Goal: Task Accomplishment & Management: Manage account settings

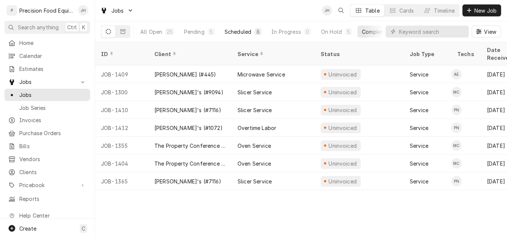
click at [241, 30] on div "Scheduled" at bounding box center [238, 32] width 27 height 8
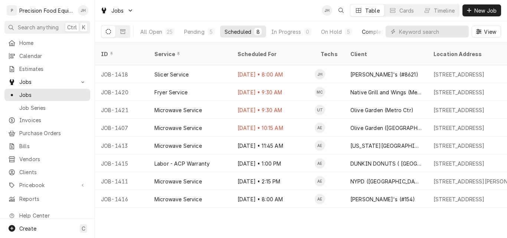
click at [367, 35] on div "Completed" at bounding box center [376, 32] width 28 height 8
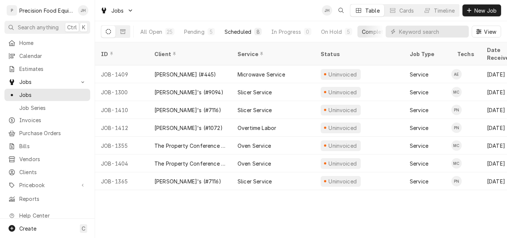
click at [238, 32] on div "Scheduled" at bounding box center [238, 32] width 27 height 8
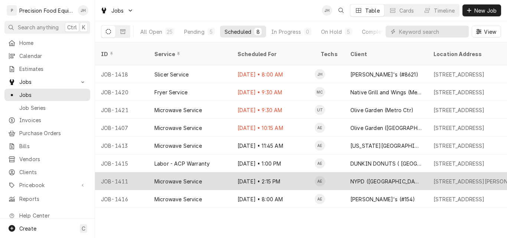
click at [261, 177] on div "Sep 2 • 2:15 PM" at bounding box center [273, 181] width 83 height 18
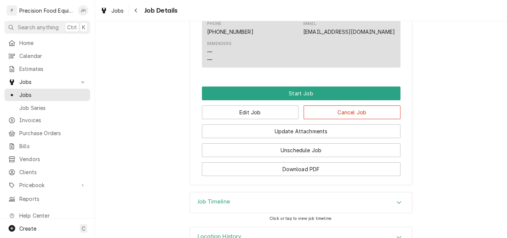
scroll to position [515, 0]
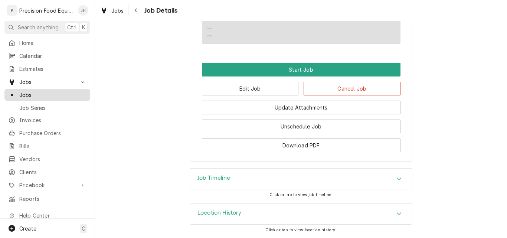
click at [42, 92] on span "Jobs" at bounding box center [52, 95] width 67 height 8
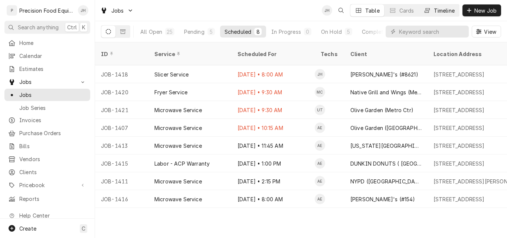
click at [448, 13] on div "Timeline" at bounding box center [444, 11] width 21 height 8
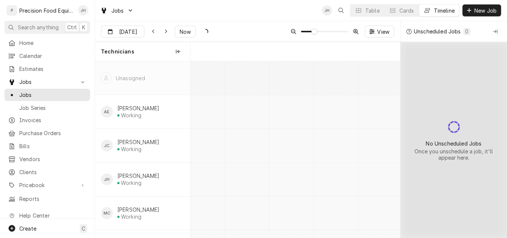
scroll to position [0, 4164]
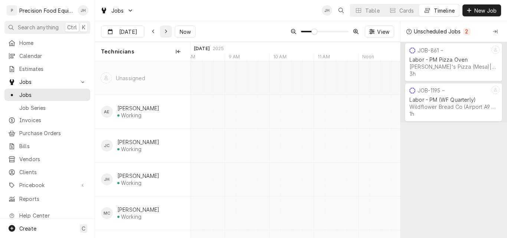
click at [165, 31] on icon "Dynamic Content Wrapper" at bounding box center [165, 31] width 3 height 5
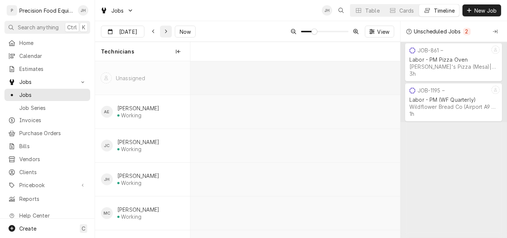
click at [165, 31] on icon "Dynamic Content Wrapper" at bounding box center [165, 31] width 3 height 5
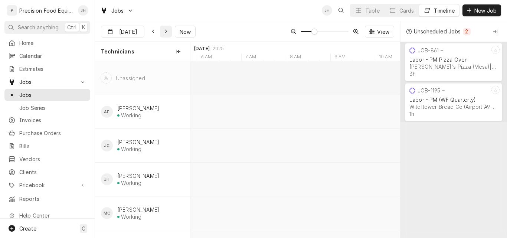
click at [165, 31] on icon "Dynamic Content Wrapper" at bounding box center [165, 31] width 3 height 5
click at [165, 31] on div "Dynamic Content Wrapper" at bounding box center [165, 31] width 7 height 7
click at [152, 32] on icon "Dynamic Content Wrapper" at bounding box center [153, 31] width 3 height 5
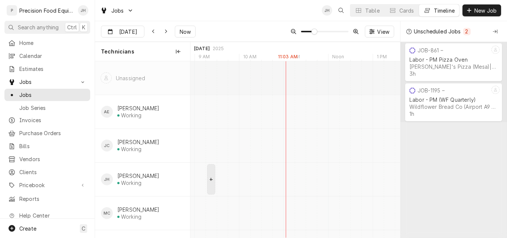
type input "[DATE]"
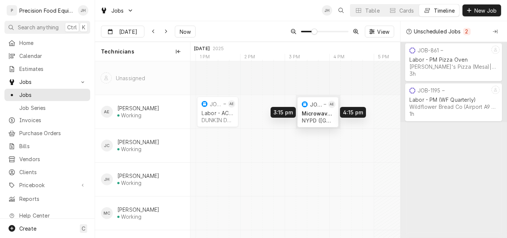
drag, startPoint x: 274, startPoint y: 110, endPoint x: 314, endPoint y: 111, distance: 40.1
click at [314, 111] on div "3:15 PM 4:15 PM JOB-1411 AE Microwave Service NYPD (Arrowhead) | Glendale, 8530…" at bounding box center [295, 179] width 210 height 236
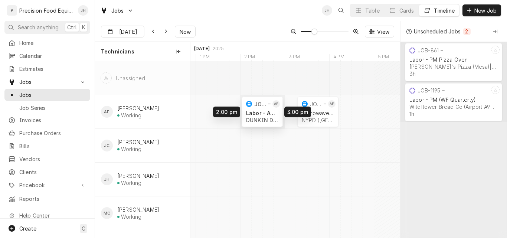
drag, startPoint x: 218, startPoint y: 112, endPoint x: 259, endPoint y: 112, distance: 40.8
click at [259, 112] on div "3:15 PM 4:15 PM JOB-1411 AE Microwave Service NYPD (Arrowhead) | Glendale, 8530…" at bounding box center [295, 179] width 210 height 236
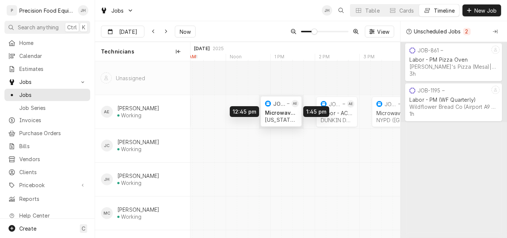
drag, startPoint x: 235, startPoint y: 113, endPoint x: 276, endPoint y: 112, distance: 40.8
click at [276, 112] on div "2:00 PM 3:00 PM JOB-1415 AE Labor - ACP Warranty DUNKIN DONUTS ( Peoria) | Peor…" at bounding box center [295, 179] width 210 height 236
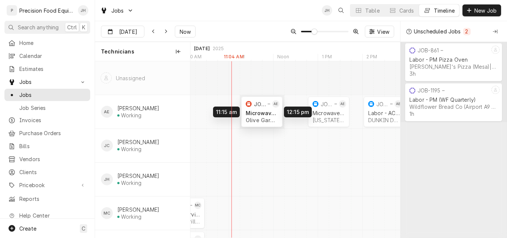
drag, startPoint x: 219, startPoint y: 115, endPoint x: 261, endPoint y: 115, distance: 41.9
click at [261, 115] on div "11:15 AM 12:15 PM JOB-1407 AE Microwave Service Olive Garden (Happy Valley) | P…" at bounding box center [295, 179] width 210 height 236
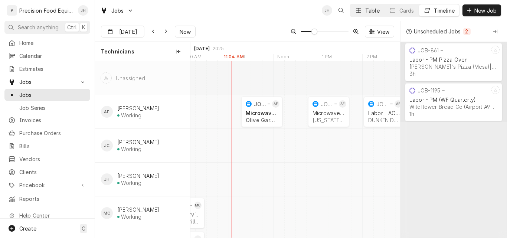
click at [362, 12] on button "Table" at bounding box center [367, 10] width 34 height 12
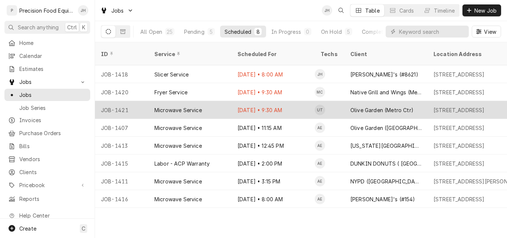
click at [365, 106] on div "Olive Garden (Metro Ctr)" at bounding box center [381, 110] width 63 height 8
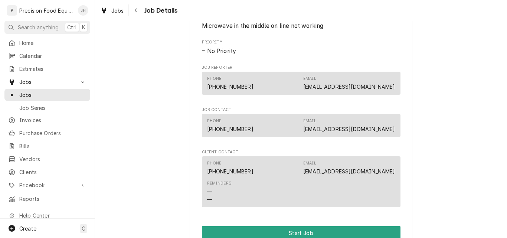
scroll to position [506, 0]
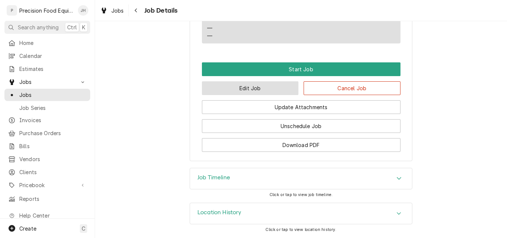
click at [265, 92] on button "Edit Job" at bounding box center [250, 88] width 97 height 14
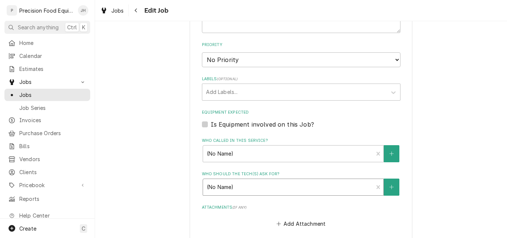
scroll to position [572, 0]
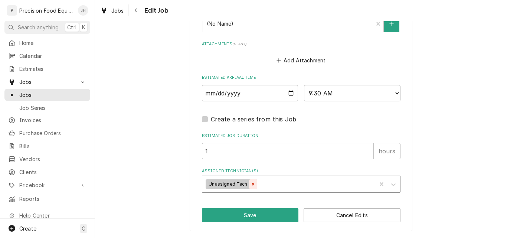
click at [251, 184] on icon "Remove Unassigned Tech" at bounding box center [253, 184] width 5 height 5
click at [216, 181] on div "Assigned Technician(s)" at bounding box center [294, 183] width 177 height 13
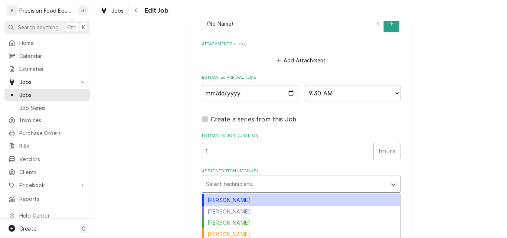
click at [216, 197] on div "[PERSON_NAME]" at bounding box center [301, 200] width 198 height 12
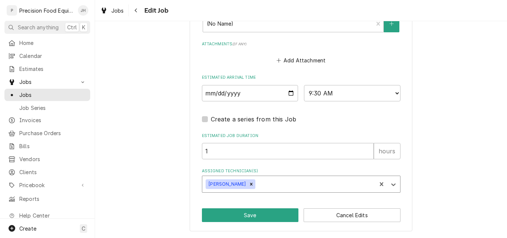
type textarea "x"
click at [345, 94] on select "AM / PM 6:00 AM 6:15 AM 6:30 AM 6:45 AM 7:00 AM 7:15 AM 7:30 AM 7:45 AM 8:00 AM…" at bounding box center [352, 93] width 97 height 16
select select "09:45:00"
click at [304, 85] on select "AM / PM 6:00 AM 6:15 AM 6:30 AM 6:45 AM 7:00 AM 7:15 AM 7:30 AM 7:45 AM 8:00 AM…" at bounding box center [352, 93] width 97 height 16
click at [289, 93] on input "[DATE]" at bounding box center [250, 93] width 97 height 16
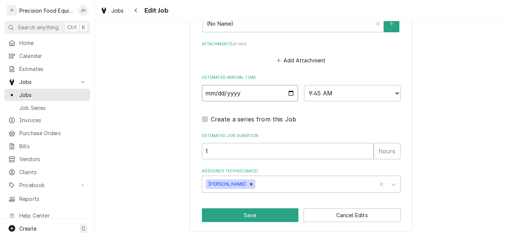
type textarea "x"
type input "2025-09-03"
click at [250, 216] on button "Save" at bounding box center [250, 215] width 97 height 14
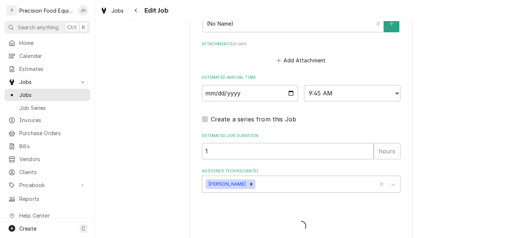
type textarea "x"
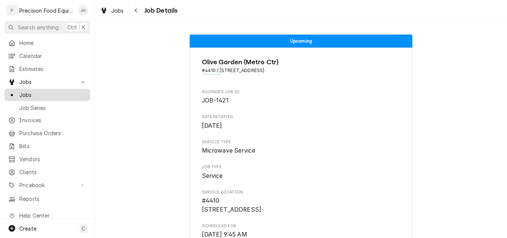
click at [53, 92] on span "Jobs" at bounding box center [52, 95] width 67 height 8
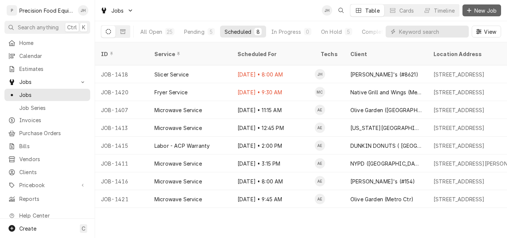
click at [486, 10] on span "New Job" at bounding box center [485, 11] width 25 height 8
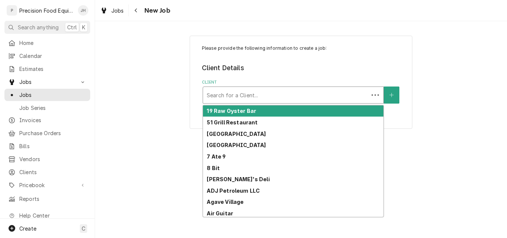
click at [241, 92] on div "Client" at bounding box center [286, 94] width 158 height 13
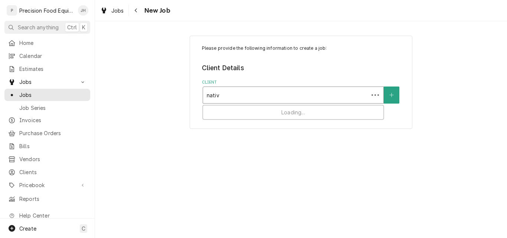
type input "native"
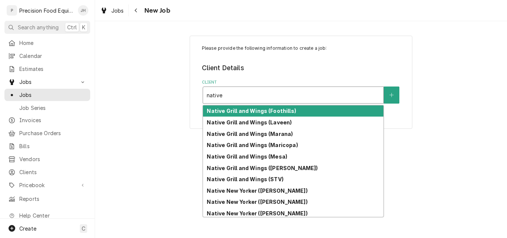
click at [257, 113] on strong "Native Grill and Wings (Foothills)" at bounding box center [251, 111] width 89 height 6
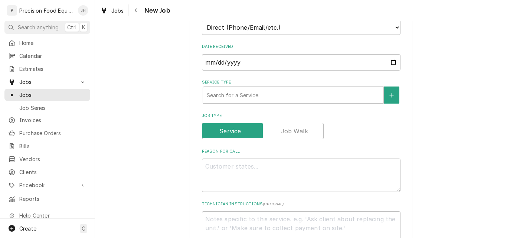
scroll to position [186, 0]
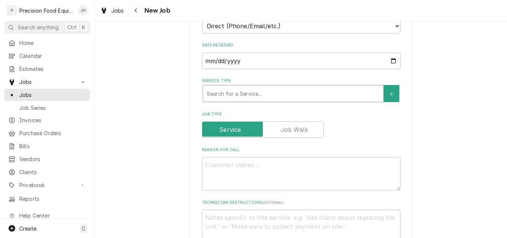
click at [242, 95] on div "Service Type" at bounding box center [293, 93] width 173 height 13
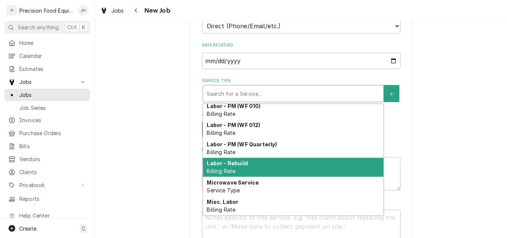
scroll to position [440, 0]
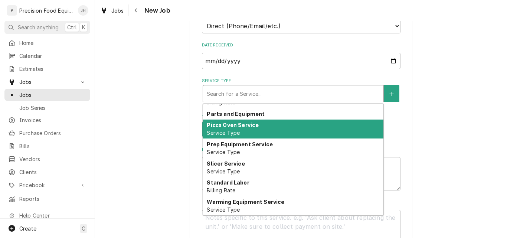
click at [268, 128] on div "Pizza Oven Service Service Type" at bounding box center [293, 129] width 180 height 19
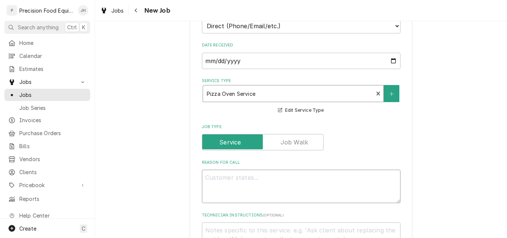
click at [227, 183] on textarea "Reason For Call" at bounding box center [301, 186] width 199 height 33
type textarea "x"
type textarea "B"
type textarea "x"
type textarea "Bo"
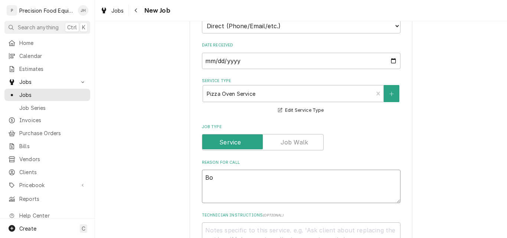
type textarea "x"
type textarea "Bot"
type textarea "x"
type textarea "Bott"
type textarea "x"
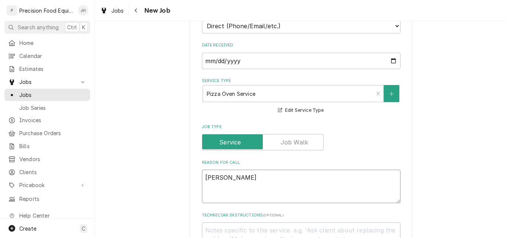
type textarea "Botto"
type textarea "x"
type textarea "Bottom"
type textarea "x"
type textarea "Bottom"
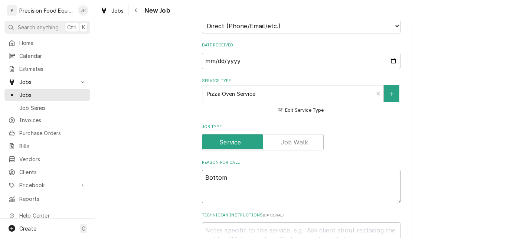
type textarea "x"
type textarea "Bottom p"
type textarea "x"
type textarea "Bottom pi"
type textarea "x"
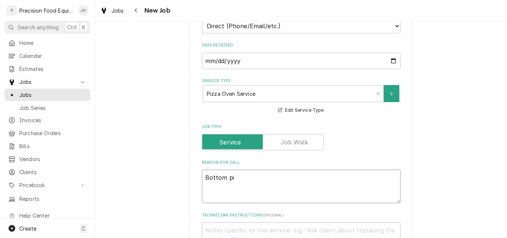
type textarea "Bottom piz"
type textarea "x"
type textarea "Bottom pizz"
type textarea "x"
type textarea "Bottom pizza"
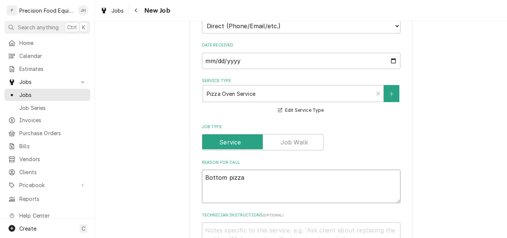
type textarea "x"
type textarea "Bottom pizza"
type textarea "x"
type textarea "Bottom pizza o"
type textarea "x"
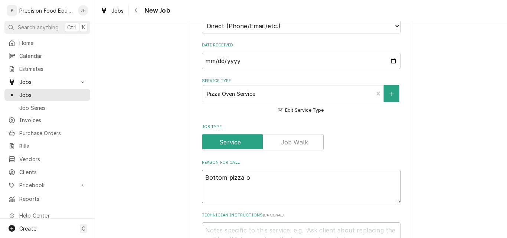
type textarea "Bottom pizza ov"
type textarea "x"
type textarea "Bottom pizza ove"
type textarea "x"
type textarea "Bottom pizza oven"
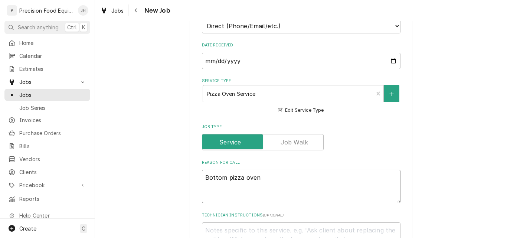
type textarea "x"
type textarea "Bottom pizza oven"
type textarea "x"
type textarea "Bottom pizza oven n"
type textarea "x"
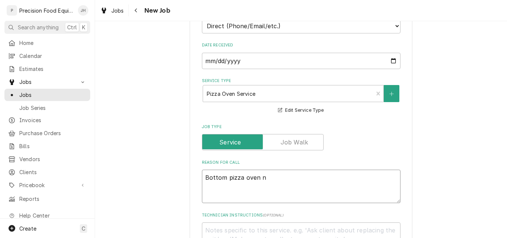
type textarea "Bottom pizza oven no"
type textarea "x"
type textarea "Bottom pizza oven not"
type textarea "x"
type textarea "Bottom pizza oven not"
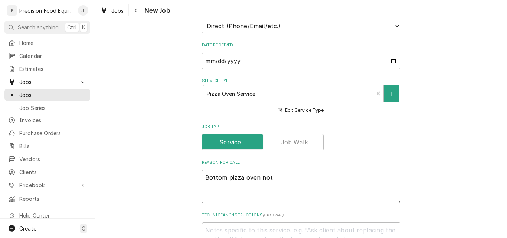
type textarea "x"
type textarea "Bottom pizza oven not h"
type textarea "x"
type textarea "Bottom pizza oven not ho"
type textarea "x"
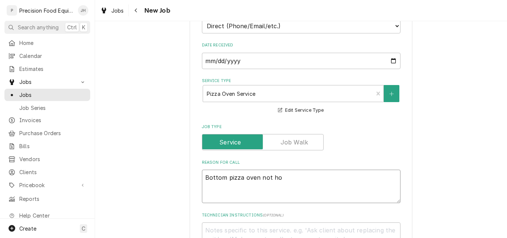
type textarea "Bottom pizza oven not hot"
type textarea "x"
type textarea "Bottom pizza oven not hot"
type textarea "x"
type textarea "Bottom pizza oven not hot e"
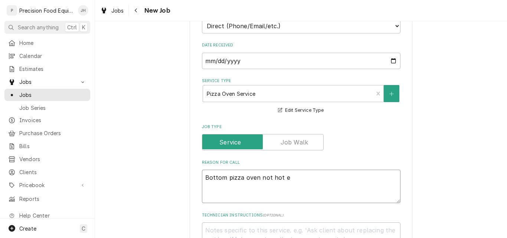
type textarea "x"
type textarea "Bottom pizza oven not hot en"
type textarea "x"
type textarea "Bottom pizza oven not hot eno"
type textarea "x"
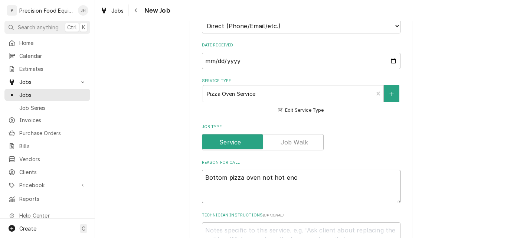
type textarea "Bottom pizza oven not hot enou"
type textarea "x"
type textarea "Bottom pizza oven not hot enoug"
type textarea "x"
type textarea "Bottom pizza oven not hot enough"
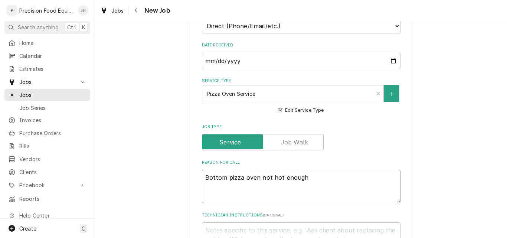
type textarea "x"
type textarea "Bottom pizza oven not hot enough."
type textarea "x"
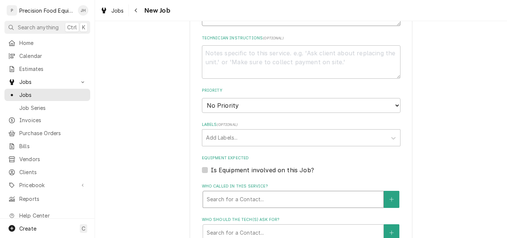
scroll to position [371, 0]
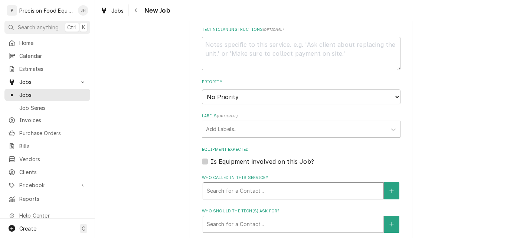
type textarea "Bottom pizza oven not hot enough."
click at [261, 194] on div "Who called in this service?" at bounding box center [293, 190] width 173 height 13
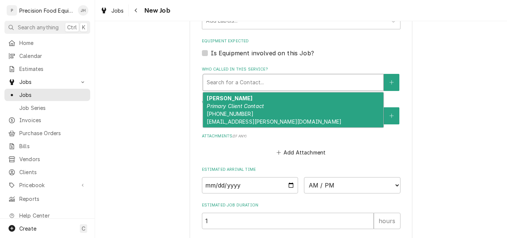
scroll to position [483, 0]
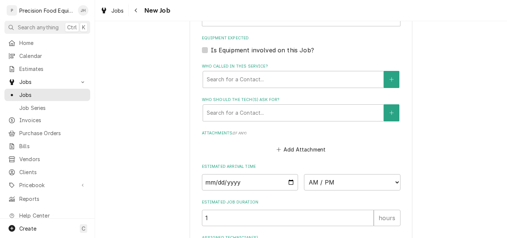
click at [256, 144] on div "Add Attachment" at bounding box center [301, 147] width 199 height 14
click at [246, 180] on input "Date" at bounding box center [250, 182] width 97 height 16
click at [287, 182] on input "Date" at bounding box center [250, 182] width 97 height 16
type textarea "x"
type input "2025-09-02"
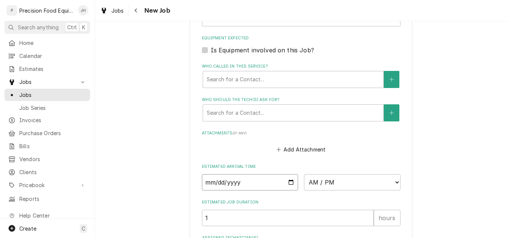
type textarea "x"
click at [364, 184] on select "AM / PM 6:00 AM 6:15 AM 6:30 AM 6:45 AM 7:00 AM 7:15 AM 7:30 AM 7:45 AM 8:00 AM…" at bounding box center [352, 182] width 97 height 16
select select "11:30:00"
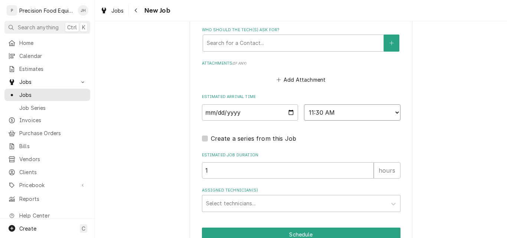
scroll to position [557, 0]
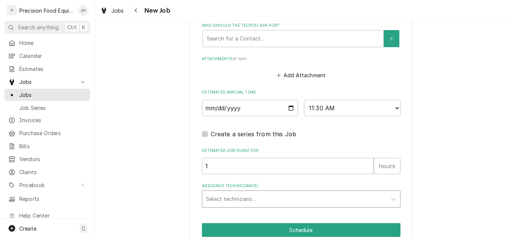
click at [230, 200] on div "Assigned Technician(s)" at bounding box center [294, 198] width 177 height 13
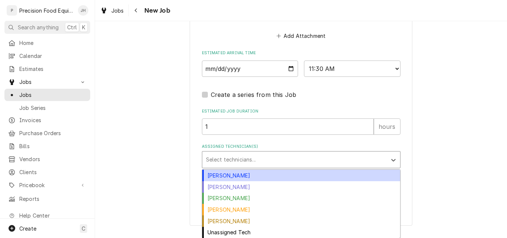
scroll to position [597, 0]
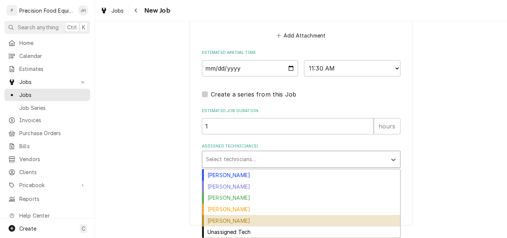
click at [228, 221] on div "Pete Nielson" at bounding box center [301, 221] width 198 height 12
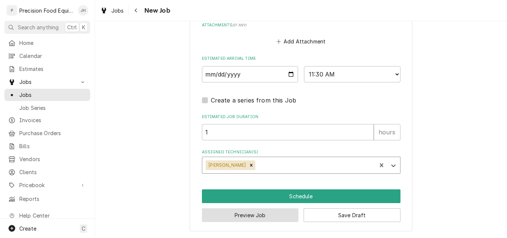
scroll to position [591, 0]
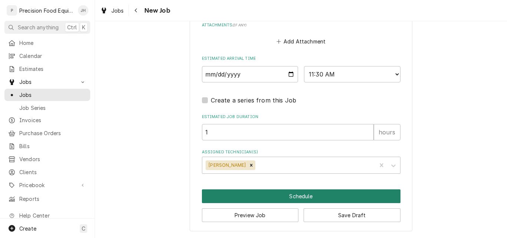
click at [295, 193] on button "Schedule" at bounding box center [301, 196] width 199 height 14
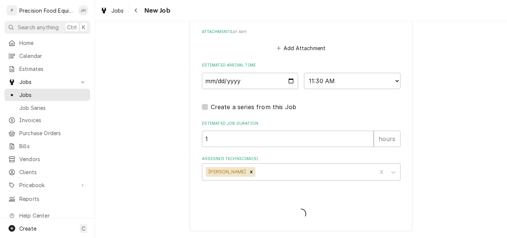
type textarea "x"
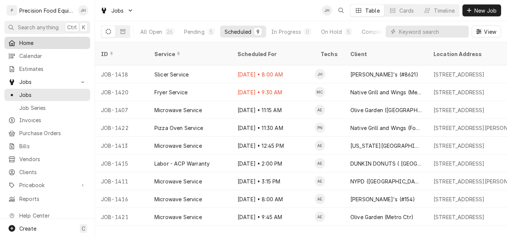
click at [27, 42] on span "Home" at bounding box center [52, 43] width 67 height 8
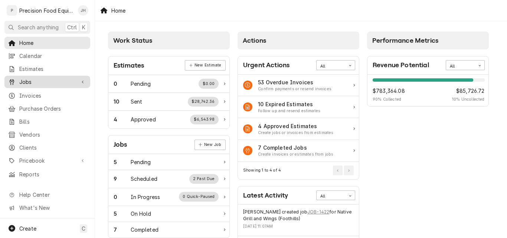
click at [46, 78] on span "Jobs" at bounding box center [47, 82] width 56 height 8
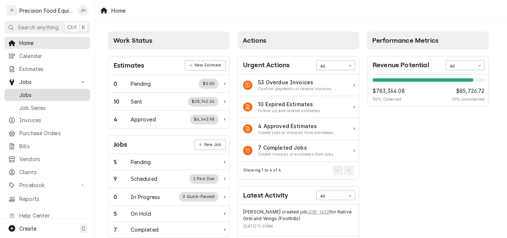
click at [28, 91] on span "Jobs" at bounding box center [52, 95] width 67 height 8
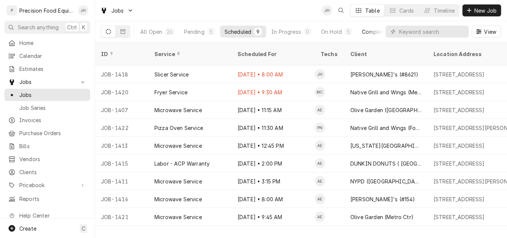
click at [372, 35] on div "Completed" at bounding box center [376, 32] width 28 height 8
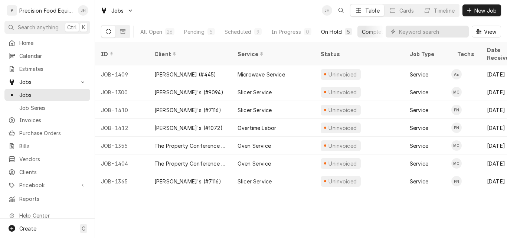
click at [335, 32] on div "On Hold" at bounding box center [331, 32] width 21 height 8
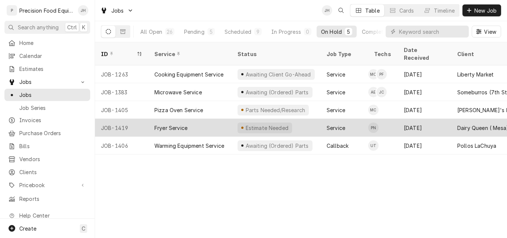
click at [210, 123] on div "Fryer Service" at bounding box center [189, 128] width 83 height 18
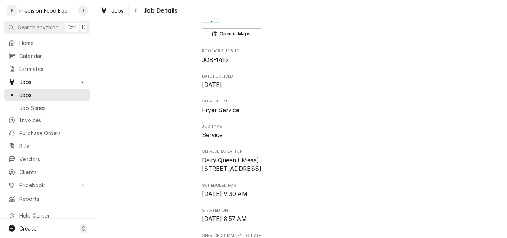
scroll to position [186, 0]
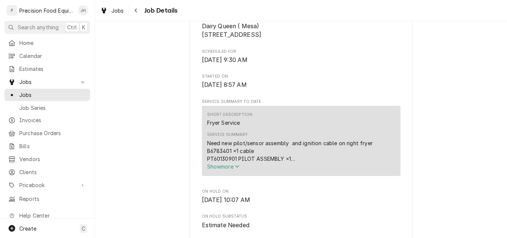
click at [221, 170] on span "Show more" at bounding box center [223, 166] width 33 height 6
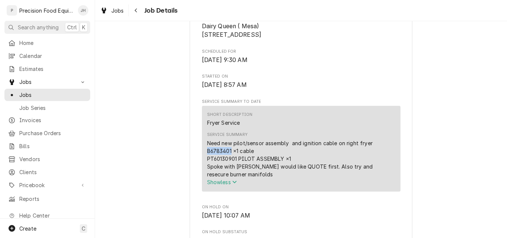
drag, startPoint x: 228, startPoint y: 161, endPoint x: 201, endPoint y: 161, distance: 27.1
click at [202, 161] on div "Short Description Fryer Service Service Summary Need new pilot/sensor assembly …" at bounding box center [301, 149] width 199 height 86
copy div "B6783401"
click at [42, 181] on span "Pricebook" at bounding box center [47, 185] width 56 height 8
click at [35, 207] on span "Parts & Materials" at bounding box center [52, 211] width 67 height 8
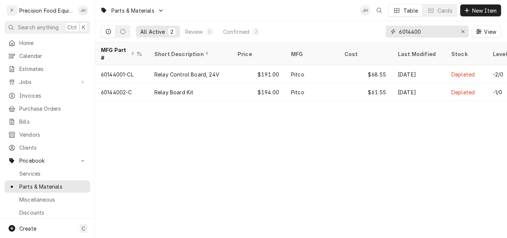
drag, startPoint x: 428, startPoint y: 33, endPoint x: 351, endPoint y: 33, distance: 76.5
click at [351, 33] on div "All Active 2 Review 0 Confirmed 2 6014400 View" at bounding box center [301, 31] width 400 height 21
type input "1308"
click at [462, 32] on icon "Erase input" at bounding box center [463, 31] width 4 height 5
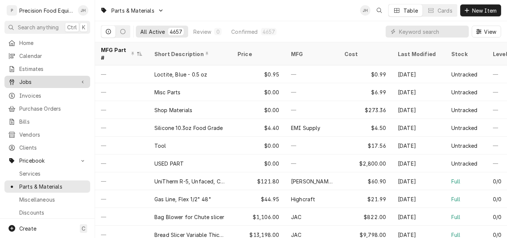
click at [35, 79] on span "Jobs" at bounding box center [47, 82] width 56 height 8
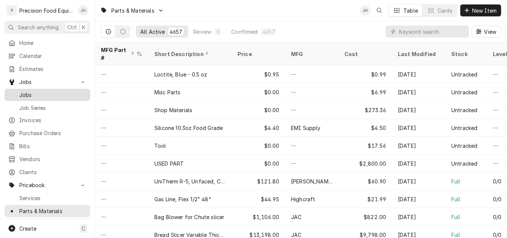
click at [37, 91] on span "Jobs" at bounding box center [52, 95] width 67 height 8
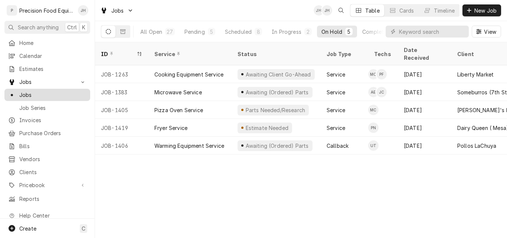
click at [27, 91] on span "Jobs" at bounding box center [52, 95] width 67 height 8
click at [229, 32] on div "Scheduled" at bounding box center [238, 32] width 27 height 8
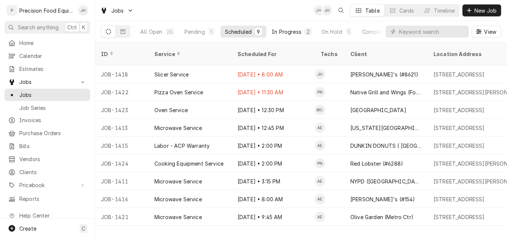
click at [289, 32] on div "In Progress" at bounding box center [287, 32] width 30 height 8
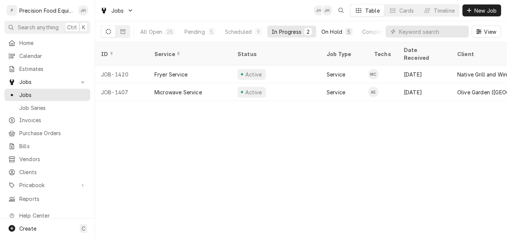
click at [336, 30] on div "On Hold" at bounding box center [331, 32] width 21 height 8
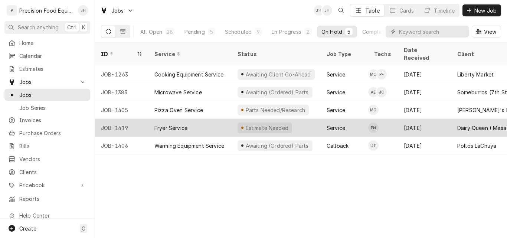
click at [210, 120] on div "Fryer Service" at bounding box center [189, 128] width 83 height 18
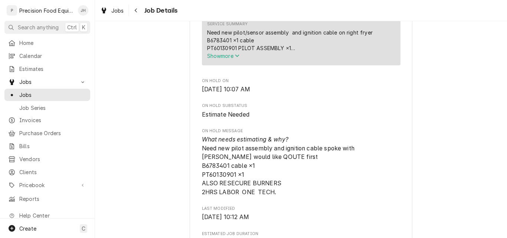
scroll to position [297, 0]
drag, startPoint x: 228, startPoint y: 48, endPoint x: 203, endPoint y: 49, distance: 25.3
click at [203, 49] on div "Short Description Fryer Service Service Summary Need new pilot/sensor assembly …" at bounding box center [301, 29] width 199 height 70
copy div "B6783401"
drag, startPoint x: 233, startPoint y: 182, endPoint x: 197, endPoint y: 182, distance: 36.4
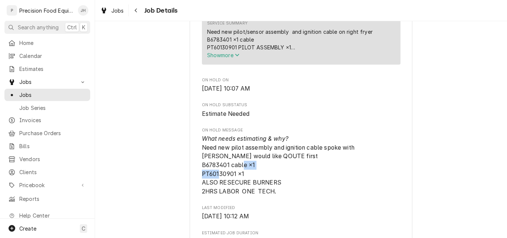
click at [197, 182] on div "Dairy Queen ( Mesa) Dairy Queen ( Mesa) / [STREET_ADDRESS] Open in Maps Roopair…" at bounding box center [301, 220] width 223 height 938
copy span "PT60130901"
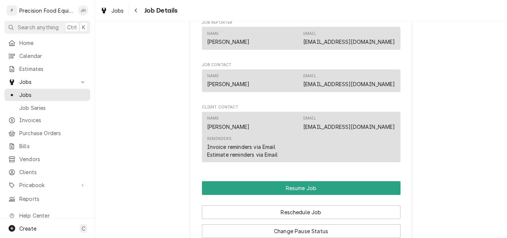
scroll to position [631, 0]
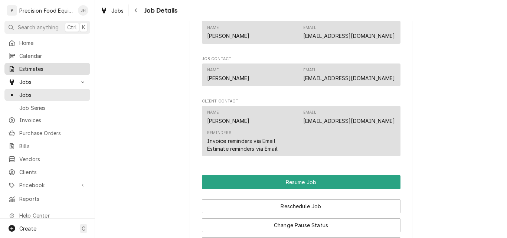
click at [34, 67] on span "Estimates" at bounding box center [52, 69] width 67 height 8
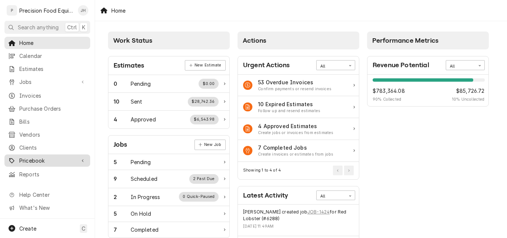
click at [35, 158] on span "Pricebook" at bounding box center [47, 161] width 56 height 8
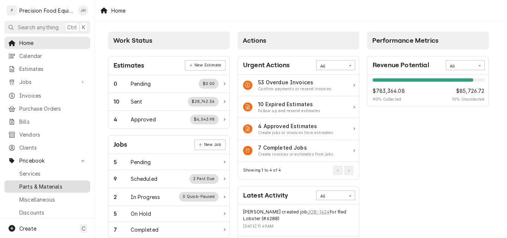
click at [45, 183] on span "Parts & Materials" at bounding box center [52, 187] width 67 height 8
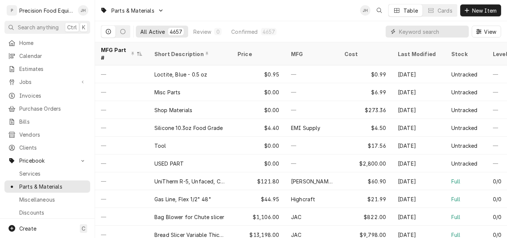
click at [412, 32] on input "Dynamic Content Wrapper" at bounding box center [432, 32] width 66 height 12
paste input "B6783401"
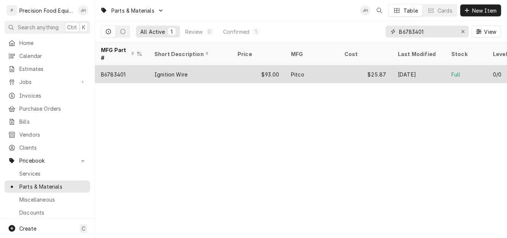
type input "B6783401"
click at [188, 66] on div "Ignition Wire" at bounding box center [189, 74] width 83 height 18
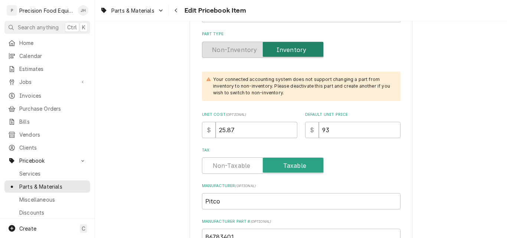
scroll to position [186, 0]
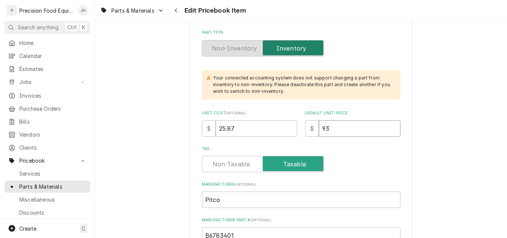
drag, startPoint x: 337, startPoint y: 125, endPoint x: 259, endPoint y: 125, distance: 78.7
click at [276, 128] on div "Unit Cost ( optional ) $ 25.87 Default Unit Price $ 93" at bounding box center [301, 123] width 199 height 26
type textarea "x"
type input "10"
type textarea "x"
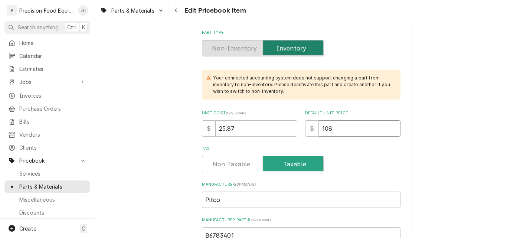
type input "108"
drag, startPoint x: 251, startPoint y: 130, endPoint x: 138, endPoint y: 130, distance: 113.2
type textarea "x"
type input "1"
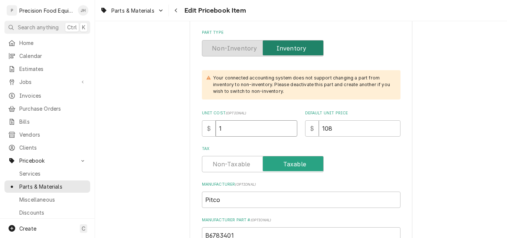
type textarea "x"
type input "13"
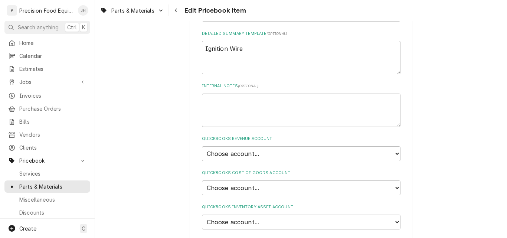
scroll to position [408, 0]
click at [282, 152] on select "Choose account... Discount Income Misc Income Non taxable issues 46600: Parts a…" at bounding box center [301, 153] width 199 height 15
select select "8000000A-1210141275"
click at [202, 146] on select "Choose account... Discount Income Misc Income Non taxable issues 46600: Parts a…" at bounding box center [301, 153] width 199 height 15
type textarea "x"
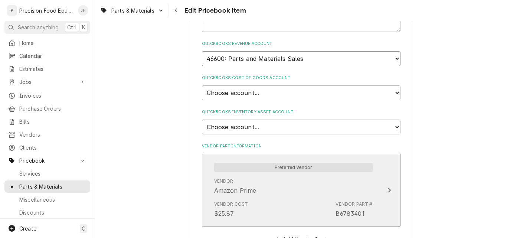
scroll to position [520, 0]
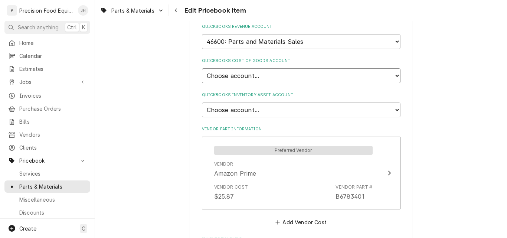
click at [271, 78] on select "Choose account... Loss Expense Loss Expense 11/3/2014 Loss Expense 11/4/2014 Co…" at bounding box center [301, 75] width 199 height 15
select select "80000023-1210145225"
click at [202, 68] on select "Choose account... Loss Expense Loss Expense 11/3/2014 Loss Expense 11/4/2014 Co…" at bounding box center [301, 75] width 199 height 15
type textarea "x"
click at [252, 107] on select "Choose account... Undeposited Funds Inventory Asset Payroll Asset" at bounding box center [301, 109] width 199 height 15
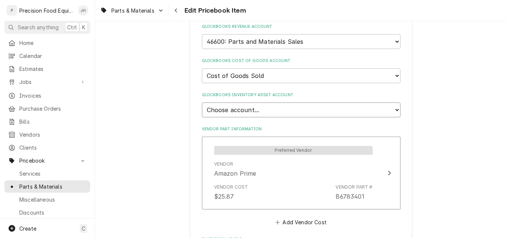
select select "80000022-1210145225"
click at [202, 102] on select "Choose account... Undeposited Funds Inventory Asset Payroll Asset" at bounding box center [301, 109] width 199 height 15
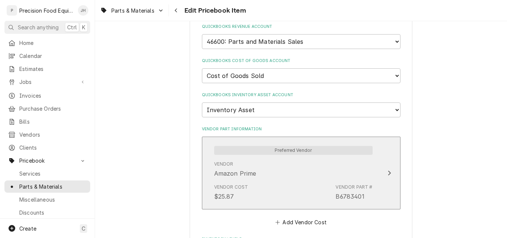
click at [295, 184] on div "Vendor Cost $25.87 Vendor Part # B6783401" at bounding box center [293, 192] width 159 height 23
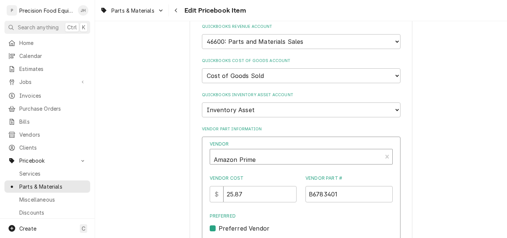
type textarea "x"
click at [265, 156] on div "Vendor" at bounding box center [296, 160] width 164 height 18
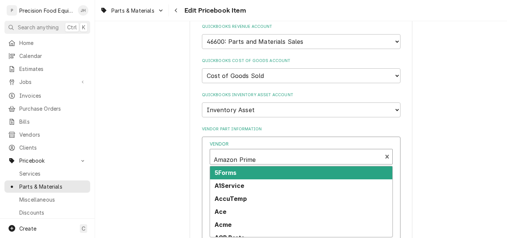
scroll to position [2, 0]
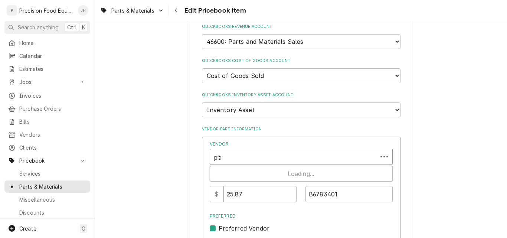
type input "pizz"
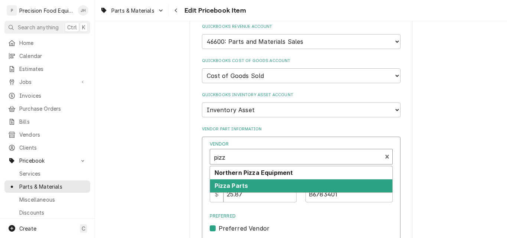
click at [271, 180] on div "Pizza Parts" at bounding box center [301, 185] width 182 height 13
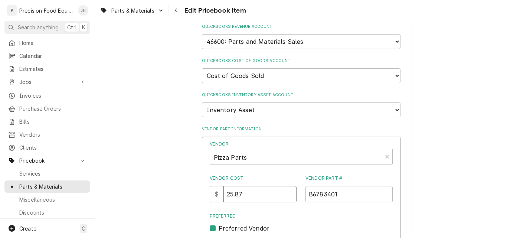
drag, startPoint x: 260, startPoint y: 194, endPoint x: 182, endPoint y: 199, distance: 78.5
click at [195, 197] on div "Use the fields below to edit this PriceBook item. Note that changes made here w…" at bounding box center [301, 30] width 223 height 1029
type input "13"
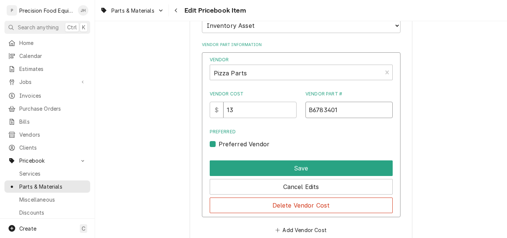
scroll to position [631, 0]
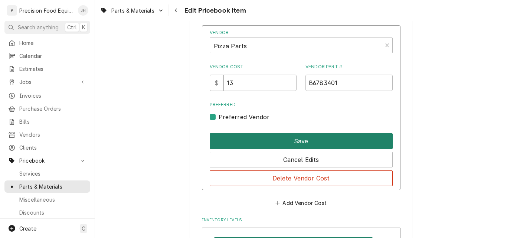
click at [287, 141] on button "Save" at bounding box center [301, 141] width 183 height 16
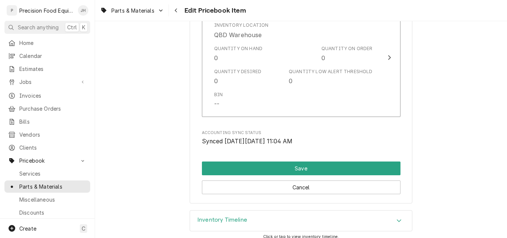
scroll to position [780, 0]
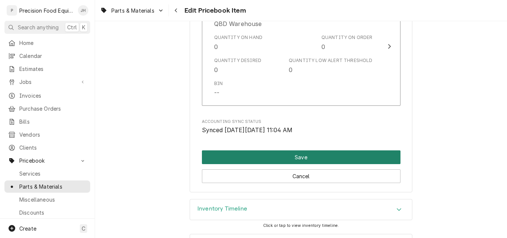
click at [311, 156] on button "Save" at bounding box center [301, 157] width 199 height 14
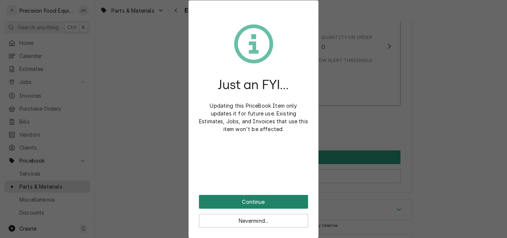
click at [260, 201] on button "Continue" at bounding box center [253, 202] width 109 height 14
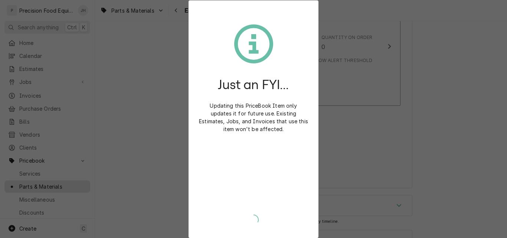
type textarea "x"
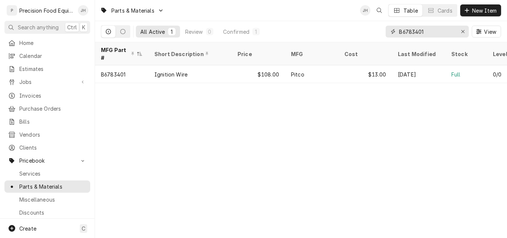
click at [359, 40] on div "All Active 1 Review 0 Confirmed 1 B6783401 View" at bounding box center [301, 31] width 400 height 21
click at [432, 31] on input "B6783401" at bounding box center [427, 32] width 56 height 12
drag, startPoint x: 432, startPoint y: 31, endPoint x: 381, endPoint y: 34, distance: 52.0
click at [381, 34] on div "All Active 1 Review 0 Confirmed 1 B6783401 View" at bounding box center [301, 31] width 400 height 21
paste input "PT601309"
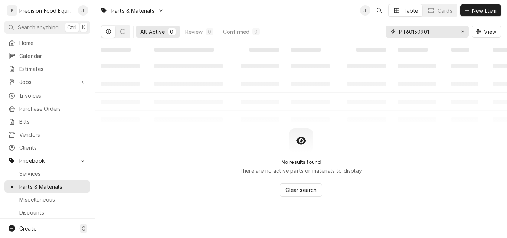
type input "PT60130901"
click at [487, 10] on span "New Item" at bounding box center [484, 11] width 27 height 8
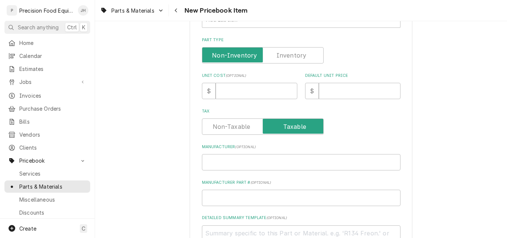
scroll to position [186, 0]
click at [239, 161] on input "Manufacturer ( optional )" at bounding box center [301, 162] width 199 height 16
type textarea "x"
type input "P"
type textarea "x"
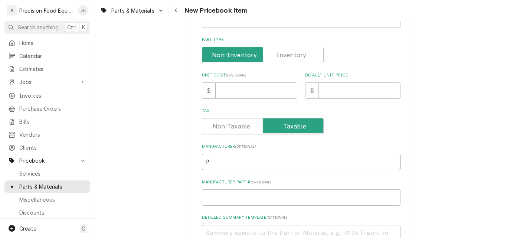
type input "Pi"
type textarea "x"
type input "Pit"
type textarea "x"
type input "Pitc"
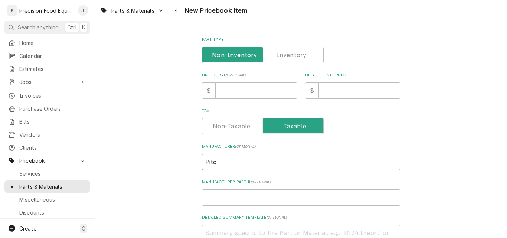
type textarea "x"
type input "Pitco"
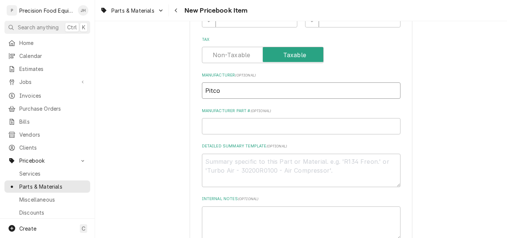
scroll to position [260, 0]
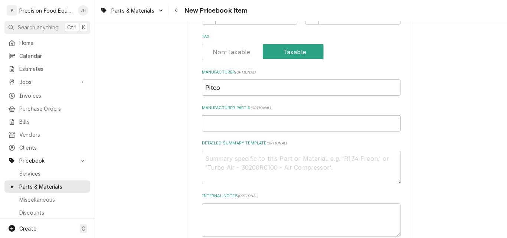
paste input "60130901"
type textarea "x"
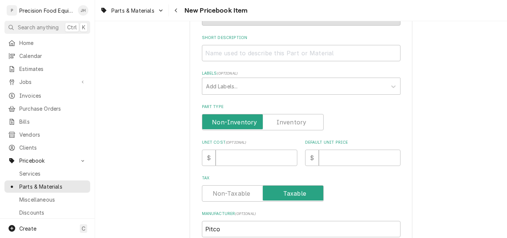
scroll to position [111, 0]
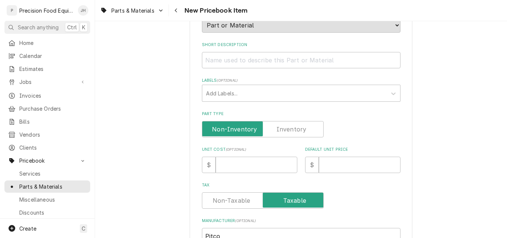
type input "60130901"
click at [228, 160] on input "Unit Cost ( optional )" at bounding box center [257, 165] width 82 height 16
type textarea "x"
type input "4"
type textarea "x"
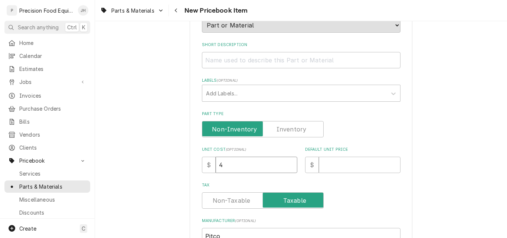
type input "49"
type textarea "x"
type input "49.3"
type textarea "x"
type input "49.38"
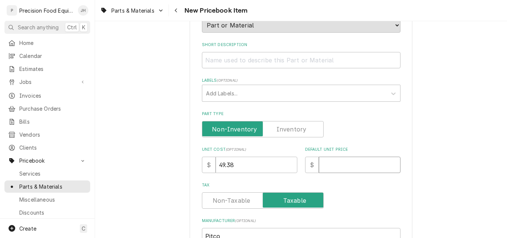
click at [326, 164] on input "Default Unit Price" at bounding box center [360, 165] width 82 height 16
type textarea "x"
type input "2"
type textarea "x"
type input "29"
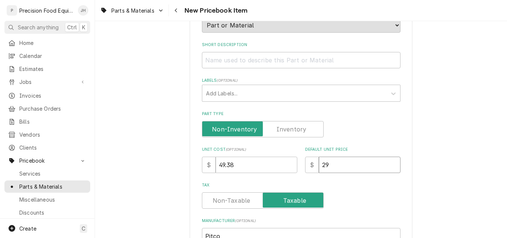
type textarea "x"
type input "296"
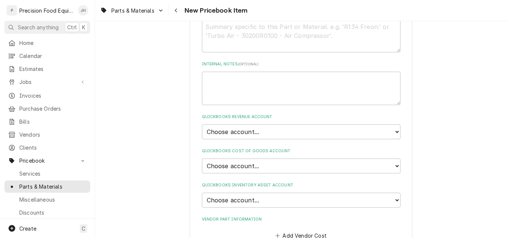
scroll to position [440, 0]
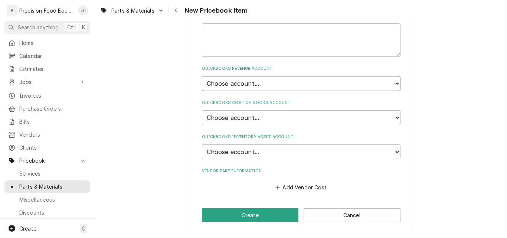
click at [252, 78] on select "Choose account... Discount Income Misc Income Non taxable issues 46600: Parts a…" at bounding box center [301, 83] width 199 height 15
select select "8000000A-1210141275"
click at [202, 76] on select "Choose account... Discount Income Misc Income Non taxable issues 46600: Parts a…" at bounding box center [301, 83] width 199 height 15
type textarea "x"
click at [245, 117] on select "Choose account... Loss Expense Loss Expense 11/3/2014 Loss Expense 11/4/2014 Co…" at bounding box center [301, 117] width 199 height 15
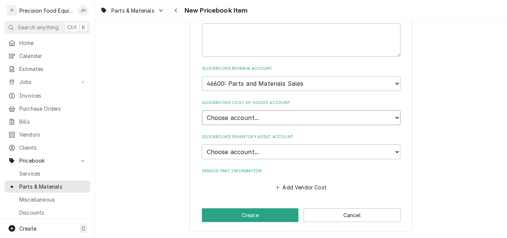
select select "80000023-1210145225"
click at [202, 110] on select "Choose account... Loss Expense Loss Expense 11/3/2014 Loss Expense 11/4/2014 Co…" at bounding box center [301, 117] width 199 height 15
type textarea "x"
click at [240, 148] on select "Choose account... Undeposited Funds Inventory Asset Payroll Asset" at bounding box center [301, 151] width 199 height 15
select select "80000022-1210145225"
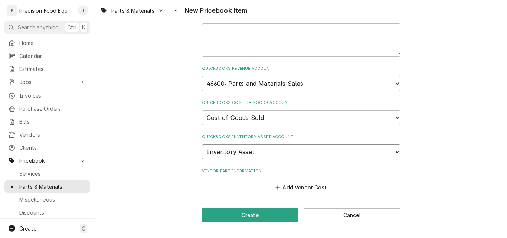
click at [202, 144] on select "Choose account... Undeposited Funds Inventory Asset Payroll Asset" at bounding box center [301, 151] width 199 height 15
click at [292, 188] on button "Add Vendor Cost" at bounding box center [301, 187] width 54 height 10
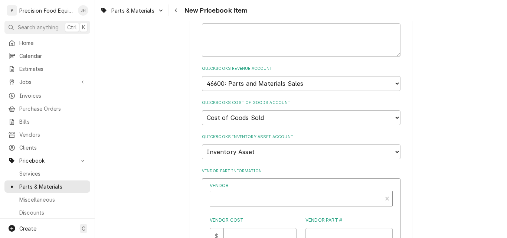
type textarea "x"
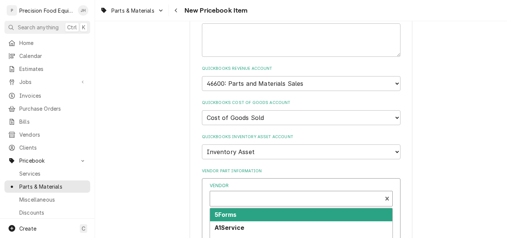
scroll to position [2, 0]
drag, startPoint x: 232, startPoint y: 198, endPoint x: 233, endPoint y: 193, distance: 4.5
click at [233, 198] on div "Vendor" at bounding box center [296, 199] width 164 height 18
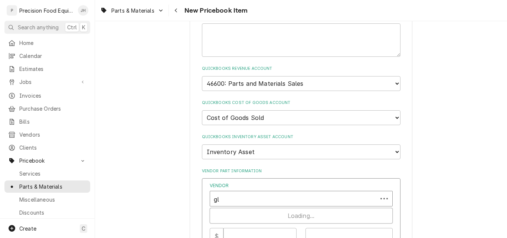
type input "glo"
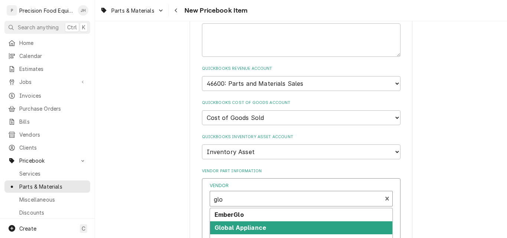
click at [245, 228] on strong "Global Appliance" at bounding box center [241, 227] width 52 height 7
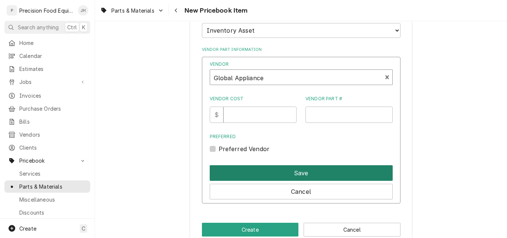
scroll to position [576, 0]
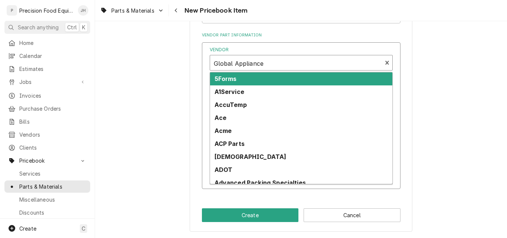
click at [284, 62] on div "Vendor" at bounding box center [296, 64] width 164 height 18
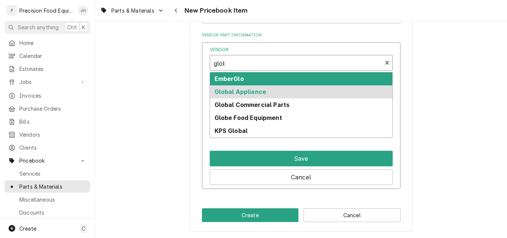
type input "globa"
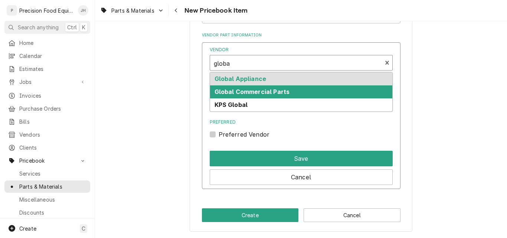
click at [265, 91] on strong "Global Commercial Parts" at bounding box center [252, 91] width 75 height 7
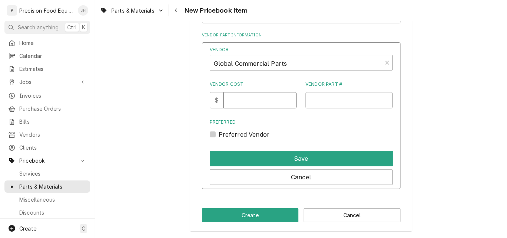
click at [238, 101] on input "Vendor Cost" at bounding box center [259, 100] width 73 height 16
type input "49.38"
paste input "60130901"
type input "60130901"
click at [236, 137] on label "Preferred Vendor" at bounding box center [244, 134] width 51 height 9
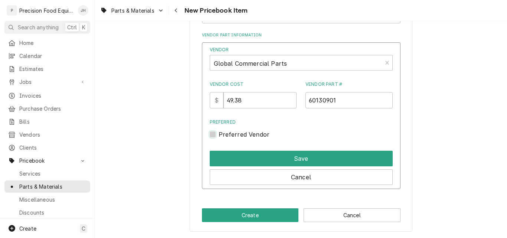
click at [236, 137] on input "Preferred" at bounding box center [310, 138] width 183 height 16
checkbox input "true"
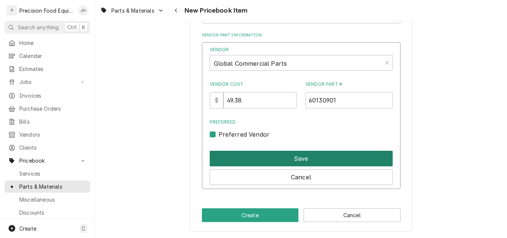
click at [276, 160] on button "Save" at bounding box center [301, 159] width 183 height 16
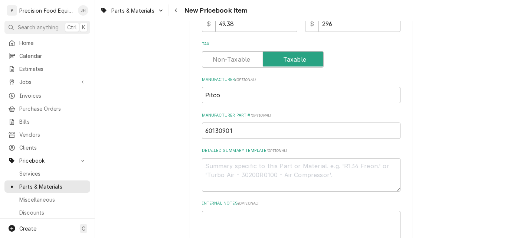
scroll to position [257, 0]
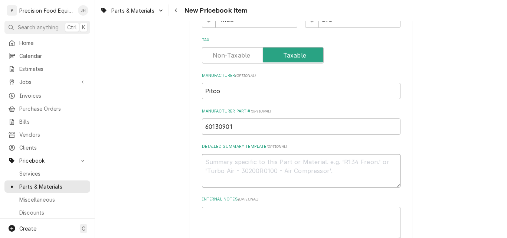
click at [227, 168] on textarea "Detailed Summary Template ( optional )" at bounding box center [301, 170] width 199 height 33
paste textarea "Pilot Burner/Ignitor Assembly, Natural Gas"
type textarea "x"
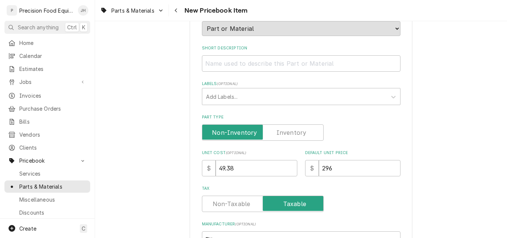
type textarea "Pilot Burner/Ignitor Assembly, Natural Gas"
click at [212, 61] on input "Short Description" at bounding box center [301, 63] width 199 height 16
paste input "Pilot Burner/Ignitor Assembly, Natural Gas"
type textarea "x"
type input "Pilot Burner/Ignitor Assembly, Natural Gas"
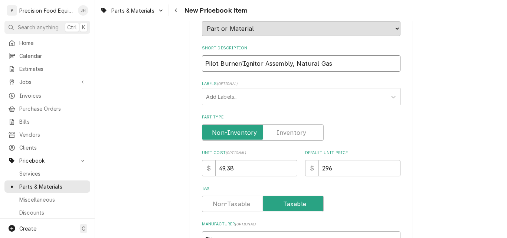
drag, startPoint x: 294, startPoint y: 65, endPoint x: 365, endPoint y: 66, distance: 70.6
click at [365, 66] on input "Pilot Burner/Ignitor Assembly, Natural Gas" at bounding box center [301, 63] width 199 height 16
type textarea "x"
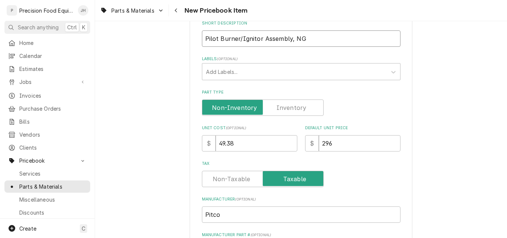
scroll to position [145, 0]
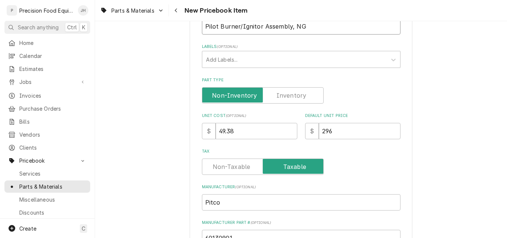
type input "Pilot Burner/Ignitor Assembly, NG"
click at [288, 97] on label "Part Type" at bounding box center [263, 95] width 122 height 16
click at [288, 97] on input "Part Type" at bounding box center [262, 95] width 115 height 16
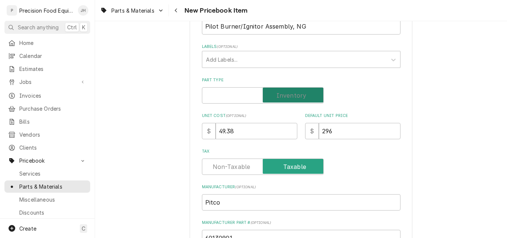
checkbox input "true"
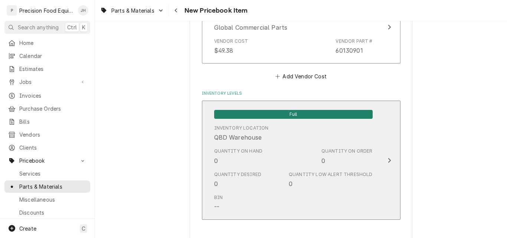
scroll to position [659, 0]
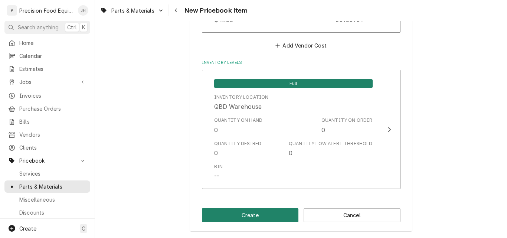
click at [250, 218] on button "Create" at bounding box center [250, 215] width 97 height 14
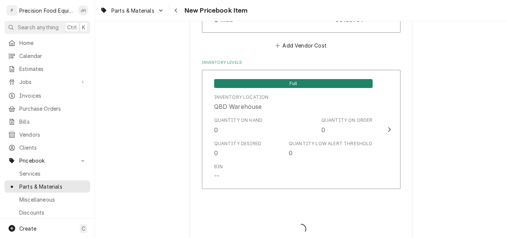
type textarea "x"
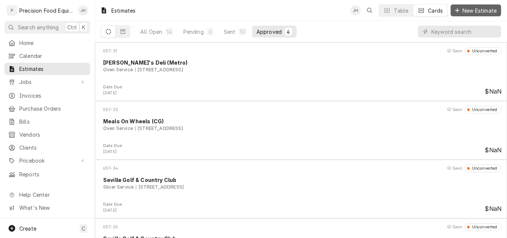
click at [472, 11] on span "New Estimate" at bounding box center [479, 11] width 37 height 8
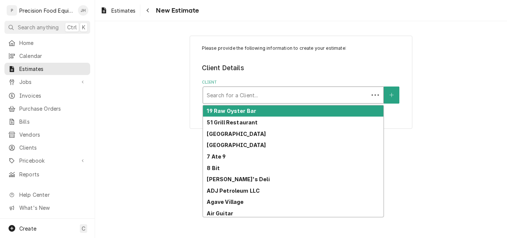
click at [254, 93] on div "Client" at bounding box center [286, 94] width 158 height 13
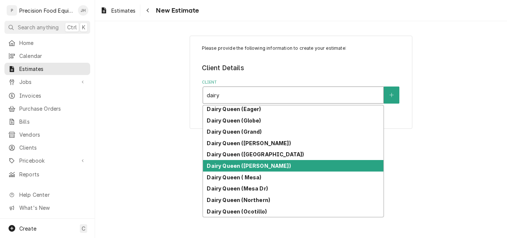
scroll to position [298, 0]
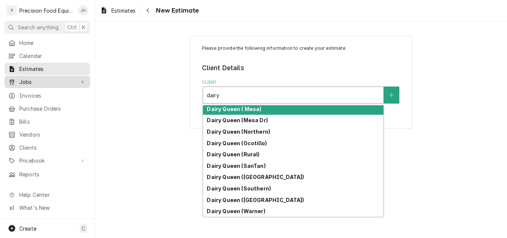
type input "dairy"
click at [26, 82] on span "Jobs" at bounding box center [47, 82] width 56 height 8
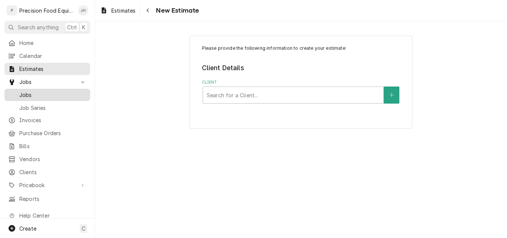
click at [29, 94] on span "Jobs" at bounding box center [52, 95] width 67 height 8
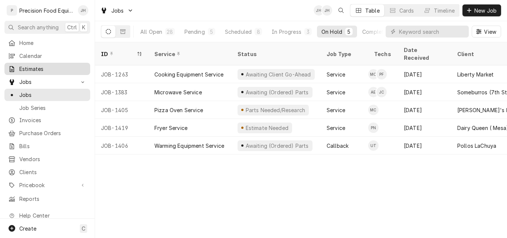
click at [17, 69] on div "Estimates" at bounding box center [47, 69] width 78 height 8
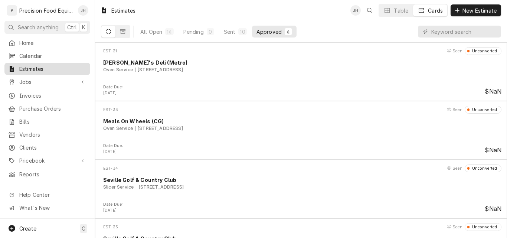
click at [32, 67] on span "Estimates" at bounding box center [52, 69] width 67 height 8
click at [475, 10] on span "New Estimate" at bounding box center [479, 11] width 37 height 8
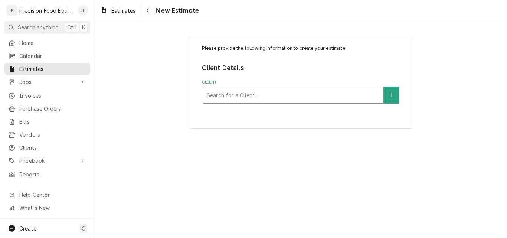
click at [244, 96] on div "Client" at bounding box center [293, 94] width 173 height 13
type input "dairy"
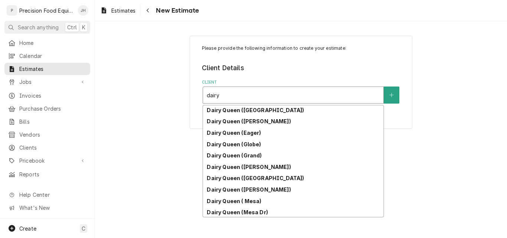
scroll to position [227, 0]
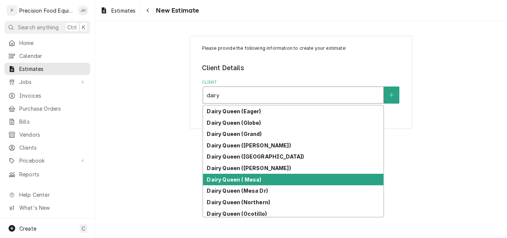
click at [246, 181] on strong "Dairy Queen ( Mesa)" at bounding box center [234, 179] width 55 height 6
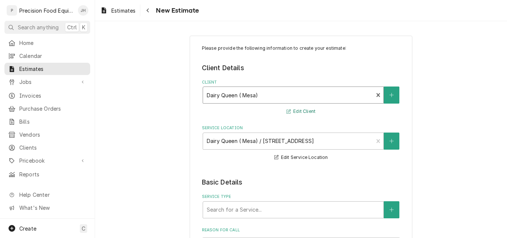
click at [302, 111] on button "Edit Client" at bounding box center [300, 111] width 31 height 9
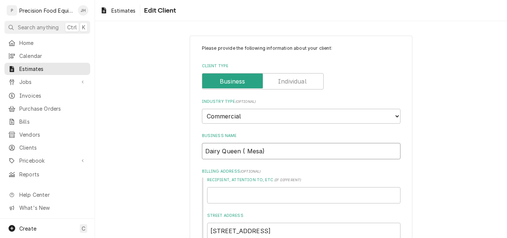
click at [242, 149] on input "Dairy Queen ( Mesa)" at bounding box center [301, 151] width 199 height 16
type textarea "x"
type input "Dairy Queen (Mesa)"
type textarea "x"
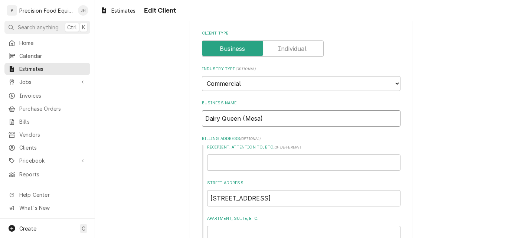
scroll to position [111, 0]
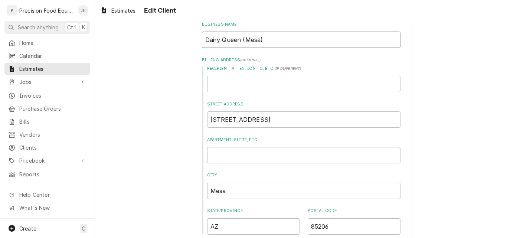
drag, startPoint x: 272, startPoint y: 40, endPoint x: 156, endPoint y: 37, distance: 115.5
type input "Dairy Queen (Mesa)"
click at [215, 84] on input "Recipient, Attention To, etc. ( if different )" at bounding box center [303, 84] width 193 height 16
paste input "Dairy Queen (Mesa)"
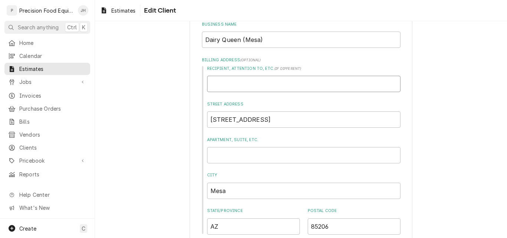
type textarea "x"
type input "Dairy Queen (Mesa)"
type textarea "x"
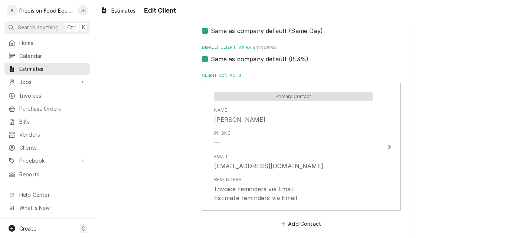
scroll to position [483, 0]
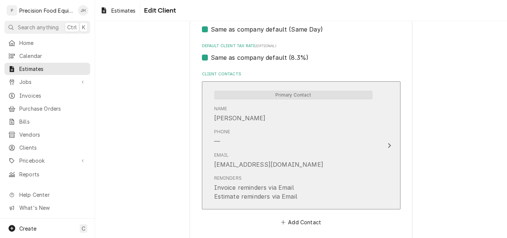
type input "Dairy Queen (Mesa)"
click at [288, 144] on div "Phone —" at bounding box center [293, 136] width 159 height 23
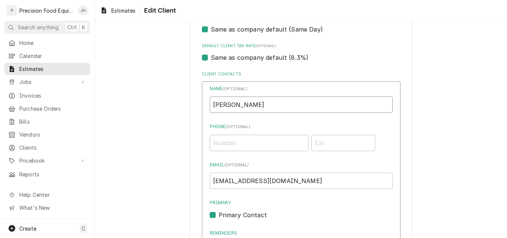
drag, startPoint x: 232, startPoint y: 105, endPoint x: 172, endPoint y: 103, distance: 60.2
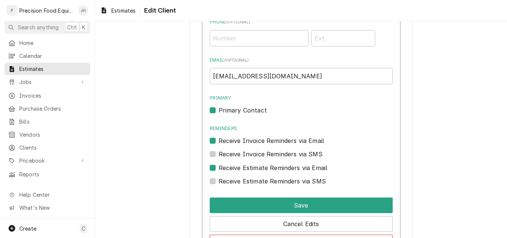
scroll to position [594, 0]
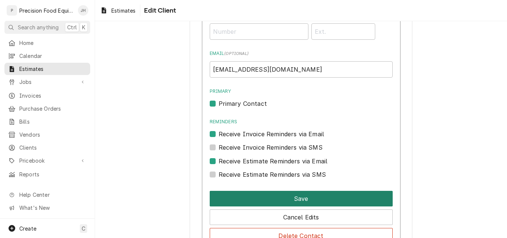
type input "Chad"
click at [297, 200] on button "Save" at bounding box center [301, 199] width 183 height 16
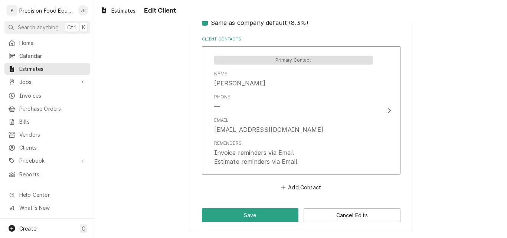
scroll to position [517, 0]
click at [250, 216] on button "Save" at bounding box center [250, 215] width 97 height 14
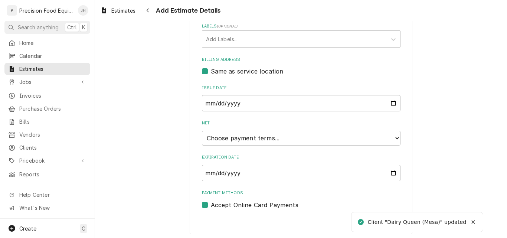
scroll to position [306, 0]
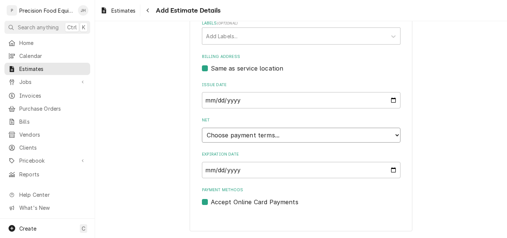
click at [280, 136] on select "Choose payment terms... Same Day Net 7 Net 14 Net 21 Net 30 Net 45 Net 60 Net 90" at bounding box center [301, 135] width 199 height 15
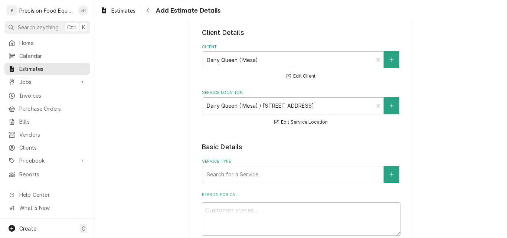
scroll to position [111, 0]
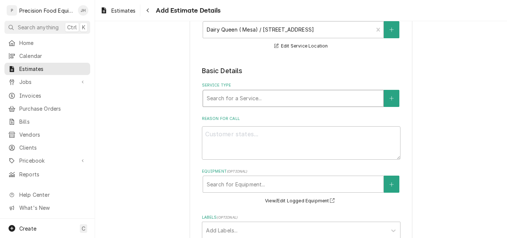
click at [254, 99] on div "Service Type" at bounding box center [293, 98] width 173 height 13
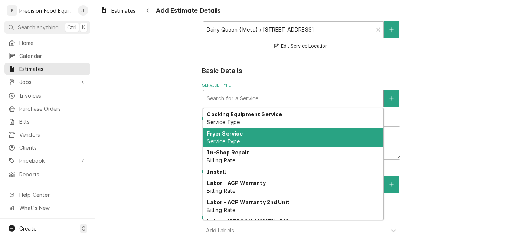
click at [240, 137] on div "Fryer Service Service Type" at bounding box center [293, 137] width 180 height 19
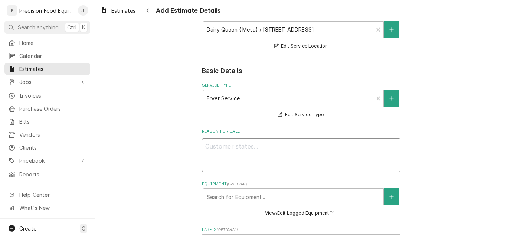
click at [216, 142] on textarea "Reason For Call" at bounding box center [301, 154] width 199 height 33
type textarea "x"
type textarea "F"
type textarea "x"
type textarea "Fr"
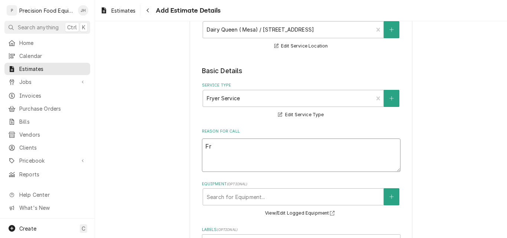
type textarea "x"
type textarea "Fry"
type textarea "x"
type textarea "Frye"
type textarea "x"
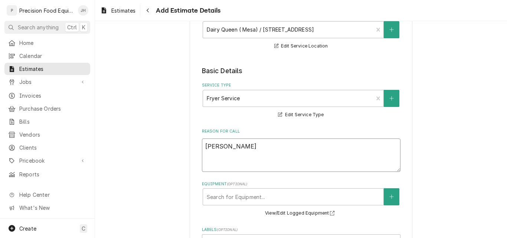
type textarea "Fryer"
type textarea "x"
type textarea "Fryer"
type textarea "x"
type textarea "Fryer n"
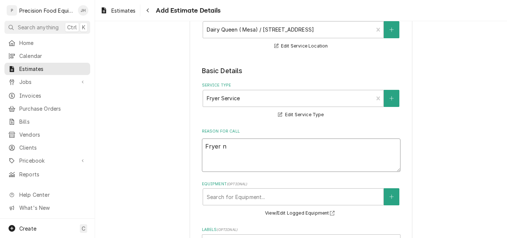
type textarea "x"
type textarea "Fryer no"
type textarea "x"
type textarea "Fryer not"
type textarea "x"
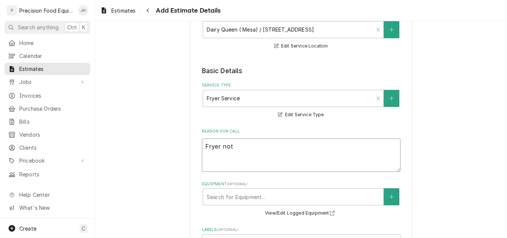
type textarea "Fryer not"
type textarea "x"
type textarea "Fryer not l"
type textarea "x"
type textarea "Fryer not li"
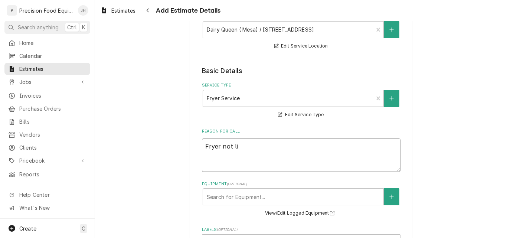
type textarea "x"
type textarea "Fryer not lig"
type textarea "x"
type textarea "Fryer not ligh"
type textarea "x"
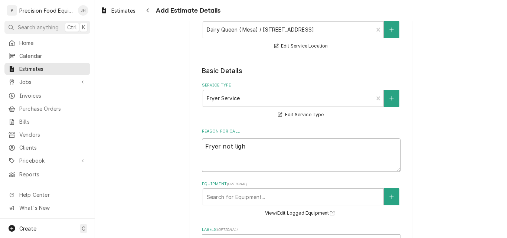
type textarea "Fryer not light"
type textarea "x"
type textarea "Fryer not lighti"
type textarea "x"
type textarea "Fryer not lightin"
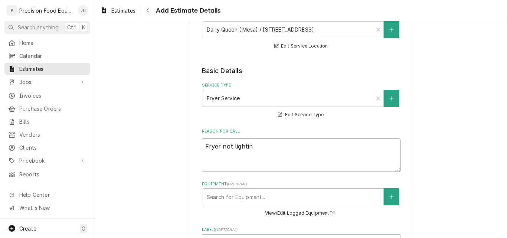
type textarea "x"
type textarea "Fryer not lighting"
type textarea "x"
type textarea "Fryer not lighting."
type textarea "x"
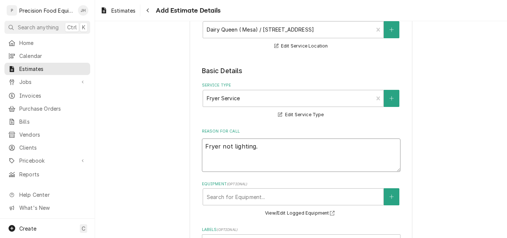
type textarea "Fryer not lighting."
type textarea "x"
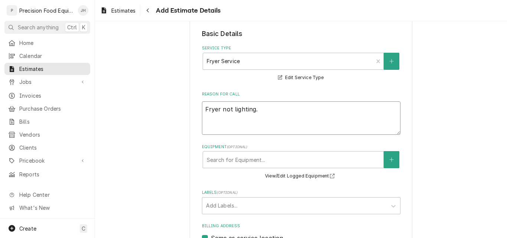
click at [202, 109] on textarea "Fryer not lighting." at bounding box center [301, 117] width 199 height 33
type textarea "PFryer not lighting."
type textarea "x"
type textarea "PiFryer not lighting."
type textarea "x"
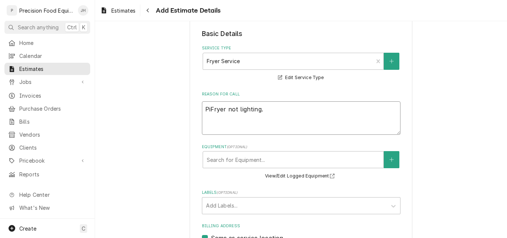
type textarea "PicFryer not lighting."
type textarea "x"
type textarea "PiFryer not lighting."
type textarea "x"
type textarea "PitFryer not lighting."
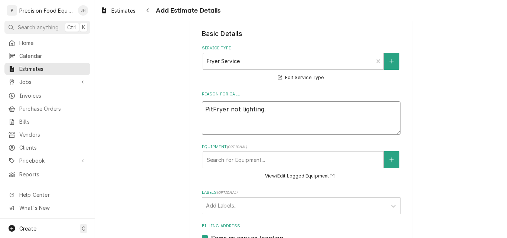
type textarea "x"
type textarea "PitcFryer not lighting."
type textarea "x"
type textarea "PitcoFryer not lighting."
type textarea "x"
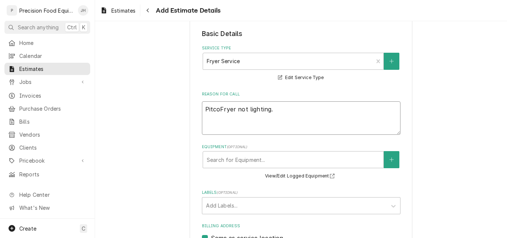
type textarea "Pitco Fryer not lighting."
type textarea "x"
type textarea "Pitco Fryer not lighting."
click at [249, 161] on div "Equipment" at bounding box center [293, 159] width 173 height 13
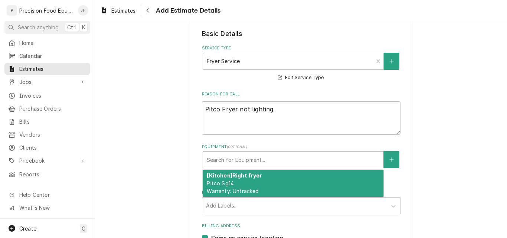
click at [249, 183] on div "[Kitchen] Right fryer Pitco Sg14 Warranty: Untracked" at bounding box center [293, 183] width 180 height 27
type textarea "x"
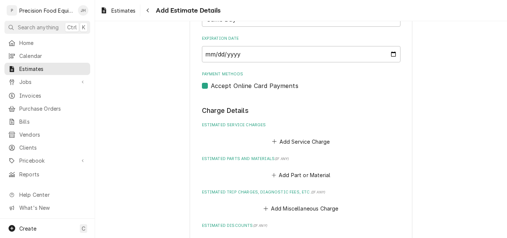
scroll to position [445, 0]
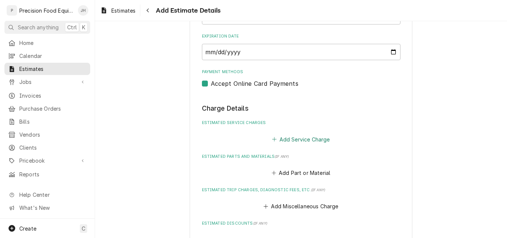
click at [287, 141] on button "Add Service Charge" at bounding box center [301, 139] width 60 height 10
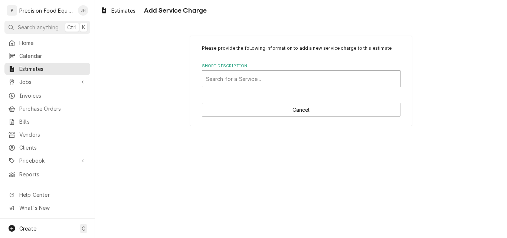
click at [235, 82] on div "Short Description" at bounding box center [301, 78] width 190 height 13
type input "fry"
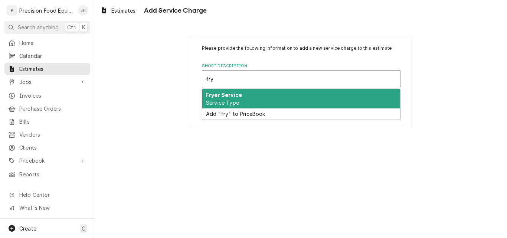
click at [244, 94] on div "Fryer Service Service Type" at bounding box center [301, 98] width 198 height 19
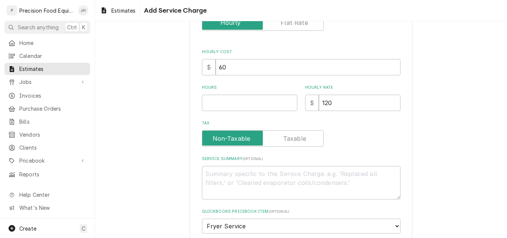
scroll to position [111, 0]
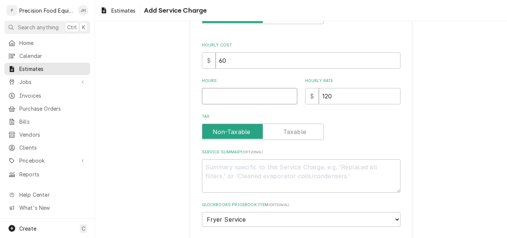
click at [221, 98] on input "Hours" at bounding box center [249, 96] width 95 height 16
type textarea "x"
type input "2"
type textarea "x"
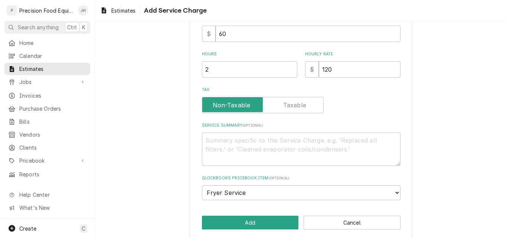
scroll to position [146, 0]
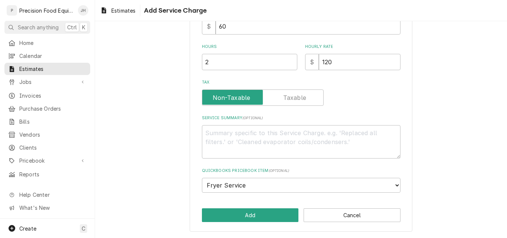
click at [289, 98] on label "Tax" at bounding box center [263, 97] width 122 height 16
click at [289, 98] on input "Tax" at bounding box center [262, 97] width 115 height 16
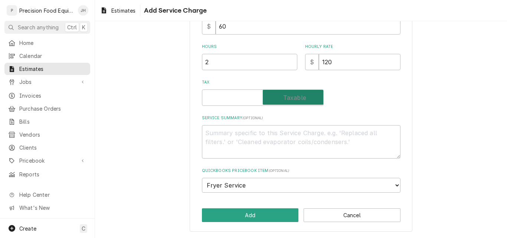
checkbox input "true"
type textarea "x"
click at [223, 98] on label "Tax" at bounding box center [263, 97] width 122 height 16
click at [223, 98] on input "Tax" at bounding box center [262, 97] width 115 height 16
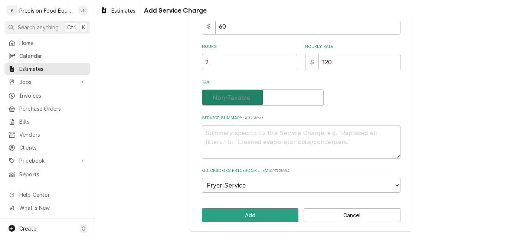
checkbox input "false"
type textarea "x"
click at [214, 129] on textarea "Service Summary ( optional )" at bounding box center [301, 141] width 199 height 33
type textarea "R"
type textarea "x"
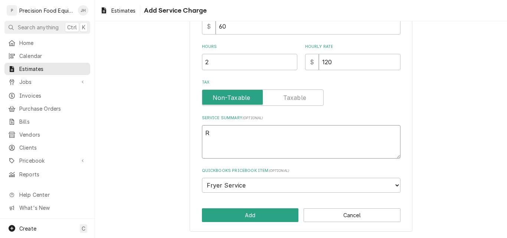
type textarea "Re"
type textarea "x"
type textarea "Rep"
type textarea "x"
type textarea "Repa"
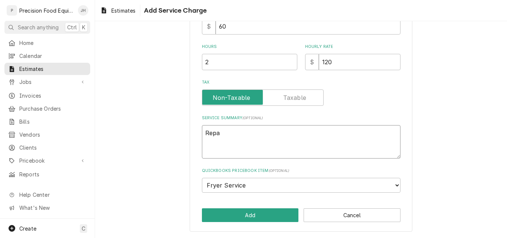
type textarea "x"
type textarea "Repai"
type textarea "x"
type textarea "Repair"
type textarea "x"
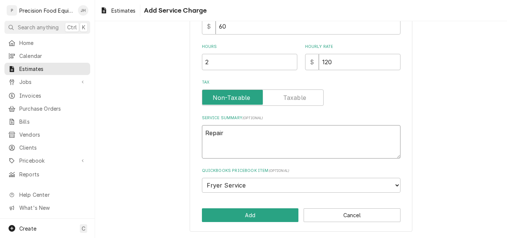
type textarea "Repair"
type textarea "x"
type textarea "Repair P"
type textarea "x"
type textarea "Repair Pi"
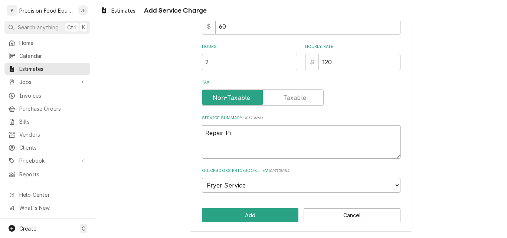
type textarea "x"
type textarea "Repair Pit"
type textarea "x"
type textarea "Repair Pitc"
type textarea "x"
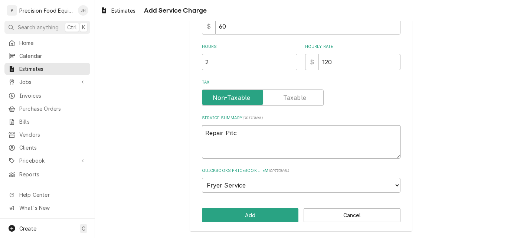
type textarea "Repair Pitco"
type textarea "x"
type textarea "Repair Pitco"
type textarea "x"
type textarea "Repair Pitco f"
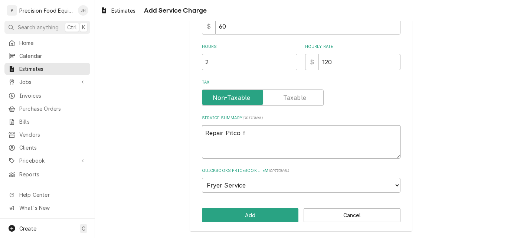
type textarea "x"
type textarea "Repair Pitco fr"
type textarea "x"
type textarea "Repair Pitco fry"
type textarea "x"
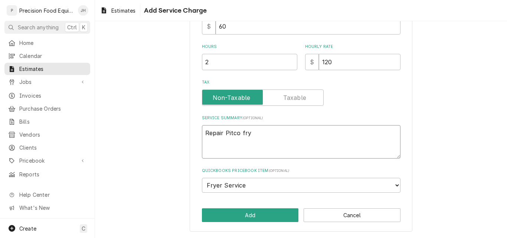
type textarea "Repair Pitco frye"
type textarea "x"
type textarea "Repair Pitco fryer"
type textarea "x"
type textarea "Repair Pitco fryer."
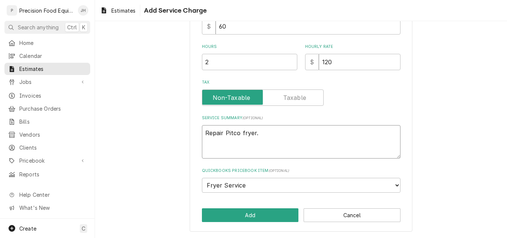
type textarea "x"
type textarea "Repair Pitco fryer."
type textarea "x"
type textarea "Repair Pitco fryer. R"
type textarea "x"
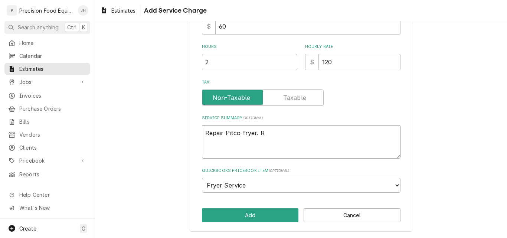
type textarea "Repair Pitco fryer. Re"
type textarea "x"
type textarea "Repair Pitco fryer. Rep"
type textarea "x"
type textarea "Repair Pitco fryer. Repl"
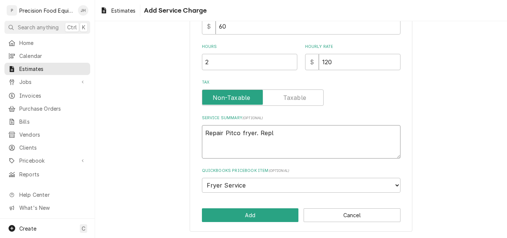
type textarea "x"
type textarea "Repair Pitco fryer. Repla"
type textarea "x"
type textarea "Repair Pitco fryer. Replac"
type textarea "x"
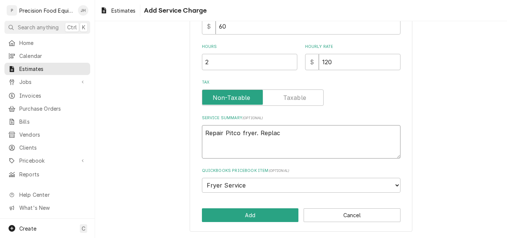
type textarea "Repair Pitco fryer. Replace"
type textarea "x"
type textarea "Repair Pitco fryer. Replace"
type textarea "x"
type textarea "Repair Pitco fryer. Replace"
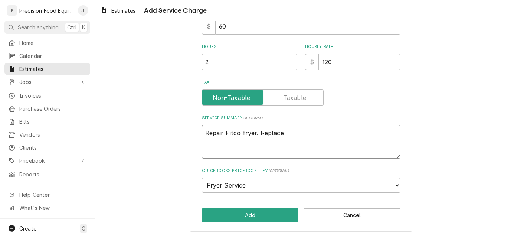
type textarea "x"
type textarea "Repair Pitco fryer. Replace p"
type textarea "x"
type textarea "Repair Pitco fryer. Replace pi"
type textarea "x"
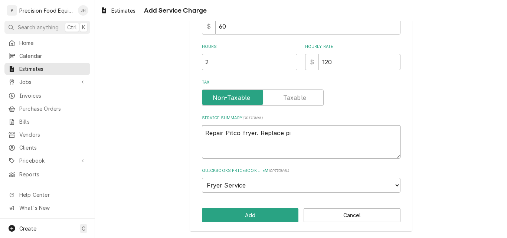
type textarea "Repair Pitco fryer. Replace pil"
type textarea "x"
type textarea "Repair Pitco fryer. Replace pilo"
type textarea "x"
type textarea "Repair Pitco fryer. Replace pilot"
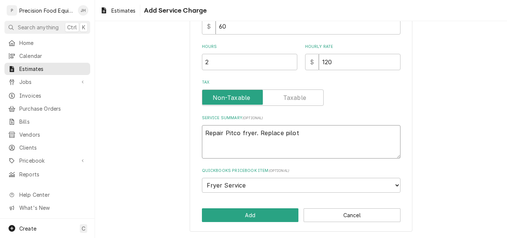
type textarea "x"
type textarea "Repair Pitco fryer. Replace pilot"
type textarea "x"
type textarea "Repair Pitco fryer. Replace pilot a"
type textarea "x"
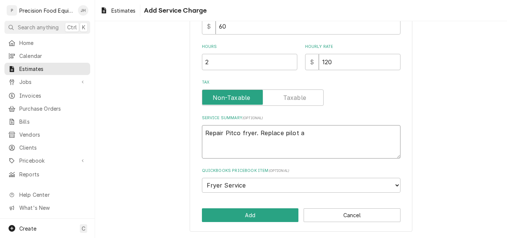
type textarea "Repair Pitco fryer. Replace pilot as"
type textarea "x"
type textarea "Repair Pitco fryer. Replace pilot ass"
type textarea "x"
type textarea "Repair Pitco fryer. Replace pilot assy"
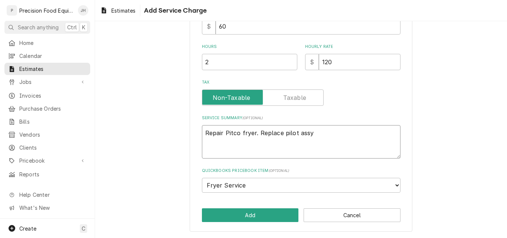
type textarea "x"
type textarea "Repair Pitco fryer. Replace pilot assy"
type textarea "x"
type textarea "Repair Pitco fryer. Replace pilot assy ad"
type textarea "x"
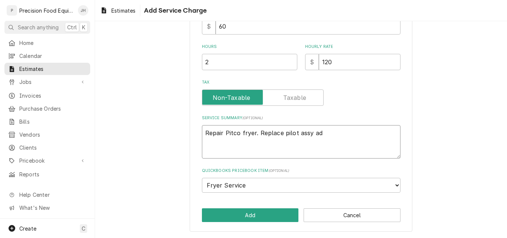
type textarea "Repair Pitco fryer. Replace pilot assy adn"
type textarea "x"
type textarea "Repair Pitco fryer. Replace pilot assy adn"
type textarea "x"
type textarea "Repair Pitco fryer. Replace pilot assy adn i"
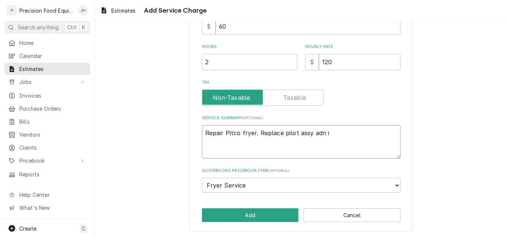
type textarea "x"
type textarea "Repair Pitco fryer. Replace pilot assy adn ig"
type textarea "x"
type textarea "Repair Pitco fryer. Replace pilot assy adn ign"
type textarea "x"
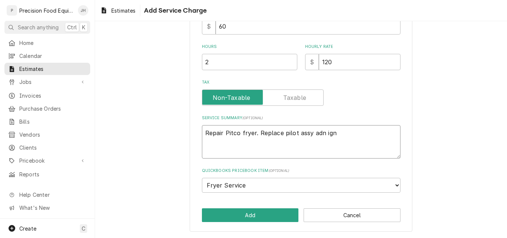
type textarea "Repair Pitco fryer. Replace pilot assy adn igno"
type textarea "x"
type textarea "Repair Pitco fryer. Replace pilot assy adn ign"
type textarea "x"
type textarea "Repair Pitco fryer. Replace pilot assy adn ig"
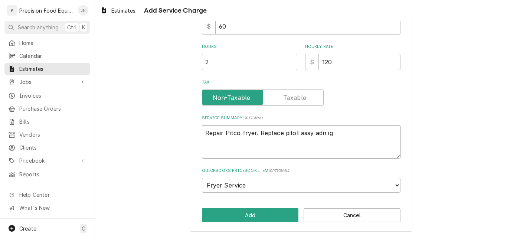
type textarea "x"
type textarea "Repair Pitco fryer. Replace pilot assy adn i"
type textarea "x"
type textarea "Repair Pitco fryer. Replace pilot assy adn"
type textarea "x"
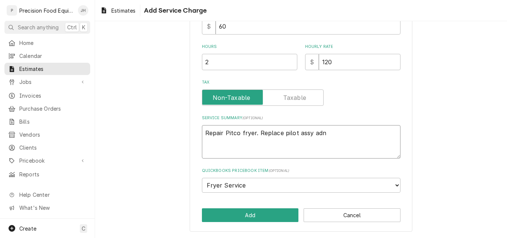
type textarea "Repair Pitco fryer. Replace pilot assy adn"
type textarea "x"
type textarea "Repair Pitco fryer. Replace pilot assy ad"
type textarea "x"
type textarea "Repair Pitco fryer. Replace pilot assy a"
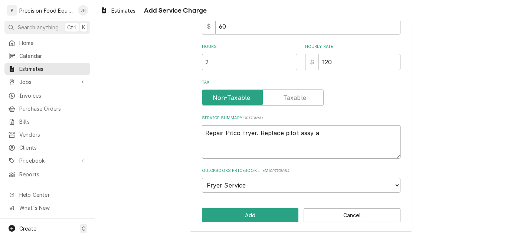
type textarea "x"
type textarea "Repair Pitco fryer. Replace pilot assy an"
type textarea "x"
type textarea "Repair Pitco fryer. Replace pilot assy and"
type textarea "x"
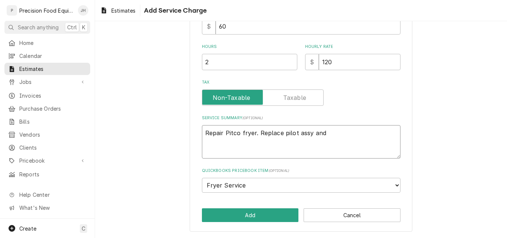
type textarea "Repair Pitco fryer. Replace pilot assy and i"
type textarea "x"
type textarea "Repair Pitco fryer. Replace pilot assy and ig"
type textarea "x"
type textarea "Repair Pitco fryer. Replace pilot assy and ign"
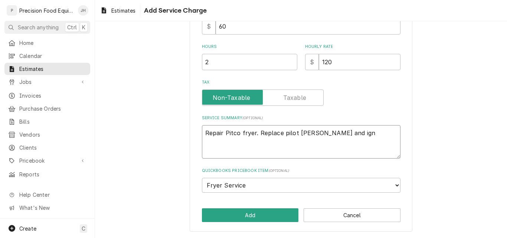
type textarea "x"
type textarea "Repair Pitco fryer. Replace pilot assy and igni"
type textarea "x"
type textarea "Repair Pitco fryer. Replace pilot assy and ignit"
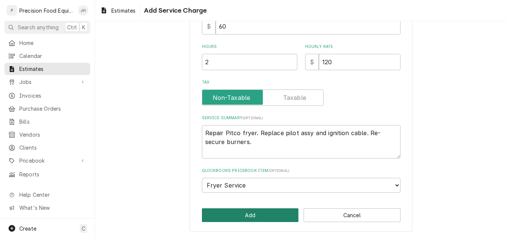
click at [257, 212] on button "Add" at bounding box center [250, 215] width 97 height 14
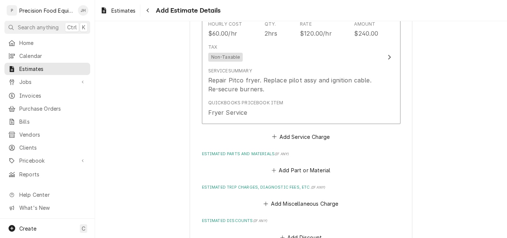
scroll to position [622, 0]
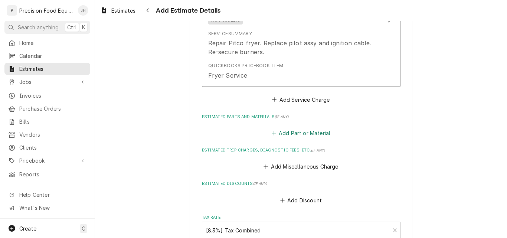
click at [298, 131] on button "Add Part or Material" at bounding box center [300, 133] width 61 height 10
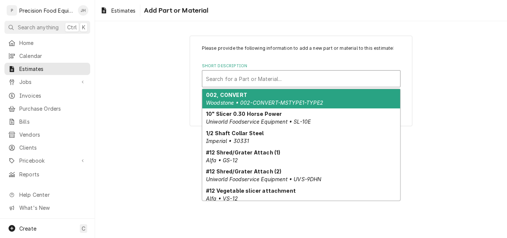
click at [235, 75] on div "Short Description" at bounding box center [301, 78] width 190 height 13
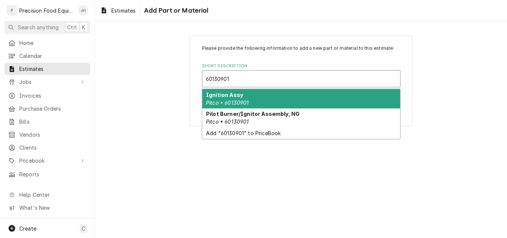
click at [256, 105] on div "Ignition Assy Pitco • 60130901" at bounding box center [301, 98] width 198 height 19
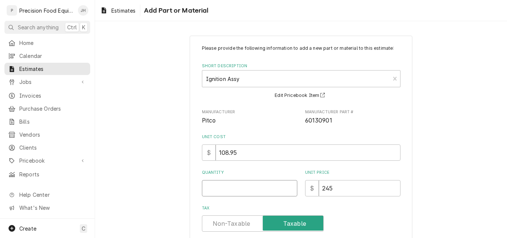
click at [233, 190] on input "Quantity" at bounding box center [249, 188] width 95 height 16
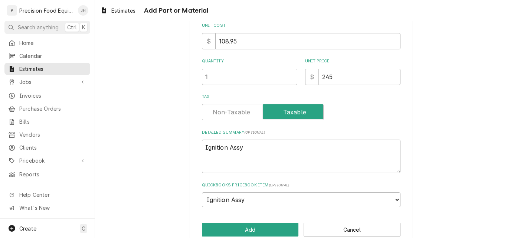
scroll to position [126, 0]
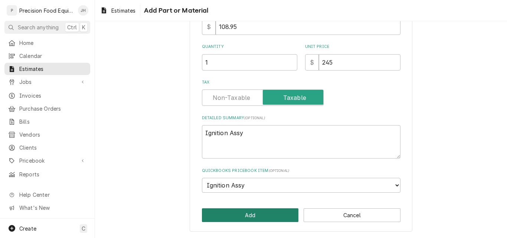
click at [252, 212] on button "Add" at bounding box center [250, 215] width 97 height 14
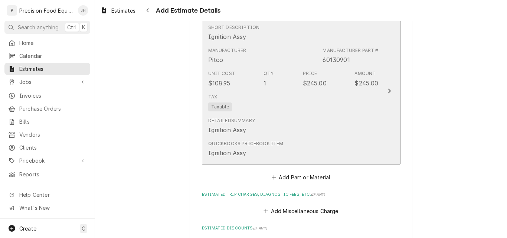
scroll to position [762, 0]
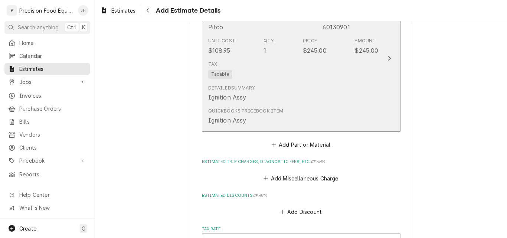
click at [359, 79] on div "Tax Taxable" at bounding box center [293, 70] width 170 height 24
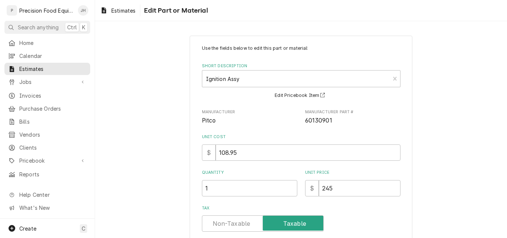
drag, startPoint x: 344, startPoint y: 54, endPoint x: 327, endPoint y: 53, distance: 16.4
click at [327, 53] on div "Use the fields below to edit this part or material: Short Description Ignition …" at bounding box center [301, 182] width 199 height 274
drag, startPoint x: 337, startPoint y: 186, endPoint x: 322, endPoint y: 191, distance: 15.5
click at [322, 191] on input "245" at bounding box center [360, 188] width 82 height 16
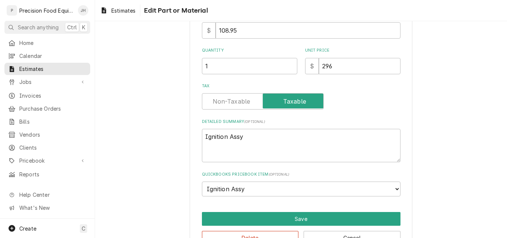
scroll to position [145, 0]
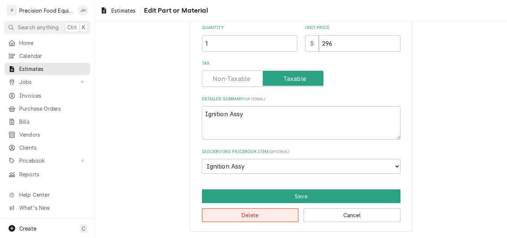
click at [264, 216] on button "Delete" at bounding box center [250, 215] width 97 height 14
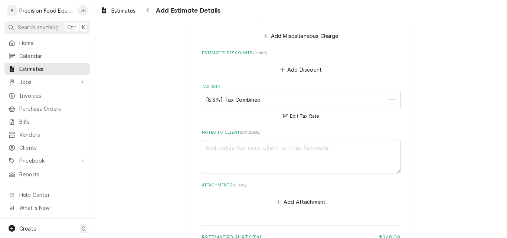
scroll to position [753, 0]
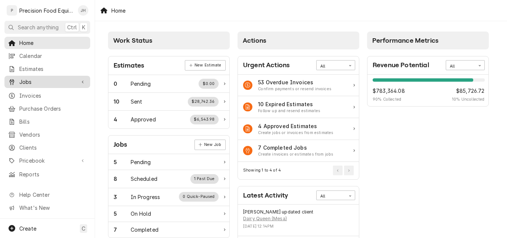
click at [32, 83] on span "Jobs" at bounding box center [47, 82] width 56 height 8
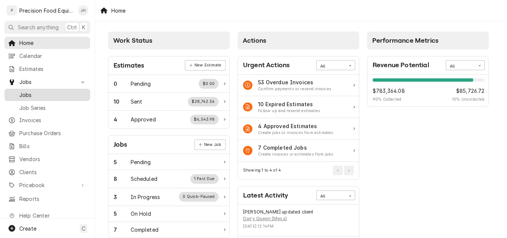
click at [33, 92] on span "Jobs" at bounding box center [52, 95] width 67 height 8
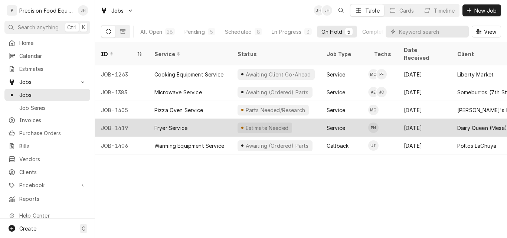
click at [461, 124] on div "Dairy Queen (Mesa)" at bounding box center [482, 128] width 50 height 8
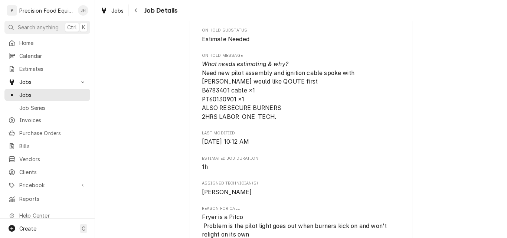
scroll to position [371, 0]
drag, startPoint x: 226, startPoint y: 99, endPoint x: 178, endPoint y: 99, distance: 48.3
click at [178, 99] on div "Estimate Needed Dairy Queen (Mesa) Dairy Queen ( Mesa) / 316 S Power Rd, Mesa, …" at bounding box center [301, 140] width 412 height 964
copy span "B6783401"
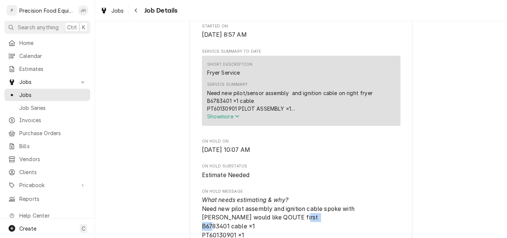
scroll to position [260, 0]
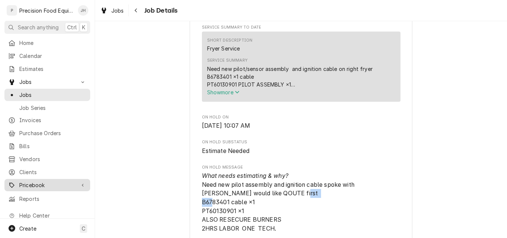
click at [36, 181] on span "Pricebook" at bounding box center [47, 185] width 56 height 8
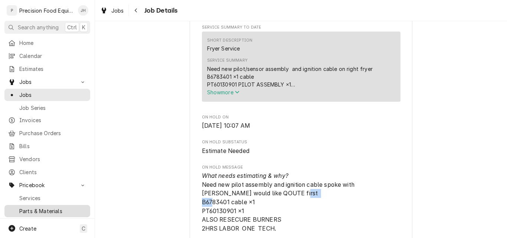
click at [33, 207] on span "Parts & Materials" at bounding box center [52, 211] width 67 height 8
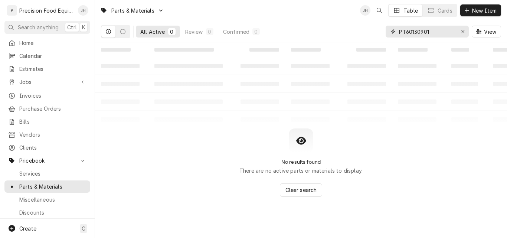
click at [406, 33] on input "PT60130901" at bounding box center [427, 32] width 56 height 12
drag, startPoint x: 406, startPoint y: 32, endPoint x: 377, endPoint y: 38, distance: 29.6
click at [377, 38] on div "All Active 0 Review 0 Confirmed 0 PT60130901 View" at bounding box center [301, 31] width 400 height 21
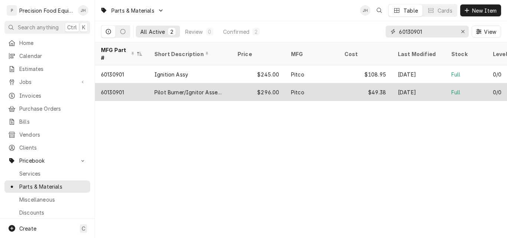
type input "60130901"
click at [236, 83] on div "$296.00" at bounding box center [258, 92] width 53 height 18
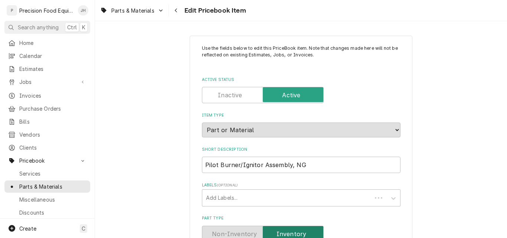
type textarea "x"
click at [229, 94] on label "Active Status" at bounding box center [263, 95] width 122 height 16
click at [229, 94] on input "Active Status" at bounding box center [262, 95] width 115 height 16
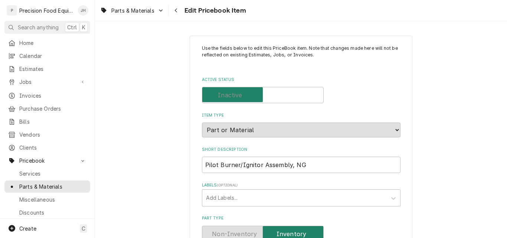
checkbox input "false"
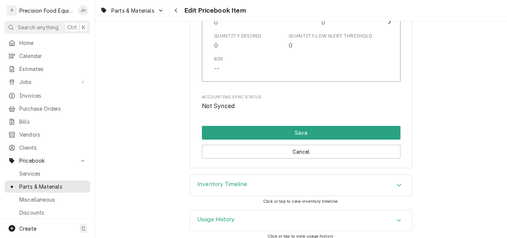
scroll to position [796, 0]
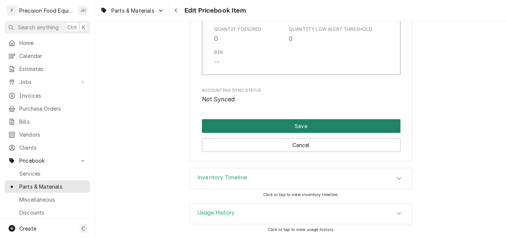
click at [326, 126] on button "Save" at bounding box center [301, 126] width 199 height 14
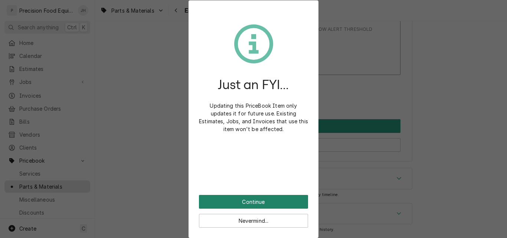
click at [244, 198] on button "Continue" at bounding box center [253, 202] width 109 height 14
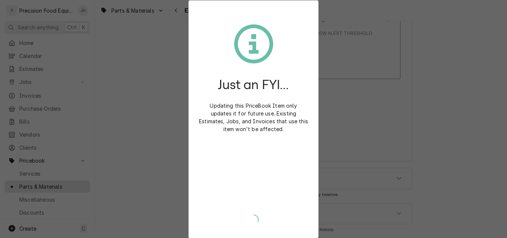
scroll to position [792, 0]
type textarea "x"
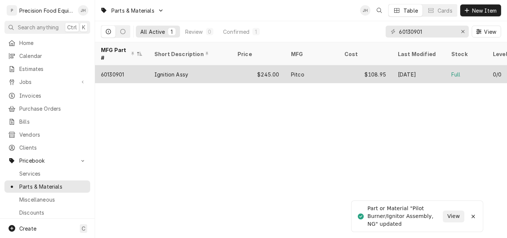
click at [165, 71] on div "Ignition Assy" at bounding box center [171, 75] width 34 height 8
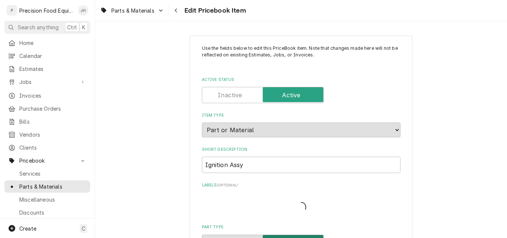
type textarea "x"
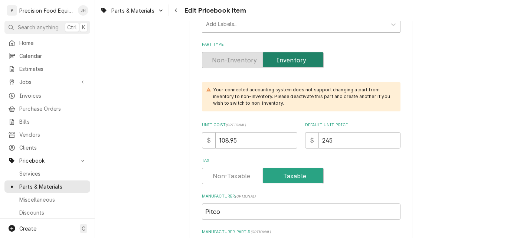
scroll to position [186, 0]
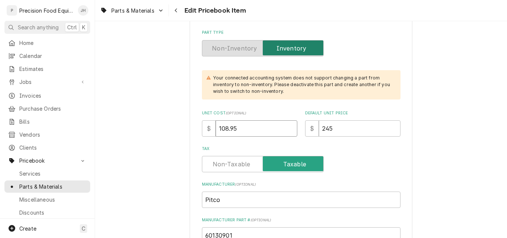
drag, startPoint x: 242, startPoint y: 125, endPoint x: 151, endPoint y: 132, distance: 91.2
type input "49"
type textarea "x"
type input "49.3"
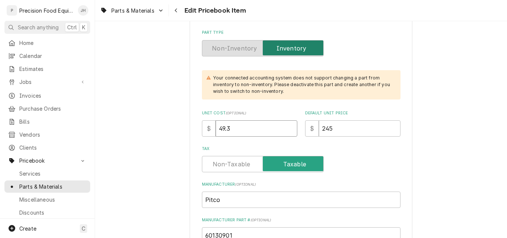
type textarea "x"
type input "49.38"
type textarea "x"
type input "2"
type textarea "x"
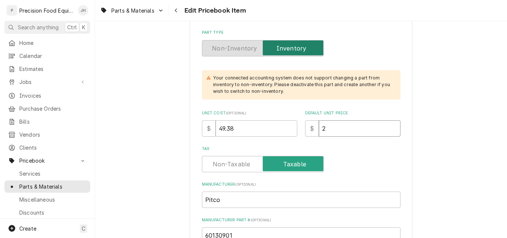
type input "29"
type textarea "x"
type input "296"
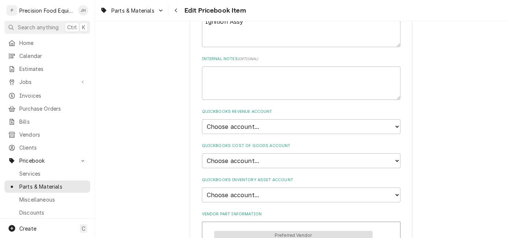
scroll to position [445, 0]
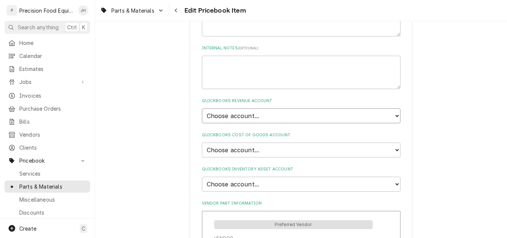
click at [254, 114] on select "Choose account... Discount Income Misc Income Non taxable issues 46600: Parts a…" at bounding box center [301, 115] width 199 height 15
select select "8000000A-1210141275"
click at [202, 108] on select "Choose account... Discount Income Misc Income Non taxable issues 46600: Parts a…" at bounding box center [301, 115] width 199 height 15
type textarea "x"
click at [263, 150] on select "Choose account... Loss Expense Loss Expense 11/3/2014 Loss Expense 11/4/2014 Co…" at bounding box center [301, 150] width 199 height 15
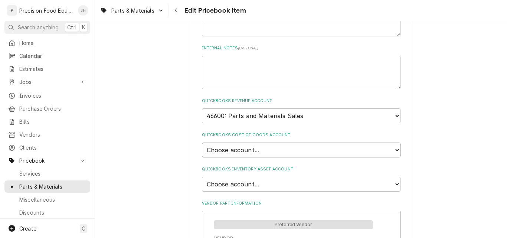
select select "80000023-1210145225"
click at [202, 143] on select "Choose account... Loss Expense Loss Expense 11/3/2014 Loss Expense 11/4/2014 Co…" at bounding box center [301, 150] width 199 height 15
type textarea "x"
click at [253, 180] on select "Choose account... Undeposited Funds Inventory Asset Payroll Asset" at bounding box center [301, 184] width 199 height 15
select select "80000022-1210145225"
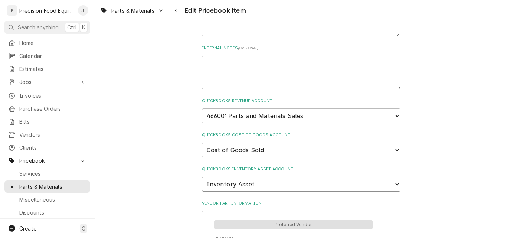
click at [202, 177] on select "Choose account... Undeposited Funds Inventory Asset Payroll Asset" at bounding box center [301, 184] width 199 height 15
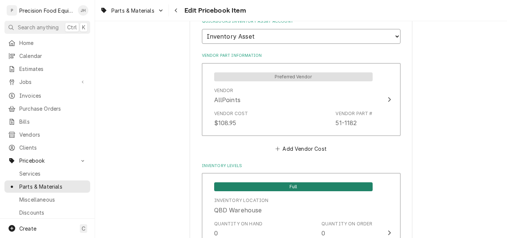
scroll to position [594, 0]
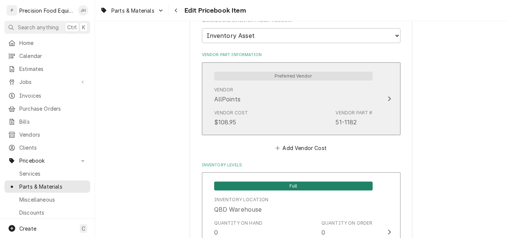
click at [288, 105] on div "Vendor AllPoints" at bounding box center [293, 95] width 159 height 23
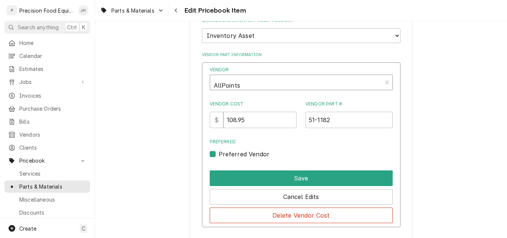
type textarea "x"
click at [245, 85] on div "Vendor" at bounding box center [296, 85] width 164 height 18
type input "globa"
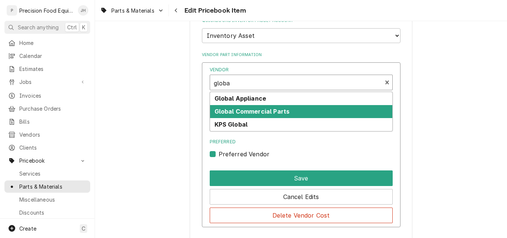
click at [244, 111] on strong "Global Commercial Parts" at bounding box center [252, 111] width 75 height 7
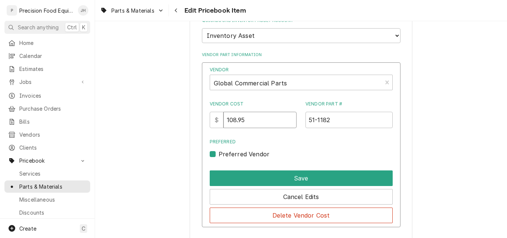
drag, startPoint x: 258, startPoint y: 123, endPoint x: 196, endPoint y: 124, distance: 62.0
type input "49.38"
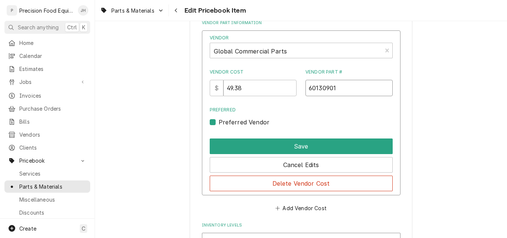
scroll to position [668, 0]
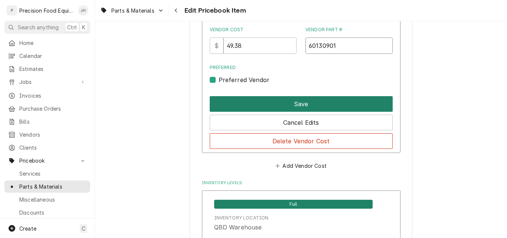
type input "60130901"
click at [314, 106] on button "Save" at bounding box center [301, 104] width 183 height 16
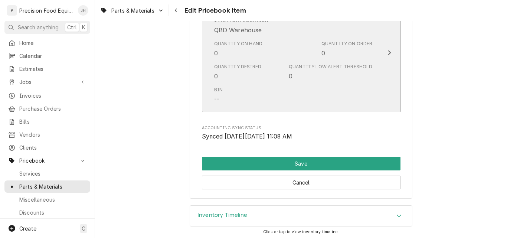
scroll to position [780, 0]
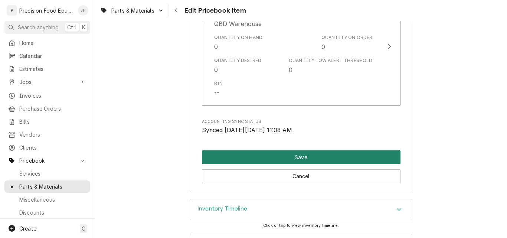
click at [311, 158] on button "Save" at bounding box center [301, 157] width 199 height 14
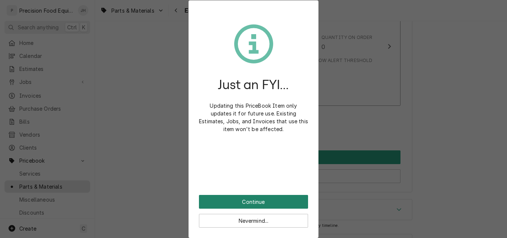
click at [215, 202] on button "Continue" at bounding box center [253, 202] width 109 height 14
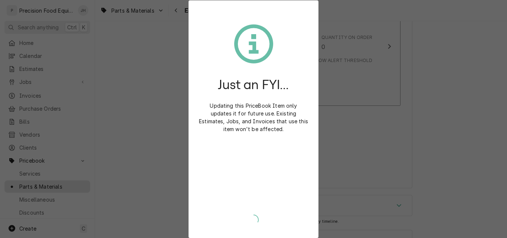
type textarea "x"
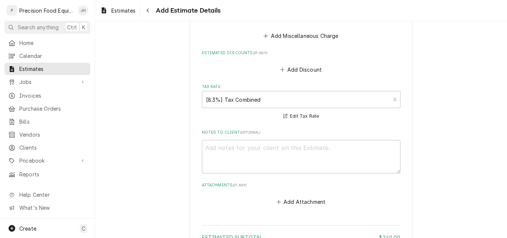
type textarea "x"
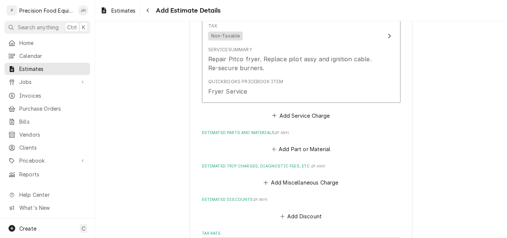
scroll to position [604, 0]
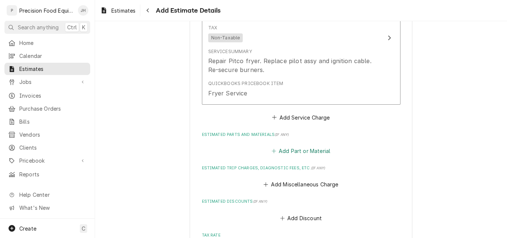
click at [306, 149] on button "Add Part or Material" at bounding box center [300, 151] width 61 height 10
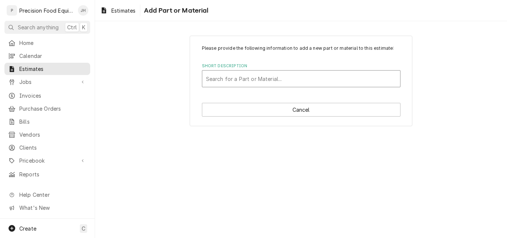
click at [230, 78] on div "Short Description" at bounding box center [301, 78] width 190 height 13
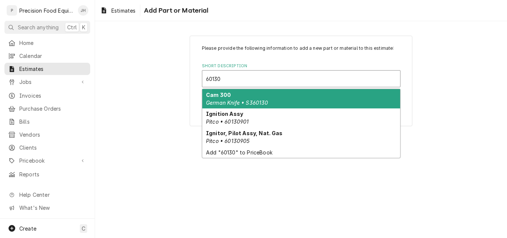
type input "601309"
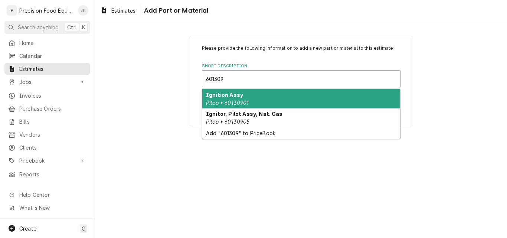
click at [249, 96] on div "Ignition Assy Pitco • 60130901" at bounding box center [301, 98] width 198 height 19
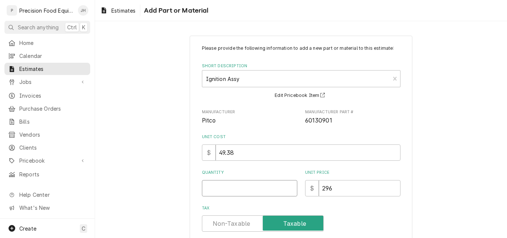
click at [231, 186] on input "Quantity" at bounding box center [249, 188] width 95 height 16
type textarea "x"
type input "1"
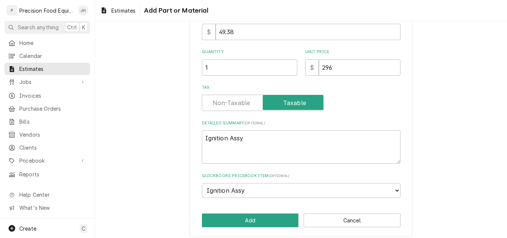
scroll to position [126, 0]
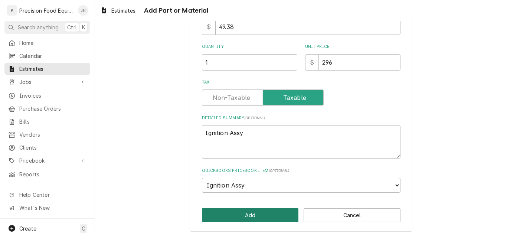
click at [254, 212] on button "Add" at bounding box center [250, 215] width 97 height 14
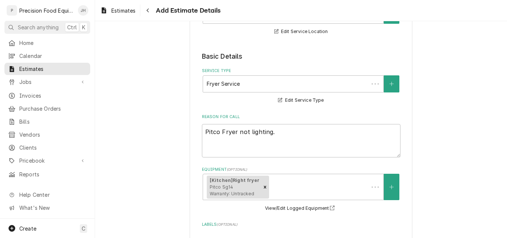
scroll to position [595, 0]
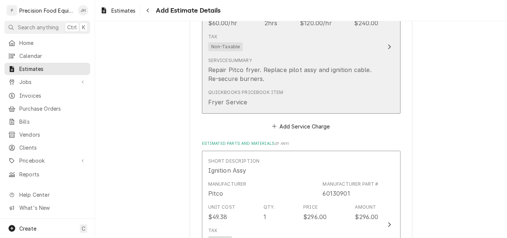
type textarea "x"
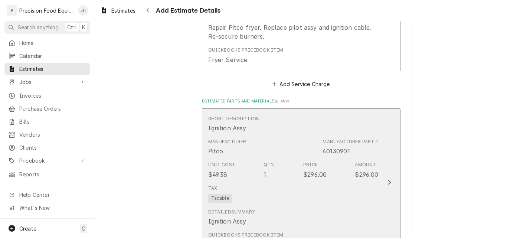
scroll to position [744, 0]
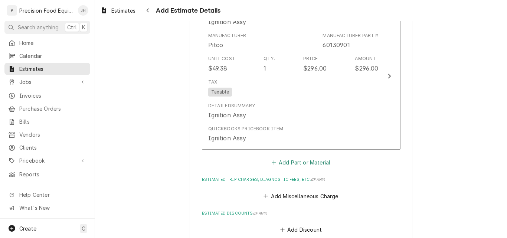
click at [307, 162] on button "Add Part or Material" at bounding box center [300, 162] width 61 height 10
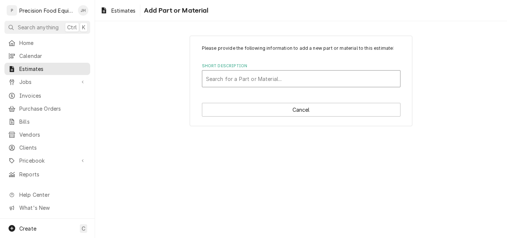
click at [231, 81] on div "Short Description" at bounding box center [301, 78] width 190 height 13
drag, startPoint x: 231, startPoint y: 81, endPoint x: 222, endPoint y: 82, distance: 9.0
click at [222, 82] on div "Short Description" at bounding box center [301, 78] width 190 height 13
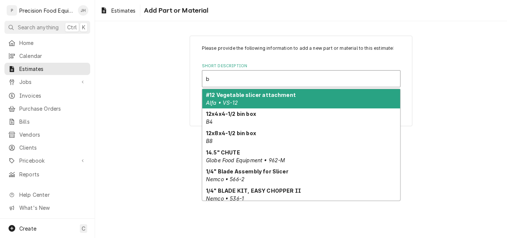
type input "b"
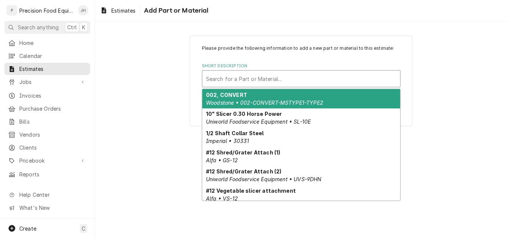
click at [264, 79] on div "Short Description" at bounding box center [301, 78] width 190 height 13
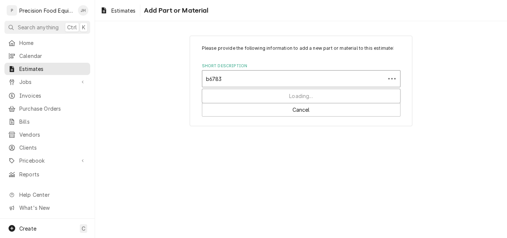
type input "b67834"
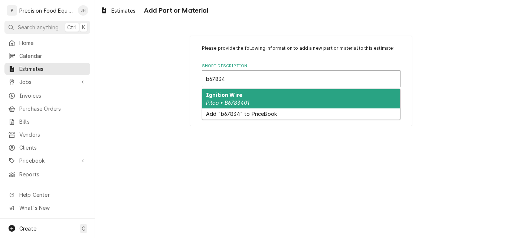
click at [260, 98] on div "Ignition Wire Pitco • B6783401" at bounding box center [301, 98] width 198 height 19
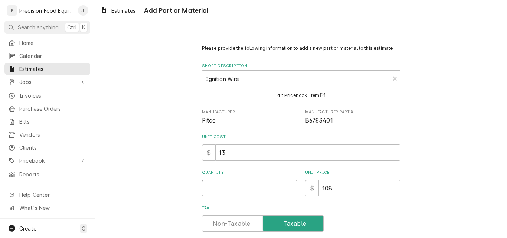
click at [231, 192] on input "Quantity" at bounding box center [249, 188] width 95 height 16
type textarea "x"
type input "1"
type textarea "x"
type input "1"
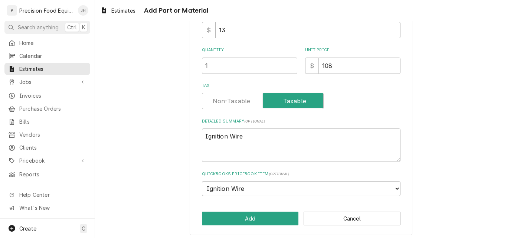
scroll to position [126, 0]
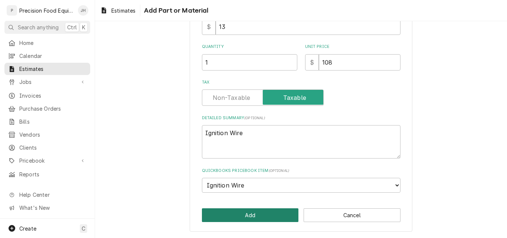
click at [258, 212] on button "Add" at bounding box center [250, 215] width 97 height 14
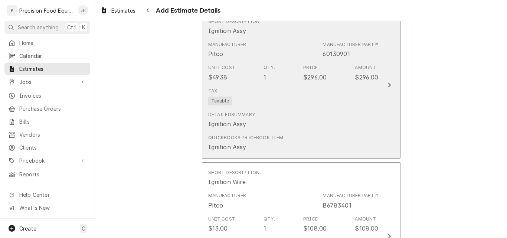
type textarea "x"
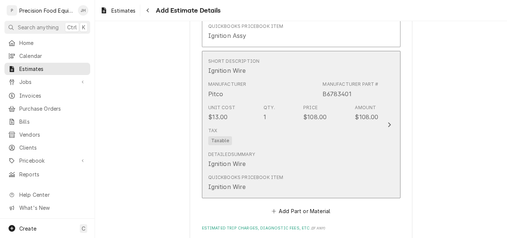
scroll to position [958, 0]
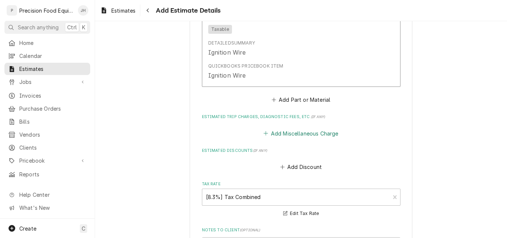
click at [288, 136] on button "Add Miscellaneous Charge" at bounding box center [300, 133] width 77 height 10
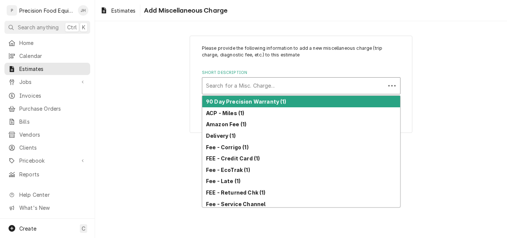
click at [264, 81] on div "Short Description" at bounding box center [294, 85] width 176 height 13
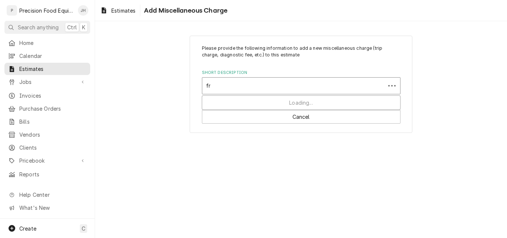
type input "fre"
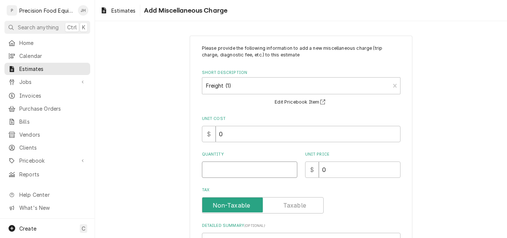
click at [221, 177] on input "Quantity" at bounding box center [249, 169] width 95 height 16
type textarea "x"
type input "1"
type textarea "x"
type input "2"
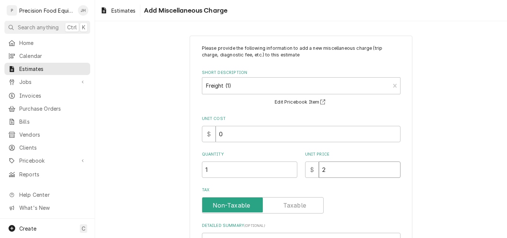
type textarea "x"
type input "29"
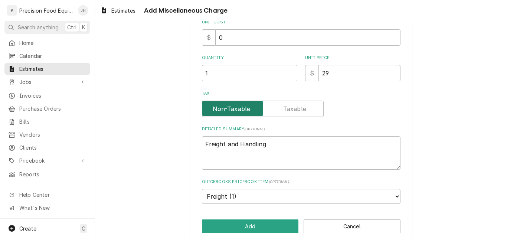
scroll to position [108, 0]
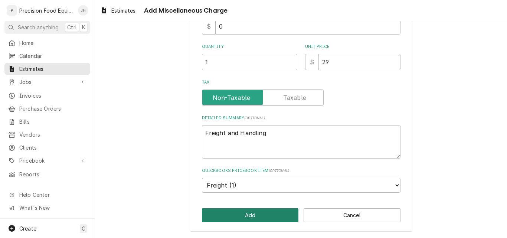
click at [248, 214] on button "Add" at bounding box center [250, 215] width 97 height 14
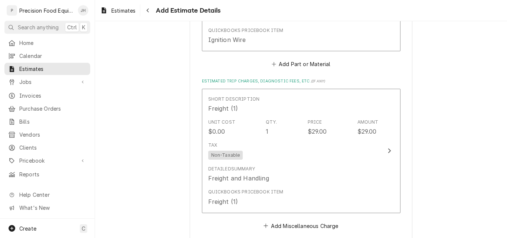
scroll to position [1060, 0]
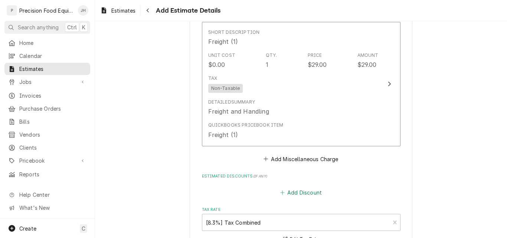
click at [303, 193] on button "Add Discount" at bounding box center [301, 192] width 44 height 10
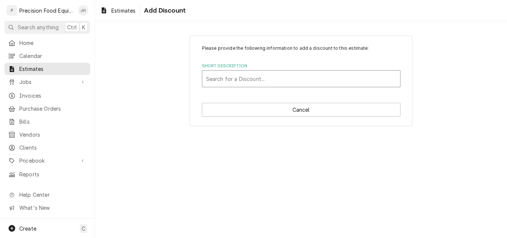
click at [233, 81] on div "Short Description" at bounding box center [301, 78] width 190 height 13
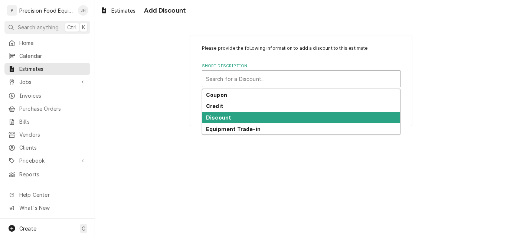
click at [229, 114] on div "Discount" at bounding box center [301, 118] width 198 height 12
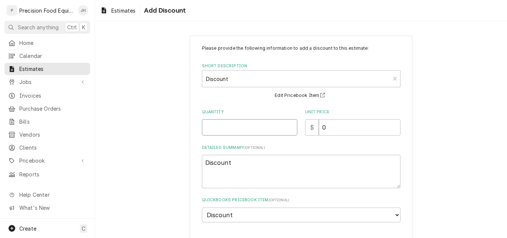
click at [209, 129] on input "Quantity" at bounding box center [249, 127] width 95 height 16
type textarea "x"
type input "1"
click at [446, 109] on div "Please provide the following information to add a discount to this estimate: Sh…" at bounding box center [301, 148] width 412 height 239
drag, startPoint x: 326, startPoint y: 130, endPoint x: 319, endPoint y: 130, distance: 7.4
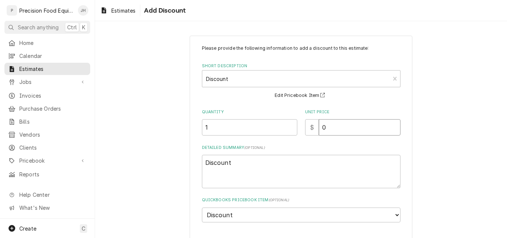
click at [319, 130] on input "0" at bounding box center [360, 127] width 82 height 16
type textarea "x"
type input "2"
type textarea "x"
type input "20"
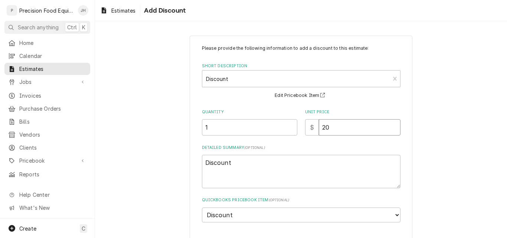
type textarea "x"
type input "202"
type textarea "x"
type input "202"
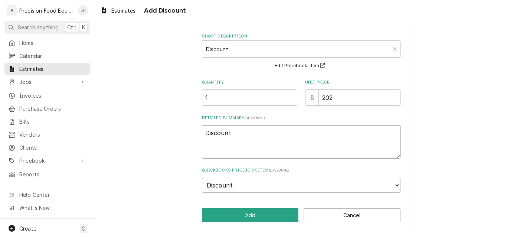
click at [239, 133] on textarea "Discount" at bounding box center [301, 141] width 199 height 33
type textarea "x"
type textarea "Discount"
type textarea "x"
type textarea "Discount -"
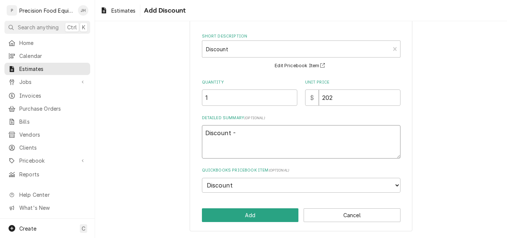
type textarea "x"
type textarea "Discount -"
type textarea "x"
type textarea "Discount - 50"
type textarea "x"
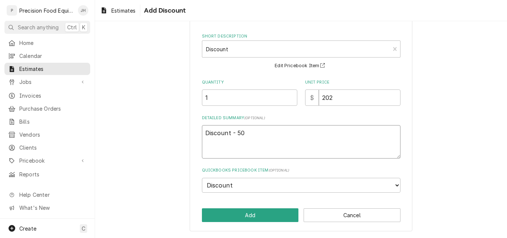
type textarea "Discount - 50%"
type textarea "x"
type textarea "Discount - 50%"
type textarea "x"
type textarea "Discount - 50% o"
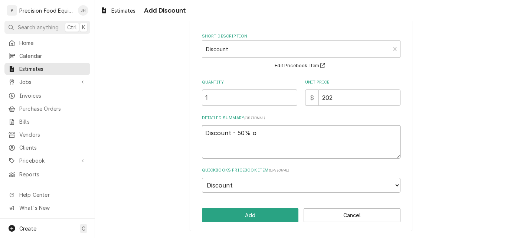
type textarea "x"
type textarea "Discount - 50% of"
type textarea "x"
type textarea "Discount - 50% off"
type textarea "x"
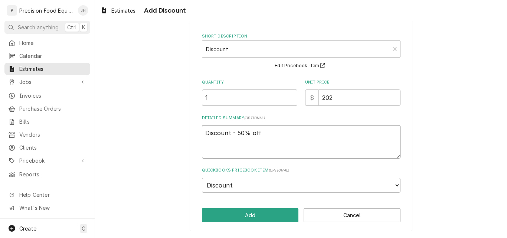
type textarea "Discount - 50% off"
type textarea "x"
type textarea "Discount - 50% off pa"
type textarea "x"
type textarea "Discount - 50% off par"
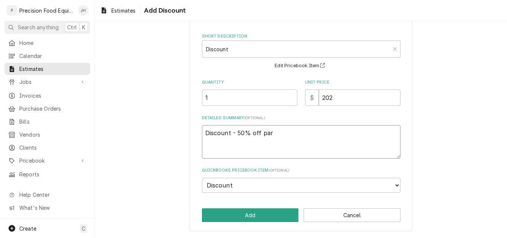
type textarea "x"
type textarea "Discount - 50% off part"
type textarea "x"
type textarea "Discount - 50% off parts"
type textarea "x"
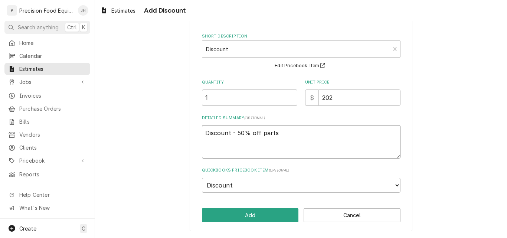
type textarea "Discount - 50% off parts."
type textarea "x"
type textarea "Discount - 50% off parts."
click at [256, 212] on button "Add" at bounding box center [250, 215] width 97 height 14
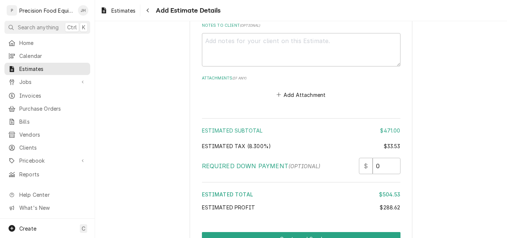
scroll to position [1437, 0]
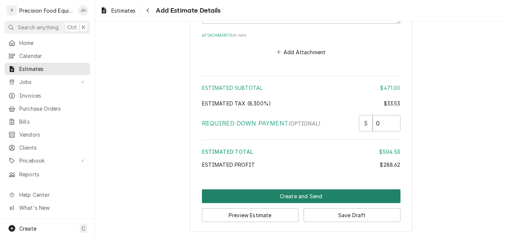
click at [301, 197] on button "Create and Send" at bounding box center [301, 196] width 199 height 14
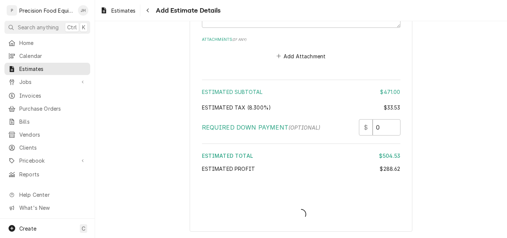
scroll to position [1433, 0]
type textarea "x"
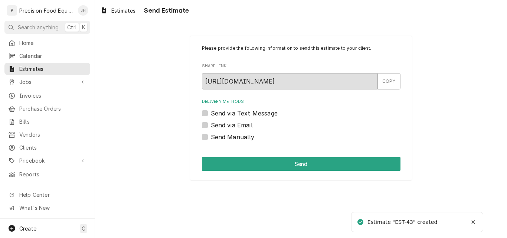
click at [236, 123] on label "Send via Email" at bounding box center [232, 125] width 42 height 9
click at [236, 123] on input "Send via Email" at bounding box center [310, 129] width 199 height 16
checkbox input "true"
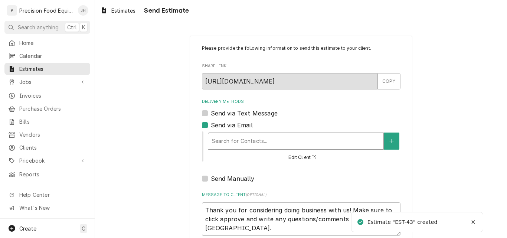
click at [230, 143] on div "Delivery Methods" at bounding box center [296, 140] width 168 height 13
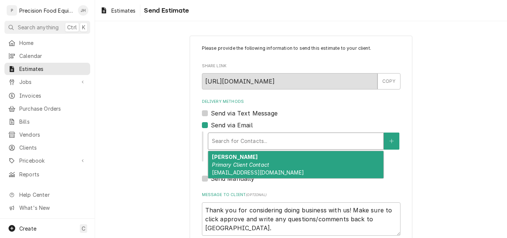
click at [228, 161] on div "Chad Primary Client Contact scottdairyqueen@gmail.com" at bounding box center [295, 164] width 175 height 27
type textarea "x"
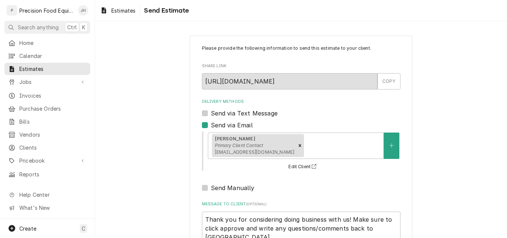
click at [247, 118] on div "Delivery Methods Send via Text Message Send via Email Chad Primary Client Conta…" at bounding box center [301, 146] width 199 height 94
click at [248, 116] on label "Send via Text Message" at bounding box center [244, 113] width 67 height 9
click at [248, 116] on input "Send via Text Message" at bounding box center [310, 117] width 199 height 16
checkbox input "true"
type textarea "x"
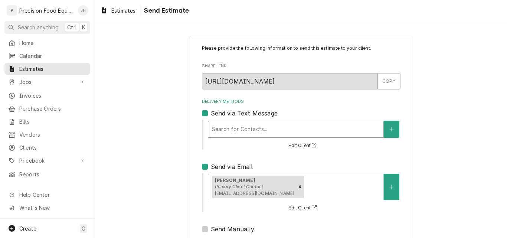
click at [245, 127] on div "Delivery Methods" at bounding box center [296, 129] width 168 height 13
click at [246, 134] on div "Delivery Methods" at bounding box center [296, 129] width 168 height 13
click at [211, 114] on label "Send via Text Message" at bounding box center [244, 113] width 67 height 9
click at [211, 114] on input "Send via Text Message" at bounding box center [310, 117] width 199 height 16
checkbox input "false"
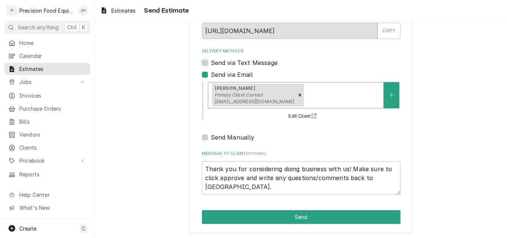
scroll to position [52, 0]
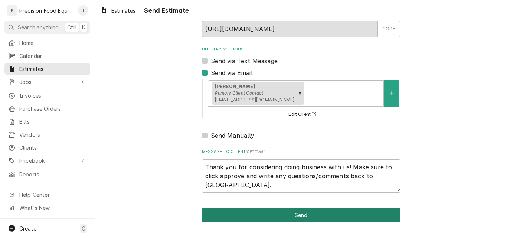
click at [303, 214] on button "Send" at bounding box center [301, 215] width 199 height 14
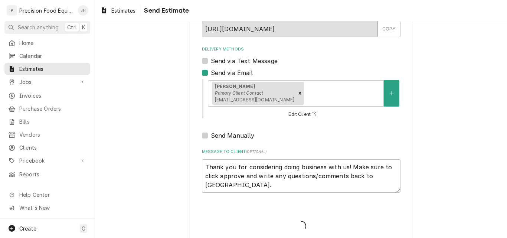
type textarea "x"
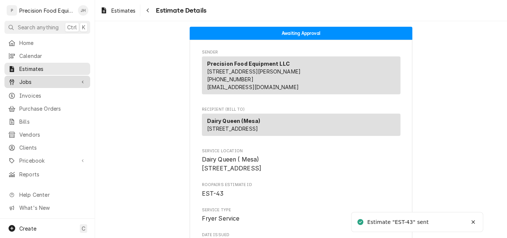
click at [27, 81] on span "Jobs" at bounding box center [47, 82] width 56 height 8
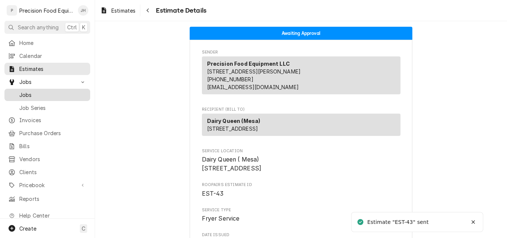
click at [41, 94] on span "Jobs" at bounding box center [52, 95] width 67 height 8
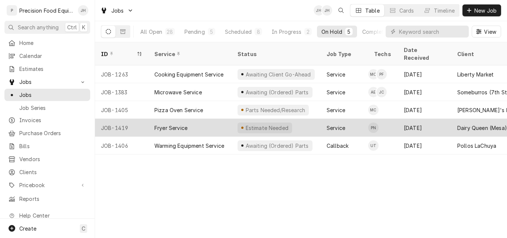
click at [191, 120] on div "Fryer Service" at bounding box center [189, 128] width 83 height 18
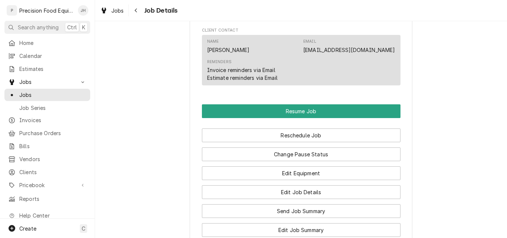
scroll to position [705, 0]
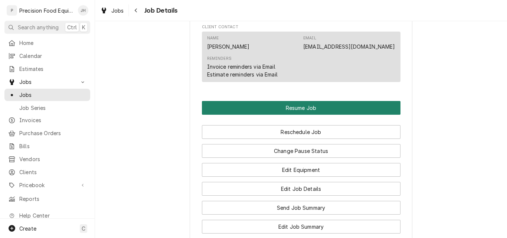
click at [298, 115] on button "Resume Job" at bounding box center [301, 108] width 199 height 14
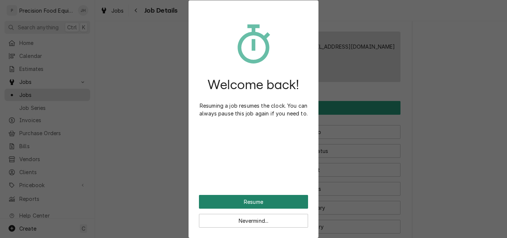
click at [238, 202] on button "Resume" at bounding box center [253, 202] width 109 height 14
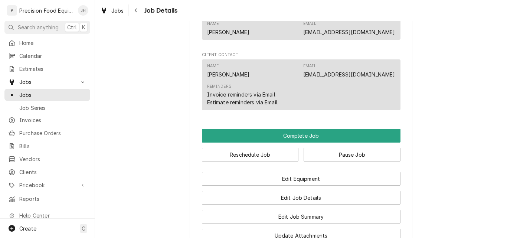
scroll to position [594, 0]
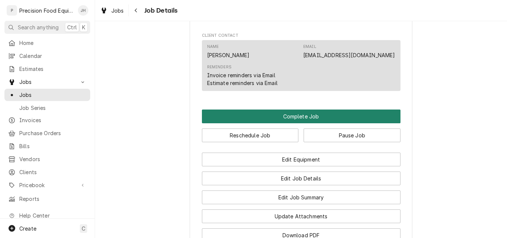
click at [300, 121] on button "Complete Job" at bounding box center [301, 117] width 199 height 14
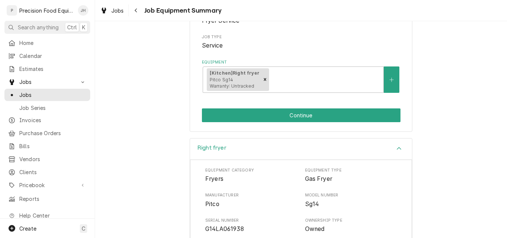
scroll to position [111, 0]
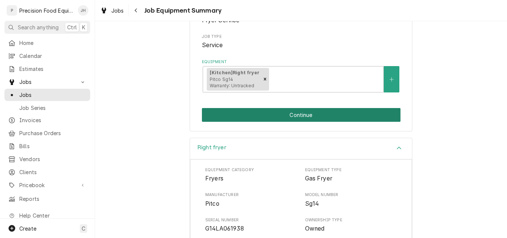
click at [281, 118] on button "Continue" at bounding box center [301, 115] width 199 height 14
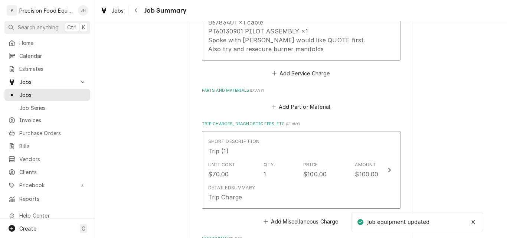
scroll to position [520, 0]
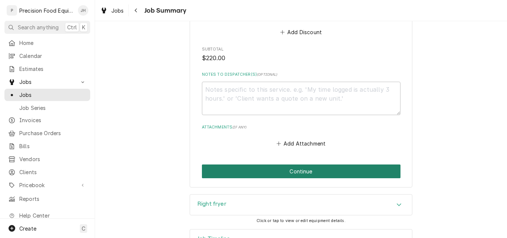
click at [289, 174] on button "Continue" at bounding box center [301, 171] width 199 height 14
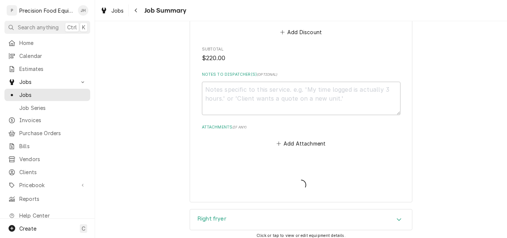
type textarea "x"
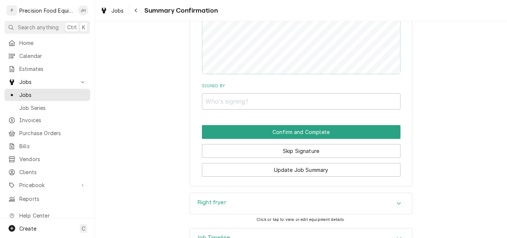
scroll to position [520, 0]
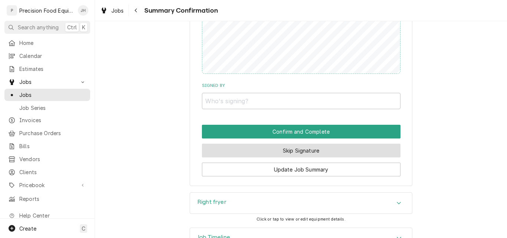
click at [289, 155] on button "Skip Signature" at bounding box center [301, 151] width 199 height 14
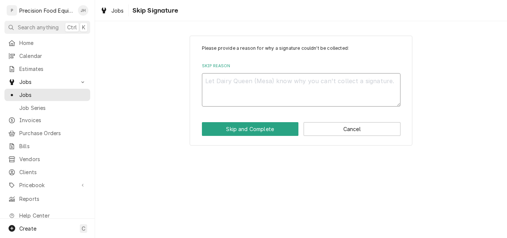
click at [260, 98] on textarea "Skip Reason" at bounding box center [301, 89] width 199 height 33
type textarea "x"
type textarea "n"
type textarea "x"
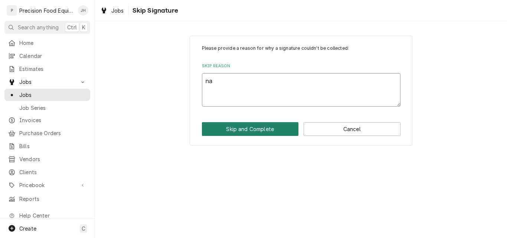
type textarea "na"
click at [238, 132] on button "Skip and Complete" at bounding box center [250, 129] width 97 height 14
type textarea "x"
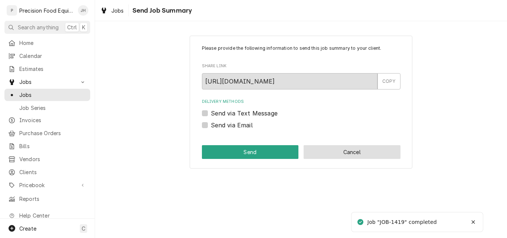
click at [349, 152] on button "Cancel" at bounding box center [352, 152] width 97 height 14
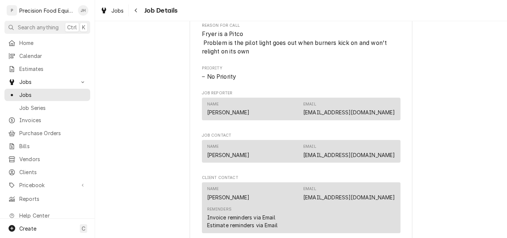
scroll to position [520, 0]
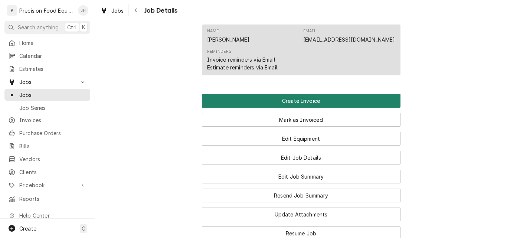
click at [289, 108] on button "Create Invoice" at bounding box center [301, 101] width 199 height 14
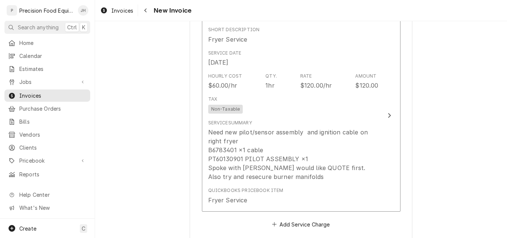
scroll to position [445, 0]
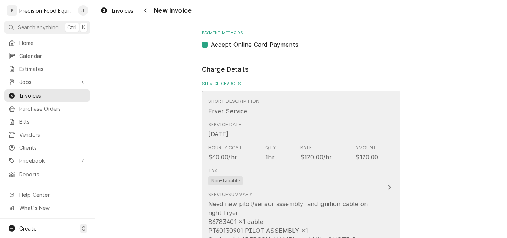
click at [307, 127] on div "Service Date Sep 2, 2025" at bounding box center [293, 129] width 170 height 23
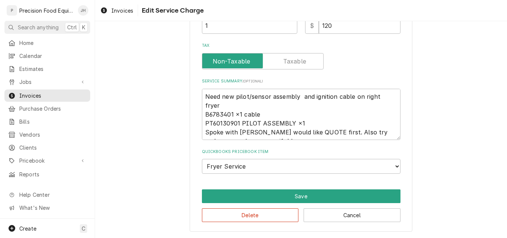
scroll to position [220, 0]
type textarea "x"
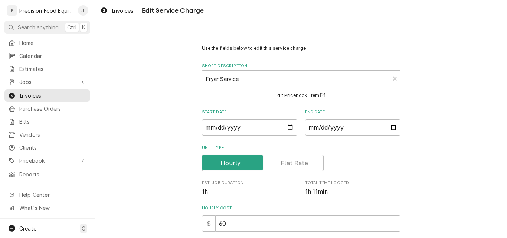
scroll to position [111, 0]
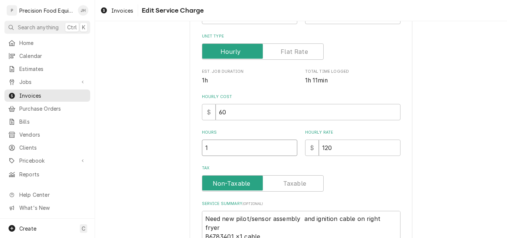
click at [216, 143] on input "1" at bounding box center [249, 148] width 95 height 16
type input "1.2"
type textarea "x"
type input "1.25"
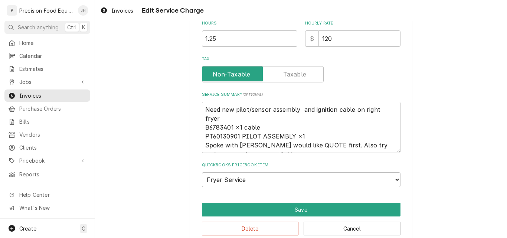
scroll to position [223, 0]
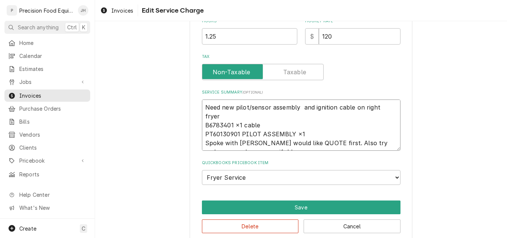
click at [228, 115] on textarea "Need new pilot/sensor assembly and ignition cable on right fryer B6783401 ×1 ca…" at bounding box center [301, 124] width 199 height 51
type textarea "x"
type textarea "Need new pilot/sensor assembly and ignition cable on right fryerB6783401 ×1 cab…"
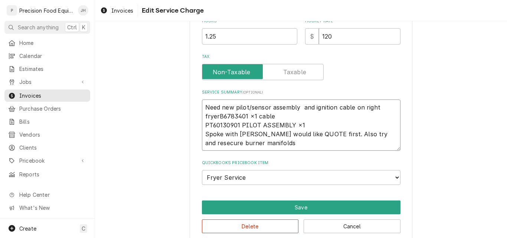
type textarea "x"
type textarea "Need new pilot/sensor assembly and ignition cable on right fryer6783401 ×1 cabl…"
type textarea "x"
type textarea "Need new pilot/sensor assembly and ignition cable on right fryer783401 ×1 cable…"
type textarea "x"
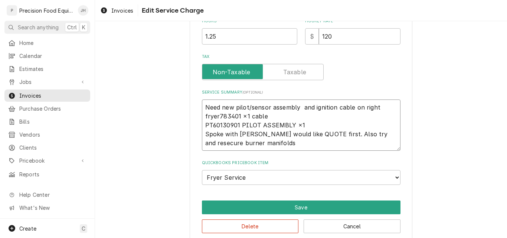
type textarea "Need new pilot/sensor assembly and ignition cable on right fryer83401 ×1 cable …"
type textarea "x"
type textarea "Need new pilot/sensor assembly and ignition cable on right fryer3401 ×1 cable P…"
type textarea "x"
type textarea "Need new pilot/sensor assembly and ignition cable on right fryer401 ×1 cable PT…"
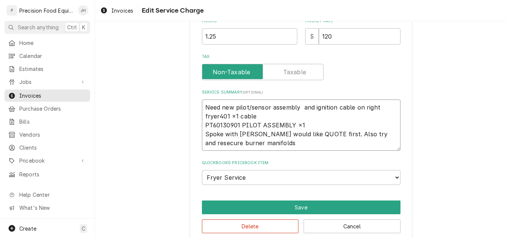
type textarea "x"
type textarea "Need new pilot/sensor assembly and ignition cable on right fryer01 ×1 cable PT6…"
type textarea "x"
type textarea "Need new pilot/sensor assembly and ignition cable on right fryer1 ×1 cable PT60…"
type textarea "x"
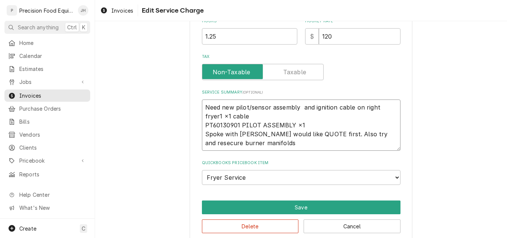
type textarea "Need new pilot/sensor assembly and ignition cable on right fryer ×1 cable PT601…"
type textarea "x"
type textarea "Need new pilot/sensor assembly and ignition cable on right fryer×1 cable PT6013…"
type textarea "x"
type textarea "Need new pilot/sensor assembly and ignition cable on right fryer1 cable PT60130…"
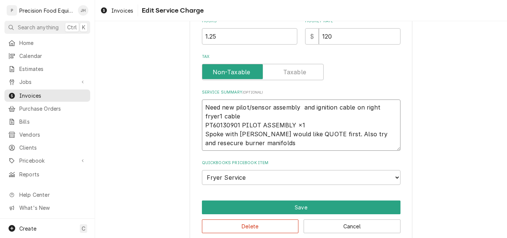
type textarea "x"
type textarea "Need new pilot/sensor assembly and ignition cable on right fryer cable PT601309…"
type textarea "x"
type textarea "Need new pilot/sensor assembly and ignition cable on right fryercable PT6013090…"
type textarea "x"
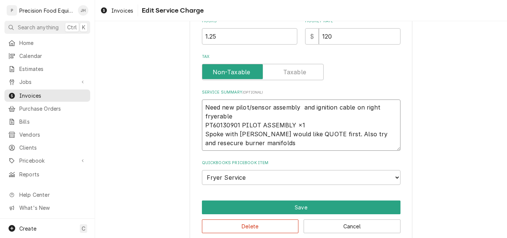
type textarea "Need new pilot/sensor assembly and ignition cable on right fryerble PT60130901 …"
type textarea "x"
type textarea "Need new pilot/sensor assembly and ignition cable on right fryerle PT60130901 P…"
type textarea "x"
type textarea "Need new pilot/sensor assembly and ignition cable on right fryere PT60130901 PI…"
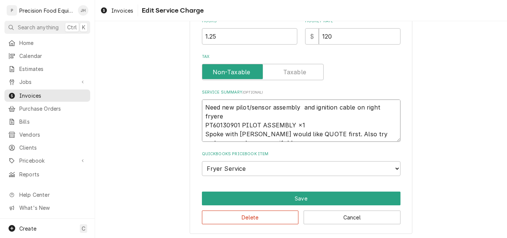
type textarea "x"
type textarea "Need new pilot/sensor assembly and ignition cable on right fryer PT60130901 PIL…"
type textarea "x"
type textarea "Need new pilot/sensor assembly and ignition cable on right fryerPT60130901 PILO…"
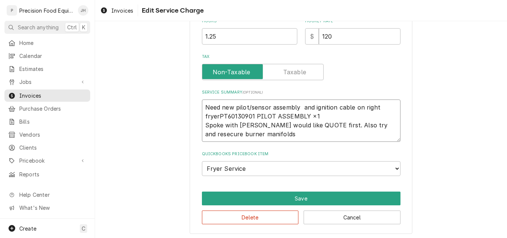
type textarea "x"
type textarea "Need new pilot/sensor assembly and ignition cable on right fryerT60130901 PILOT…"
type textarea "x"
type textarea "Need new pilot/sensor assembly and ignition cable on right fryer60130901 PILOT …"
type textarea "x"
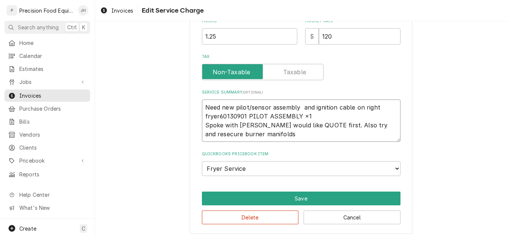
type textarea "Need new pilot/sensor assembly and ignition cable on right fryer0130901 PILOT A…"
type textarea "x"
type textarea "Need new pilot/sensor assembly and ignition cable on right fryer130901 PILOT AS…"
type textarea "x"
type textarea "Need new pilot/sensor assembly and ignition cable on right fryer30901 PILOT ASS…"
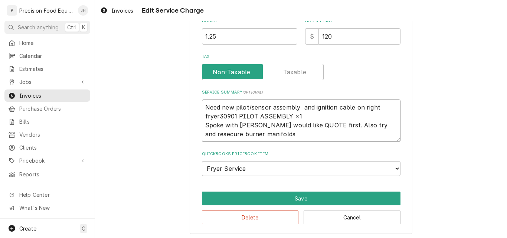
type textarea "x"
type textarea "Need new pilot/sensor assembly and ignition cable on right fryer0901 PILOT ASSE…"
type textarea "x"
type textarea "Need new pilot/sensor assembly and ignition cable on right fryer901 PILOT ASSEM…"
type textarea "x"
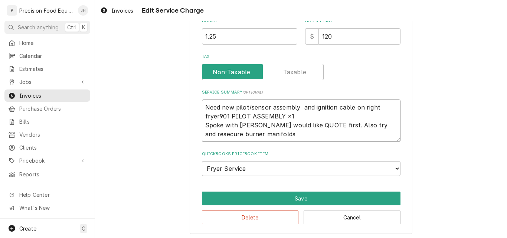
type textarea "Need new pilot/sensor assembly and ignition cable on right fryer01 PILOT ASSEMB…"
type textarea "x"
type textarea "Need new pilot/sensor assembly and ignition cable on right fryer1 PILOT ASSEMBL…"
type textarea "x"
type textarea "Need new pilot/sensor assembly and ignition cable on right fryer PILOT ASSEMBLY…"
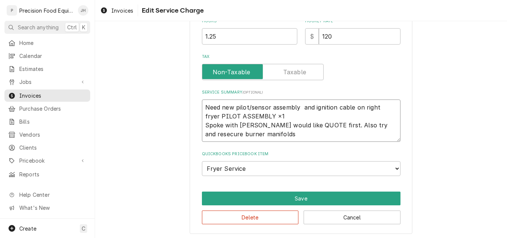
type textarea "x"
type textarea "Need new pilot/sensor assembly and ignition cable on right fryerPILOT ASSEMBLY …"
type textarea "x"
type textarea "Need new pilot/sensor assembly and ignition cable on right fryerILOT ASSEMBLY ×…"
type textarea "x"
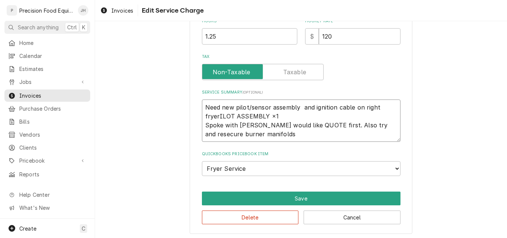
type textarea "Need new pilot/sensor assembly and ignition cable on right fryerLOT ASSEMBLY ×1…"
type textarea "x"
type textarea "Need new pilot/sensor assembly and ignition cable on right fryerOT ASSEMBLY ×1 …"
type textarea "x"
type textarea "Need new pilot/sensor assembly and ignition cable on right fryerT ASSEMBLY ×1 S…"
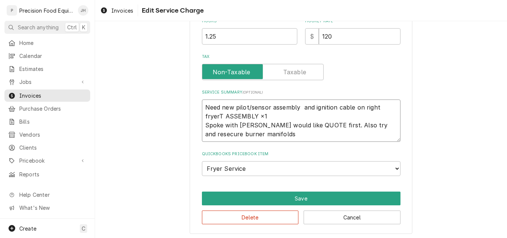
type textarea "x"
type textarea "Need new pilot/sensor assembly and ignition cable on right fryer ASSEMBLY ×1 Sp…"
type textarea "x"
type textarea "Need new pilot/sensor assembly and ignition cable on right fryerASSEMBLY ×1 Spo…"
type textarea "x"
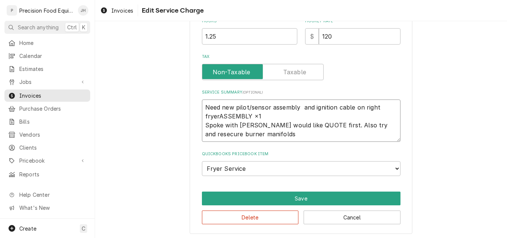
type textarea "Need new pilot/sensor assembly and ignition cable on right fryerSSEMBLY ×1 Spok…"
type textarea "x"
type textarea "Need new pilot/sensor assembly and ignition cable on right fryerSEMBLY ×1 Spoke…"
type textarea "x"
type textarea "Need new pilot/sensor assembly and ignition cable on right fryerEMBLY ×1 Spoke …"
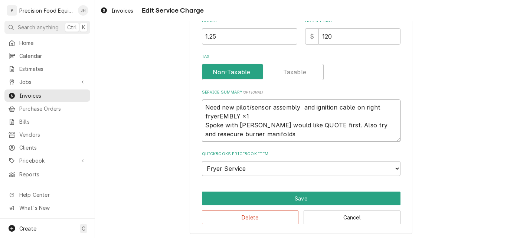
type textarea "x"
type textarea "Need new pilot/sensor assembly and ignition cable on right fryerMBLY ×1 Spoke w…"
type textarea "x"
type textarea "Need new pilot/sensor assembly and ignition cable on right fryerLY ×1 Spoke wit…"
type textarea "x"
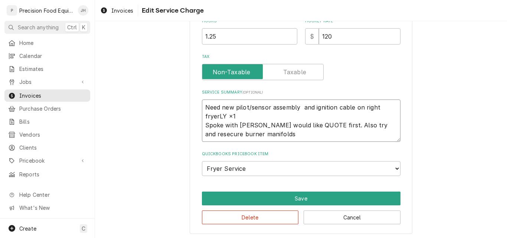
type textarea "Need new pilot/sensor assembly and ignition cable on right fryerY ×1 Spoke with…"
type textarea "x"
type textarea "Need new pilot/sensor assembly and ignition cable on right fryer ×1 Spoke with …"
type textarea "x"
type textarea "Need new pilot/sensor assembly and ignition cable on right fryer×1 Spoke with j…"
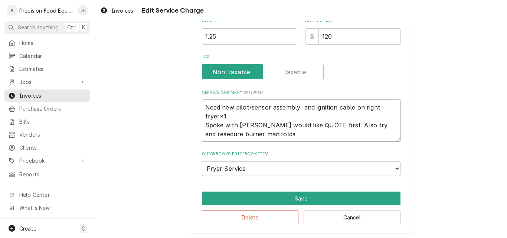
type textarea "x"
type textarea "Need new pilot/sensor assembly and ignition cable on right fryer1 Spoke with jo…"
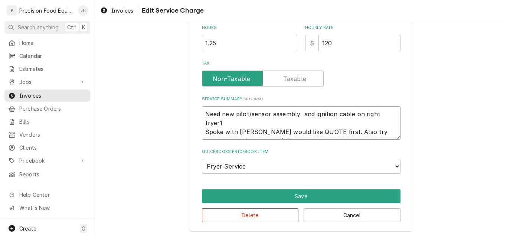
type textarea "x"
type textarea "Need new pilot/sensor assembly and ignition cable on right fryer Spoke with jos…"
type textarea "x"
type textarea "Need new pilot/sensor assembly and ignition cable on right fryer Spoke with jos…"
type textarea "x"
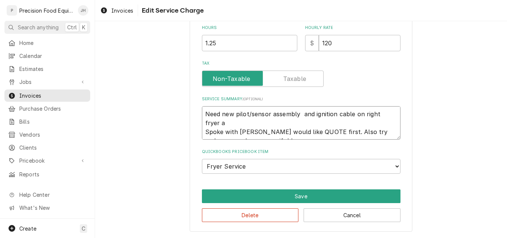
scroll to position [223, 0]
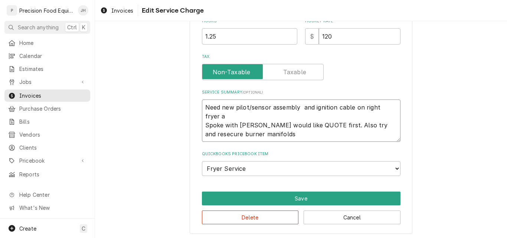
type textarea "Need new pilot/sensor assembly and ignition cable on right fryer an Spoke with …"
type textarea "x"
type textarea "Need new pilot/sensor assembly and ignition cable on right fryer and Spoke with…"
type textarea "x"
type textarea "Need new pilot/sensor assembly and ignition cable on right fryer and Spoke with…"
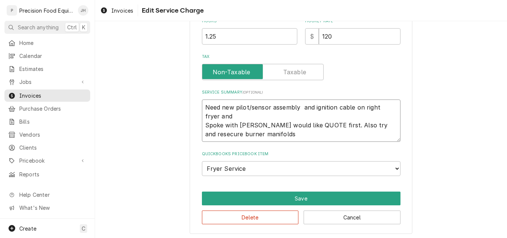
type textarea "x"
type textarea "Need new pilot/sensor assembly and ignition cable on right fryer and p Spoke wi…"
type textarea "x"
type textarea "Need new pilot/sensor assembly and ignition cable on right fryer and pi Spoke w…"
type textarea "x"
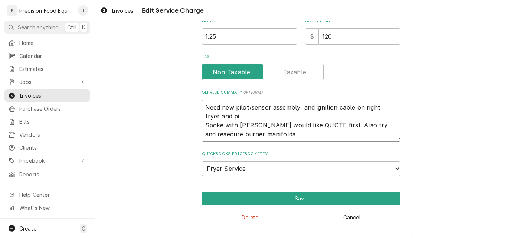
type textarea "Need new pilot/sensor assembly and ignition cable on right fryer and pil Spoke …"
type textarea "x"
type textarea "Need new pilot/sensor assembly and ignition cable on right fryer and pilo Spoke…"
type textarea "x"
type textarea "Need new pilot/sensor assembly and ignition cable on right fryer and pilot Spok…"
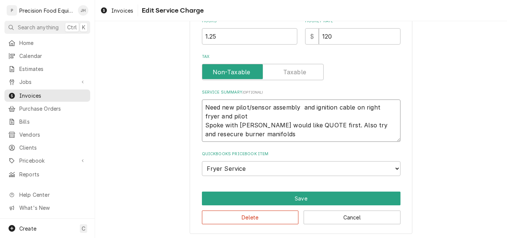
type textarea "x"
type textarea "Need new pilot/sensor assembly and ignition cable on right fryer and pilot Spok…"
type textarea "x"
type textarea "Need new pilot/sensor assembly and ignition cable on right fryer and pilot a Sp…"
type textarea "x"
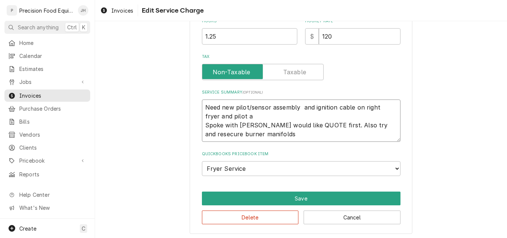
type textarea "Need new pilot/sensor assembly and ignition cable on right fryer and pilot as S…"
type textarea "x"
type textarea "Need new pilot/sensor assembly and ignition cable on right fryer and pilot ass …"
type textarea "x"
type textarea "Need new pilot/sensor assembly and ignition cable on right fryer and pilot assy…"
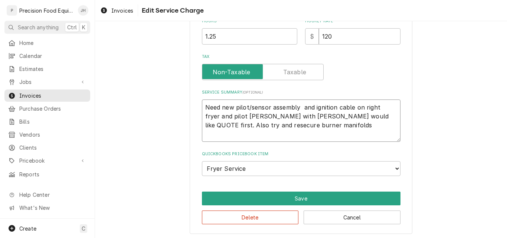
type textarea "x"
type textarea "Need new pilot/sensor assembly and ignition cable on right fryer and pilot assy…"
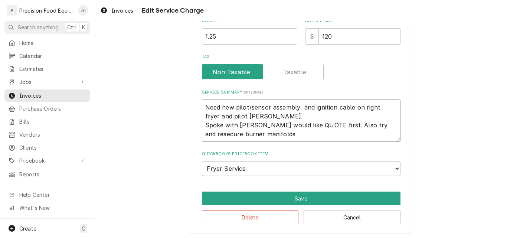
click at [238, 123] on textarea "Need new pilot/sensor assembly and ignition cable on right fryer and pilot assy…" at bounding box center [301, 120] width 199 height 42
type textarea "x"
type textarea "Need new pilot/sensor assembly and ignition cable on right fryer and pilot assy…"
type textarea "x"
type textarea "Need new pilot/sensor assembly and ignition cable on right fryer and pilot assy…"
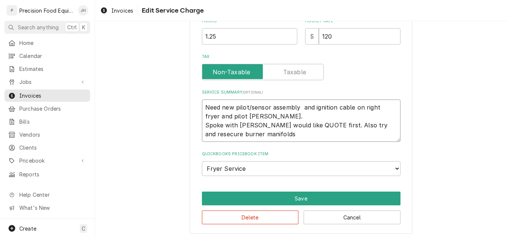
type textarea "x"
type textarea "Need new pilot/sensor assembly and ignition cable on right fryer and pilot assy…"
type textarea "x"
type textarea "Need new pilot/sensor assembly and ignition cable on right fryer and pilot assy…"
type textarea "x"
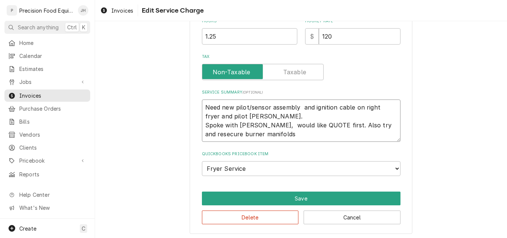
type textarea "Need new pilot/sensor assembly and ignition cable on right fryer and pilot assy…"
type textarea "x"
type textarea "Need new pilot/sensor assembly and ignition cable on right fryer and pilot assy…"
type textarea "x"
type textarea "Need new pilot/sensor assembly and ignition cable on right fryer and pilot assy…"
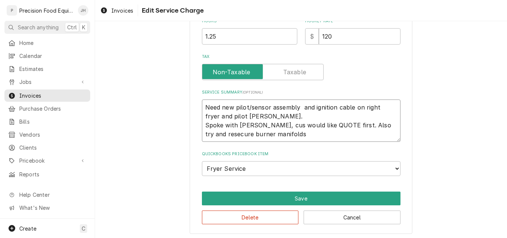
type textarea "x"
type textarea "Need new pilot/sensor assembly and ignition cable on right fryer and pilot assy…"
type textarea "x"
type textarea "Need new pilot/sensor assembly and ignition cable on right fryer and pilot assy…"
type textarea "x"
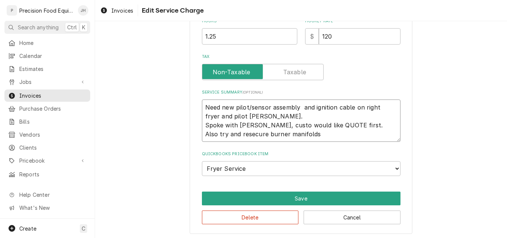
type textarea "Need new pilot/sensor assembly and ignition cable on right fryer and pilot assy…"
type textarea "x"
type textarea "Need new pilot/sensor assembly and ignition cable on right fryer and pilot assy…"
type textarea "x"
type textarea "Need new pilot/sensor assembly and ignition cable on right fryer and pilot assy…"
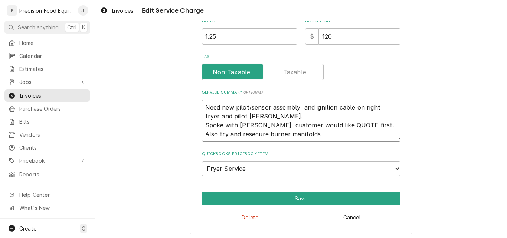
type textarea "x"
type textarea "Need new pilot/sensor assembly and ignition cable on right fryer and pilot assy…"
type textarea "x"
type textarea "Need new pilot/sensor assembly and ignition cable on right fryer and pilot assy…"
type textarea "x"
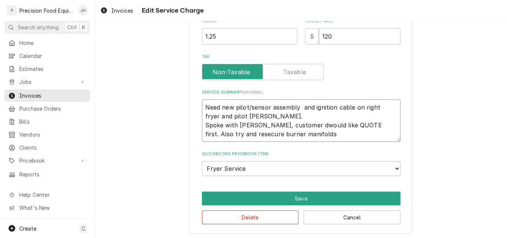
type textarea "Need new pilot/sensor assembly and ignition cable on right fryer and pilot assy…"
type textarea "x"
type textarea "Need new pilot/sensor assembly and ignition cable on right fryer and pilot assy…"
type textarea "x"
type textarea "Need new pilot/sensor assembly and ignition cable on right fryer and pilot assy…"
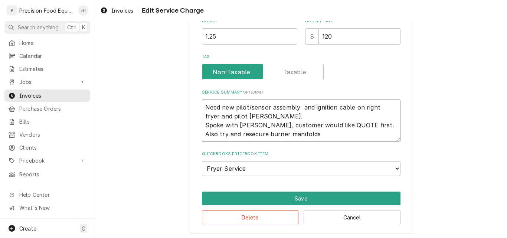
click at [207, 134] on textarea "Need new pilot/sensor assembly and ignition cable on right fryer and pilot assy…" at bounding box center [301, 120] width 199 height 42
type textarea "x"
type textarea "Need new pilot/sensor assembly and ignition cable on right fryer and pilot assy…"
click at [288, 134] on textarea "Need new pilot/sensor assembly and ignition cable on right fryer and pilot assy…" at bounding box center [301, 120] width 199 height 42
type textarea "x"
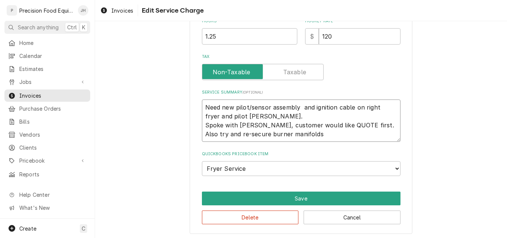
type textarea "Need new pilot/sensor assembly and ignition cable on right fryer and pilot assy…"
type textarea "x"
type textarea "Need new pilot/sensor assembly and ignition cable on right fryer and pilot assy…"
type textarea "x"
type textarea "Need new pilot/sensor assembly and ignition cable on right fryer and pilot assy…"
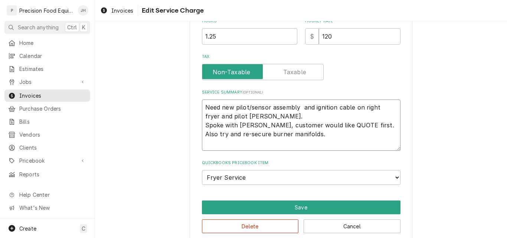
type textarea "x"
type textarea "0Need new pilot/sensor assembly and ignition cable on right fryer and pilot ass…"
type textarea "x"
type textarea "09Need new pilot/sensor assembly and ignition cable on right fryer and pilot as…"
type textarea "x"
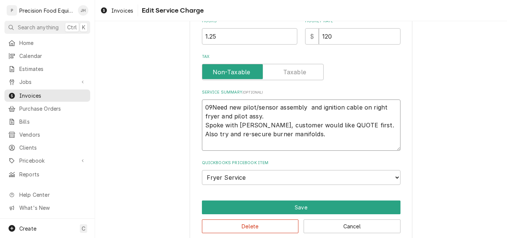
type textarea "09/Need new pilot/sensor assembly and ignition cable on right fryer and pilot a…"
type textarea "x"
type textarea "09/02Need new pilot/sensor assembly and ignition cable on right fryer and pilot…"
type textarea "x"
type textarea "09/02/Need new pilot/sensor assembly and ignition cable on right fryer and pilo…"
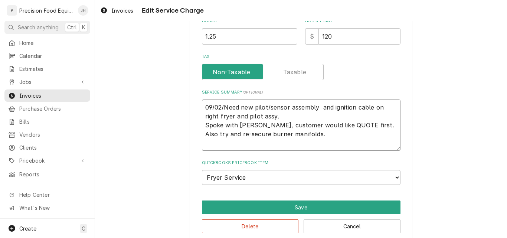
type textarea "x"
type textarea "09/02/2Need new pilot/sensor assembly and ignition cable on right fryer and pil…"
type textarea "x"
type textarea "09/02/25Need new pilot/sensor assembly and ignition cable on right fryer and pi…"
type textarea "x"
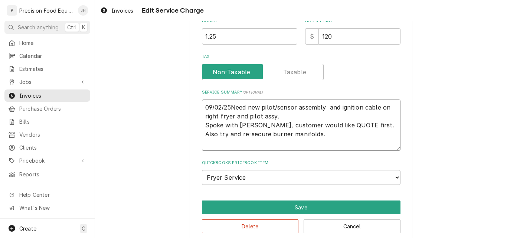
type textarea "09/02/25 Need new pilot/sensor assembly and ignition cable on right fryer and p…"
type textarea "x"
type textarea "09/02/25 Need new pilot/sensor assembly and ignition cable on right fryer and p…"
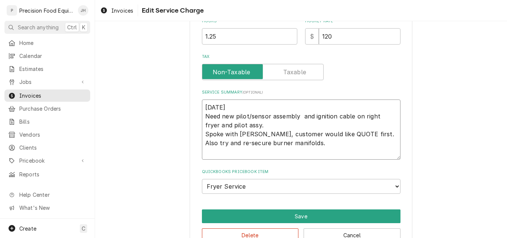
type textarea "x"
type textarea "09/02/25 1 Need new pilot/sensor assembly and ignition cable on right fryer and…"
type textarea "x"
type textarea "09/02/25 1. Need new pilot/sensor assembly and ignition cable on right fryer an…"
type textarea "x"
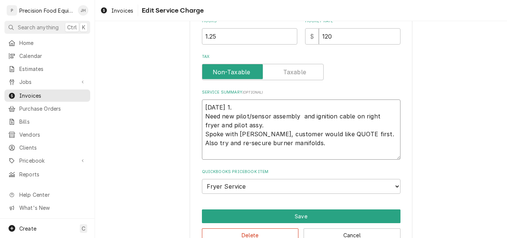
type textarea "09/02/25 1.2 Need new pilot/sensor assembly and ignition cable on right fryer a…"
type textarea "x"
type textarea "09/02/25 1.25 Need new pilot/sensor assembly and ignition cable on right fryer …"
type textarea "x"
type textarea "09/02/25 1.25 Need new pilot/sensor assembly and ignition cable on right fryer …"
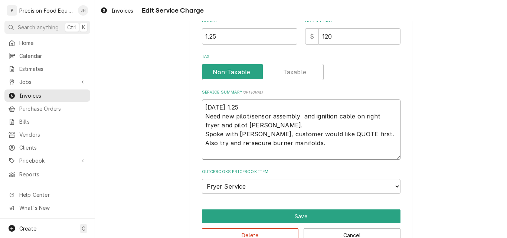
type textarea "x"
type textarea "09/02/25 1.25 P Need new pilot/sensor assembly and ignition cable on right frye…"
type textarea "x"
type textarea "09/02/25 1.25 PN Need new pilot/sensor assembly and ignition cable on right fry…"
type textarea "x"
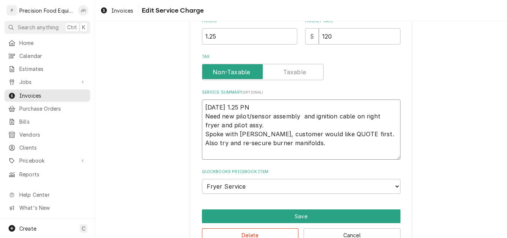
type textarea "09/02/25 1.25 PN) Need new pilot/sensor assembly and ignition cable on right fr…"
click at [297, 143] on textarea "09/02/25 (1.25 PN) Need new pilot/sensor assembly and ignition cable on right f…" at bounding box center [301, 129] width 199 height 60
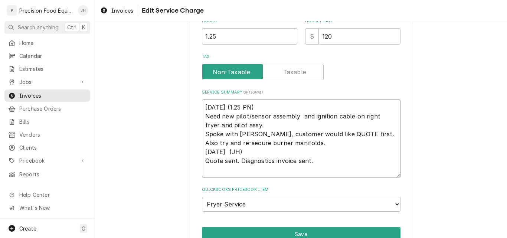
click at [258, 108] on textarea "09/02/25 (1.25 PN) Need new pilot/sensor assembly and ignition cable on right f…" at bounding box center [301, 138] width 199 height 78
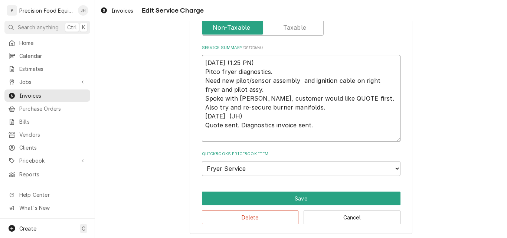
scroll to position [270, 0]
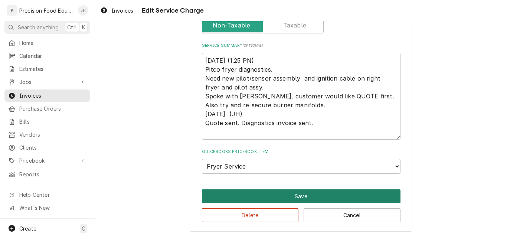
click at [317, 196] on button "Save" at bounding box center [301, 196] width 199 height 14
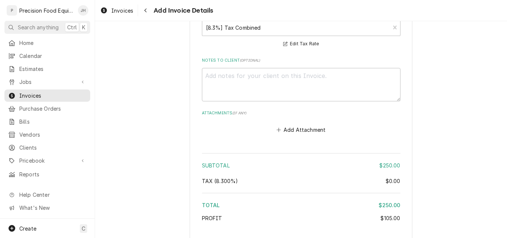
scroll to position [956, 0]
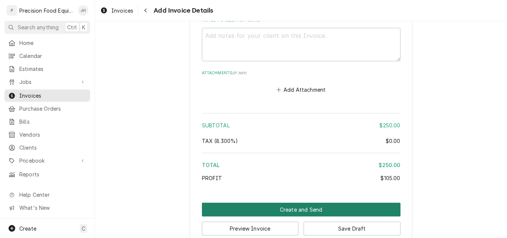
click at [300, 209] on button "Create and Send" at bounding box center [301, 210] width 199 height 14
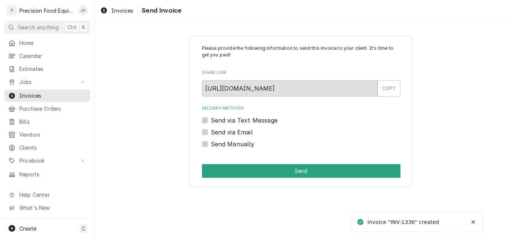
click at [231, 143] on label "Send Manually" at bounding box center [233, 144] width 44 height 9
click at [231, 143] on input "Send Manually" at bounding box center [310, 148] width 199 height 16
click at [220, 145] on label "Send Manually" at bounding box center [233, 144] width 44 height 9
click at [220, 145] on input "Send Manually" at bounding box center [310, 148] width 199 height 16
checkbox input "false"
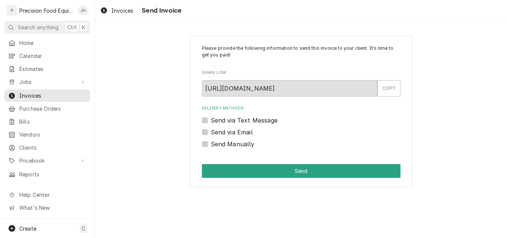
click at [222, 134] on label "Send via Email" at bounding box center [232, 132] width 42 height 9
click at [222, 134] on input "Send via Email" at bounding box center [310, 136] width 199 height 16
checkbox input "true"
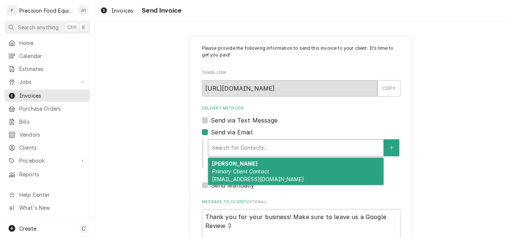
click at [221, 149] on div "Delivery Methods" at bounding box center [296, 147] width 168 height 13
click at [221, 170] on em "Primary Client Contact" at bounding box center [240, 171] width 57 height 6
type textarea "x"
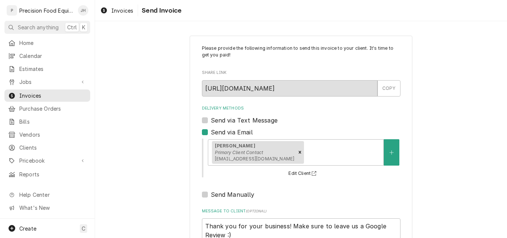
click at [231, 118] on label "Send via Text Message" at bounding box center [244, 120] width 67 height 9
click at [231, 118] on input "Send via Text Message" at bounding box center [310, 124] width 199 height 16
checkbox input "true"
type textarea "x"
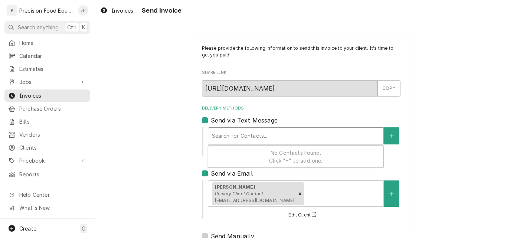
click at [277, 137] on div "Delivery Methods" at bounding box center [296, 135] width 168 height 13
click at [211, 121] on label "Send via Text Message" at bounding box center [244, 120] width 67 height 9
click at [211, 121] on input "Send via Text Message" at bounding box center [310, 124] width 199 height 16
checkbox input "false"
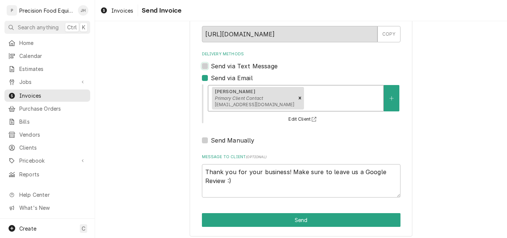
scroll to position [59, 0]
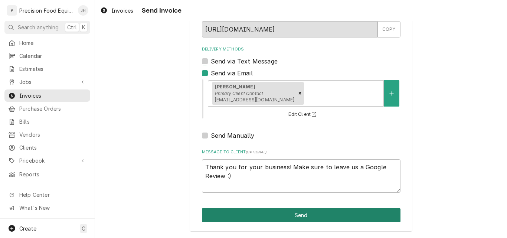
click at [311, 218] on button "Send" at bounding box center [301, 215] width 199 height 14
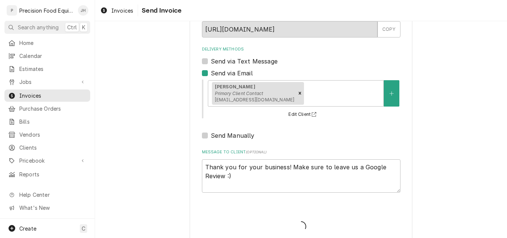
type textarea "x"
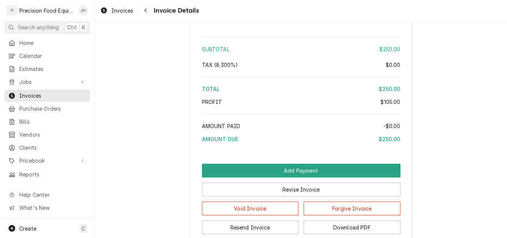
scroll to position [890, 0]
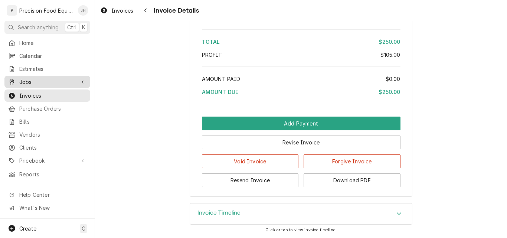
click at [30, 78] on span "Jobs" at bounding box center [47, 82] width 56 height 8
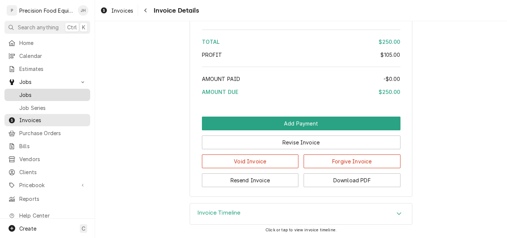
click at [38, 91] on span "Jobs" at bounding box center [52, 95] width 67 height 8
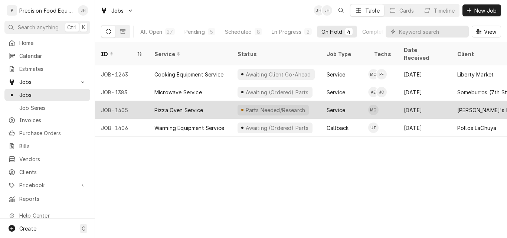
click at [211, 102] on div "Pizza Oven Service" at bounding box center [189, 110] width 83 height 18
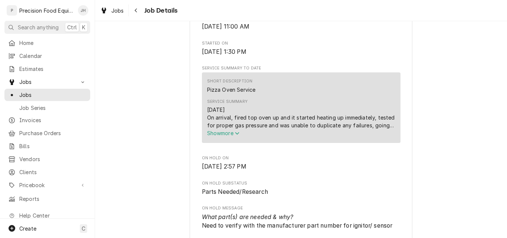
scroll to position [223, 0]
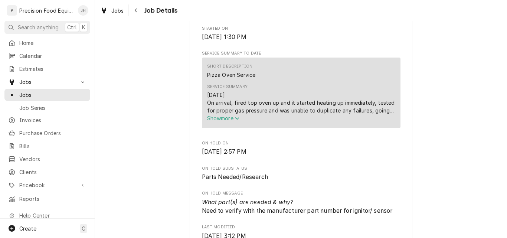
click at [223, 121] on span "Show more" at bounding box center [223, 118] width 33 height 6
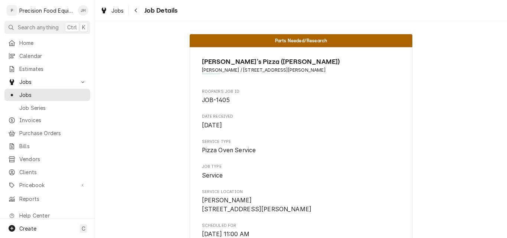
scroll to position [0, 0]
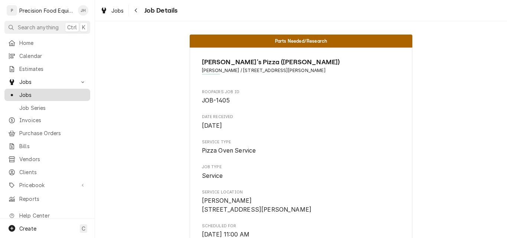
click at [21, 91] on span "Jobs" at bounding box center [52, 95] width 67 height 8
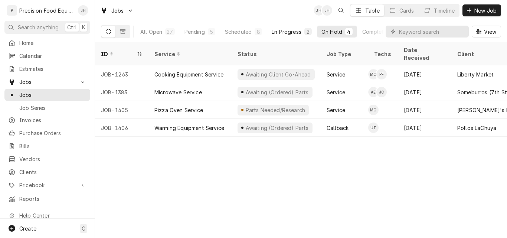
click at [290, 33] on div "In Progress" at bounding box center [287, 32] width 30 height 8
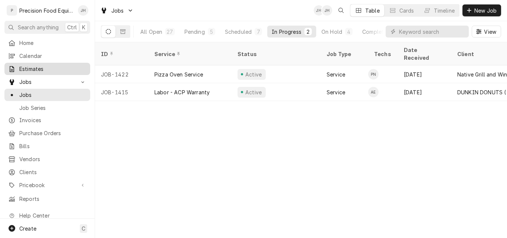
click at [24, 69] on span "Estimates" at bounding box center [52, 69] width 67 height 8
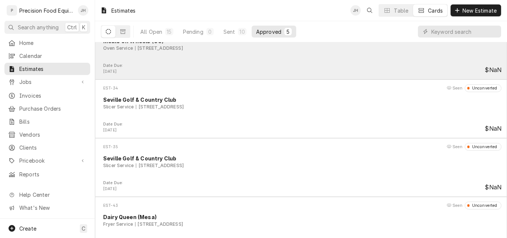
scroll to position [98, 0]
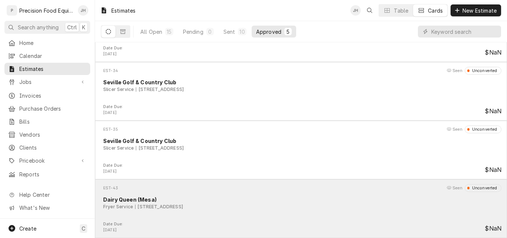
click at [323, 209] on div "Fryer Service [STREET_ADDRESS]" at bounding box center [302, 206] width 398 height 7
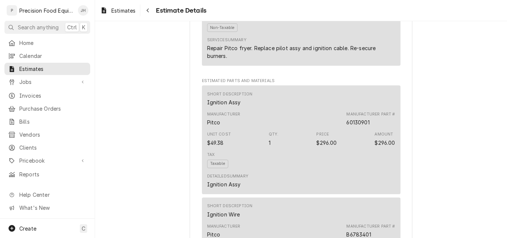
scroll to position [483, 0]
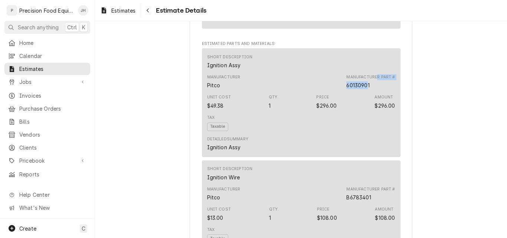
drag, startPoint x: 374, startPoint y: 109, endPoint x: 366, endPoint y: 111, distance: 8.0
click at [366, 89] on div "Manufacturer Part # 60130901" at bounding box center [370, 81] width 49 height 15
drag, startPoint x: 369, startPoint y: 111, endPoint x: 345, endPoint y: 111, distance: 24.5
click at [346, 89] on div "Manufacturer Part # 60130901" at bounding box center [370, 81] width 49 height 15
copy div "60130901"
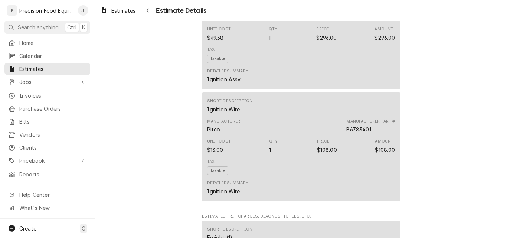
scroll to position [557, 0]
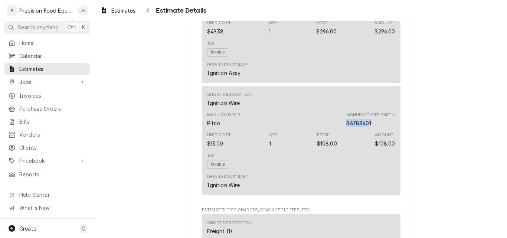
drag, startPoint x: 373, startPoint y: 148, endPoint x: 338, endPoint y: 149, distance: 34.9
click at [338, 130] on div "Manufacturer Pitco Manufacturer Part # B6783401" at bounding box center [301, 120] width 188 height 20
copy div "B6783401"
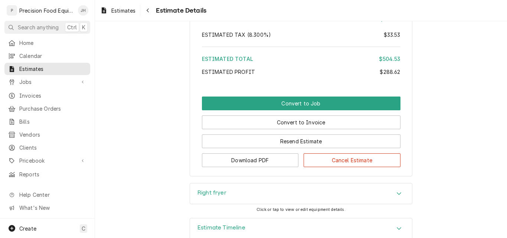
scroll to position [1059, 0]
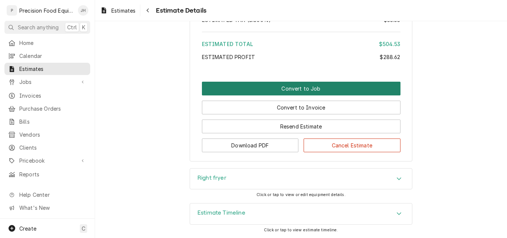
click at [292, 86] on button "Convert to Job" at bounding box center [301, 89] width 199 height 14
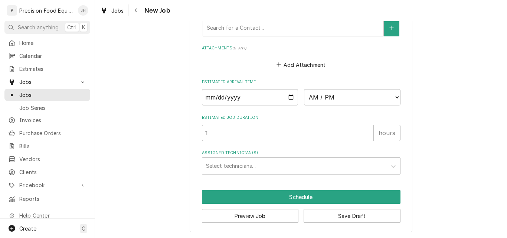
scroll to position [618, 0]
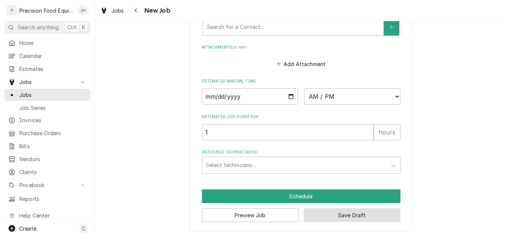
click at [332, 216] on button "Save Draft" at bounding box center [352, 215] width 97 height 14
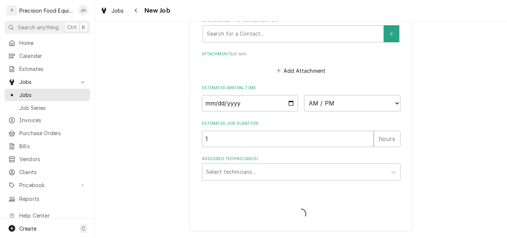
scroll to position [611, 0]
type textarea "x"
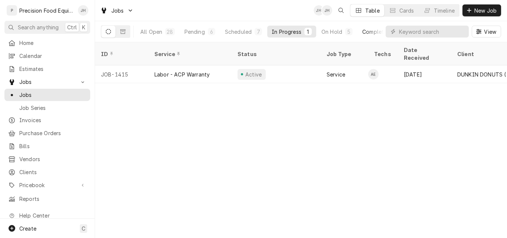
click at [369, 32] on div "Completed" at bounding box center [376, 32] width 28 height 8
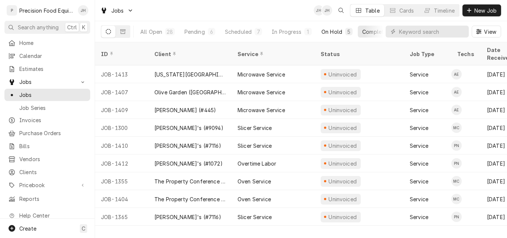
click at [334, 32] on div "On Hold" at bounding box center [331, 32] width 21 height 8
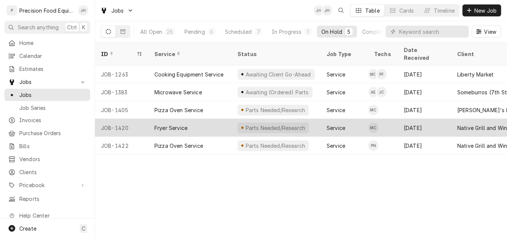
click at [213, 119] on div "Fryer Service" at bounding box center [189, 128] width 83 height 18
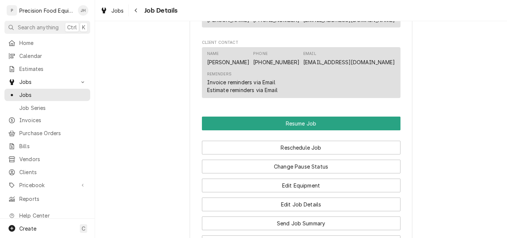
scroll to position [631, 0]
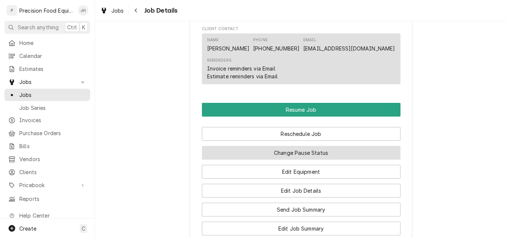
click at [296, 160] on button "Change Pause Status" at bounding box center [301, 153] width 199 height 14
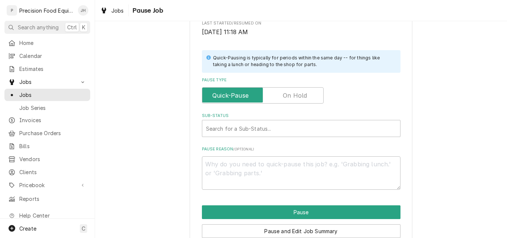
scroll to position [148, 0]
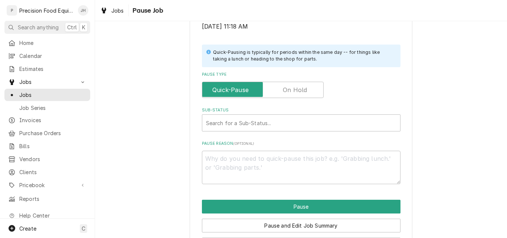
click at [297, 89] on label "Pause Type" at bounding box center [263, 90] width 122 height 16
click at [297, 89] on input "Pause Type" at bounding box center [262, 90] width 115 height 16
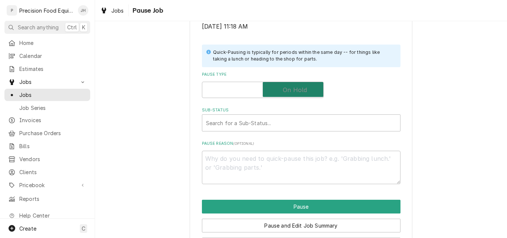
checkbox input "true"
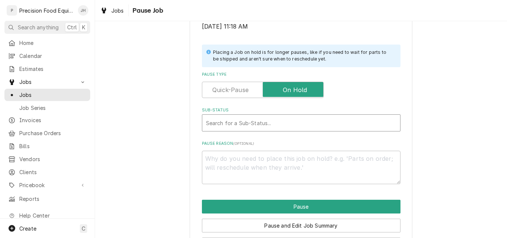
click at [243, 123] on div "Sub-Status" at bounding box center [301, 122] width 190 height 13
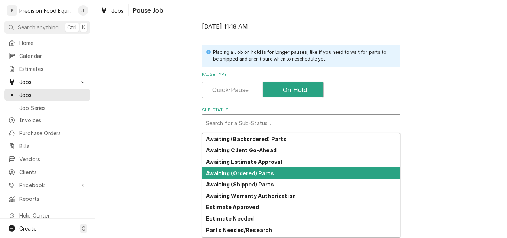
click at [247, 174] on strong "Awaiting (Ordered) Parts" at bounding box center [240, 173] width 68 height 6
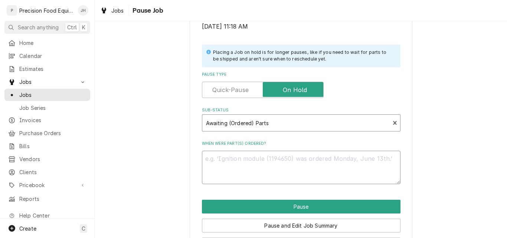
click at [242, 168] on textarea "When were part(s) ordered?" at bounding box center [301, 167] width 199 height 33
type textarea "x"
type textarea "0"
type textarea "x"
type textarea "09"
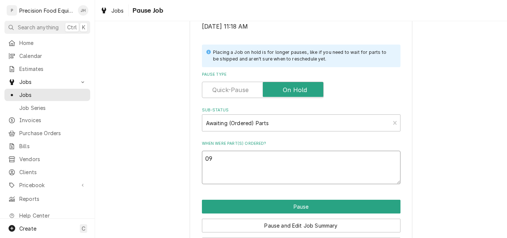
type textarea "x"
type textarea "09/"
type textarea "x"
type textarea "09/0"
type textarea "x"
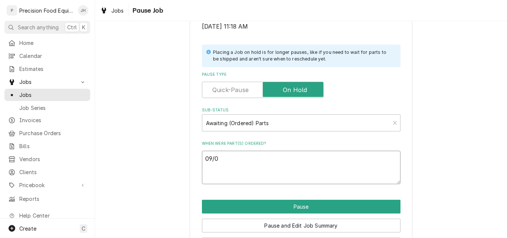
type textarea "09/02"
type textarea "x"
type textarea "09/02/"
type textarea "x"
type textarea "09/02/2"
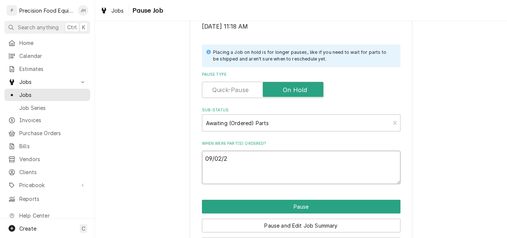
type textarea "x"
type textarea "09/02/25"
type textarea "x"
type textarea "09/02/25"
type textarea "x"
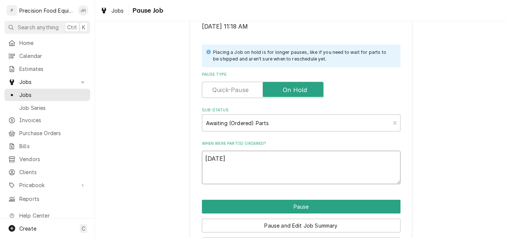
type textarea "09/02/25 P"
type textarea "x"
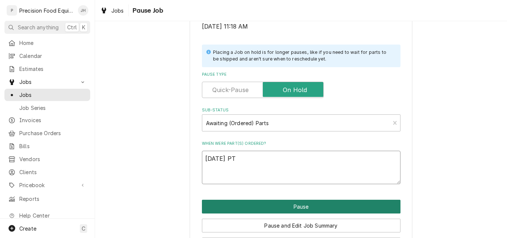
type textarea "09/02/25 PT"
click at [303, 203] on button "Pause" at bounding box center [301, 207] width 199 height 14
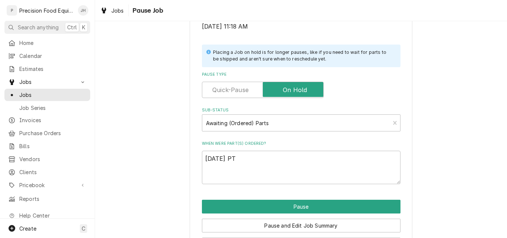
type textarea "x"
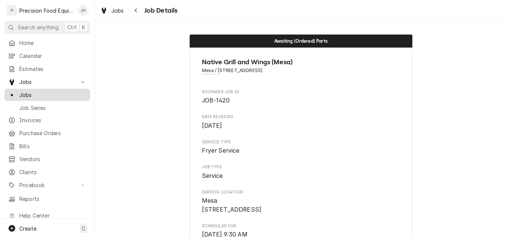
click at [20, 94] on span "Jobs" at bounding box center [52, 95] width 67 height 8
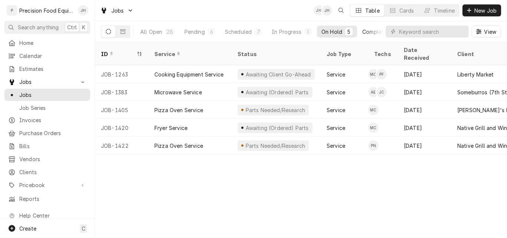
click at [362, 32] on div "Completed" at bounding box center [376, 32] width 28 height 8
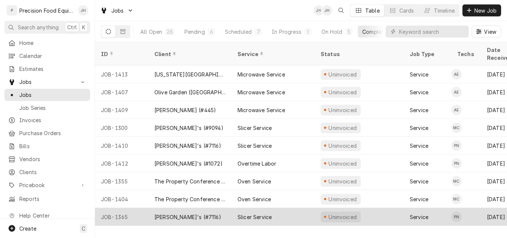
click at [199, 208] on div "[PERSON_NAME]'s (#7116)" at bounding box center [189, 217] width 83 height 18
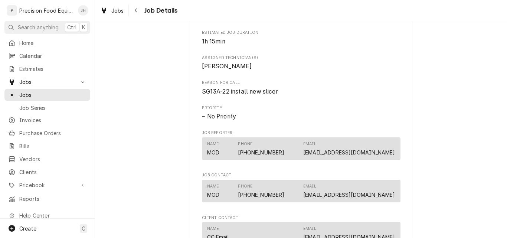
scroll to position [445, 0]
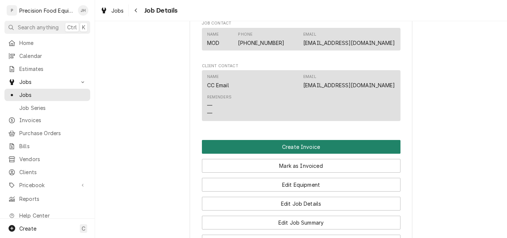
click at [296, 154] on button "Create Invoice" at bounding box center [301, 147] width 199 height 14
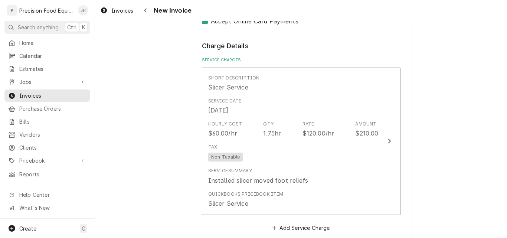
scroll to position [594, 0]
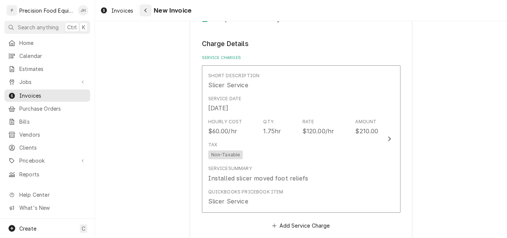
click at [147, 9] on icon "Navigate back" at bounding box center [145, 10] width 3 height 5
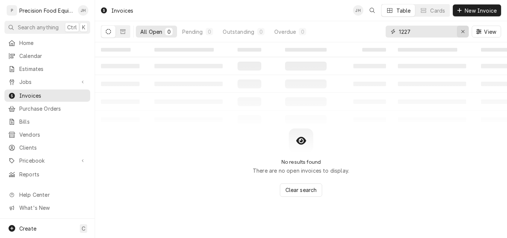
click at [464, 32] on icon "Erase input" at bounding box center [463, 31] width 4 height 5
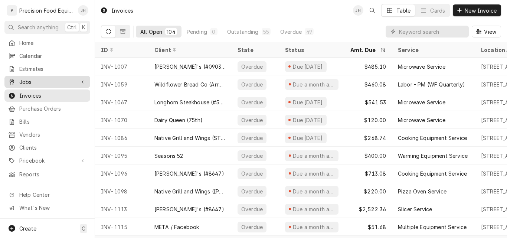
click at [41, 81] on span "Jobs" at bounding box center [47, 82] width 56 height 8
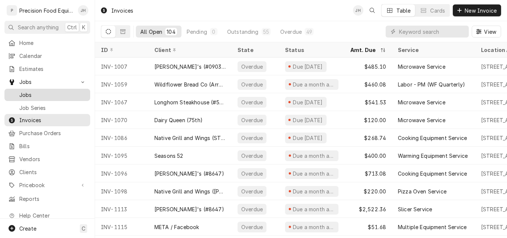
click at [35, 92] on span "Jobs" at bounding box center [52, 95] width 67 height 8
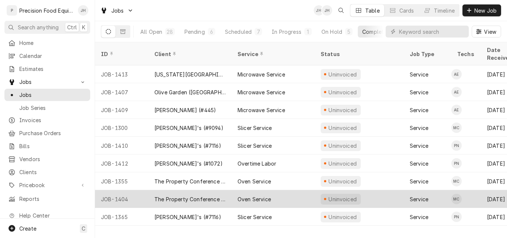
click at [300, 190] on div "Oven Service" at bounding box center [273, 199] width 83 height 18
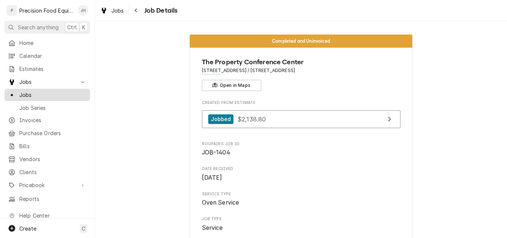
click at [25, 92] on span "Jobs" at bounding box center [52, 95] width 67 height 8
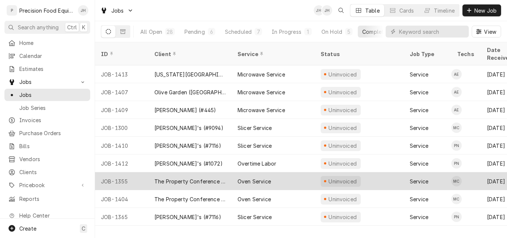
click at [242, 177] on div "Oven Service" at bounding box center [254, 181] width 33 height 8
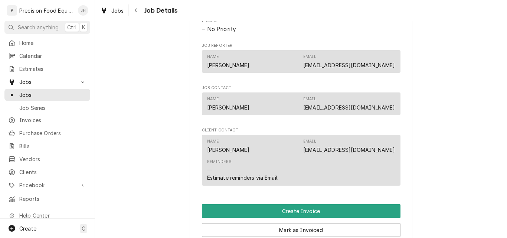
scroll to position [631, 0]
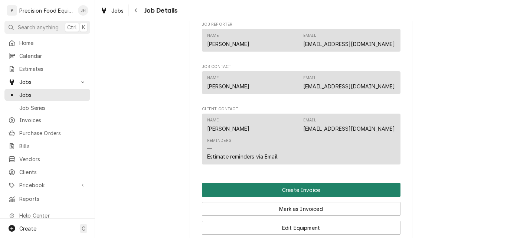
click at [293, 196] on button "Create Invoice" at bounding box center [301, 190] width 199 height 14
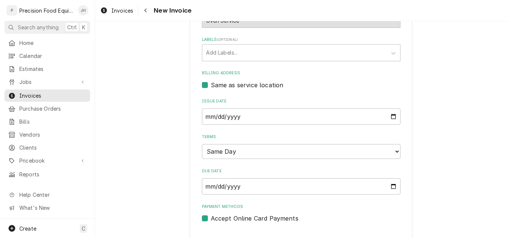
scroll to position [297, 0]
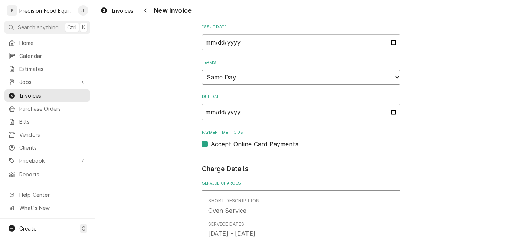
click at [313, 80] on select "Choose payment terms... Same Day Net 7 Net 14 Net 21 Net 30 Net 45 Net 60 Net 90" at bounding box center [301, 77] width 199 height 15
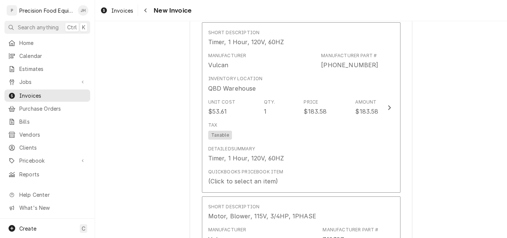
scroll to position [780, 0]
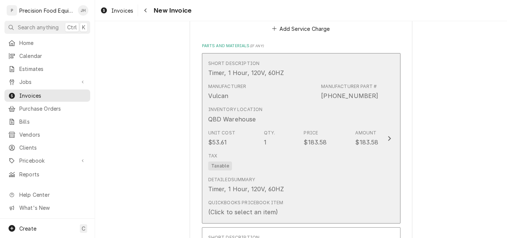
click at [330, 166] on div "Tax Taxable" at bounding box center [293, 162] width 170 height 24
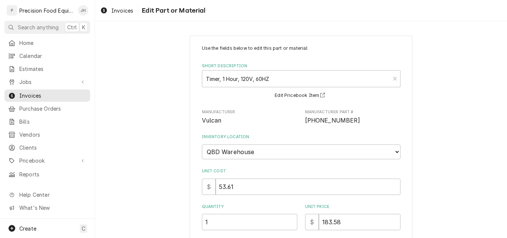
scroll to position [210, 0]
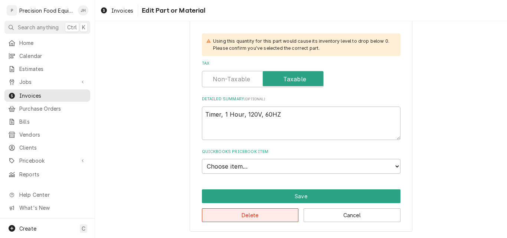
click at [251, 214] on button "Delete" at bounding box center [250, 215] width 97 height 14
type textarea "x"
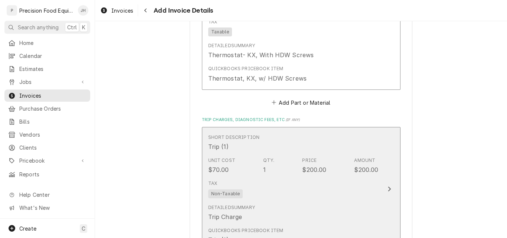
scroll to position [1068, 0]
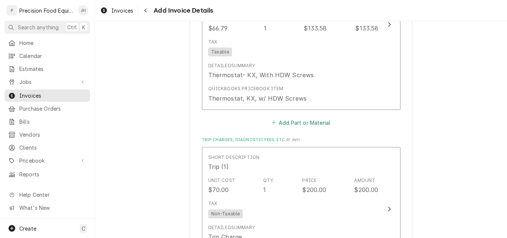
click at [302, 121] on button "Add Part or Material" at bounding box center [300, 122] width 61 height 10
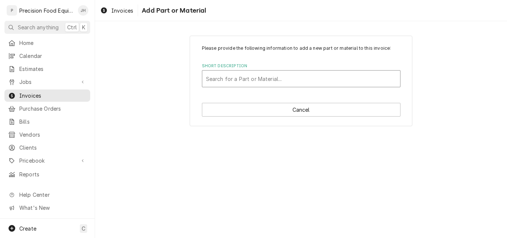
click at [245, 75] on div "Short Description" at bounding box center [301, 78] width 190 height 13
type input "411690"
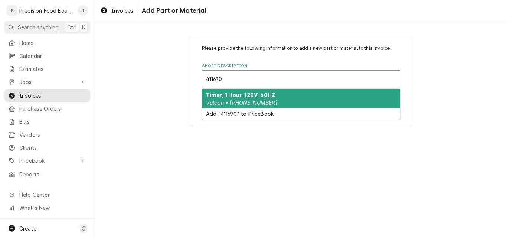
click at [263, 102] on em "Vulcan • 00-411690-00001" at bounding box center [241, 102] width 71 height 6
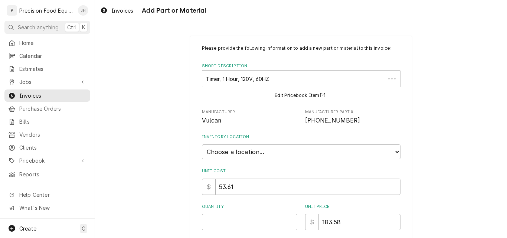
type textarea "x"
click at [235, 152] on select "Choose a location... QBD Warehouse" at bounding box center [301, 151] width 199 height 15
select select "417"
click at [202, 144] on select "Choose a location... QBD Warehouse" at bounding box center [301, 151] width 199 height 15
type textarea "x"
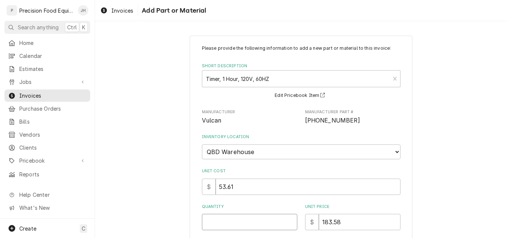
click at [235, 226] on input "Quantity" at bounding box center [249, 222] width 95 height 16
type input "1"
type textarea "x"
type input "1"
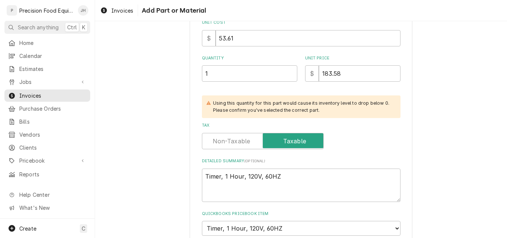
scroll to position [192, 0]
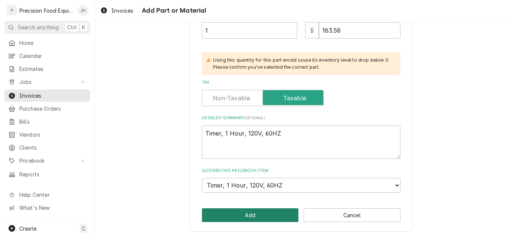
click at [247, 217] on button "Add" at bounding box center [250, 215] width 97 height 14
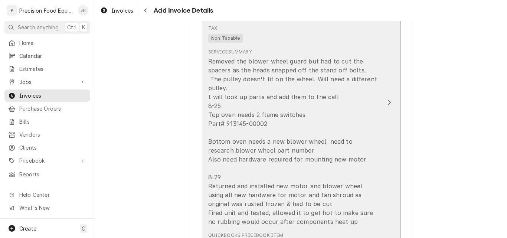
scroll to position [465, 0]
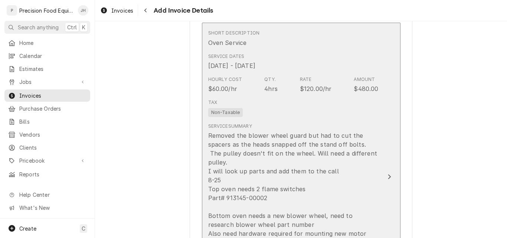
click at [350, 119] on div "Tax Non-Taxable" at bounding box center [293, 108] width 170 height 24
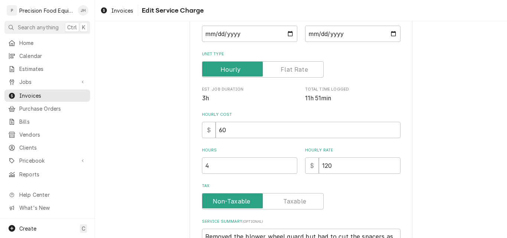
scroll to position [111, 0]
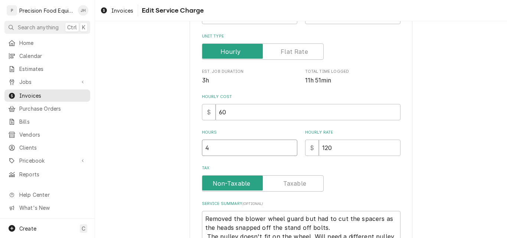
drag, startPoint x: 207, startPoint y: 149, endPoint x: 186, endPoint y: 150, distance: 21.2
click at [190, 150] on div "Use the fields below to edit this service charge Short Description Oven Service…" at bounding box center [301, 197] width 223 height 546
type textarea "x"
type input "5"
drag, startPoint x: 216, startPoint y: 148, endPoint x: 188, endPoint y: 150, distance: 28.3
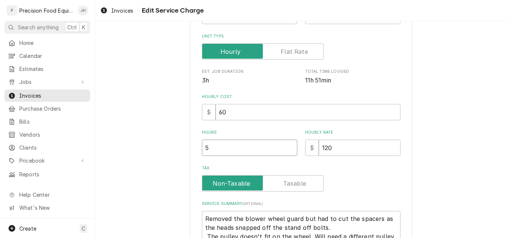
click at [190, 150] on div "Use the fields below to edit this service charge Short Description Oven Service…" at bounding box center [301, 197] width 223 height 546
type textarea "x"
type input "6"
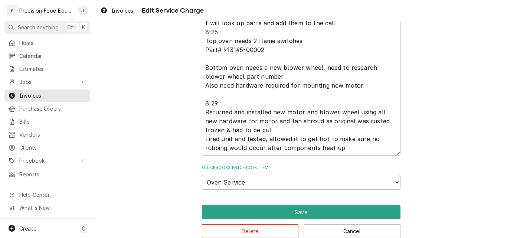
scroll to position [350, 0]
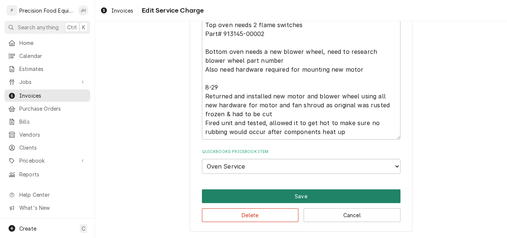
click at [307, 192] on button "Save" at bounding box center [301, 196] width 199 height 14
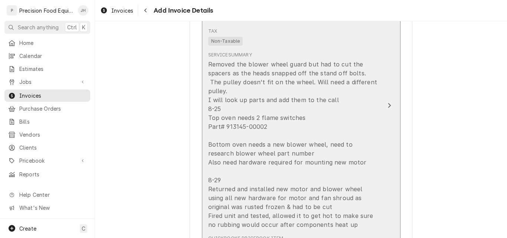
scroll to position [530, 0]
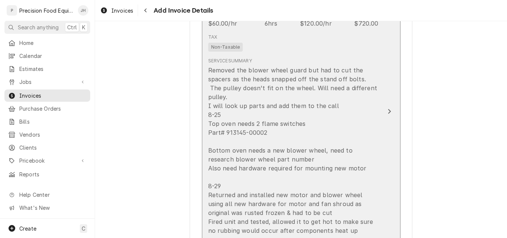
click at [349, 135] on div "Removed the blower wheel guard but had to cut the spacers as the heads snapped …" at bounding box center [293, 150] width 170 height 169
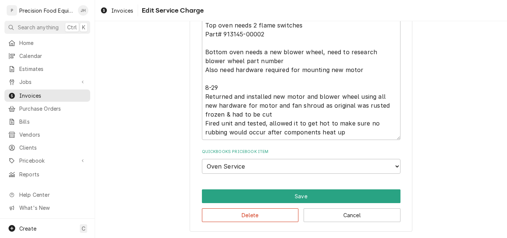
scroll to position [193, 0]
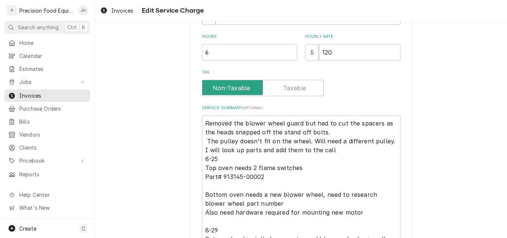
type textarea "x"
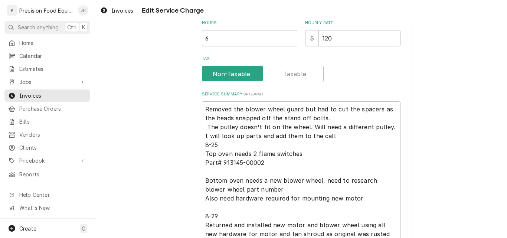
scroll to position [223, 0]
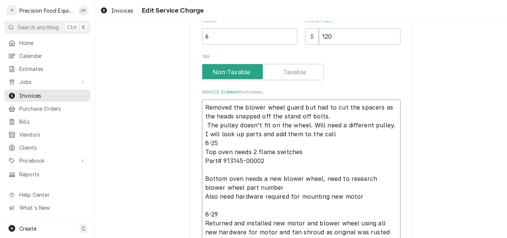
drag, startPoint x: 218, startPoint y: 144, endPoint x: 202, endPoint y: 144, distance: 16.0
click at [202, 144] on textarea "Removed the blower wheel guard but had to cut the spacers as the heads snapped …" at bounding box center [301, 182] width 199 height 167
click at [205, 107] on textarea "Removed the blower wheel guard but had to cut the spacers as the heads snapped …" at bounding box center [301, 182] width 199 height 167
type textarea "0Removed the blower wheel guard but had to cut the spacers as the heads snapped…"
type textarea "x"
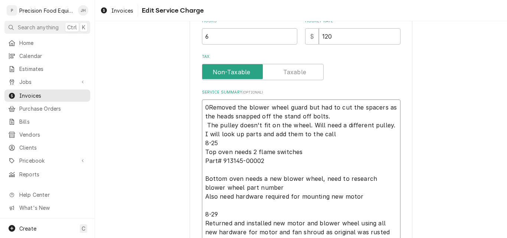
type textarea "08Removed the blower wheel guard but had to cut the spacers as the heads snappe…"
type textarea "x"
type textarea "08/Removed the blower wheel guard but had to cut the spacers as the heads snapp…"
type textarea "x"
type textarea "08/2Removed the blower wheel guard but had to cut the spacers as the heads snap…"
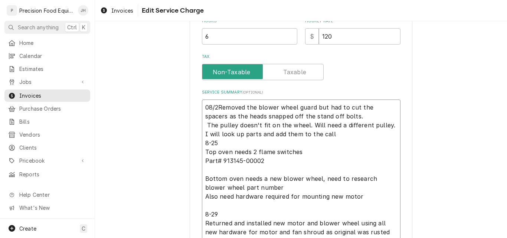
type textarea "x"
type textarea "08/25Removed the blower wheel guard but had to cut the spacers as the heads sna…"
type textarea "x"
type textarea "08/25/Removed the blower wheel guard but had to cut the spacers as the heads sn…"
type textarea "x"
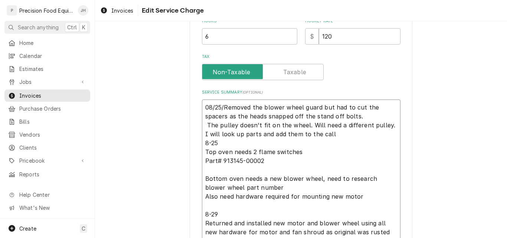
type textarea "08/25/2Removed the blower wheel guard but had to cut the spacers as the heads s…"
type textarea "x"
type textarea "08/25/25Removed the blower wheel guard but had to cut the spacers as the heads …"
type textarea "x"
type textarea "08/25/25 Removed the blower wheel guard but had to cut the spacers as the heads…"
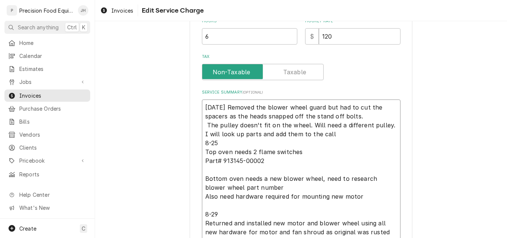
type textarea "x"
type textarea "08/25/25 Removed the blower wheel guard but had to cut the spacers as the heads…"
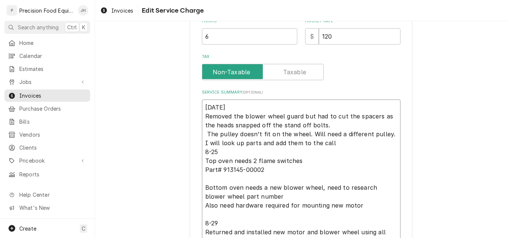
type textarea "x"
type textarea "08/25/25 -Removed the blower wheel guard but had to cut the spacers as the head…"
type textarea "x"
type textarea "08/25/25 - Removed the blower wheel guard but had to cut the spacers as the hea…"
click at [205, 134] on textarea "08/25/25 - Removed the blower wheel guard but had to cut the spacers as the hea…" at bounding box center [301, 187] width 199 height 176
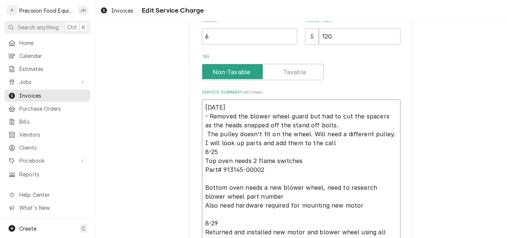
type textarea "x"
type textarea "08/25/25 - Removed the blower wheel guard but had to cut the spacers as the hea…"
type textarea "x"
type textarea "08/25/25 - Removed the blower wheel guard but had to cut the spacers as the hea…"
type textarea "x"
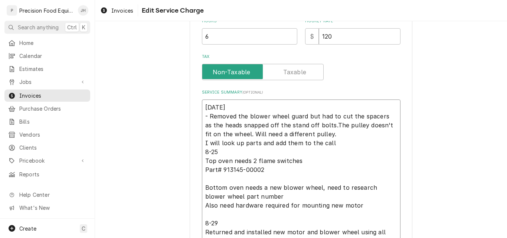
type textarea "08/25/25 - Removed the blower wheel guard but had to cut the spacers as the hea…"
type textarea "x"
type textarea "08/25/25 - Removed the blower wheel guard but had to cut the spacers as the hea…"
type textarea "x"
type textarea "08/25/25 - Removed the blower wheel guard but had to cut the spacers as the hea…"
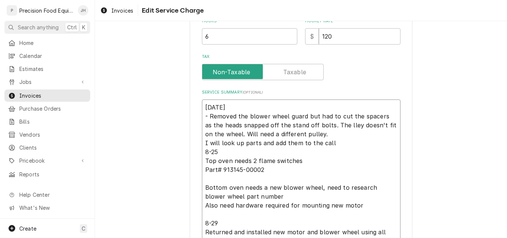
type textarea "x"
type textarea "08/25/25 - Removed the blower wheel guard but had to cut the spacers as the hea…"
type textarea "x"
type textarea "08/25/25 - Removed the blower wheel guard but had to cut the spacers as the hea…"
type textarea "x"
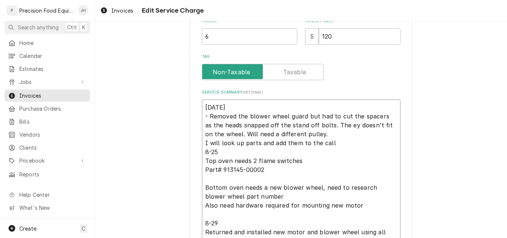
type textarea "08/25/25 - Removed the blower wheel guard but had to cut the spacers as the hea…"
type textarea "x"
type textarea "08/25/25 - Removed the blower wheel guard but had to cut the spacers as the hea…"
click at [231, 154] on textarea "08/25/25 - Removed the blower wheel guard but had to cut the spacers as the hea…" at bounding box center [301, 187] width 199 height 176
type textarea "x"
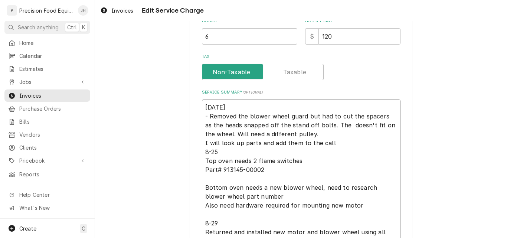
type textarea "08/25/25 - Removed the blower wheel guard but had to cut the spacers as the hea…"
type textarea "x"
type textarea "08/25/25 - Removed the blower wheel guard but had to cut the spacers as the hea…"
type textarea "x"
type textarea "08/25/25 - Removed the blower wheel guard but had to cut the spacers as the hea…"
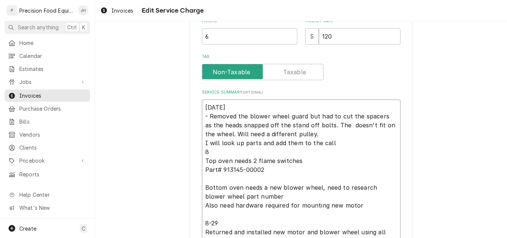
type textarea "x"
type textarea "08/25/25 - Removed the blower wheel guard but had to cut the spacers as the hea…"
type textarea "x"
type textarea "08/25/25 - Removed the blower wheel guard but had to cut the spacers as the hea…"
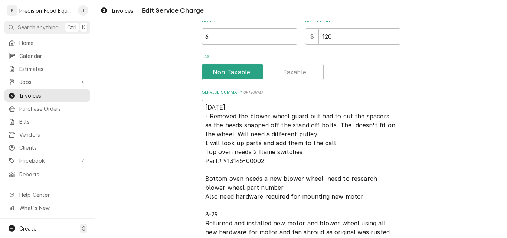
type textarea "x"
type textarea "08/25/25 - Removed the blower wheel guard but had to cut the spacers as the hea…"
type textarea "x"
type textarea "08/25/25 - Removed the blower wheel guard but had to cut the spacers as the hea…"
type textarea "x"
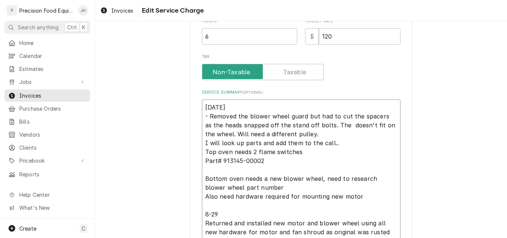
type textarea "08/25/25 - Removed the blower wheel guard but had to cut the spacers as the hea…"
click at [337, 126] on textarea "08/25/25 - Removed the blower wheel guard but had to cut the spacers as the hea…" at bounding box center [301, 182] width 199 height 167
type textarea "x"
type textarea "08/25/25 - Removed the blower wheel guard but had to cut the spacers as the hea…"
type textarea "x"
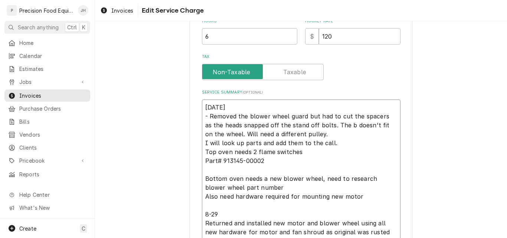
type textarea "08/25/25 - Removed the blower wheel guard but had to cut the spacers as the hea…"
type textarea "x"
type textarea "08/25/25 - Removed the blower wheel guard but had to cut the spacers as the hea…"
type textarea "x"
type textarea "08/25/25 - Removed the blower wheel guard but had to cut the spacers as the hea…"
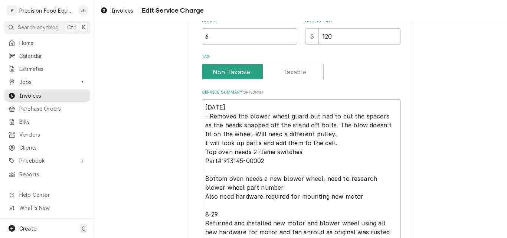
type textarea "x"
type textarea "08/25/25 - Removed the blower wheel guard but had to cut the spacers as the hea…"
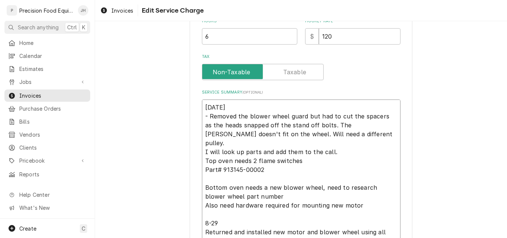
type textarea "x"
type textarea "08/25/25 - Removed the blower wheel guard but had to cut the spacers as the hea…"
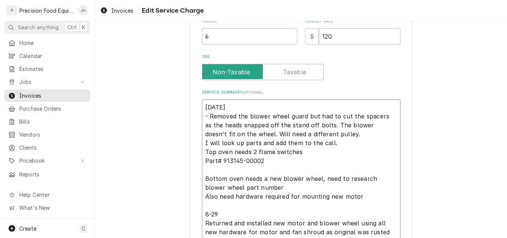
type textarea "x"
type textarea "08/25/25 - Removed the blower wheel guard but had to cut the spacers as the hea…"
type textarea "x"
type textarea "08/25/25 - Removed the blower wheel guard but had to cut the spacers as the hea…"
type textarea "x"
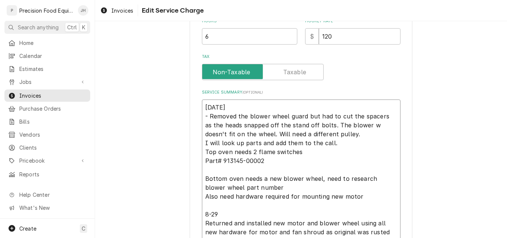
type textarea "08/25/25 - Removed the blower wheel guard but had to cut the spacers as the hea…"
type textarea "x"
type textarea "08/25/25 - Removed the blower wheel guard but had to cut the spacers as the hea…"
type textarea "x"
type textarea "08/25/25 - Removed the blower wheel guard but had to cut the spacers as the hea…"
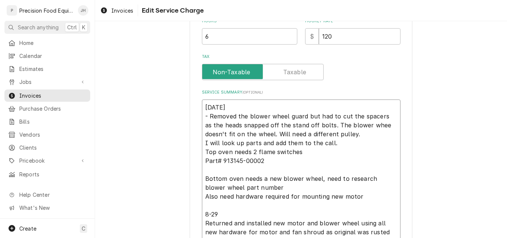
type textarea "x"
type textarea "08/25/25 - Removed the blower wheel guard but had to cut the spacers as the hea…"
type textarea "x"
type textarea "08/25/25 - Removed the blower wheel guard but had to cut the spacers as the hea…"
type textarea "x"
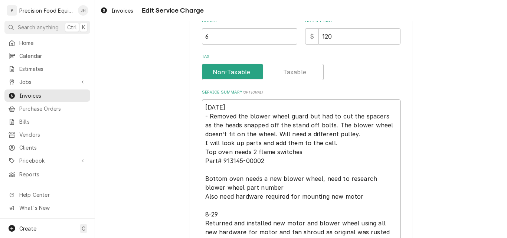
type textarea "08/25/25 - Removed the blower wheel guard but had to cut the spacers as the hea…"
type textarea "x"
type textarea "08/25/25 - Removed the blower wheel guard but had to cut the spacers as the hea…"
type textarea "x"
type textarea "08/25/25 - Removed the blower wheel guard but had to cut the spacers as the hea…"
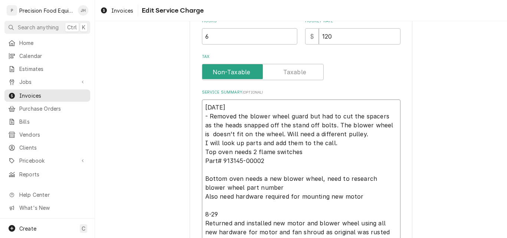
type textarea "x"
type textarea "08/25/25 - Removed the blower wheel guard but had to cut the spacers as the hea…"
type textarea "x"
type textarea "08/25/25 - Removed the blower wheel guard but had to cut the spacers as the hea…"
type textarea "x"
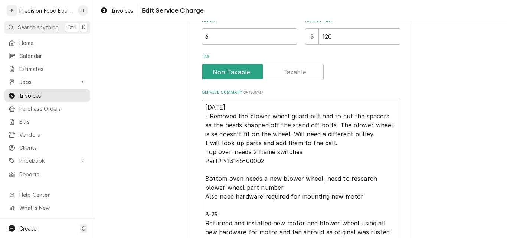
type textarea "08/25/25 - Removed the blower wheel guard but had to cut the spacers as the hea…"
type textarea "x"
type textarea "08/25/25 - Removed the blower wheel guard but had to cut the spacers as the hea…"
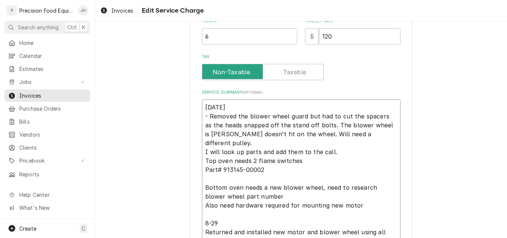
type textarea "x"
type textarea "08/25/25 - Removed the blower wheel guard but had to cut the spacers as the hea…"
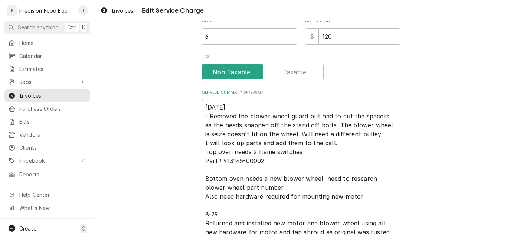
type textarea "x"
type textarea "08/25/25 - Removed the blower wheel guard but had to cut the spacers as the hea…"
type textarea "x"
type textarea "08/25/25 - Removed the blower wheel guard but had to cut the spacers as the hea…"
type textarea "x"
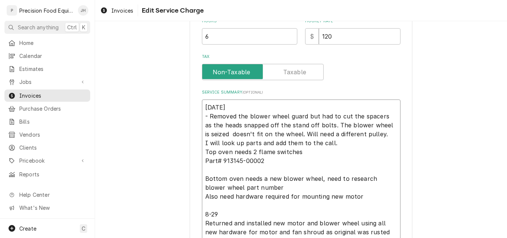
type textarea "08/25/25 - Removed the blower wheel guard but had to cut the spacers as the hea…"
type textarea "x"
type textarea "08/25/25 - Removed the blower wheel guard but had to cut the spacers as the hea…"
type textarea "x"
type textarea "08/25/25 - Removed the blower wheel guard but had to cut the spacers as the hea…"
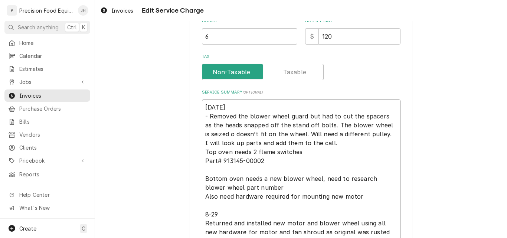
type textarea "x"
type textarea "08/25/25 - Removed the blower wheel guard but had to cut the spacers as the hea…"
type textarea "x"
type textarea "08/25/25 - Removed the blower wheel guard but had to cut the spacers as the hea…"
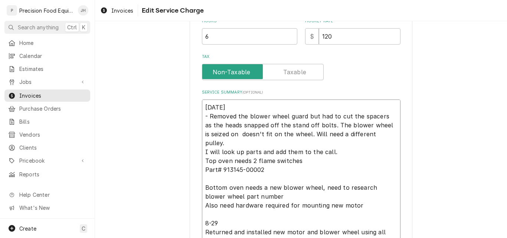
type textarea "x"
type textarea "08/25/25 - Removed the blower wheel guard but had to cut the spacers as the hea…"
type textarea "x"
type textarea "08/25/25 - Removed the blower wheel guard but had to cut the spacers as the hea…"
type textarea "x"
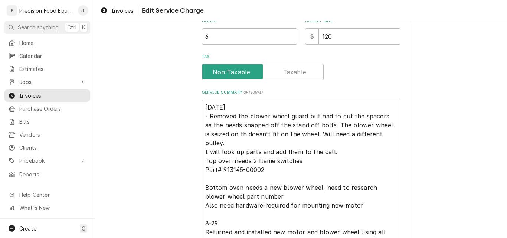
type textarea "08/25/25 - Removed the blower wheel guard but had to cut the spacers as the hea…"
type textarea "x"
type textarea "08/25/25 - Removed the blower wheel guard but had to cut the spacers as the hea…"
type textarea "x"
type textarea "08/25/25 - Removed the blower wheel guard but had to cut the spacers as the hea…"
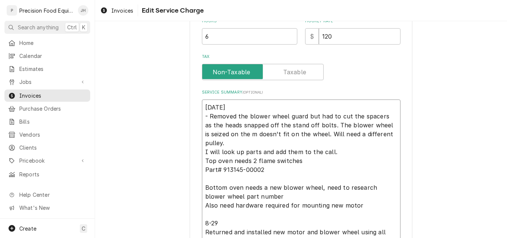
type textarea "x"
type textarea "08/25/25 - Removed the blower wheel guard but had to cut the spacers as the hea…"
type textarea "x"
type textarea "08/25/25 - Removed the blower wheel guard but had to cut the spacers as the hea…"
type textarea "x"
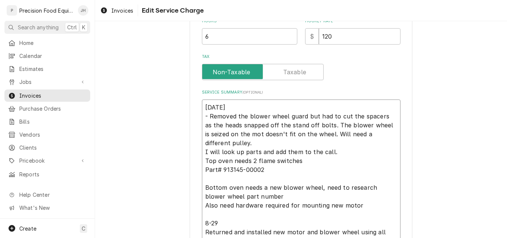
type textarea "08/25/25 - Removed the blower wheel guard but had to cut the spacers as the hea…"
type textarea "x"
type textarea "08/25/25 - Removed the blower wheel guard but had to cut the spacers as the hea…"
type textarea "x"
type textarea "08/25/25 - Removed the blower wheel guard but had to cut the spacers as the hea…"
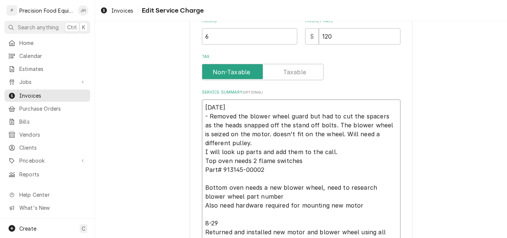
type textarea "x"
type textarea "08/25/25 - Removed the blower wheel guard but had to cut the spacers as the hea…"
type textarea "x"
type textarea "08/25/25 - Removed the blower wheel guard but had to cut the spacers as the hea…"
type textarea "x"
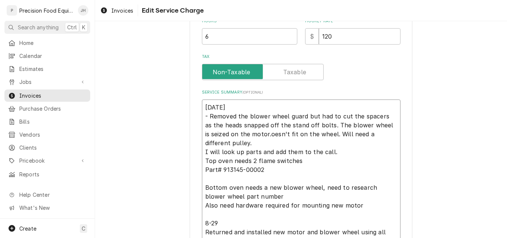
type textarea "08/25/25 - Removed the blower wheel guard but had to cut the spacers as the hea…"
type textarea "x"
type textarea "08/25/25 - Removed the blower wheel guard but had to cut the spacers as the hea…"
type textarea "x"
type textarea "08/25/25 - Removed the blower wheel guard but had to cut the spacers as the hea…"
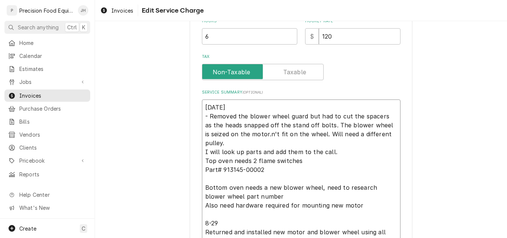
type textarea "x"
type textarea "08/25/25 - Removed the blower wheel guard but had to cut the spacers as the hea…"
type textarea "x"
type textarea "08/25/25 - Removed the blower wheel guard but had to cut the spacers as the hea…"
type textarea "x"
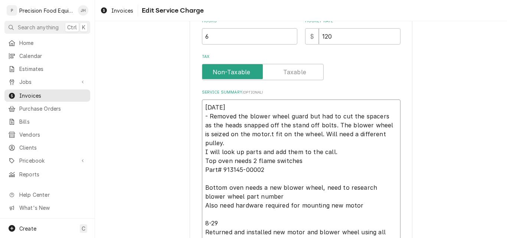
type textarea "08/25/25 - Removed the blower wheel guard but had to cut the spacers as the hea…"
type textarea "x"
type textarea "08/25/25 - Removed the blower wheel guard but had to cut the spacers as the hea…"
type textarea "x"
type textarea "08/25/25 - Removed the blower wheel guard but had to cut the spacers as the hea…"
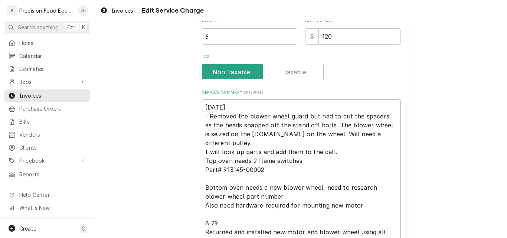
type textarea "x"
type textarea "08/25/25 - Removed the blower wheel guard but had to cut the spacers as the hea…"
type textarea "x"
type textarea "08/25/25 - Removed the blower wheel guard but had to cut the spacers as the hea…"
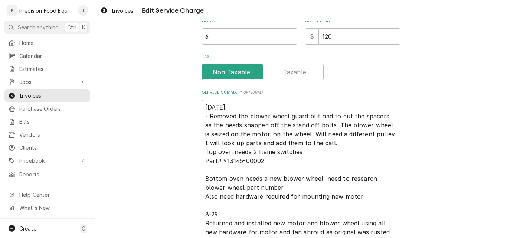
type textarea "x"
type textarea "08/25/25 - Removed the blower wheel guard but had to cut the spacers as the hea…"
type textarea "x"
type textarea "08/25/25 - Removed the blower wheel guard but had to cut the spacers as the hea…"
type textarea "x"
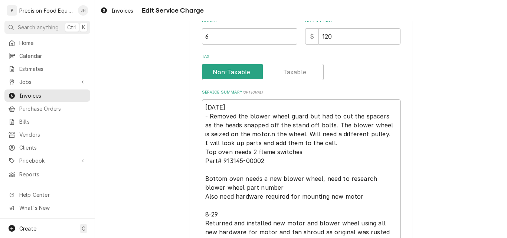
type textarea "08/25/25 - Removed the blower wheel guard but had to cut the spacers as the hea…"
type textarea "x"
type textarea "08/25/25 - Removed the blower wheel guard but had to cut the spacers as the hea…"
type textarea "x"
type textarea "08/25/25 - Removed the blower wheel guard but had to cut the spacers as the hea…"
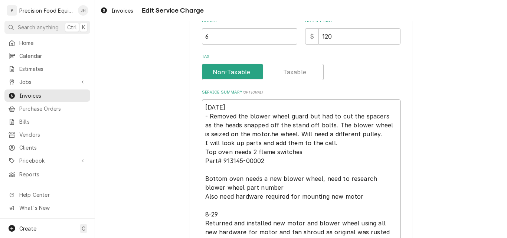
type textarea "x"
type textarea "08/25/25 - Removed the blower wheel guard but had to cut the spacers as the hea…"
type textarea "x"
type textarea "08/25/25 - Removed the blower wheel guard but had to cut the spacers as the hea…"
type textarea "x"
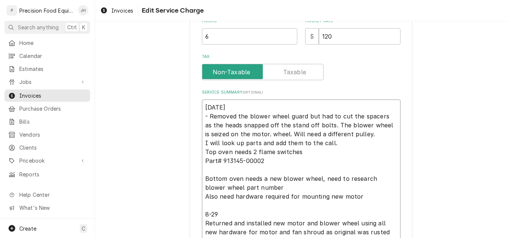
type textarea "08/25/25 - Removed the blower wheel guard but had to cut the spacers as the hea…"
type textarea "x"
type textarea "08/25/25 - Removed the blower wheel guard but had to cut the spacers as the hea…"
type textarea "x"
type textarea "08/25/25 - Removed the blower wheel guard but had to cut the spacers as the hea…"
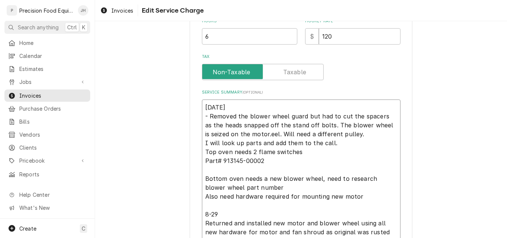
type textarea "x"
type textarea "08/25/25 - Removed the blower wheel guard but had to cut the spacers as the hea…"
type textarea "x"
type textarea "08/25/25 - Removed the blower wheel guard but had to cut the spacers as the hea…"
type textarea "x"
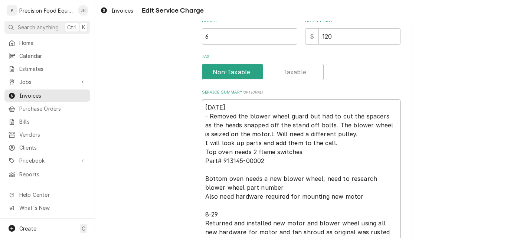
type textarea "08/25/25 - Removed the blower wheel guard but had to cut the spacers as the hea…"
type textarea "x"
type textarea "08/25/25 - Removed the blower wheel guard but had to cut the spacers as the hea…"
type textarea "x"
drag, startPoint x: 202, startPoint y: 170, endPoint x: 331, endPoint y: 182, distance: 129.4
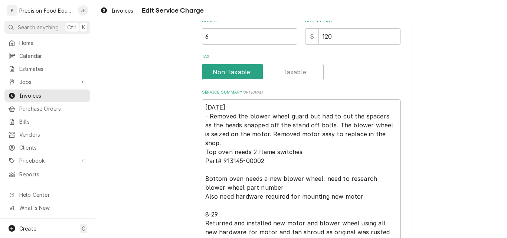
click at [331, 182] on textarea "08/25/25 - Removed the blower wheel guard but had to cut the spacers as the hea…" at bounding box center [301, 178] width 199 height 158
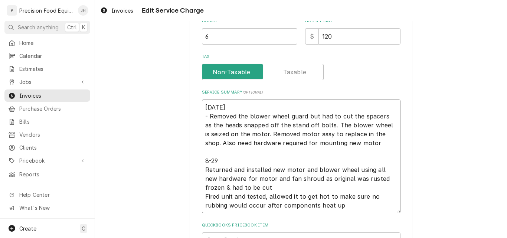
click at [363, 147] on textarea "08/25/25 - Removed the blower wheel guard but had to cut the spacers as the hea…" at bounding box center [301, 156] width 199 height 114
drag, startPoint x: 222, startPoint y: 163, endPoint x: 206, endPoint y: 163, distance: 15.6
click at [206, 163] on textarea "08/25/25 - Removed the blower wheel guard but had to cut the spacers as the hea…" at bounding box center [301, 156] width 199 height 114
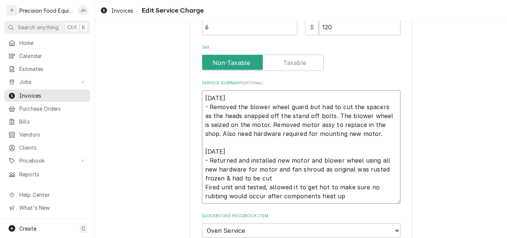
scroll to position [222, 0]
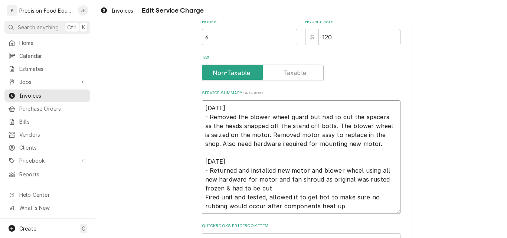
click at [269, 190] on textarea "08/25/25 - Removed the blower wheel guard but had to cut the spacers as the hea…" at bounding box center [301, 157] width 199 height 114
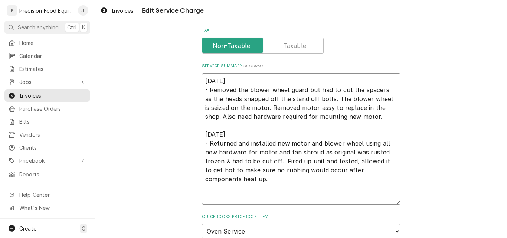
scroll to position [314, 0]
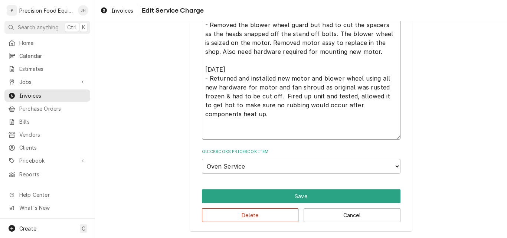
click at [370, 54] on textarea "08/25/25 - Removed the blower wheel guard but had to cut the spacers as the hea…" at bounding box center [301, 73] width 199 height 131
click at [242, 117] on textarea "08/25/25 - Removed the blower wheel guard but had to cut the spacers as the hea…" at bounding box center [301, 73] width 199 height 131
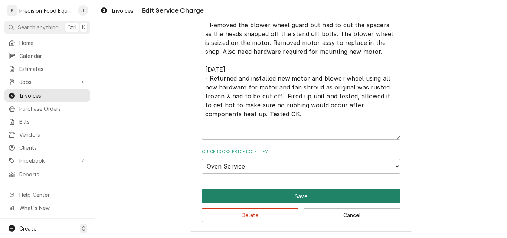
click at [267, 193] on button "Save" at bounding box center [301, 196] width 199 height 14
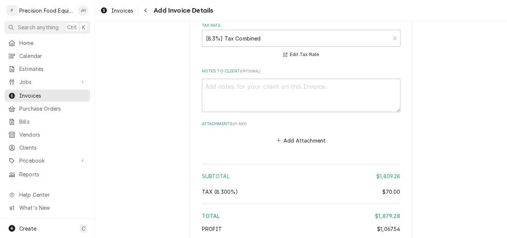
scroll to position [1699, 0]
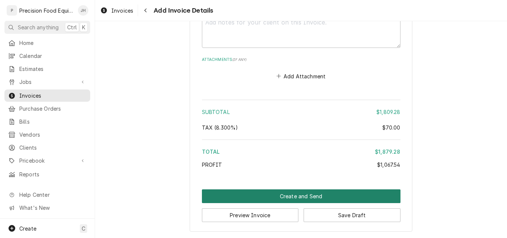
click at [307, 200] on button "Create and Send" at bounding box center [301, 196] width 199 height 14
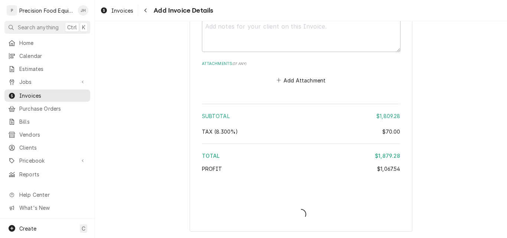
scroll to position [1695, 0]
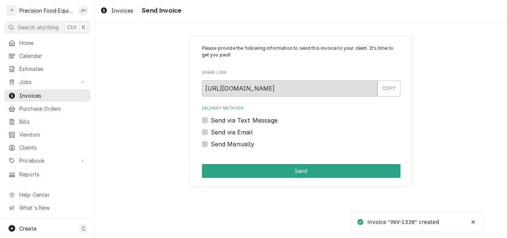
click at [244, 130] on label "Send via Email" at bounding box center [232, 132] width 42 height 9
click at [244, 130] on input "Send via Email" at bounding box center [310, 136] width 199 height 16
checkbox input "true"
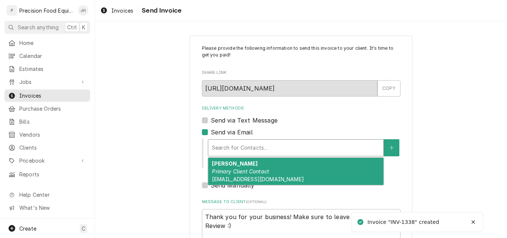
click at [238, 144] on div "Delivery Methods" at bounding box center [296, 147] width 168 height 13
click at [237, 176] on div "Nancy Primary Client Contact bedillinsj@aol.com" at bounding box center [295, 171] width 175 height 27
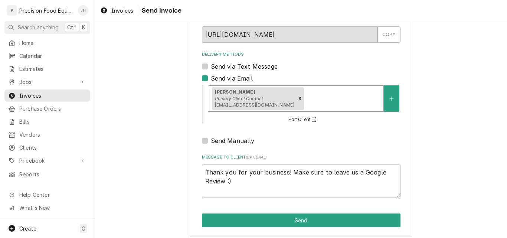
scroll to position [59, 0]
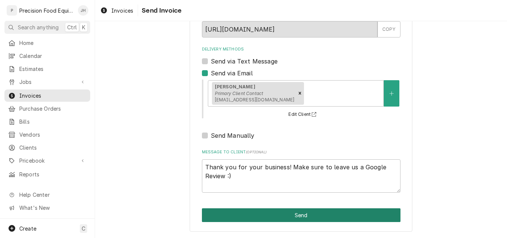
click at [288, 215] on button "Send" at bounding box center [301, 215] width 199 height 14
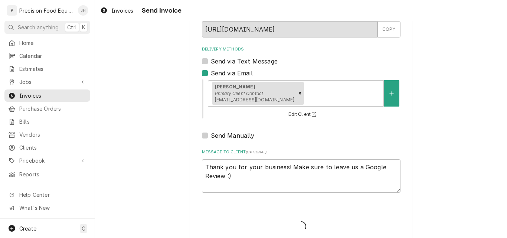
type textarea "x"
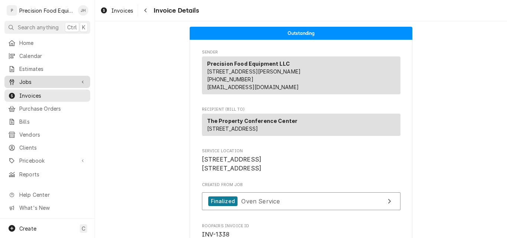
click at [26, 78] on span "Jobs" at bounding box center [47, 82] width 56 height 8
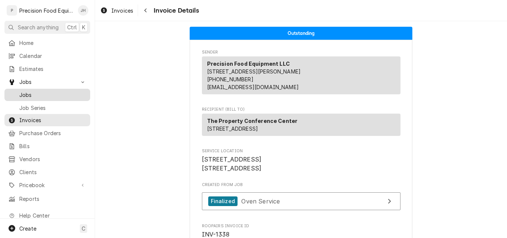
click at [32, 93] on span "Jobs" at bounding box center [52, 95] width 67 height 8
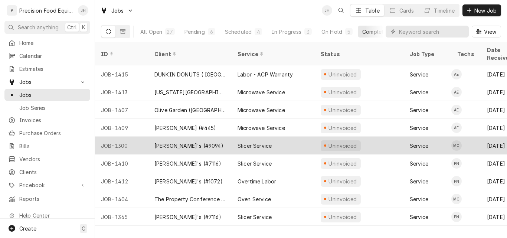
click at [133, 137] on div "JOB-1300" at bounding box center [121, 146] width 53 height 18
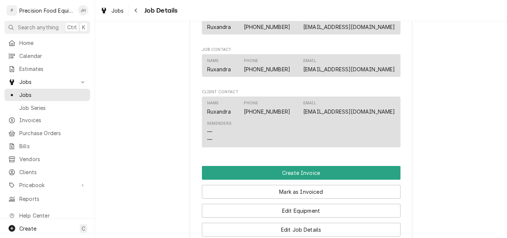
scroll to position [520, 0]
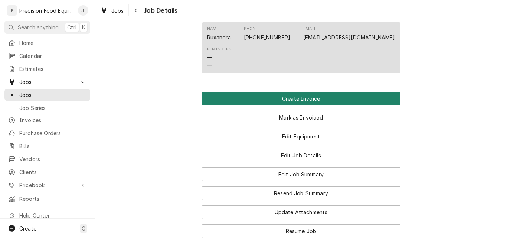
click at [300, 101] on button "Create Invoice" at bounding box center [301, 99] width 199 height 14
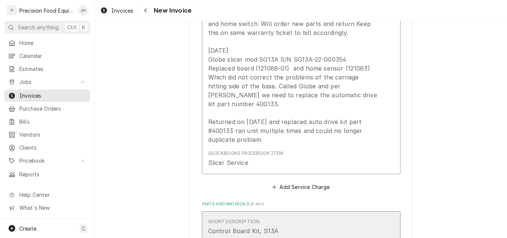
scroll to position [817, 0]
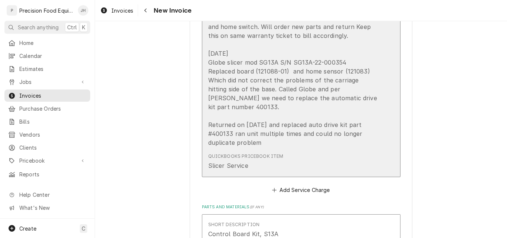
click at [313, 150] on div "QuickBooks PriceBook Item Slicer Service" at bounding box center [293, 161] width 170 height 23
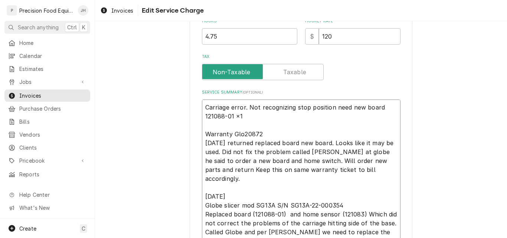
scroll to position [350, 0]
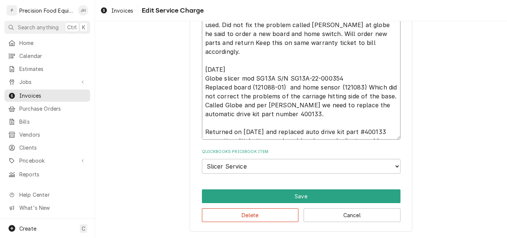
drag, startPoint x: 203, startPoint y: 107, endPoint x: 389, endPoint y: 134, distance: 188.3
click at [389, 134] on textarea "Carriage error. Not recognizing stop position need new board 121088-01 ×1 Warra…" at bounding box center [301, 56] width 199 height 167
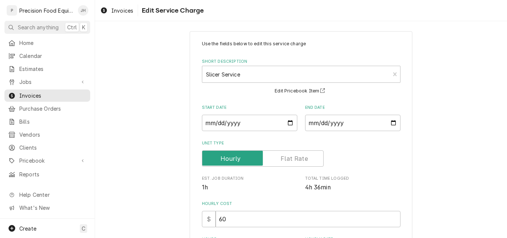
scroll to position [0, 0]
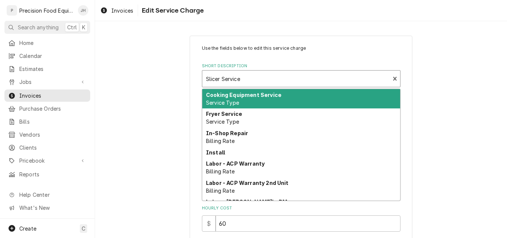
click at [266, 81] on div "Short Description" at bounding box center [296, 78] width 180 height 13
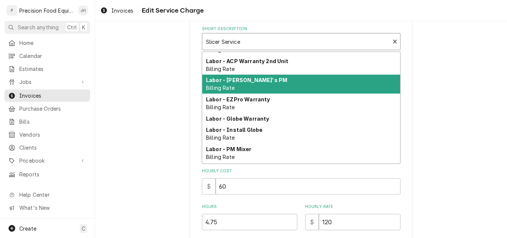
scroll to position [102, 0]
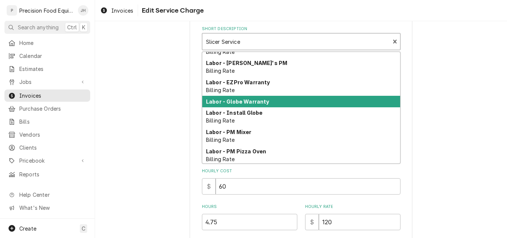
click at [245, 105] on div "Labor - Globe Warranty" at bounding box center [301, 102] width 198 height 12
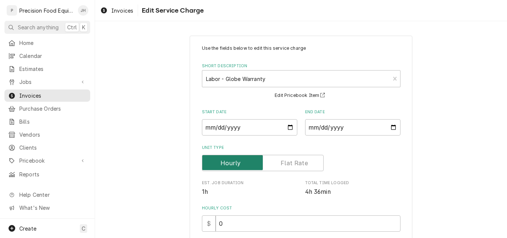
scroll to position [74, 0]
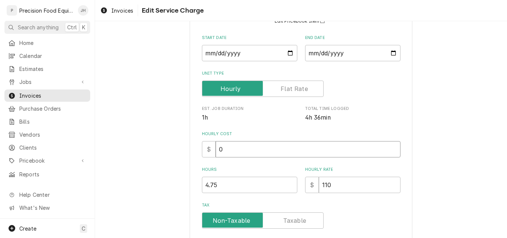
click at [238, 150] on input "0" at bounding box center [308, 149] width 185 height 16
drag, startPoint x: 238, startPoint y: 150, endPoint x: 190, endPoint y: 150, distance: 48.3
click at [190, 150] on div "Use the fields below to edit this service charge Short Description Labor - Glob…" at bounding box center [301, 167] width 223 height 412
type textarea "x"
type input "4"
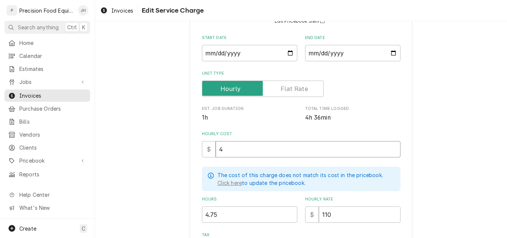
type textarea "x"
type input "4.7"
type textarea "x"
type input "4.75"
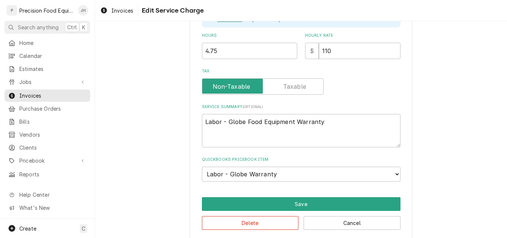
scroll to position [245, 0]
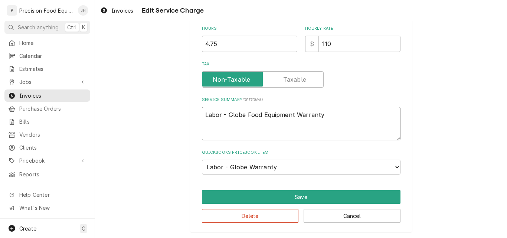
click at [327, 118] on textarea "Labor - Globe Food Equipment Warranty" at bounding box center [301, 123] width 199 height 33
type textarea "Labor - Globe Food Equipment Warranty"
paste textarea "Carriage error. Not recognizing stop position need new board 121088-01 ×1 Warra…"
type textarea "x"
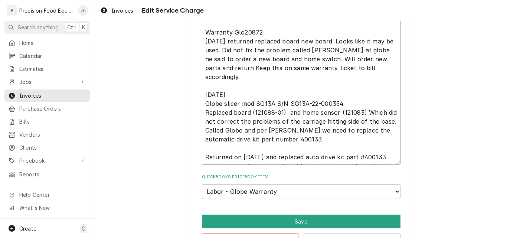
scroll to position [388, 0]
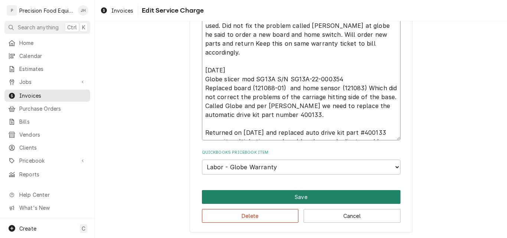
type textarea "Labor - Globe Food Equipment Warranty Carriage error. Not recognizing stop posi…"
click at [294, 195] on button "Save" at bounding box center [301, 197] width 199 height 14
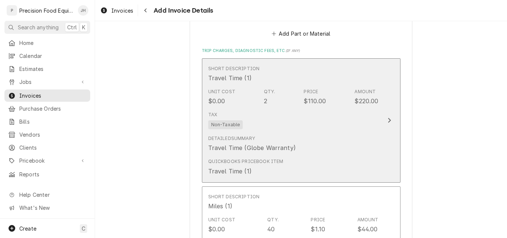
scroll to position [1550, 0]
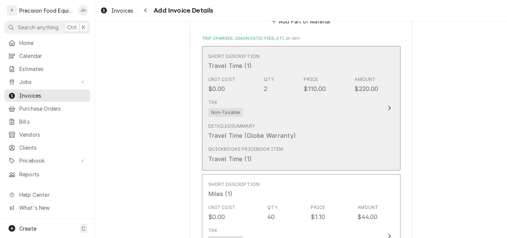
click at [265, 81] on div "Qty. 2" at bounding box center [270, 84] width 12 height 17
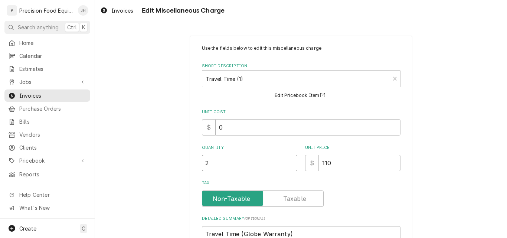
drag, startPoint x: 216, startPoint y: 160, endPoint x: 195, endPoint y: 166, distance: 22.2
click at [195, 166] on div "Use the fields below to edit this miscellaneous charge Short Description Travel…" at bounding box center [301, 194] width 223 height 316
type textarea "x"
type input "1"
type textarea "x"
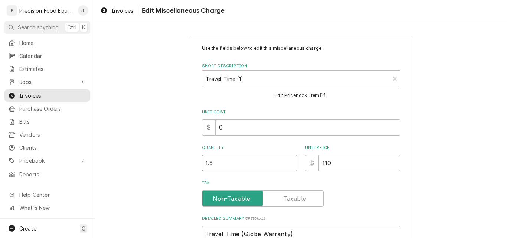
type input "1.5"
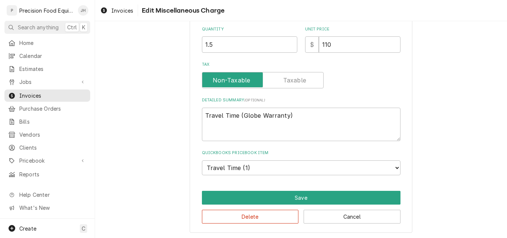
scroll to position [120, 0]
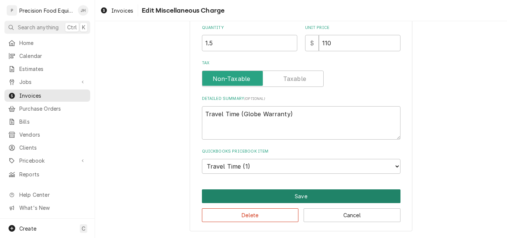
click at [302, 196] on button "Save" at bounding box center [301, 196] width 199 height 14
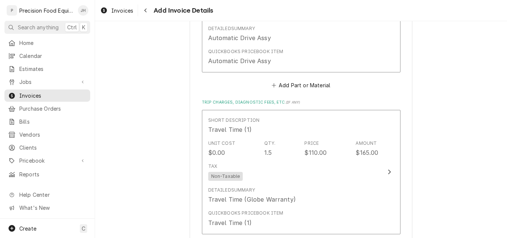
scroll to position [1485, 0]
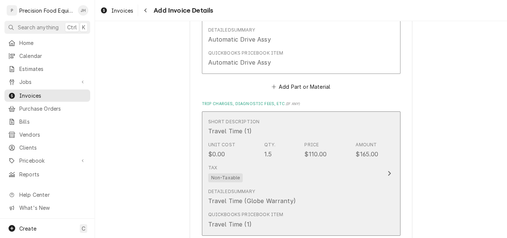
click at [273, 161] on div "Tax Non-Taxable" at bounding box center [293, 173] width 170 height 24
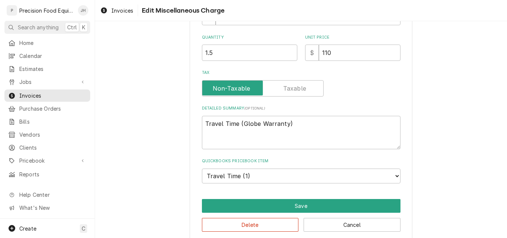
scroll to position [120, 0]
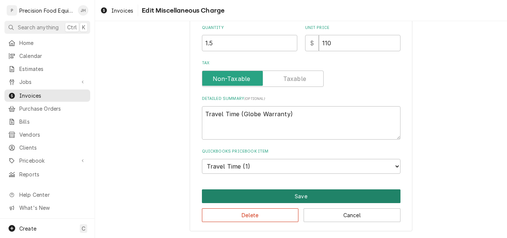
click at [334, 197] on button "Save" at bounding box center [301, 196] width 199 height 14
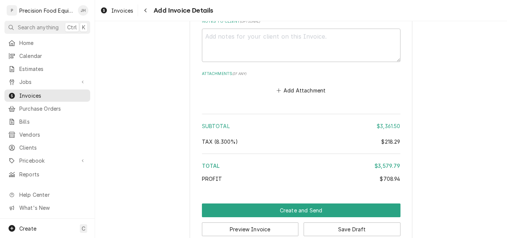
scroll to position [1939, 0]
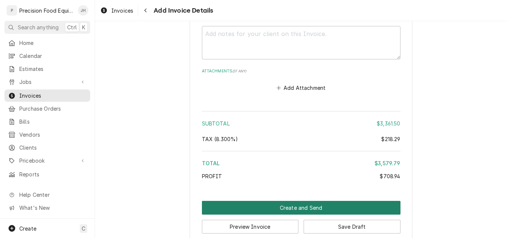
click at [303, 201] on button "Create and Send" at bounding box center [301, 208] width 199 height 14
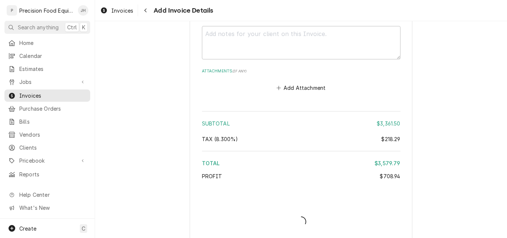
scroll to position [1938, 0]
type textarea "x"
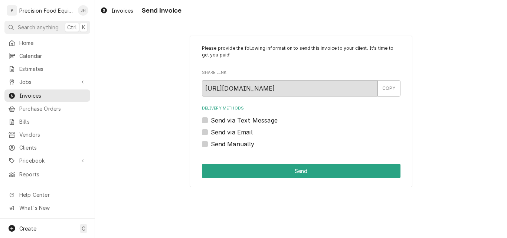
click at [233, 144] on label "Send Manually" at bounding box center [233, 144] width 44 height 9
click at [233, 144] on input "Send Manually" at bounding box center [310, 148] width 199 height 16
checkbox input "true"
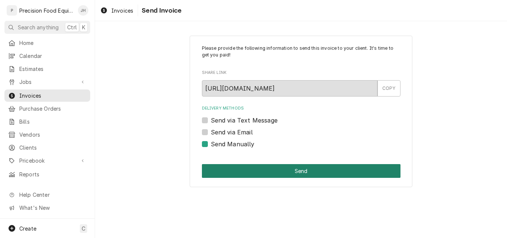
click at [259, 169] on button "Send" at bounding box center [301, 171] width 199 height 14
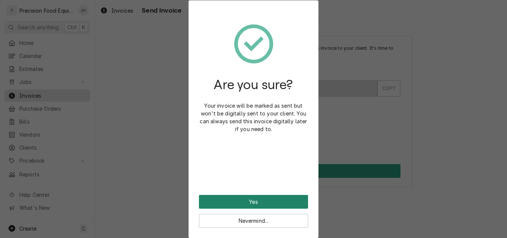
click at [246, 201] on button "Yes" at bounding box center [253, 202] width 109 height 14
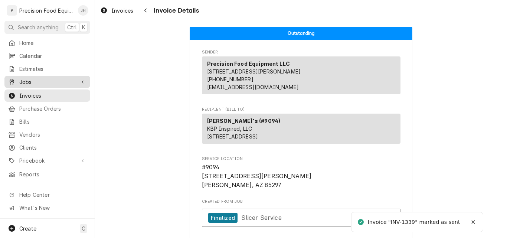
click at [44, 78] on span "Jobs" at bounding box center [47, 82] width 56 height 8
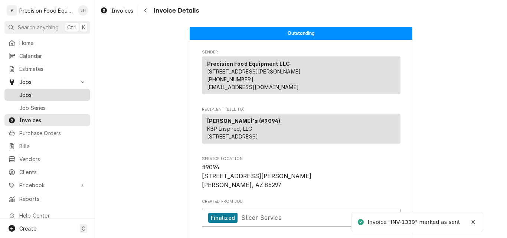
click at [46, 95] on span "Jobs" at bounding box center [52, 95] width 67 height 8
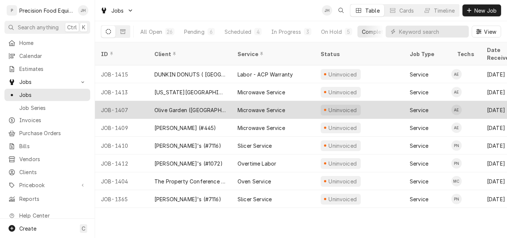
click at [275, 106] on div "Microwave Service" at bounding box center [262, 110] width 48 height 8
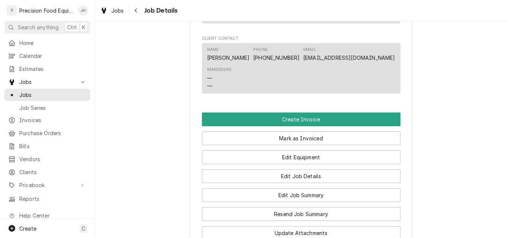
scroll to position [483, 0]
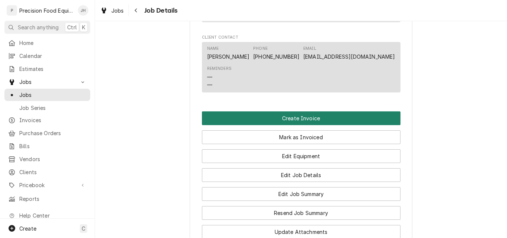
click at [284, 116] on button "Create Invoice" at bounding box center [301, 118] width 199 height 14
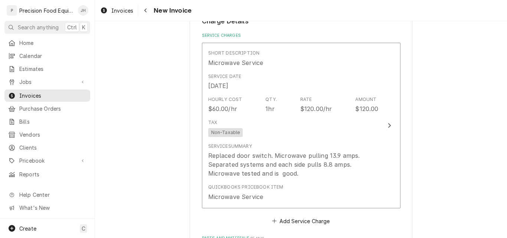
scroll to position [445, 0]
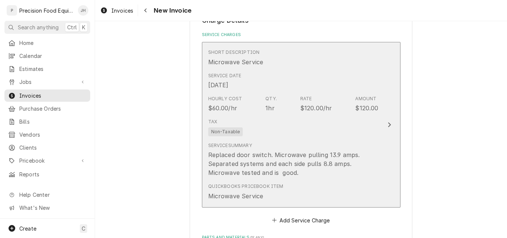
click at [280, 121] on div "Tax Non-Taxable" at bounding box center [293, 127] width 170 height 24
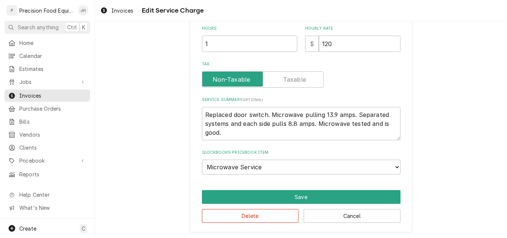
scroll to position [216, 0]
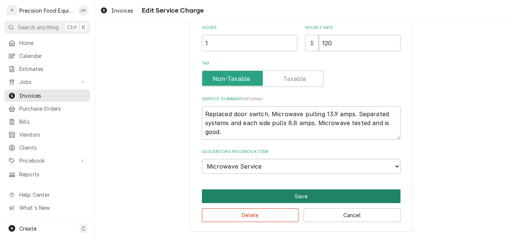
click at [307, 193] on button "Save" at bounding box center [301, 196] width 199 height 14
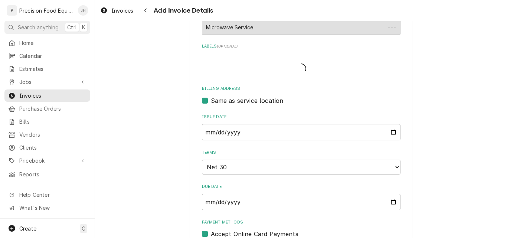
scroll to position [437, 0]
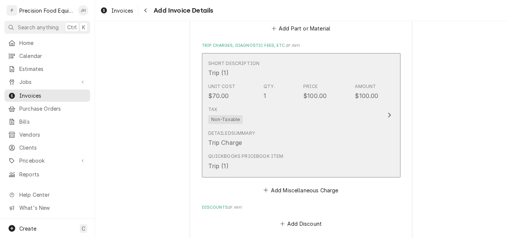
click at [291, 145] on div "Detailed Summary Trip Charge" at bounding box center [293, 138] width 170 height 23
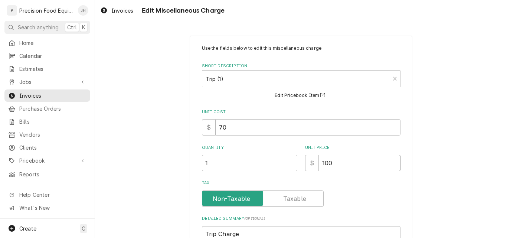
drag, startPoint x: 322, startPoint y: 166, endPoint x: 336, endPoint y: 118, distance: 50.2
click at [338, 165] on input "100" at bounding box center [360, 163] width 82 height 16
type textarea "x"
type input "12"
type textarea "x"
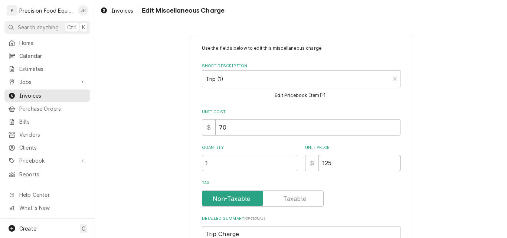
type input "125"
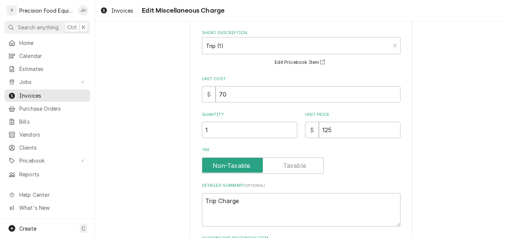
scroll to position [111, 0]
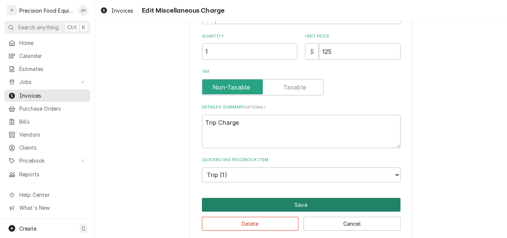
click at [295, 204] on button "Save" at bounding box center [301, 205] width 199 height 14
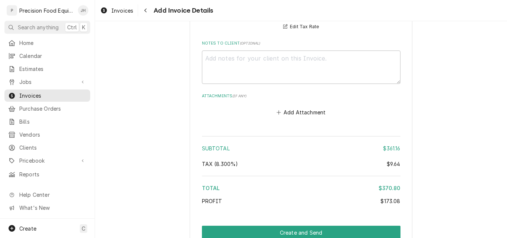
scroll to position [1125, 0]
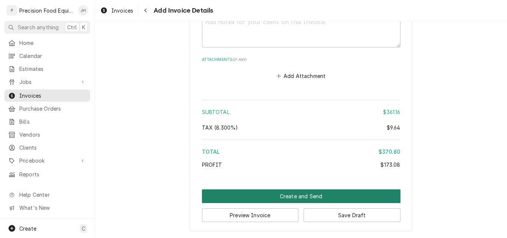
click at [303, 197] on button "Create and Send" at bounding box center [301, 196] width 199 height 14
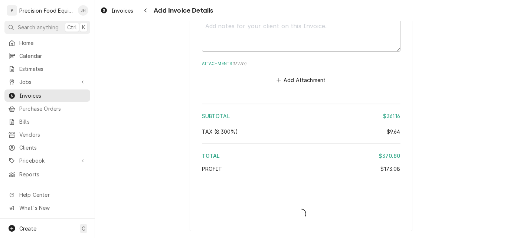
type textarea "x"
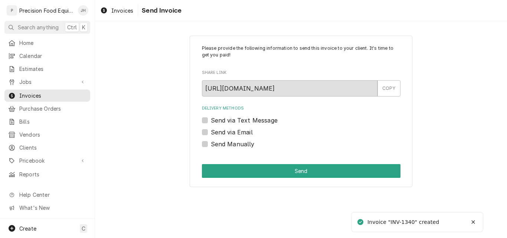
click at [231, 130] on label "Send via Email" at bounding box center [232, 132] width 42 height 9
click at [231, 130] on input "Send via Email" at bounding box center [310, 136] width 199 height 16
checkbox input "true"
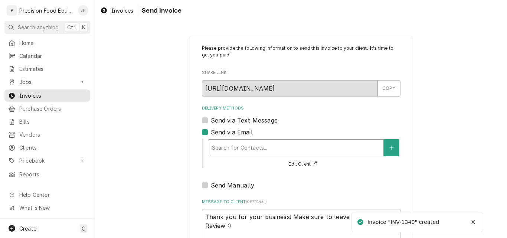
click at [232, 144] on div "Delivery Methods" at bounding box center [296, 147] width 168 height 13
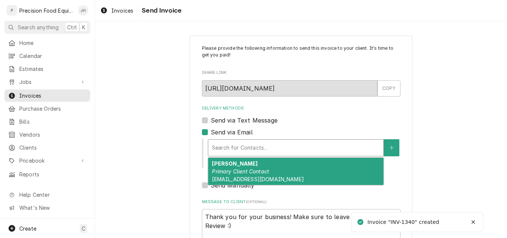
click at [237, 167] on div "Joe DeJohn Primary Client Contact jdejohn@olivegarden.com" at bounding box center [295, 171] width 175 height 27
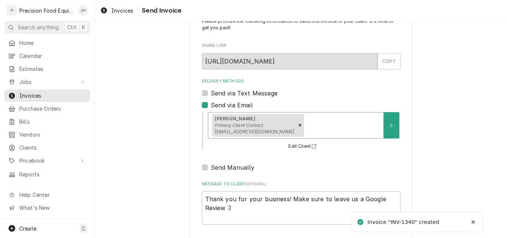
scroll to position [59, 0]
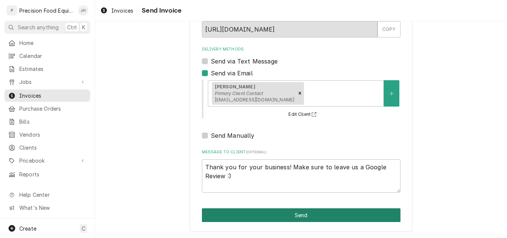
click at [294, 213] on button "Send" at bounding box center [301, 215] width 199 height 14
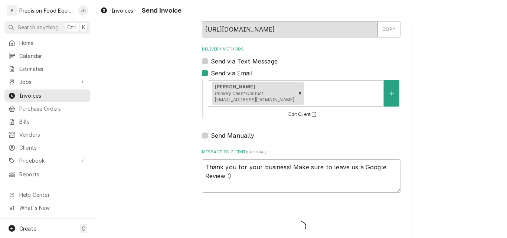
type textarea "x"
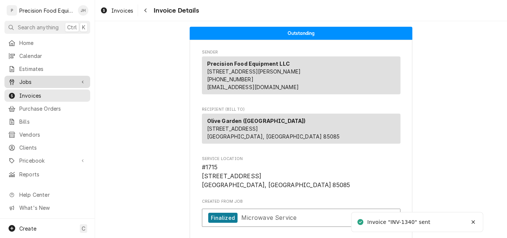
click at [33, 82] on span "Jobs" at bounding box center [47, 82] width 56 height 8
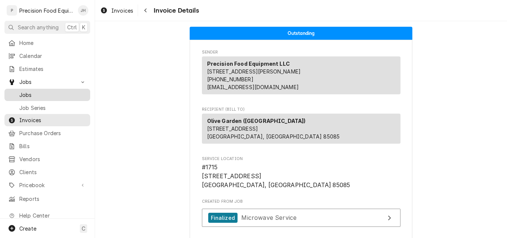
click at [56, 92] on span "Jobs" at bounding box center [52, 95] width 67 height 8
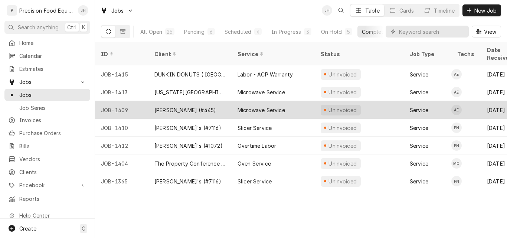
click at [190, 106] on div "[PERSON_NAME] (#445)" at bounding box center [185, 110] width 62 height 8
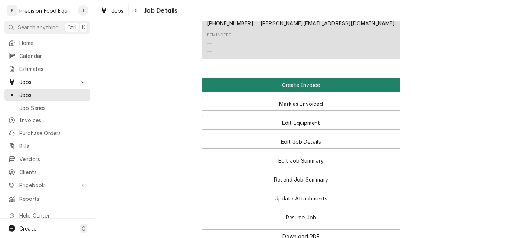
scroll to position [520, 0]
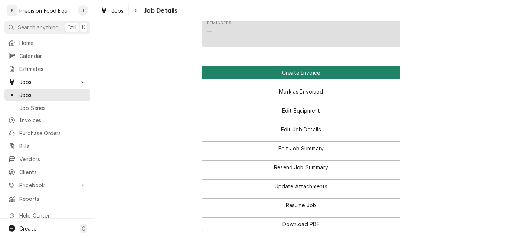
click at [276, 78] on button "Create Invoice" at bounding box center [301, 73] width 199 height 14
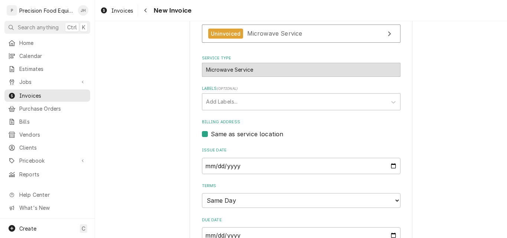
scroll to position [223, 0]
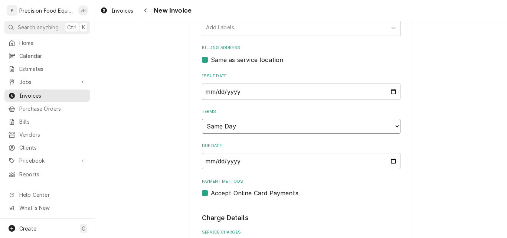
click at [307, 127] on select "Choose payment terms... Same Day Net 7 Net 14 Net 21 Net 30 Net 45 Net 60 Net 90" at bounding box center [301, 126] width 199 height 15
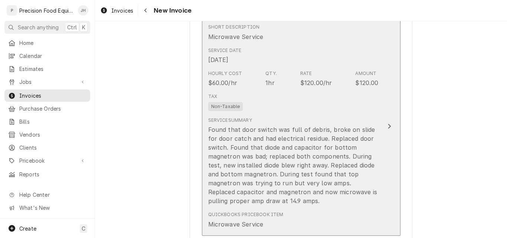
click at [300, 102] on div "Tax Non-Taxable" at bounding box center [293, 102] width 170 height 24
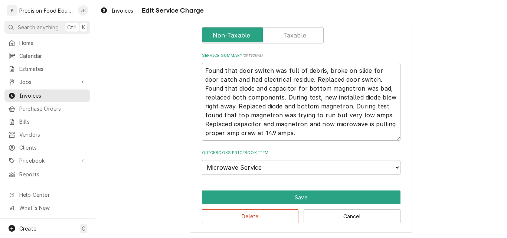
scroll to position [261, 0]
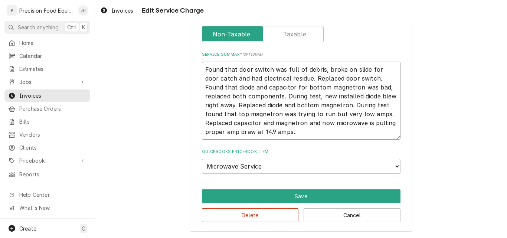
click at [339, 69] on textarea "Found that door switch was full of debris, broke on slide for door catch and ha…" at bounding box center [301, 101] width 199 height 78
type textarea "x"
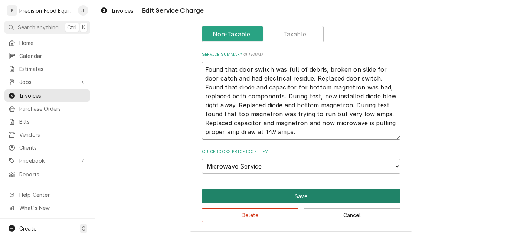
type textarea "Found that door switch was full of debris, broken on slide for door catch and h…"
click at [310, 196] on button "Save" at bounding box center [301, 196] width 199 height 14
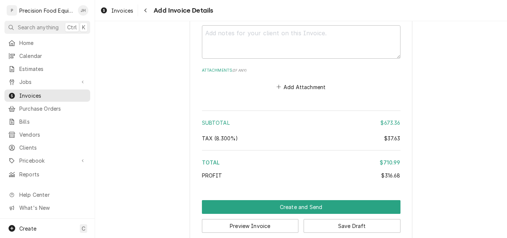
scroll to position [1501, 0]
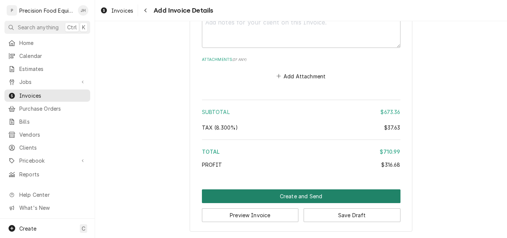
click at [316, 192] on button "Create and Send" at bounding box center [301, 196] width 199 height 14
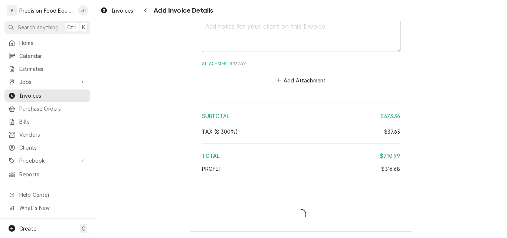
scroll to position [1497, 0]
type textarea "x"
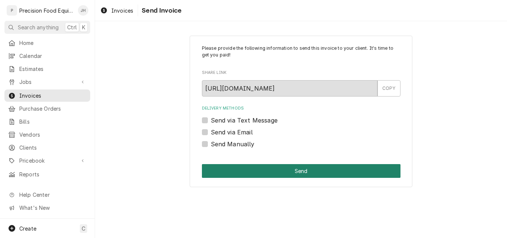
click at [268, 169] on button "Send" at bounding box center [301, 171] width 199 height 14
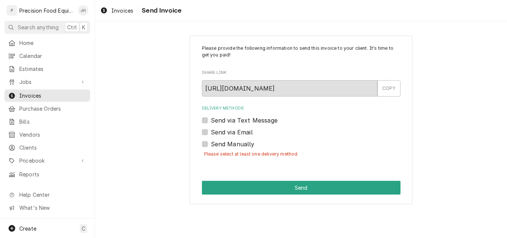
click at [239, 135] on label "Send via Email" at bounding box center [232, 132] width 42 height 9
click at [239, 135] on input "Send via Email" at bounding box center [310, 136] width 199 height 16
checkbox input "true"
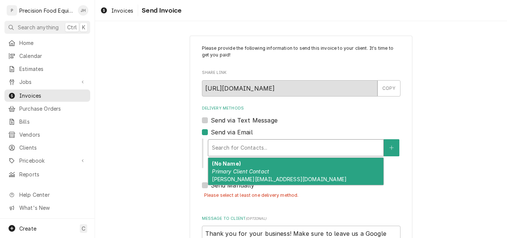
click at [238, 140] on div "Search for Contacts..." at bounding box center [295, 148] width 175 height 16
click at [238, 166] on div "(No Name) Primary Client Contact chandler.culvers@gmail.com" at bounding box center [295, 171] width 175 height 27
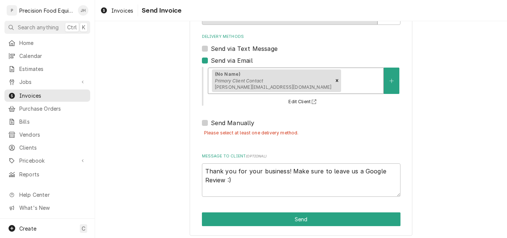
scroll to position [76, 0]
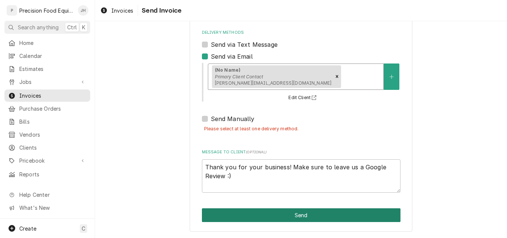
click at [292, 215] on button "Send" at bounding box center [301, 215] width 199 height 14
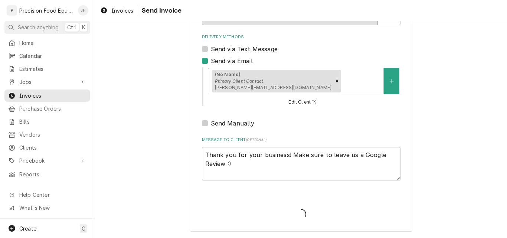
scroll to position [71, 0]
type textarea "x"
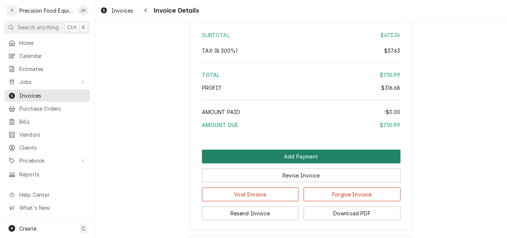
scroll to position [1271, 0]
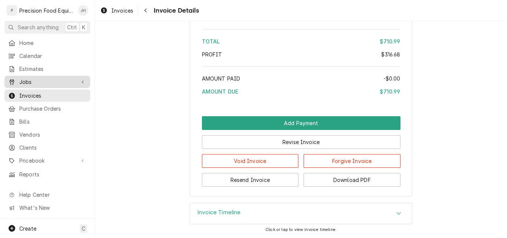
click at [35, 78] on span "Jobs" at bounding box center [47, 82] width 56 height 8
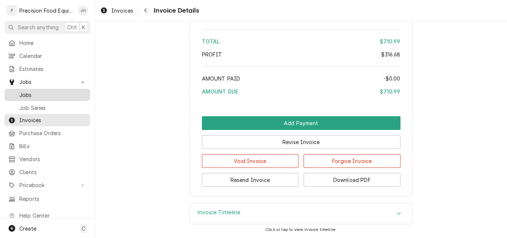
drag, startPoint x: 42, startPoint y: 88, endPoint x: 46, endPoint y: 90, distance: 4.7
click at [42, 91] on span "Jobs" at bounding box center [52, 95] width 67 height 8
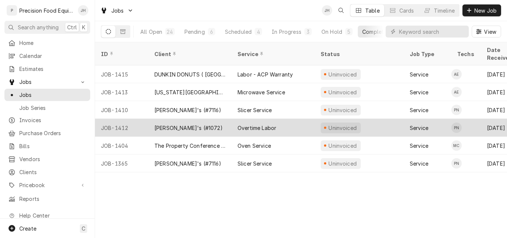
click at [208, 119] on div "[PERSON_NAME]'s (#1072)" at bounding box center [189, 128] width 83 height 18
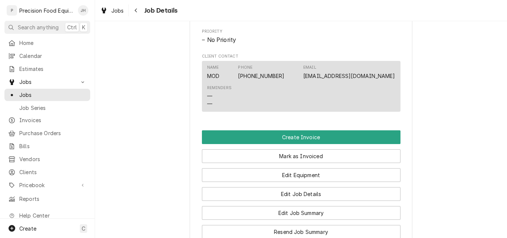
scroll to position [371, 0]
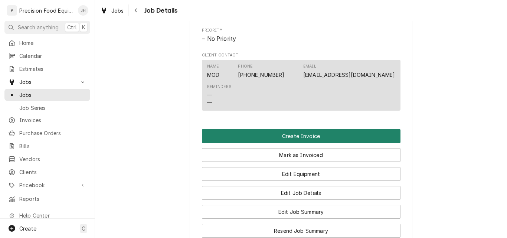
click at [315, 143] on button "Create Invoice" at bounding box center [301, 136] width 199 height 14
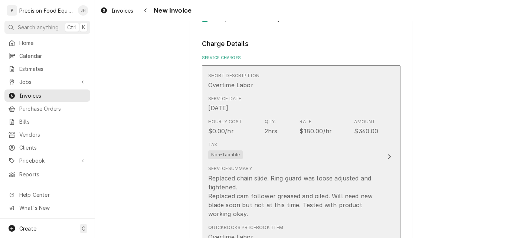
click at [285, 151] on div "Tax Non-Taxable" at bounding box center [293, 150] width 170 height 24
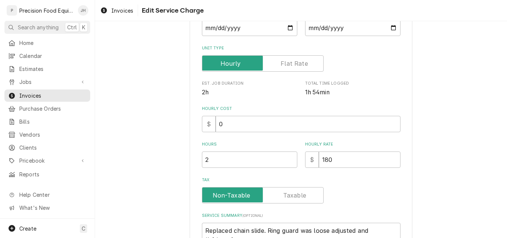
scroll to position [111, 0]
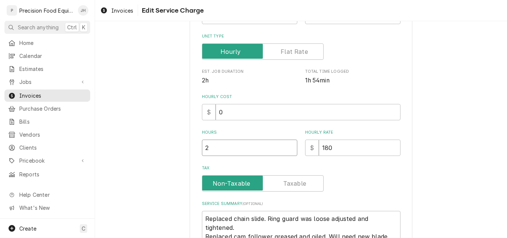
drag, startPoint x: 210, startPoint y: 147, endPoint x: 202, endPoint y: 149, distance: 8.5
click at [202, 149] on input "2" at bounding box center [249, 148] width 95 height 16
type textarea "x"
type input "3"
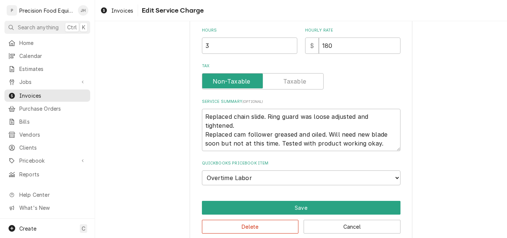
scroll to position [223, 0]
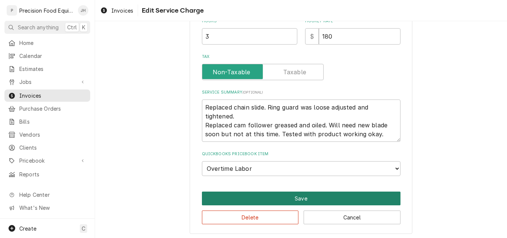
click at [290, 197] on button "Save" at bounding box center [301, 199] width 199 height 14
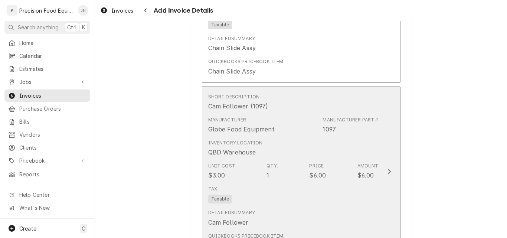
scroll to position [993, 0]
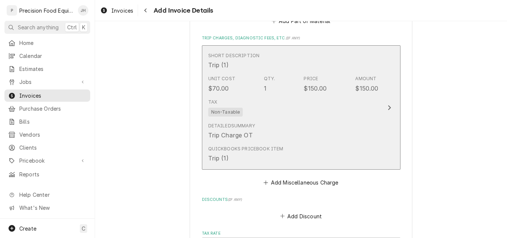
click at [312, 138] on div "Detailed Summary Trip Charge OT" at bounding box center [293, 131] width 170 height 23
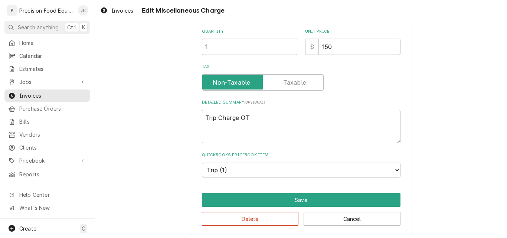
scroll to position [120, 0]
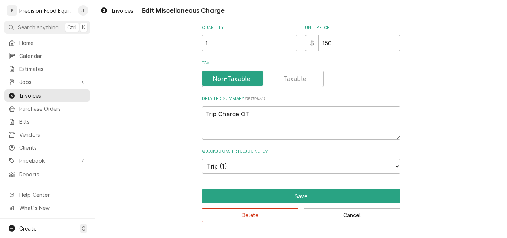
drag, startPoint x: 330, startPoint y: 44, endPoint x: 312, endPoint y: 46, distance: 17.6
click at [312, 46] on div "$ 150" at bounding box center [352, 43] width 95 height 16
type textarea "x"
type input "20"
type textarea "x"
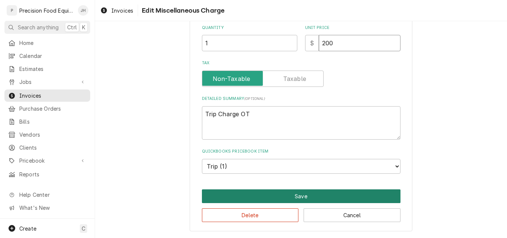
type input "200"
click at [312, 194] on button "Save" at bounding box center [301, 196] width 199 height 14
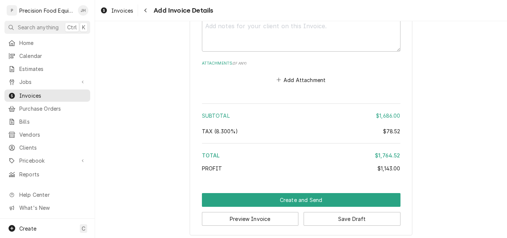
scroll to position [1488, 0]
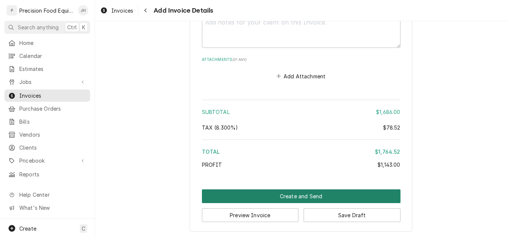
click at [309, 196] on button "Create and Send" at bounding box center [301, 196] width 199 height 14
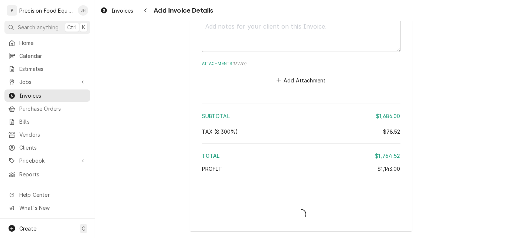
scroll to position [1484, 0]
type textarea "x"
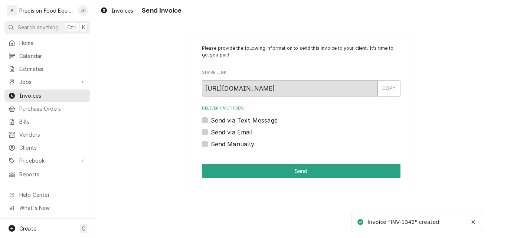
click at [239, 144] on label "Send Manually" at bounding box center [233, 144] width 44 height 9
click at [239, 144] on input "Send Manually" at bounding box center [310, 148] width 199 height 16
checkbox input "true"
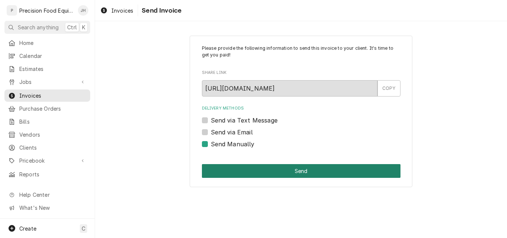
click at [318, 170] on button "Send" at bounding box center [301, 171] width 199 height 14
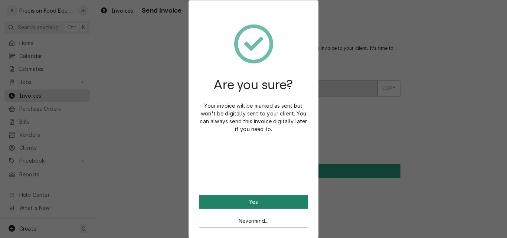
click at [263, 201] on button "Yes" at bounding box center [253, 202] width 109 height 14
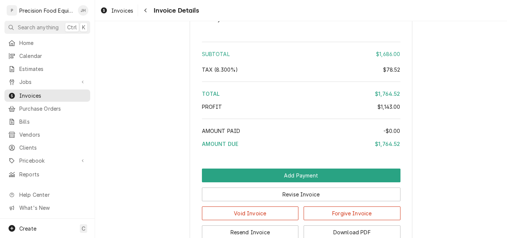
scroll to position [1039, 0]
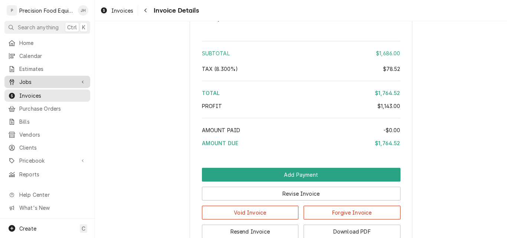
click at [44, 81] on span "Jobs" at bounding box center [47, 82] width 56 height 8
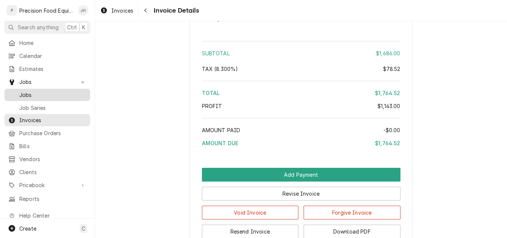
click at [42, 96] on div "Jobs" at bounding box center [47, 94] width 83 height 9
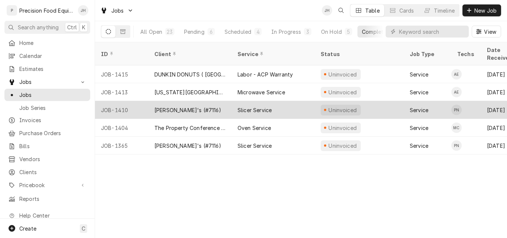
click at [218, 102] on div "[PERSON_NAME]'s (#7116)" at bounding box center [189, 110] width 83 height 18
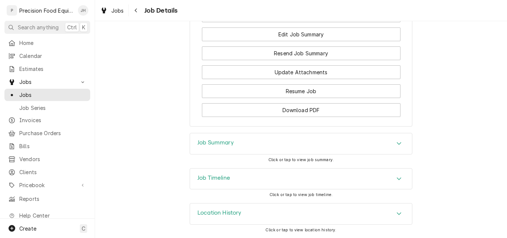
scroll to position [651, 0]
click at [274, 142] on div "Job Summary" at bounding box center [301, 143] width 222 height 21
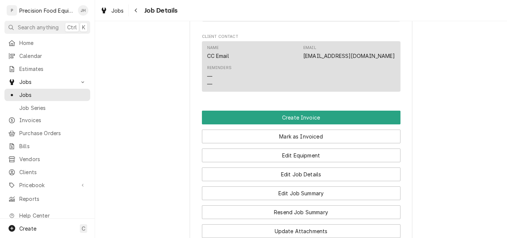
scroll to position [479, 0]
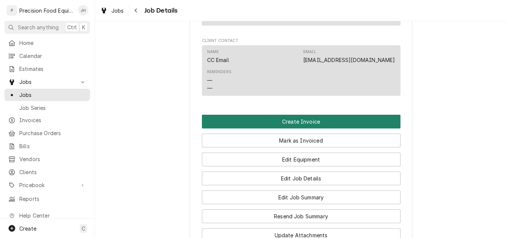
click at [288, 128] on button "Create Invoice" at bounding box center [301, 122] width 199 height 14
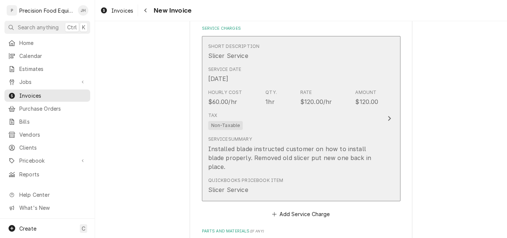
scroll to position [631, 0]
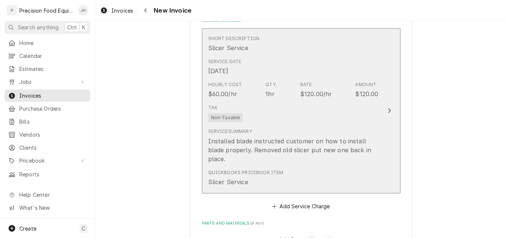
click at [341, 133] on div "Service Summary Installed blade instructed customer on how to install blade pro…" at bounding box center [293, 145] width 170 height 35
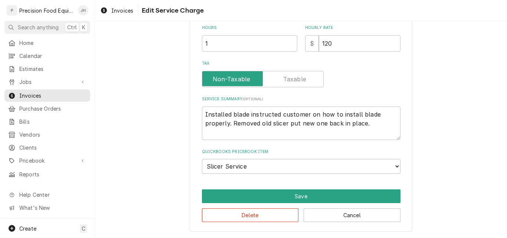
scroll to position [193, 0]
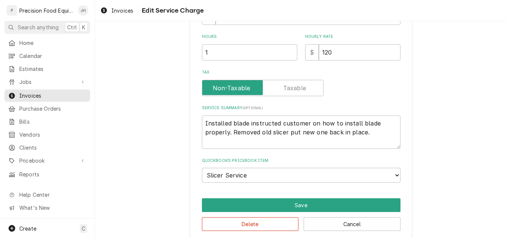
type textarea "x"
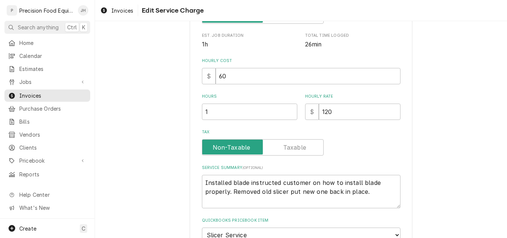
scroll to position [148, 0]
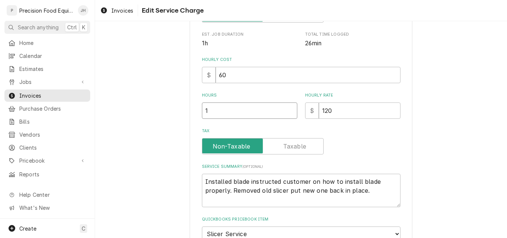
click at [239, 109] on input "1" at bounding box center [249, 110] width 95 height 16
drag, startPoint x: 329, startPoint y: 112, endPoint x: 312, endPoint y: 112, distance: 17.4
click at [312, 112] on div "$ 120" at bounding box center [352, 110] width 95 height 16
type input "0"
type textarea "x"
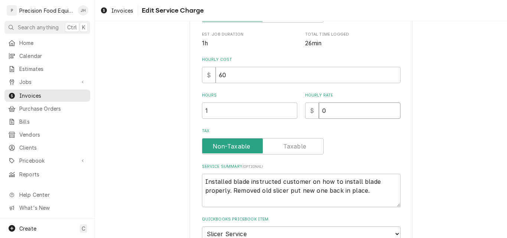
type input "0"
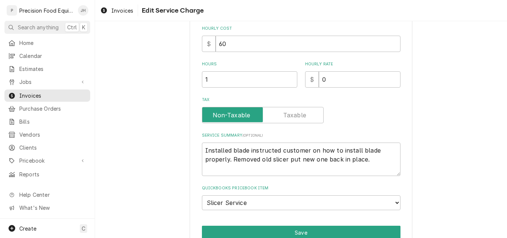
scroll to position [216, 0]
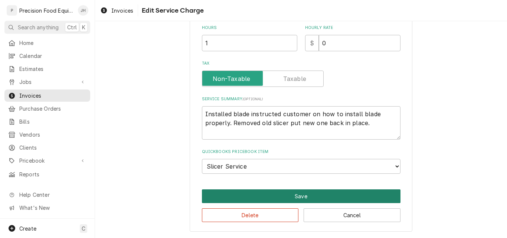
click at [303, 196] on button "Save" at bounding box center [301, 196] width 199 height 14
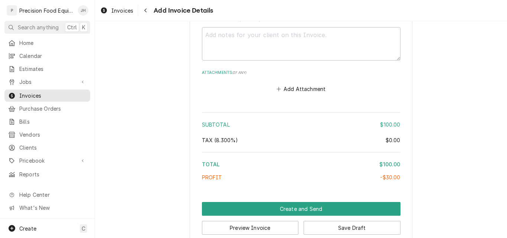
scroll to position [1113, 0]
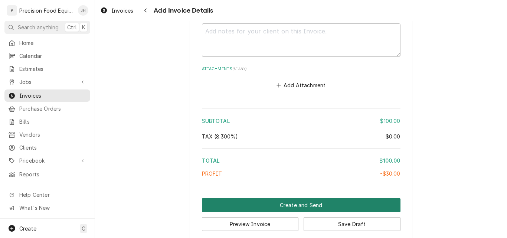
click at [299, 198] on button "Create and Send" at bounding box center [301, 205] width 199 height 14
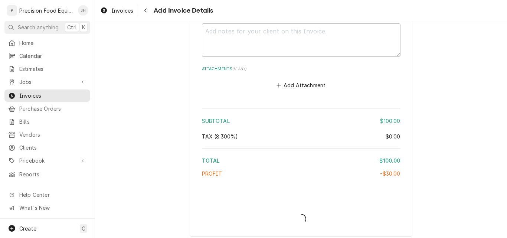
scroll to position [1109, 0]
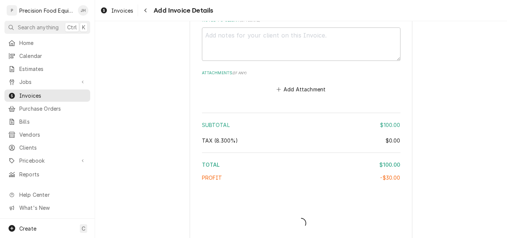
type textarea "x"
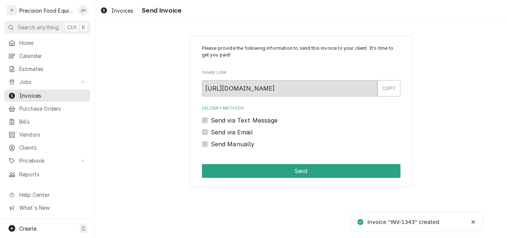
click at [241, 143] on label "Send Manually" at bounding box center [233, 144] width 44 height 9
click at [241, 143] on input "Send Manually" at bounding box center [310, 148] width 199 height 16
checkbox input "true"
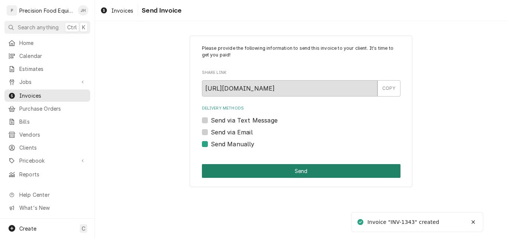
click at [257, 168] on button "Send" at bounding box center [301, 171] width 199 height 14
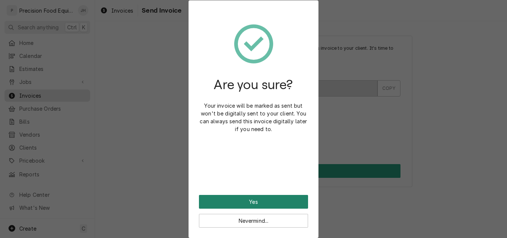
click at [254, 202] on button "Yes" at bounding box center [253, 202] width 109 height 14
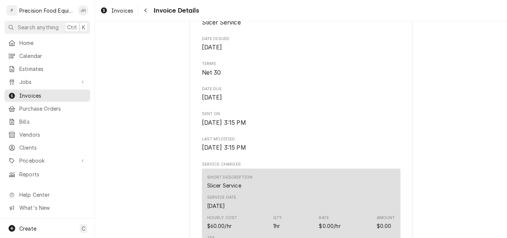
scroll to position [148, 0]
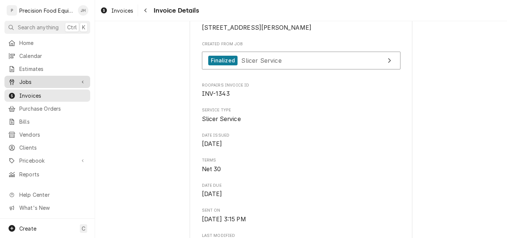
click at [54, 78] on span "Jobs" at bounding box center [47, 82] width 56 height 8
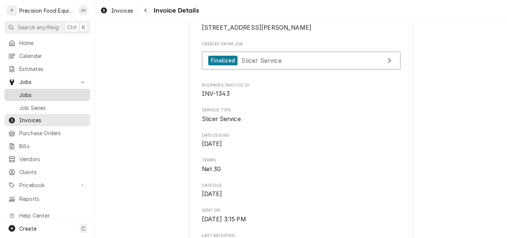
click at [55, 91] on span "Jobs" at bounding box center [52, 95] width 67 height 8
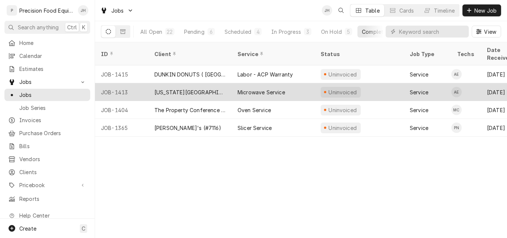
click at [303, 88] on div "Microwave Service" at bounding box center [273, 92] width 83 height 18
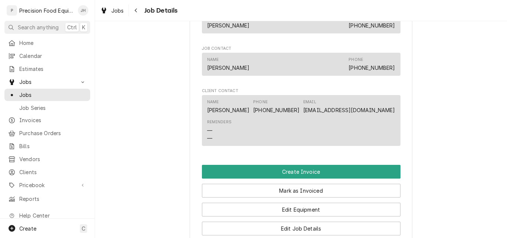
scroll to position [557, 0]
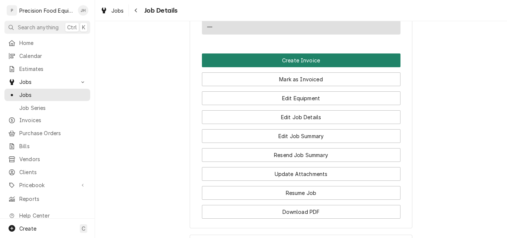
click at [303, 67] on button "Create Invoice" at bounding box center [301, 60] width 199 height 14
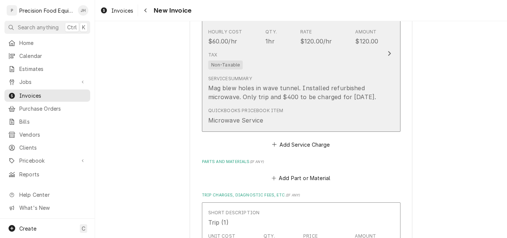
scroll to position [483, 0]
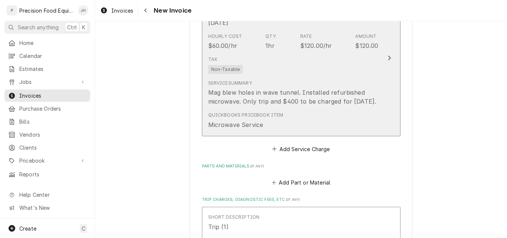
click at [348, 86] on div "Service Summary Mag blew holes in wave tunnel. Installed refurbished microwave.…" at bounding box center [293, 93] width 170 height 26
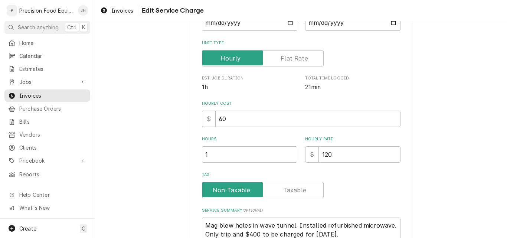
scroll to position [111, 0]
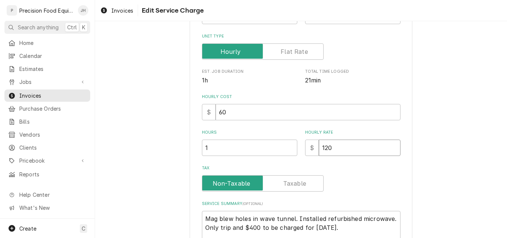
drag, startPoint x: 328, startPoint y: 144, endPoint x: 320, endPoint y: 152, distance: 10.8
click at [320, 152] on input "120" at bounding box center [360, 148] width 82 height 16
click at [294, 150] on input "1" at bounding box center [249, 148] width 95 height 16
drag, startPoint x: 244, startPoint y: 152, endPoint x: 200, endPoint y: 152, distance: 43.8
click at [202, 152] on input "1" at bounding box center [249, 148] width 95 height 16
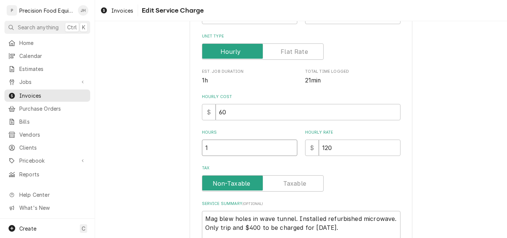
type textarea "x"
type input "0"
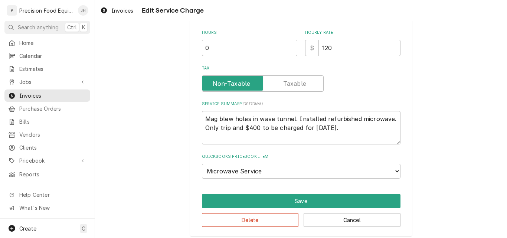
scroll to position [216, 0]
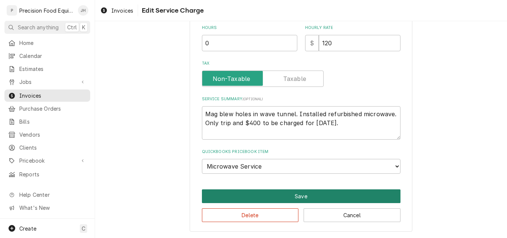
click at [308, 195] on button "Save" at bounding box center [301, 196] width 199 height 14
type textarea "x"
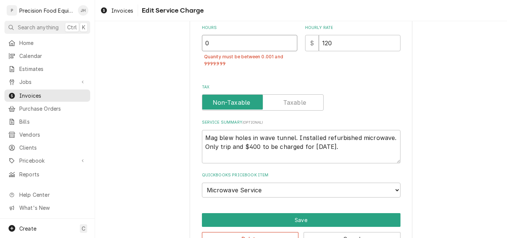
click at [209, 45] on input "0" at bounding box center [249, 43] width 95 height 16
drag, startPoint x: 209, startPoint y: 45, endPoint x: 182, endPoint y: 46, distance: 27.5
click at [182, 46] on div "Use the fields below to edit this service charge Short Description Microwave Se…" at bounding box center [301, 37] width 412 height 449
type input "1"
type textarea "x"
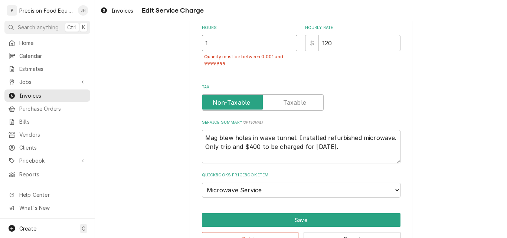
type input "1"
drag, startPoint x: 344, startPoint y: 43, endPoint x: 275, endPoint y: 45, distance: 69.1
click at [275, 45] on div "Hours 1 Quanity must be between 0.001 and 9999.999 Hourly Rate $ 120" at bounding box center [301, 50] width 199 height 50
type textarea "x"
type input "0"
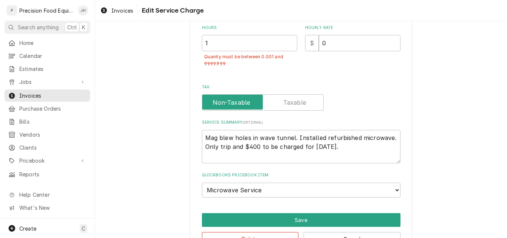
scroll to position [240, 0]
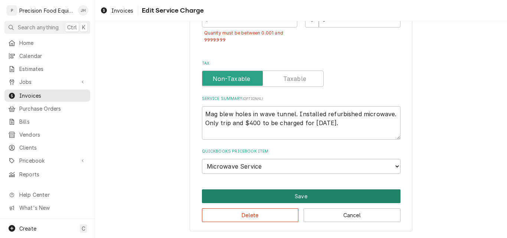
click at [317, 195] on button "Save" at bounding box center [301, 196] width 199 height 14
type textarea "x"
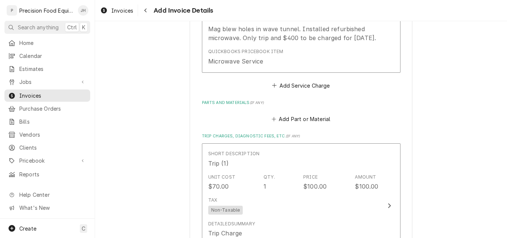
scroll to position [548, 0]
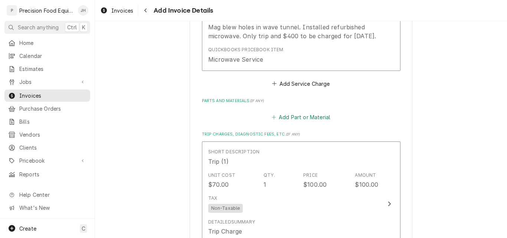
click at [308, 117] on button "Add Part or Material" at bounding box center [300, 117] width 61 height 10
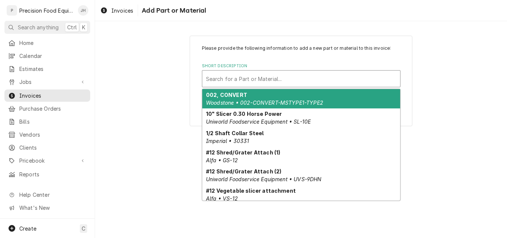
click at [228, 74] on div "Short Description" at bounding box center [301, 78] width 190 height 13
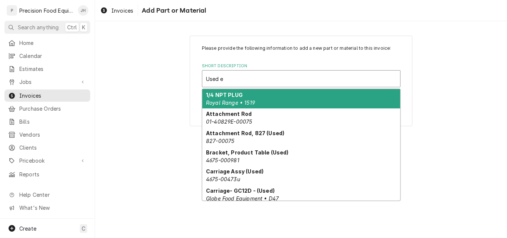
type input "Used eq"
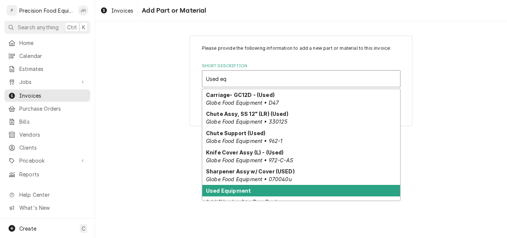
click at [232, 192] on strong "Used Equipment" at bounding box center [228, 190] width 45 height 6
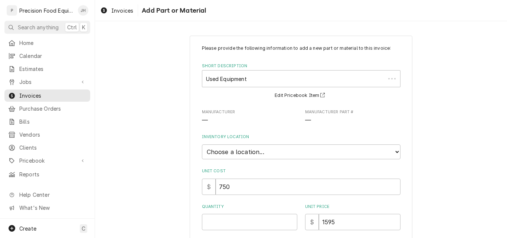
type textarea "x"
click at [250, 152] on select "Choose a location... QBD Warehouse" at bounding box center [301, 151] width 199 height 15
select select "417"
click at [202, 144] on select "Choose a location... QBD Warehouse" at bounding box center [301, 151] width 199 height 15
type textarea "x"
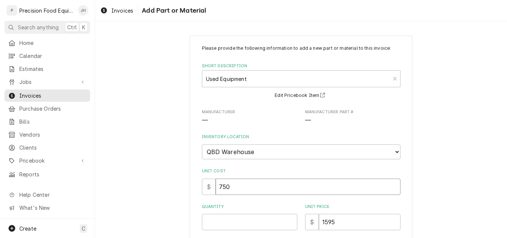
drag, startPoint x: 231, startPoint y: 187, endPoint x: 196, endPoint y: 191, distance: 35.8
click at [196, 191] on div "Please provide the following information to add a new part or material to this …" at bounding box center [301, 214] width 223 height 356
type input "1"
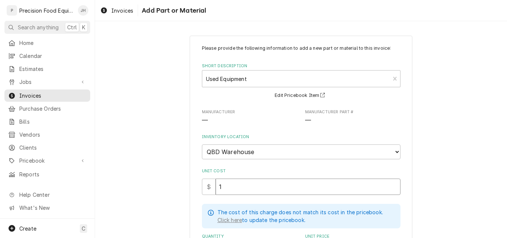
type textarea "x"
type input "10"
type textarea "x"
type input "100"
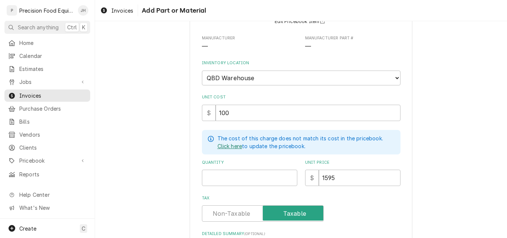
scroll to position [74, 0]
click at [248, 180] on input "Quantity" at bounding box center [249, 177] width 95 height 16
type input "1"
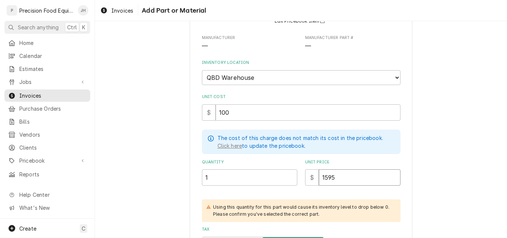
type textarea "x"
type input "4"
type textarea "x"
type input "40"
type textarea "x"
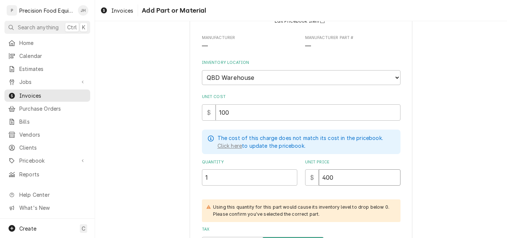
type input "400"
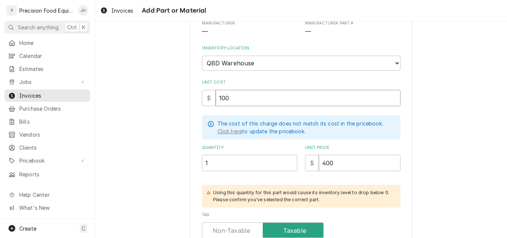
drag, startPoint x: 237, startPoint y: 101, endPoint x: 174, endPoint y: 98, distance: 62.8
click at [176, 98] on div "Please provide the following information to add a new part or material to this …" at bounding box center [301, 155] width 412 height 430
type input "20"
type textarea "x"
type input "200"
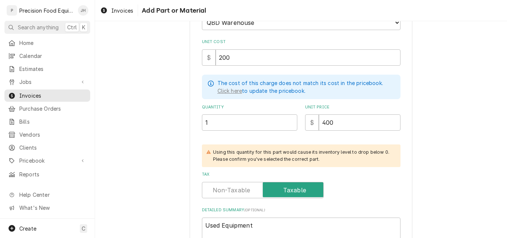
scroll to position [221, 0]
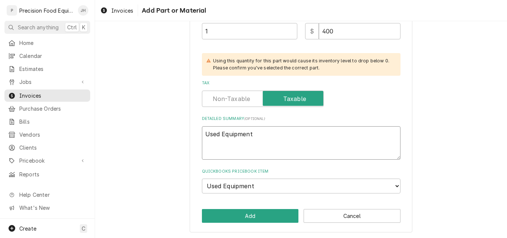
click at [274, 139] on textarea "Used Equipment" at bounding box center [301, 142] width 199 height 33
type textarea "Used Equipment"
type textarea "x"
type textarea "Used Equipment A"
type textarea "x"
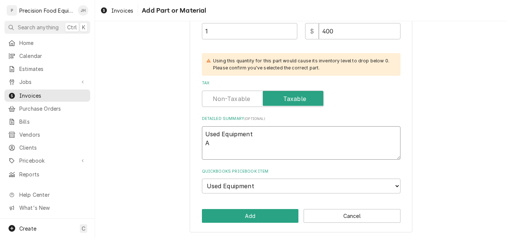
type textarea "Used Equipment Am"
type textarea "x"
type textarea "Used Equipment Ama"
type textarea "x"
type textarea "Used Equipment Aman"
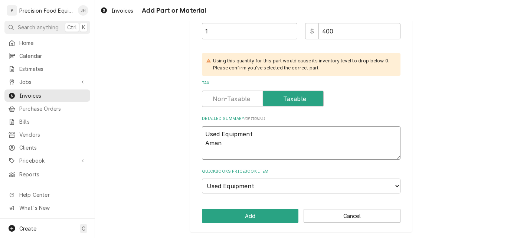
type textarea "x"
type textarea "Used Equipment Amana"
type textarea "x"
type textarea "Used Equipment Amana"
type textarea "x"
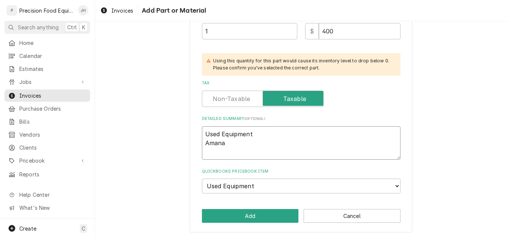
type textarea "Used Equipment Amana R"
type textarea "x"
type textarea "Used Equipment Amana RF"
type textarea "x"
type textarea "Used Equipment Amana RFS"
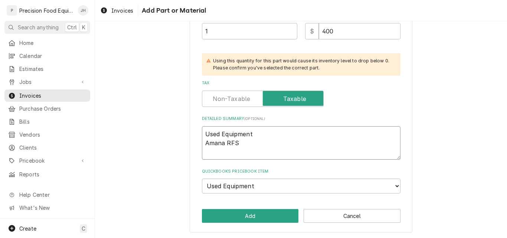
type textarea "x"
type textarea "Used Equipment Amana RFS1"
type textarea "x"
type textarea "Used Equipment Amana RFS10"
type textarea "x"
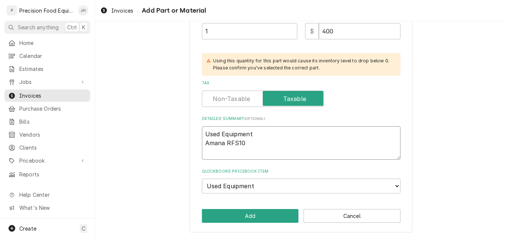
type textarea "Used Equipment Amana RFS10T"
type textarea "x"
type textarea "Used Equipment Amana RFS10TS"
type textarea "x"
type textarea "Used Equipment Amana RFS10TS"
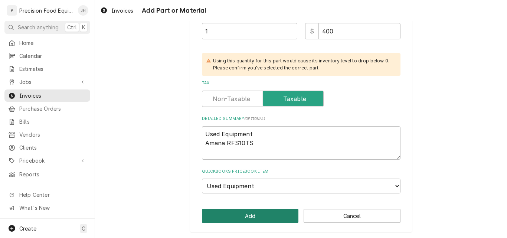
click at [255, 218] on button "Add" at bounding box center [250, 216] width 97 height 14
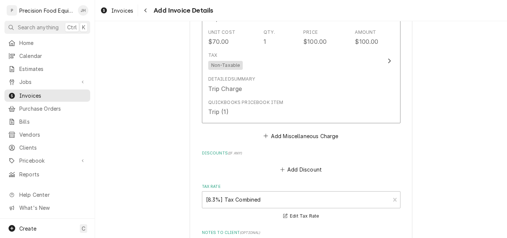
scroll to position [873, 0]
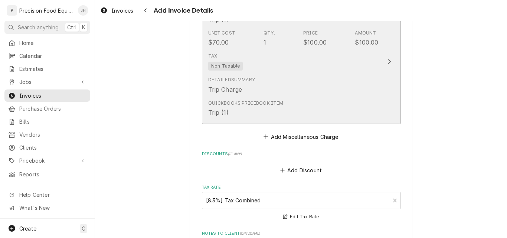
click at [358, 91] on div "Detailed Summary Trip Charge" at bounding box center [293, 85] width 170 height 23
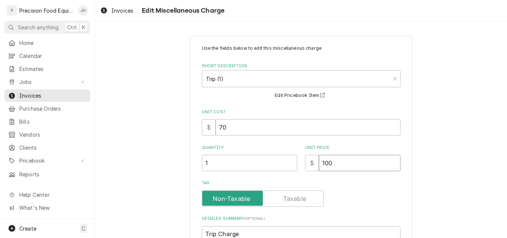
drag, startPoint x: 321, startPoint y: 162, endPoint x: 365, endPoint y: 157, distance: 43.7
click at [365, 157] on input "100" at bounding box center [360, 163] width 82 height 16
type textarea "x"
type input "12"
type textarea "x"
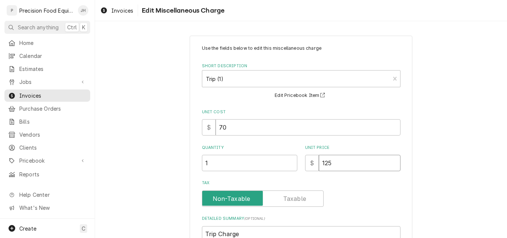
type input "125"
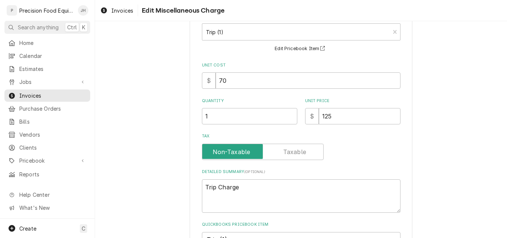
scroll to position [111, 0]
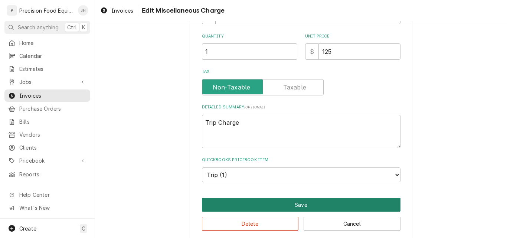
click at [301, 202] on button "Save" at bounding box center [301, 205] width 199 height 14
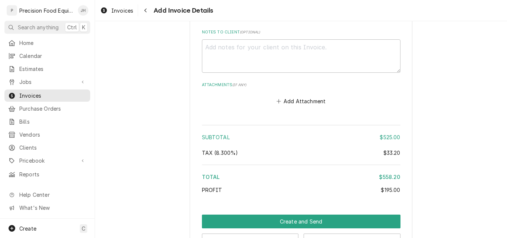
scroll to position [1100, 0]
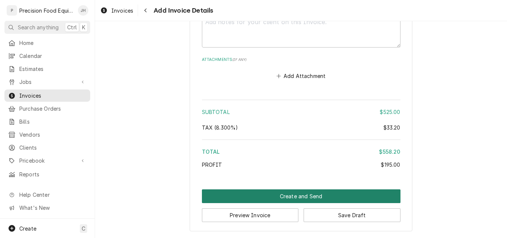
click at [303, 196] on button "Create and Send" at bounding box center [301, 196] width 199 height 14
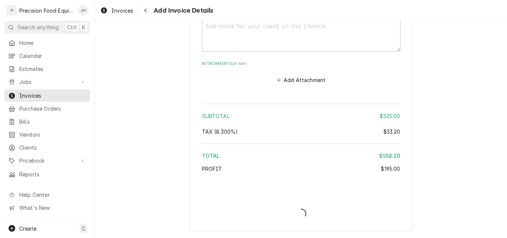
scroll to position [1095, 0]
type textarea "x"
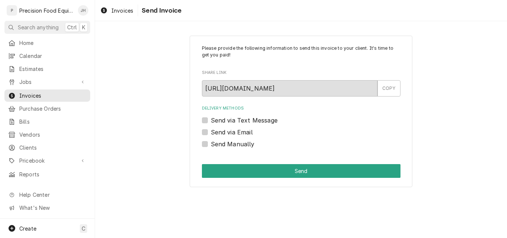
click at [241, 129] on label "Send via Email" at bounding box center [232, 132] width 42 height 9
click at [241, 129] on input "Send via Email" at bounding box center [310, 136] width 199 height 16
checkbox input "true"
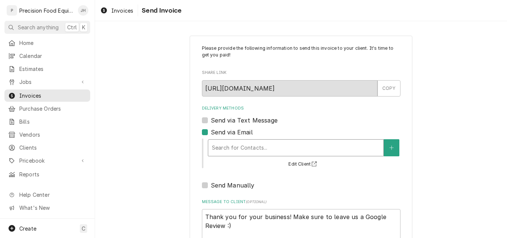
click at [221, 152] on div "Delivery Methods" at bounding box center [296, 147] width 168 height 13
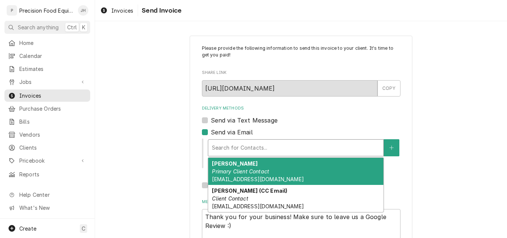
click at [226, 172] on em "Primary Client Contact" at bounding box center [240, 171] width 57 height 6
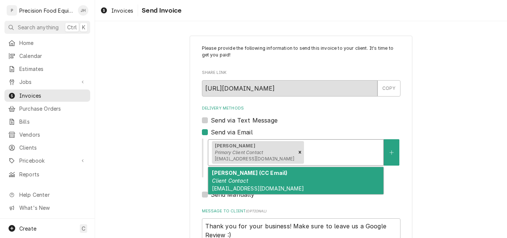
click at [324, 151] on div "Delivery Methods" at bounding box center [343, 152] width 74 height 13
click at [265, 181] on div "Randi Helton (CC Email) Client Contact txrh@bscs.basware.com" at bounding box center [295, 180] width 175 height 27
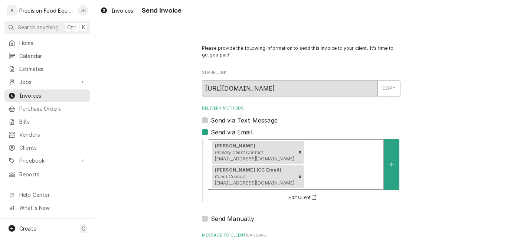
scroll to position [74, 0]
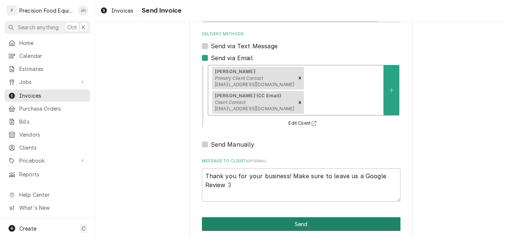
click at [301, 225] on button "Send" at bounding box center [301, 224] width 199 height 14
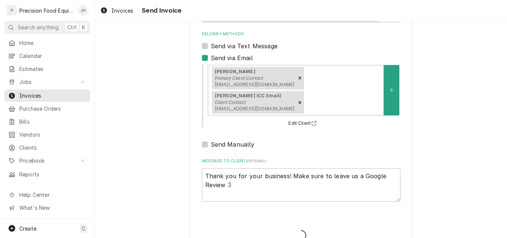
type textarea "x"
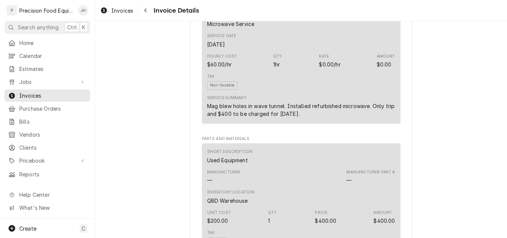
scroll to position [483, 0]
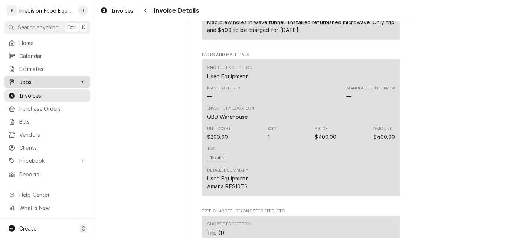
click at [44, 80] on span "Jobs" at bounding box center [47, 82] width 56 height 8
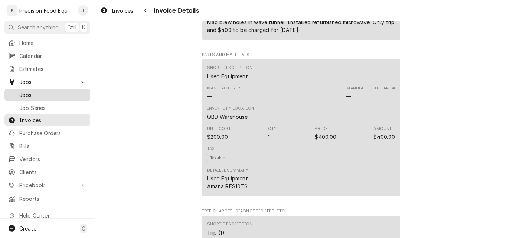
click at [47, 90] on div "Jobs" at bounding box center [47, 94] width 83 height 9
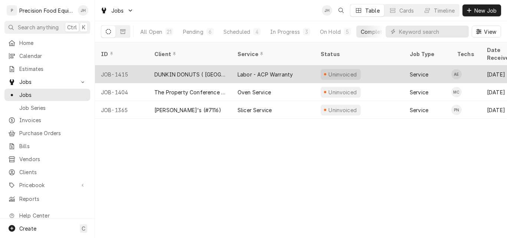
click at [262, 71] on div "Labor - ACP Warranty" at bounding box center [265, 75] width 55 height 8
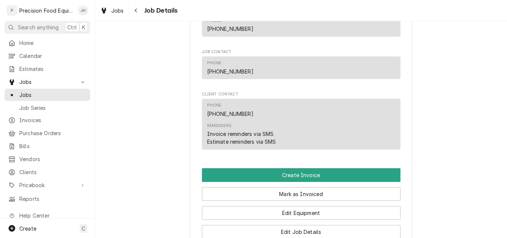
scroll to position [520, 0]
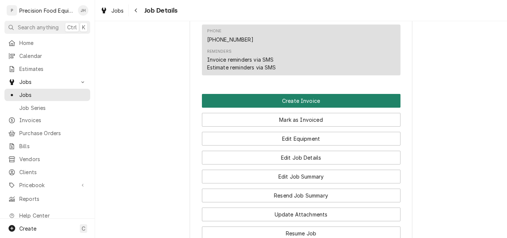
click at [304, 108] on button "Create Invoice" at bounding box center [301, 101] width 199 height 14
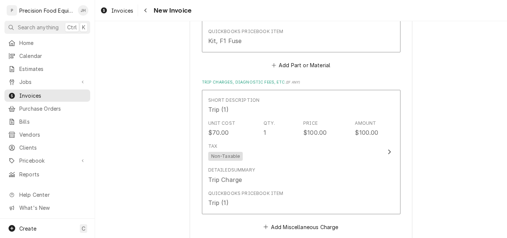
scroll to position [780, 0]
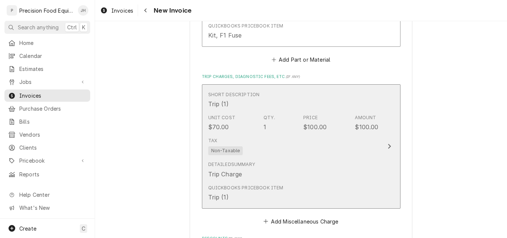
click at [318, 170] on div "Detailed Summary Trip Charge" at bounding box center [293, 169] width 170 height 23
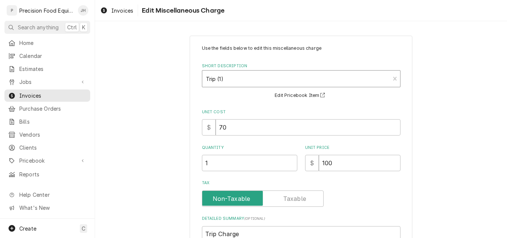
type textarea "x"
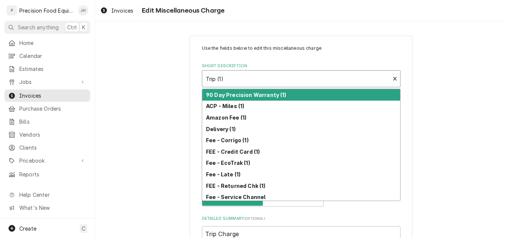
click at [222, 79] on div "Short Description" at bounding box center [296, 78] width 180 height 13
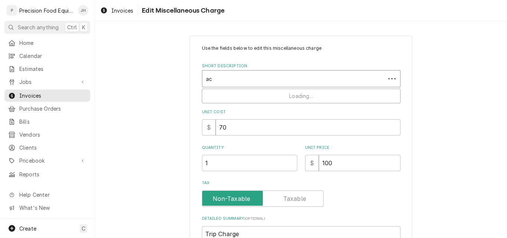
type input "acp"
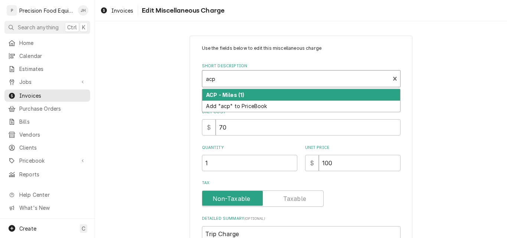
click at [241, 99] on div "ACP - Miles (1)" at bounding box center [301, 95] width 198 height 12
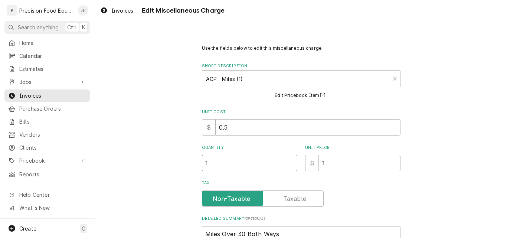
click at [219, 163] on input "1" at bounding box center [249, 163] width 95 height 16
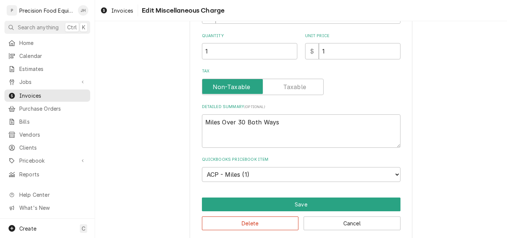
scroll to position [120, 0]
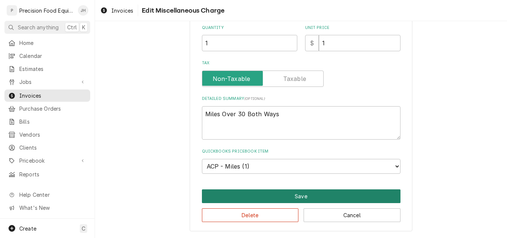
click at [283, 195] on button "Save" at bounding box center [301, 196] width 199 height 14
type textarea "x"
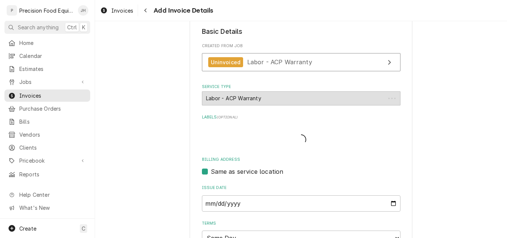
scroll to position [771, 0]
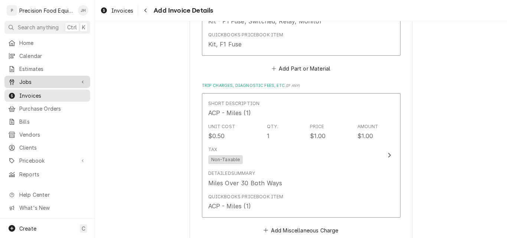
click at [41, 79] on span "Jobs" at bounding box center [47, 82] width 56 height 8
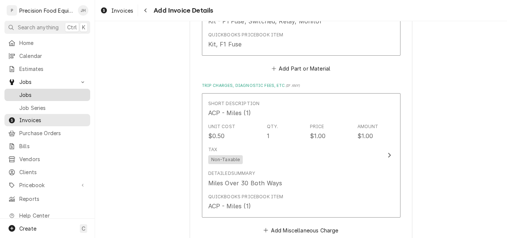
click at [44, 92] on span "Jobs" at bounding box center [52, 95] width 67 height 8
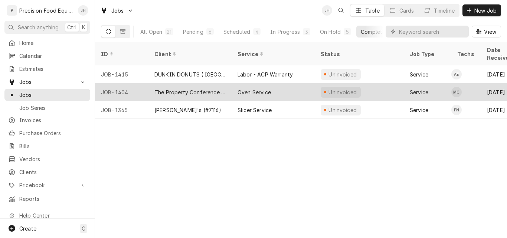
click at [235, 88] on div "Oven Service" at bounding box center [273, 92] width 83 height 18
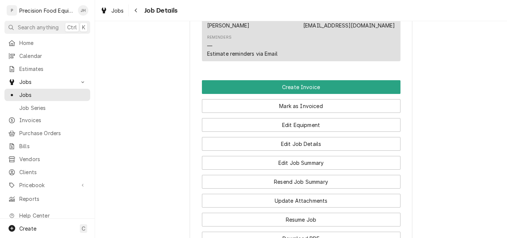
scroll to position [483, 0]
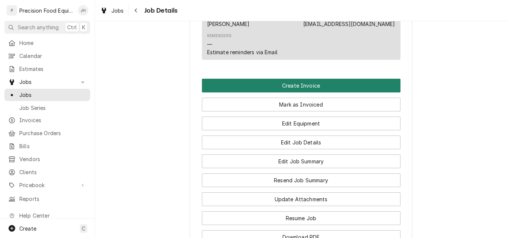
click at [325, 92] on button "Create Invoice" at bounding box center [301, 86] width 199 height 14
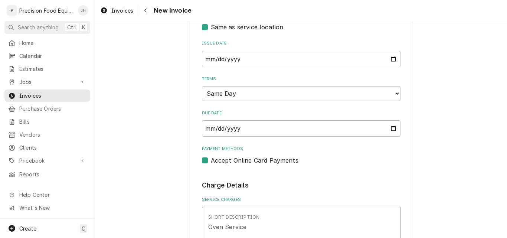
scroll to position [260, 0]
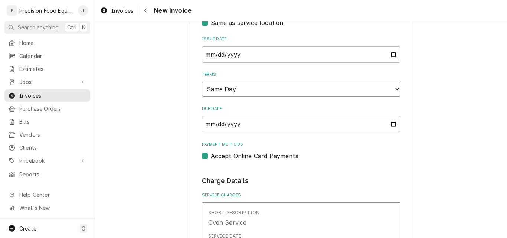
click at [297, 89] on select "Choose payment terms... Same Day Net 7 Net 14 Net 21 Net 30 Net 45 Net 60 Net 90" at bounding box center [301, 89] width 199 height 15
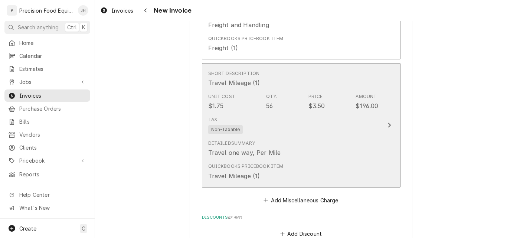
scroll to position [928, 0]
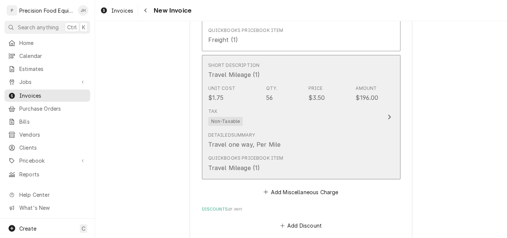
click at [346, 119] on div "Tax Non-Taxable" at bounding box center [293, 117] width 170 height 24
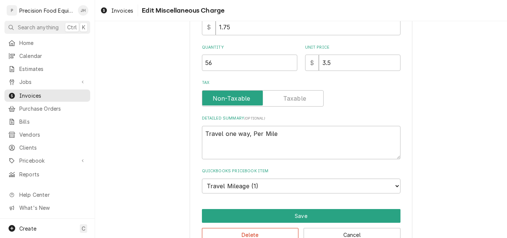
scroll to position [83, 0]
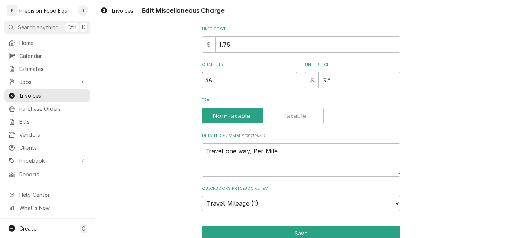
drag, startPoint x: 227, startPoint y: 83, endPoint x: 174, endPoint y: 85, distance: 53.5
click at [175, 85] on div "Use the fields below to edit this miscellaneous charge Short Description Travel…" at bounding box center [301, 110] width 412 height 329
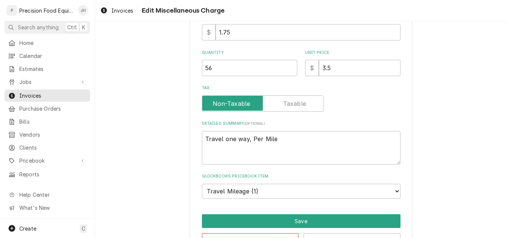
scroll to position [120, 0]
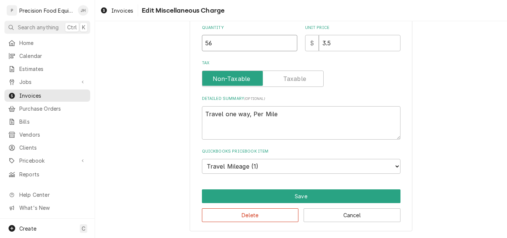
click at [229, 47] on input "56" at bounding box center [249, 43] width 95 height 16
type textarea "x"
type input "5"
type textarea "x"
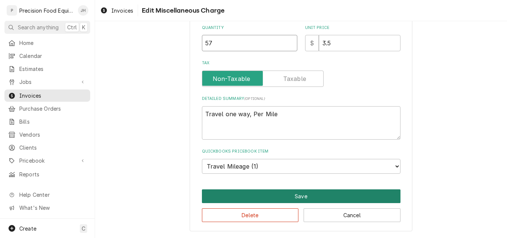
type input "57"
click at [293, 195] on button "Save" at bounding box center [301, 196] width 199 height 14
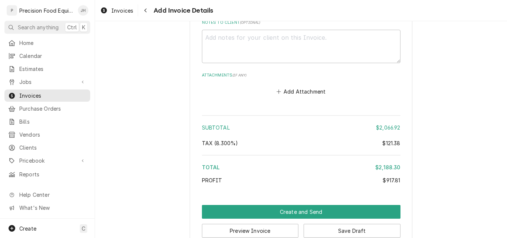
scroll to position [1210, 0]
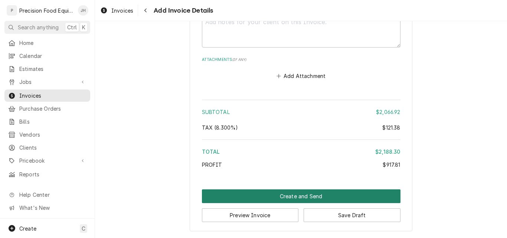
click at [314, 193] on button "Create and Send" at bounding box center [301, 196] width 199 height 14
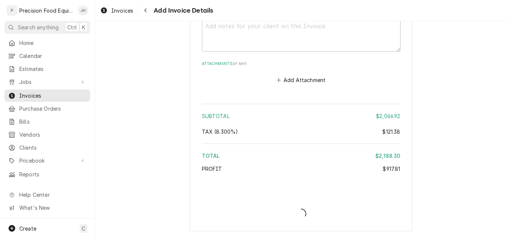
scroll to position [1206, 0]
type textarea "x"
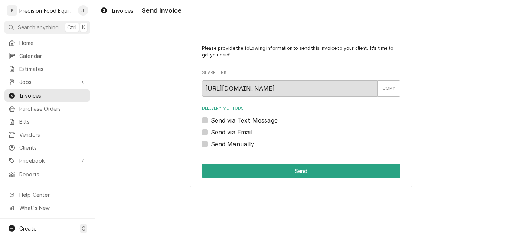
click at [248, 132] on label "Send via Email" at bounding box center [232, 132] width 42 height 9
click at [248, 132] on input "Send via Email" at bounding box center [310, 136] width 199 height 16
checkbox input "true"
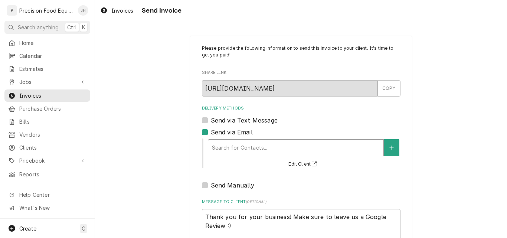
click at [244, 145] on div "Delivery Methods" at bounding box center [296, 147] width 168 height 13
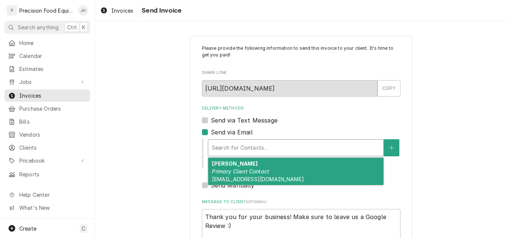
click at [236, 168] on div "[PERSON_NAME] Primary Client Contact [EMAIL_ADDRESS][DOMAIN_NAME]" at bounding box center [295, 171] width 175 height 27
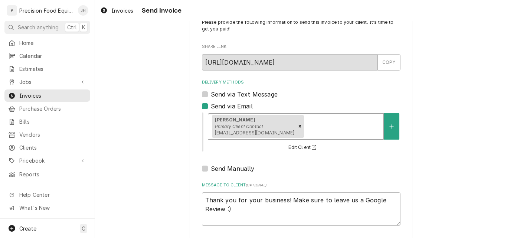
scroll to position [59, 0]
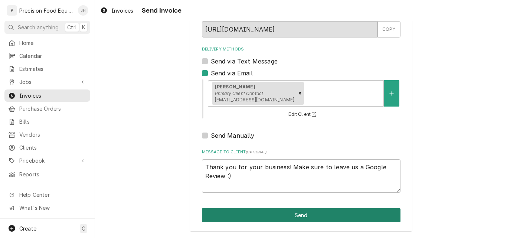
click at [284, 214] on button "Send" at bounding box center [301, 215] width 199 height 14
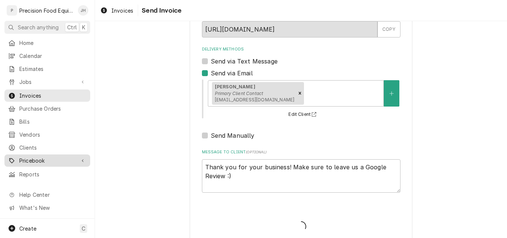
type textarea "x"
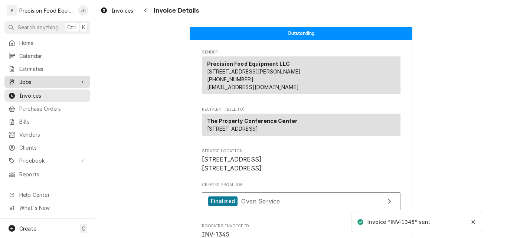
click at [39, 80] on span "Jobs" at bounding box center [47, 82] width 56 height 8
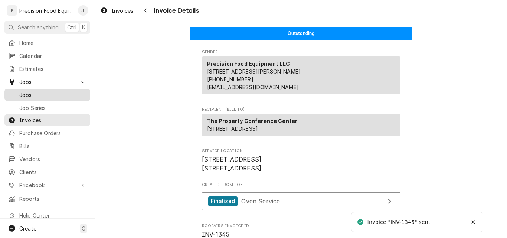
click at [38, 92] on span "Jobs" at bounding box center [52, 95] width 67 height 8
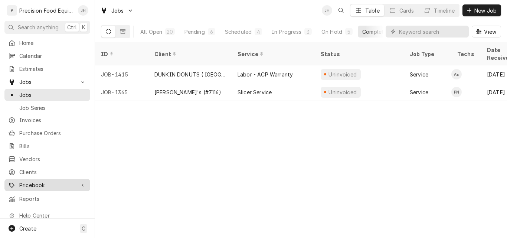
click at [32, 181] on span "Pricebook" at bounding box center [47, 185] width 56 height 8
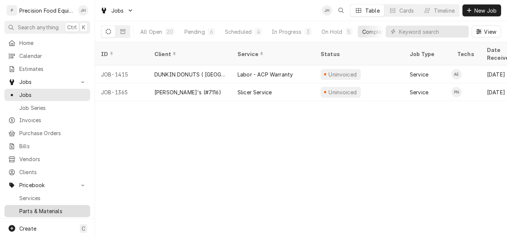
click at [36, 207] on span "Parts & Materials" at bounding box center [52, 211] width 67 height 8
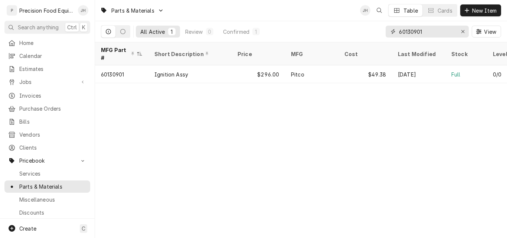
drag, startPoint x: 434, startPoint y: 32, endPoint x: 339, endPoint y: 39, distance: 94.5
click at [339, 39] on div "All Active 1 Review 0 Confirmed 1 60130901 View" at bounding box center [301, 31] width 400 height 21
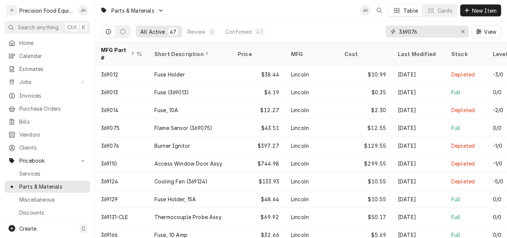
type input "369076"
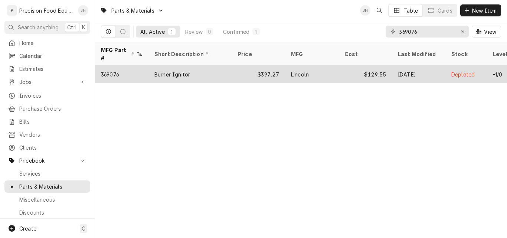
click at [235, 67] on div "$397.27" at bounding box center [258, 74] width 53 height 18
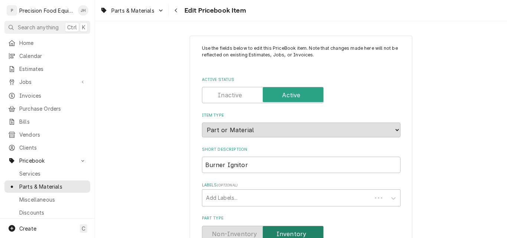
type textarea "x"
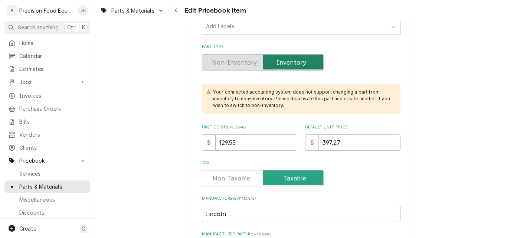
scroll to position [186, 0]
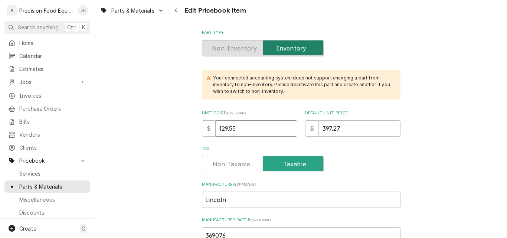
drag, startPoint x: 238, startPoint y: 129, endPoint x: 208, endPoint y: 129, distance: 29.7
click at [208, 129] on div "$ 129.55" at bounding box center [249, 128] width 95 height 16
type input "1"
type textarea "x"
type input "14"
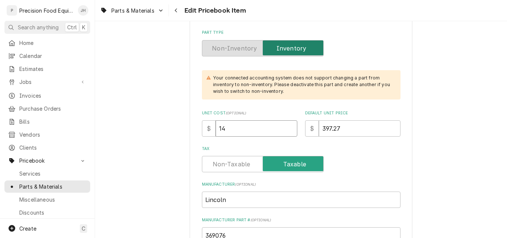
type textarea "x"
type input "140"
type textarea "x"
type input "140.5"
type textarea "x"
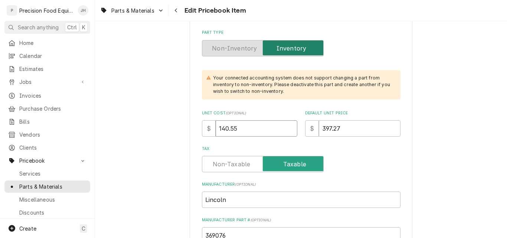
type input "140.55"
type textarea "x"
type input "4"
type textarea "x"
type input "41"
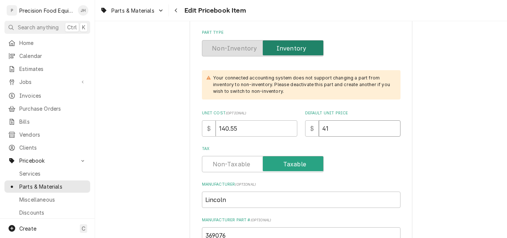
type textarea "x"
type input "413"
type textarea "x"
type input "413.1"
type textarea "x"
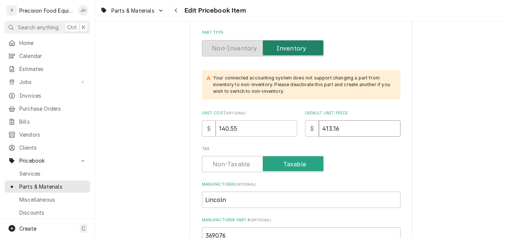
type input "413.16"
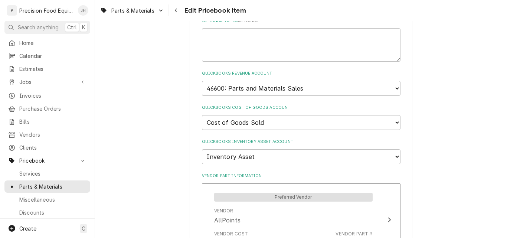
scroll to position [557, 0]
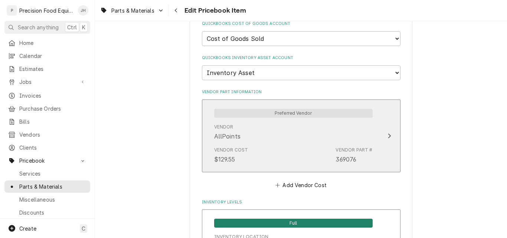
click at [267, 140] on div "Vendor AllPoints" at bounding box center [293, 132] width 159 height 23
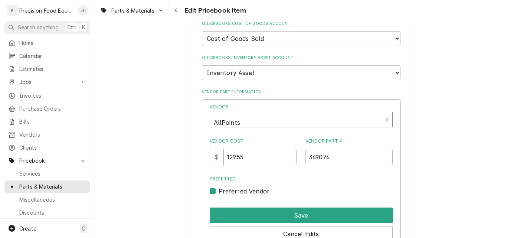
type textarea "x"
click at [251, 120] on div "Vendor" at bounding box center [296, 123] width 164 height 18
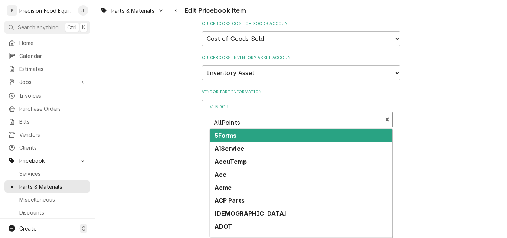
scroll to position [2, 0]
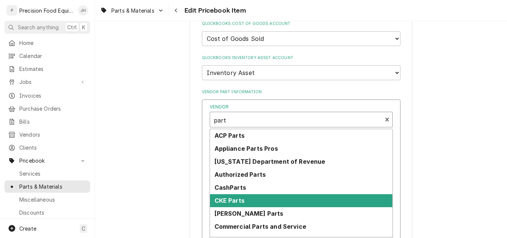
type input "parts"
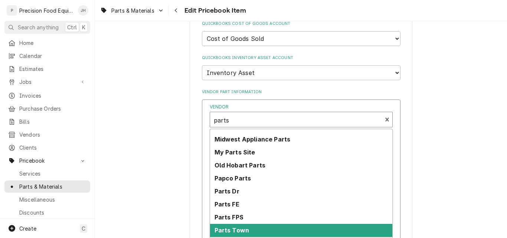
scroll to position [204, 0]
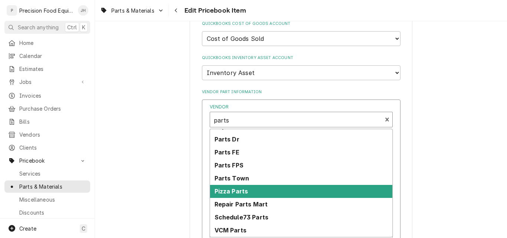
click at [239, 196] on div "Pizza Parts" at bounding box center [301, 191] width 182 height 13
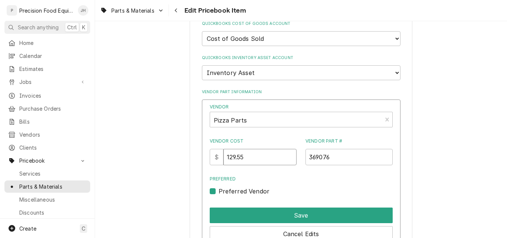
drag, startPoint x: 257, startPoint y: 157, endPoint x: 215, endPoint y: 160, distance: 42.8
click at [215, 160] on div "$ 129.55" at bounding box center [253, 157] width 87 height 16
type input "140.55"
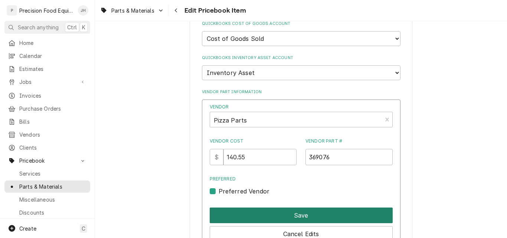
click at [315, 216] on button "Save" at bounding box center [301, 216] width 183 height 16
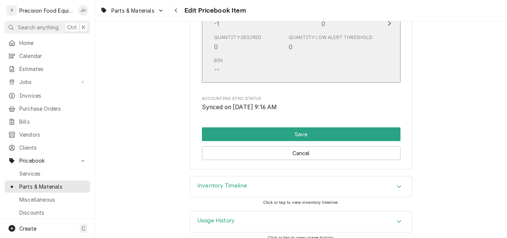
scroll to position [810, 0]
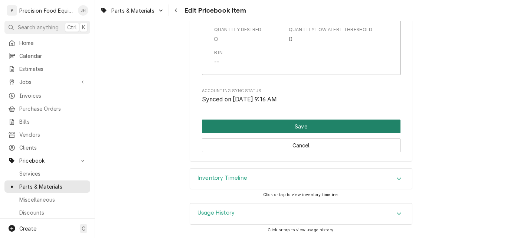
click at [314, 128] on button "Save" at bounding box center [301, 127] width 199 height 14
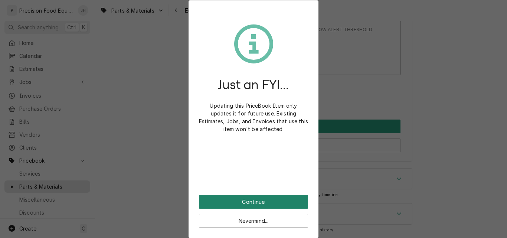
click at [250, 203] on button "Continue" at bounding box center [253, 202] width 109 height 14
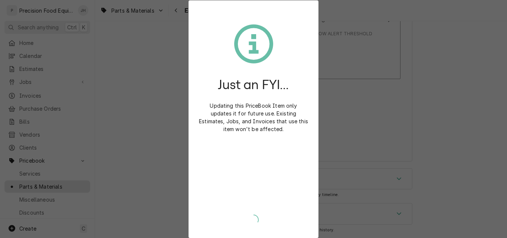
scroll to position [806, 0]
type textarea "x"
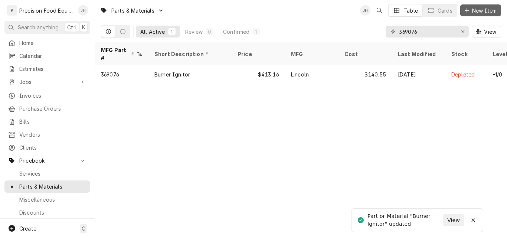
click at [474, 12] on span "New Item" at bounding box center [484, 11] width 27 height 8
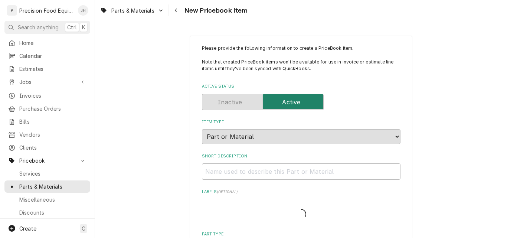
type textarea "x"
click at [173, 10] on div "Navigate back" at bounding box center [176, 10] width 7 height 7
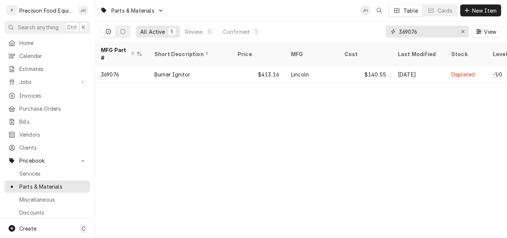
click at [418, 32] on input "369076" at bounding box center [427, 32] width 56 height 12
click at [463, 30] on icon "Erase input" at bounding box center [463, 31] width 4 height 5
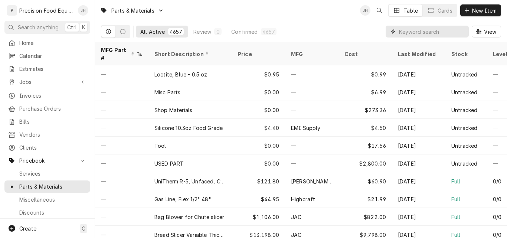
paste input "Element, 208V"
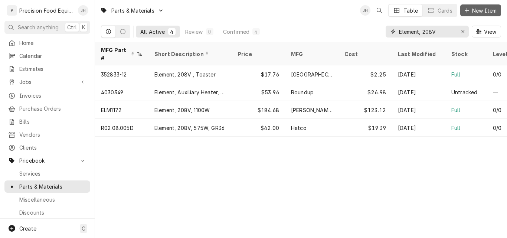
type input "Element, 208V"
click at [477, 11] on span "New Item" at bounding box center [484, 11] width 27 height 8
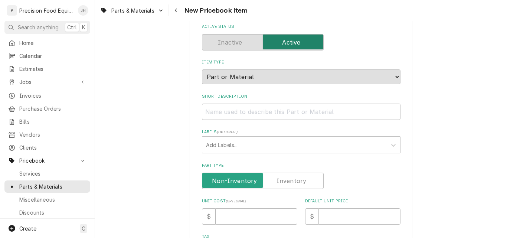
scroll to position [111, 0]
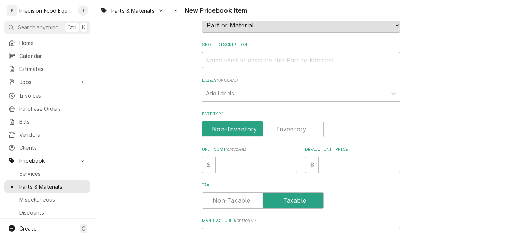
paste input "Element, 208V"
type textarea "x"
type input "Element, 208V"
type textarea "x"
type input "Element, 208V"
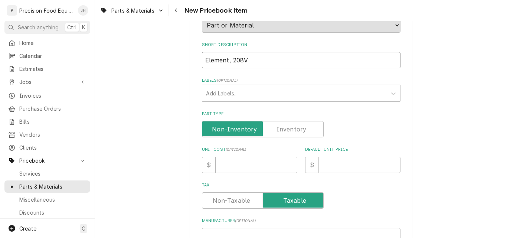
type textarea "x"
type input "Element, 208V -"
type textarea "x"
type input "Element, 208V -"
type textarea "x"
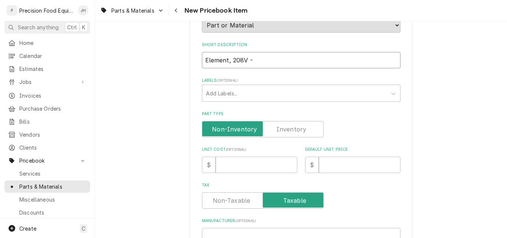
type input "Element, 208V - L"
type textarea "x"
type input "Element, 208V - Li"
type textarea "x"
type input "Element, 208V - Lin"
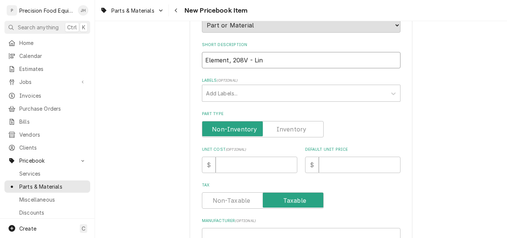
type textarea "x"
type input "Element, 208V - Linc"
type textarea "x"
type input "Element, 208V - Linco"
type textarea "x"
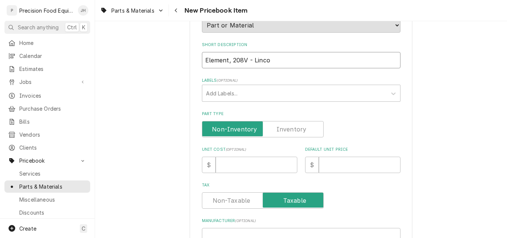
type input "Element, 208V - Lincol"
type textarea "x"
type input "Element, 208V - Lincoln"
click at [282, 129] on label "Part Type" at bounding box center [263, 129] width 122 height 16
click at [282, 129] on input "Part Type" at bounding box center [262, 129] width 115 height 16
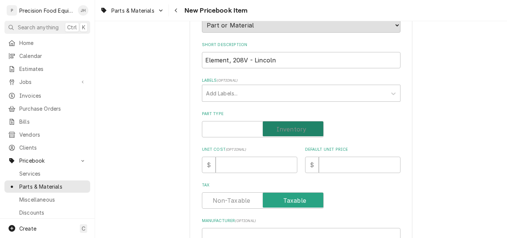
checkbox input "true"
click at [235, 167] on input "Unit Cost ( optional )" at bounding box center [257, 165] width 82 height 16
click at [248, 161] on input "Unit Cost ( optional )" at bounding box center [257, 165] width 82 height 16
type textarea "x"
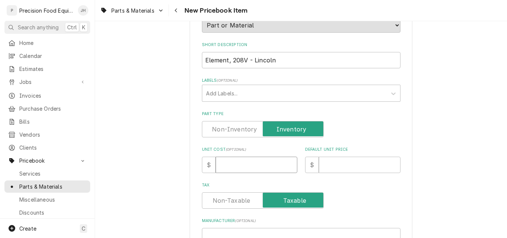
type input "3"
type textarea "x"
type input "34"
type textarea "x"
type input "34.5"
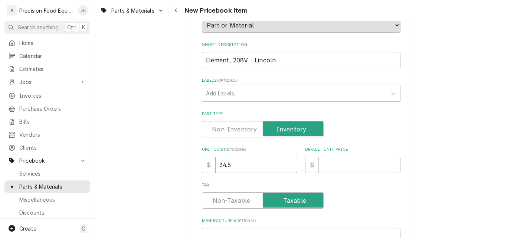
type textarea "x"
type input "34.55"
type textarea "x"
type input "1"
type textarea "x"
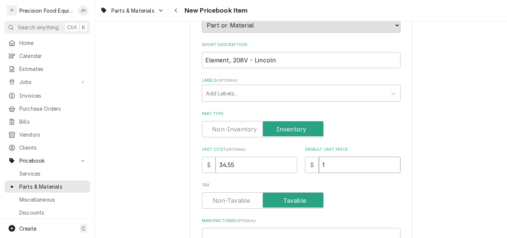
type input "10"
type textarea "x"
type input "107"
type textarea "x"
type input "107.5"
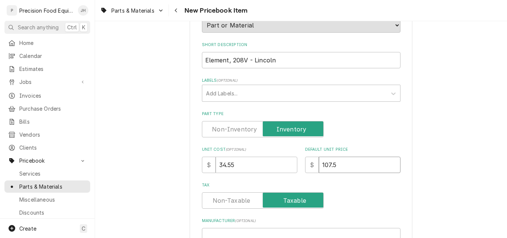
type textarea "x"
type input "107.56"
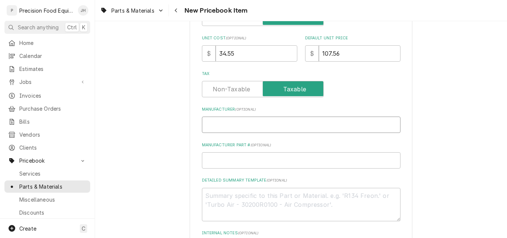
click at [265, 130] on input "Manufacturer ( optional )" at bounding box center [301, 125] width 199 height 16
type textarea "x"
type input "L"
type textarea "x"
type input "Li"
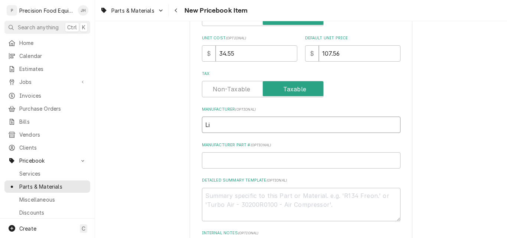
type textarea "x"
type input "Lin"
type textarea "x"
type input "Linc"
type textarea "x"
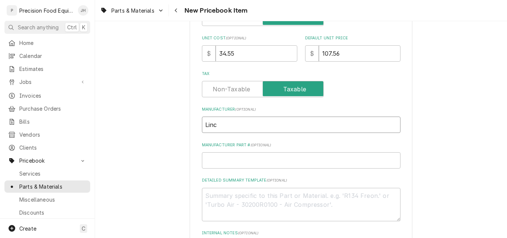
type input "Linco"
type textarea "x"
type input "Lincol"
type textarea "x"
type input "Lincoln"
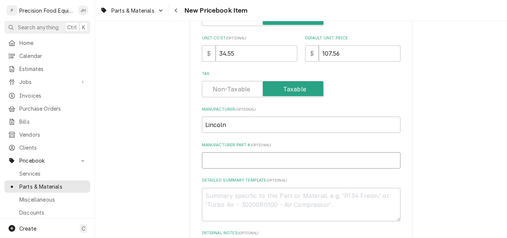
type textarea "x"
type input "3"
type textarea "x"
type input "36"
type textarea "x"
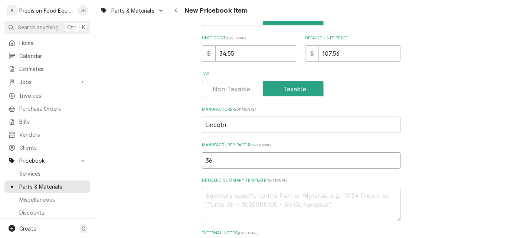
type input "369"
type textarea "x"
type input "3691"
type textarea "x"
type input "36918"
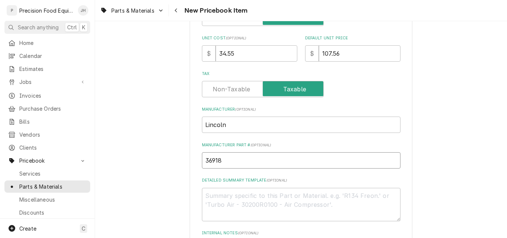
type textarea "x"
type input "369183"
paste textarea "Element, 208V"
type textarea "x"
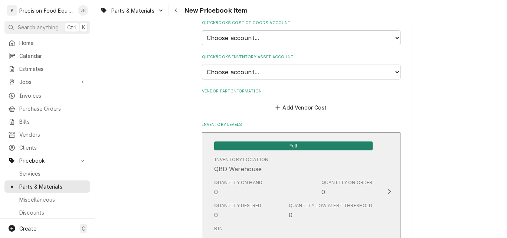
scroll to position [483, 0]
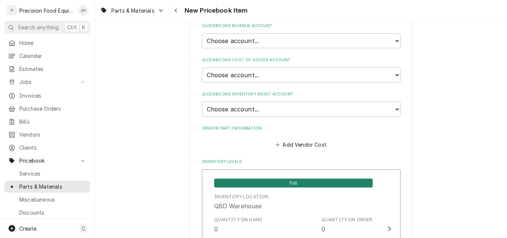
type textarea "Element, 208V"
click at [288, 44] on select "Choose account... Discount Income Misc Income Non taxable issues 46600: Parts a…" at bounding box center [301, 40] width 199 height 15
select select "8000000A-1210141275"
click at [202, 33] on select "Choose account... Discount Income Misc Income Non taxable issues 46600: Parts a…" at bounding box center [301, 40] width 199 height 15
type textarea "x"
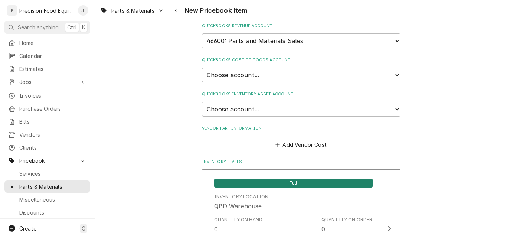
click at [273, 74] on select "Choose account... Loss Expense Loss Expense 11/3/2014 Loss Expense 11/4/2014 Co…" at bounding box center [301, 75] width 199 height 15
select select "80000023-1210145225"
click at [202, 68] on select "Choose account... Loss Expense Loss Expense 11/3/2014 Loss Expense 11/4/2014 Co…" at bounding box center [301, 75] width 199 height 15
type textarea "x"
click at [268, 110] on select "Choose account... Undeposited Funds Inventory Asset Payroll Asset" at bounding box center [301, 109] width 199 height 15
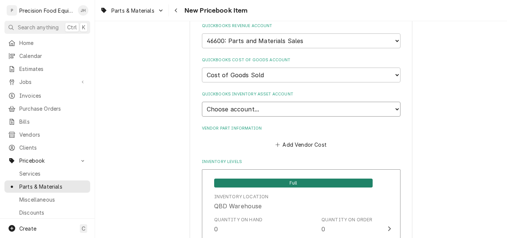
select select "80000022-1210145225"
click at [202, 102] on select "Choose account... Undeposited Funds Inventory Asset Payroll Asset" at bounding box center [301, 109] width 199 height 15
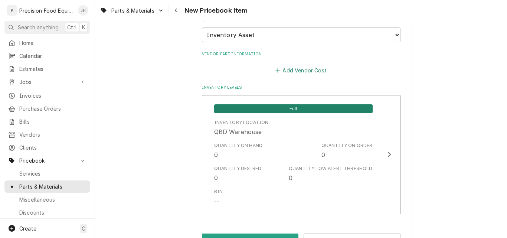
click at [297, 70] on button "Add Vendor Cost" at bounding box center [301, 70] width 54 height 10
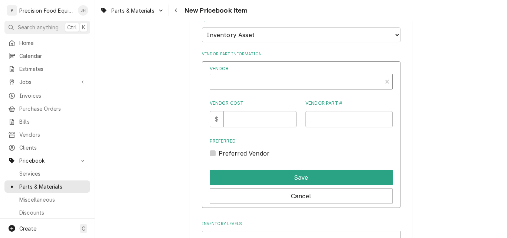
type textarea "x"
click at [257, 81] on div "Vendor" at bounding box center [296, 85] width 164 height 18
type input "pizza"
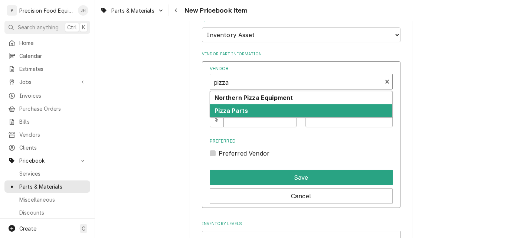
click at [257, 111] on div "Pizza Parts" at bounding box center [301, 110] width 182 height 13
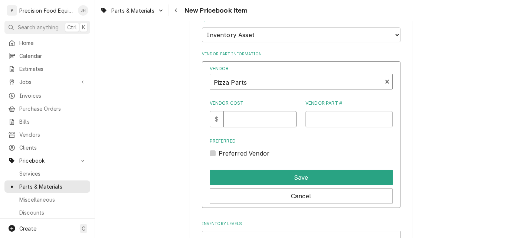
click at [251, 116] on input "Vendor Cost" at bounding box center [259, 119] width 73 height 16
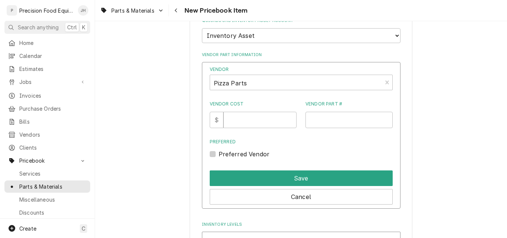
scroll to position [557, 0]
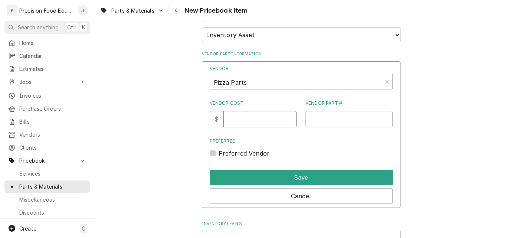
click at [255, 119] on input "Vendor Cost" at bounding box center [259, 119] width 73 height 16
type input "34.55"
type input "369183"
click at [246, 154] on label "Preferred Vendor" at bounding box center [244, 153] width 51 height 9
click at [246, 154] on input "Preferred" at bounding box center [310, 157] width 183 height 16
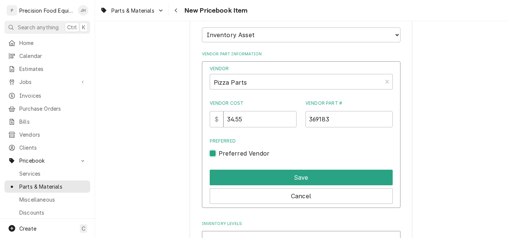
checkbox input "true"
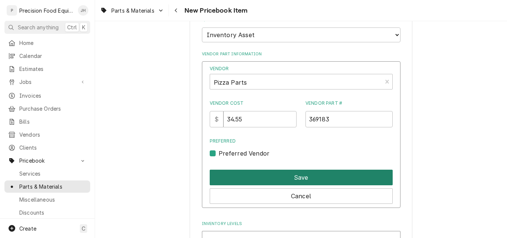
click at [265, 182] on button "Save" at bounding box center [301, 178] width 183 height 16
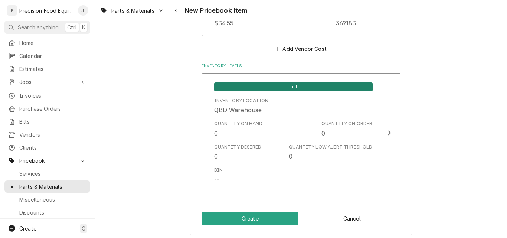
scroll to position [659, 0]
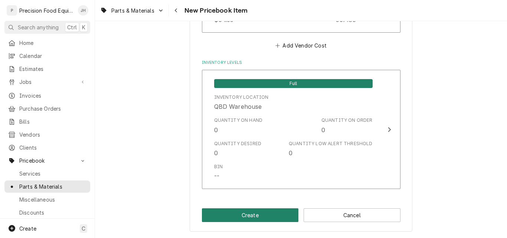
click at [267, 215] on button "Create" at bounding box center [250, 215] width 97 height 14
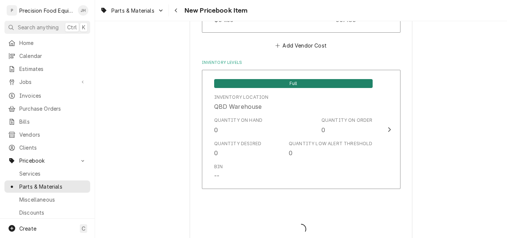
type textarea "x"
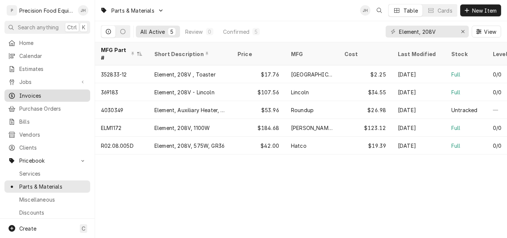
click at [37, 94] on span "Invoices" at bounding box center [52, 96] width 67 height 8
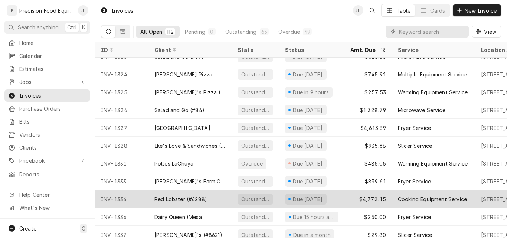
scroll to position [1560, 0]
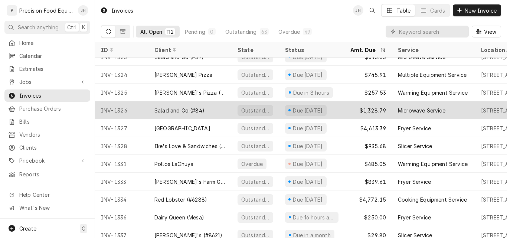
click at [420, 110] on div "Microwave Service" at bounding box center [422, 111] width 48 height 8
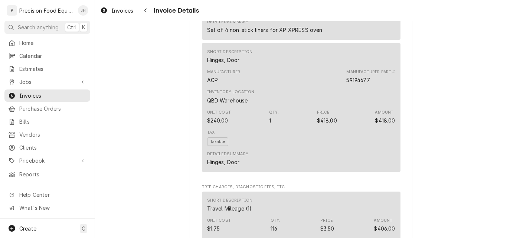
scroll to position [705, 0]
